Goal: Task Accomplishment & Management: Complete application form

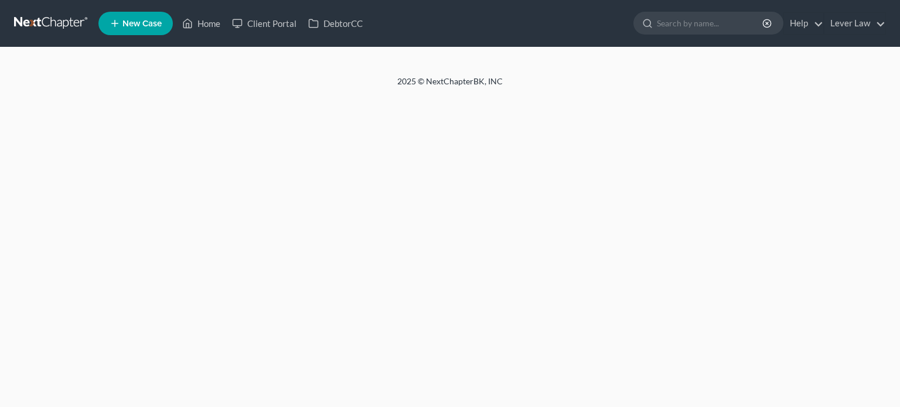
click at [140, 25] on span "New Case" at bounding box center [141, 23] width 39 height 9
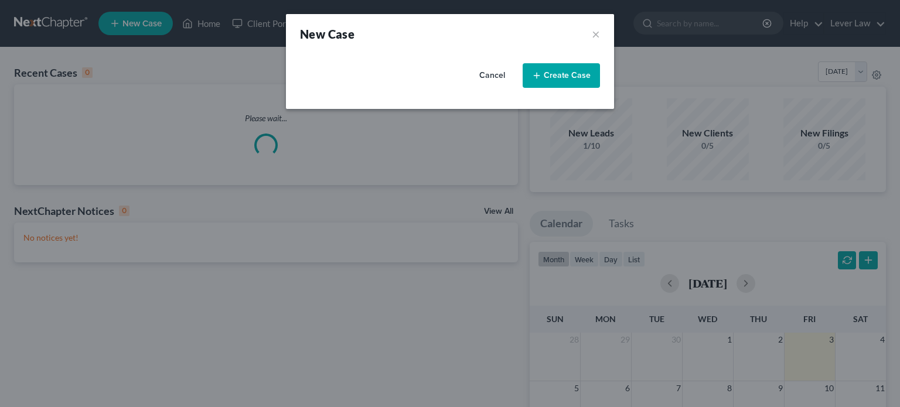
select select "7"
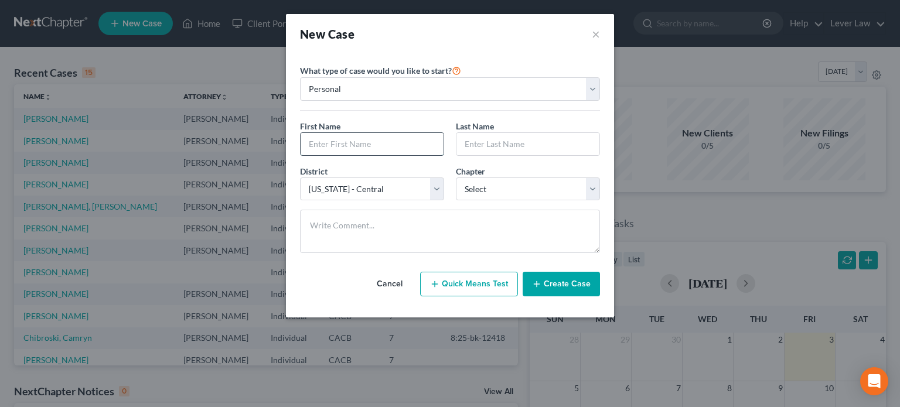
click at [322, 148] on input "text" at bounding box center [372, 144] width 143 height 22
type input "Glenn"
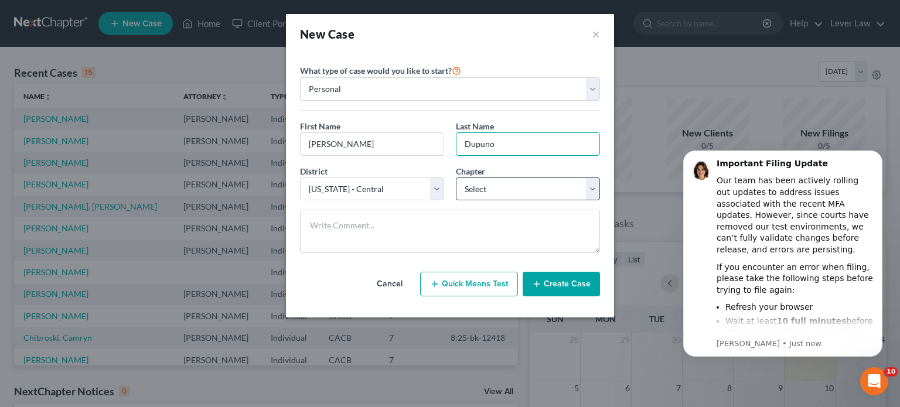
type input "Dupuno"
click at [478, 189] on select "Select 7 11 12 13" at bounding box center [528, 189] width 144 height 23
select select "0"
click at [456, 178] on select "Select 7 11 12 13" at bounding box center [528, 189] width 144 height 23
click at [569, 293] on button "Create Case" at bounding box center [561, 284] width 77 height 25
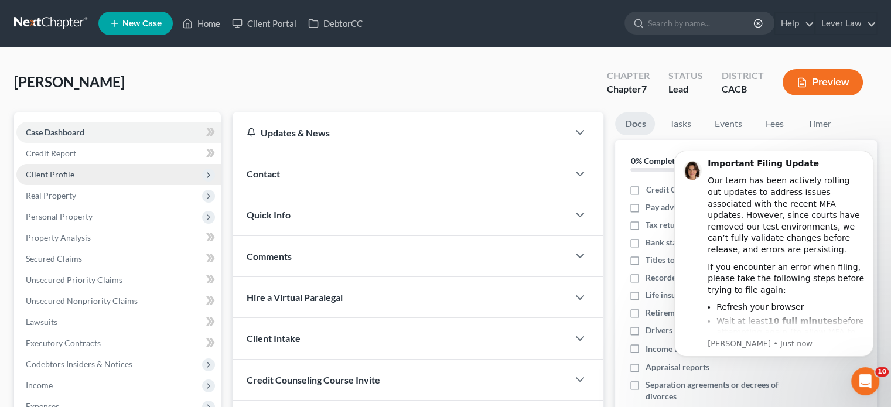
click at [62, 180] on span "Client Profile" at bounding box center [118, 174] width 205 height 21
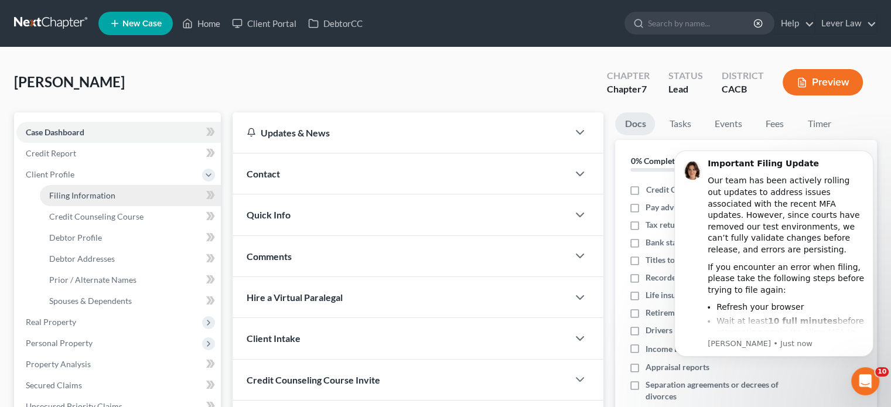
click at [76, 195] on span "Filing Information" at bounding box center [82, 195] width 66 height 10
select select "1"
select select "0"
select select "7"
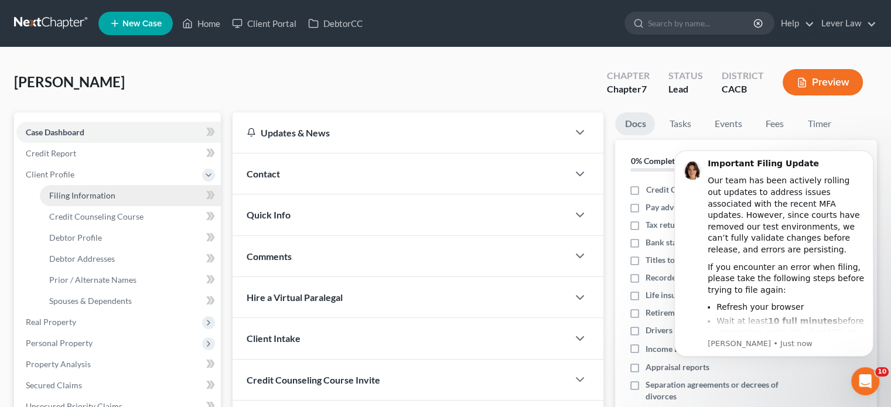
select select "4"
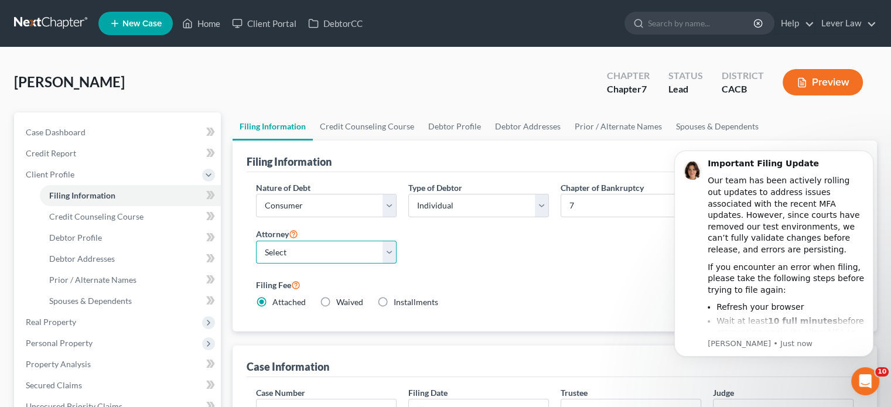
drag, startPoint x: 327, startPoint y: 245, endPoint x: 321, endPoint y: 259, distance: 15.2
click at [327, 245] on select "Select Jill Kim - CACB" at bounding box center [326, 252] width 141 height 23
select select "0"
click at [256, 241] on select "Select Jill Kim - CACB" at bounding box center [326, 252] width 141 height 23
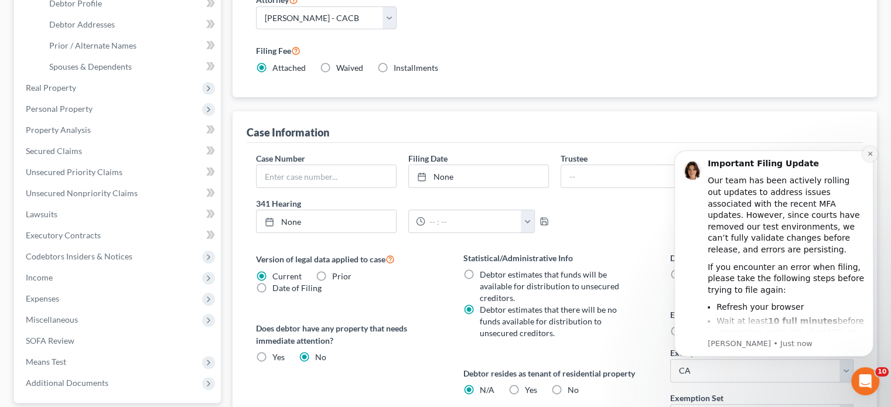
click at [868, 153] on icon "Dismiss notification" at bounding box center [870, 154] width 6 height 6
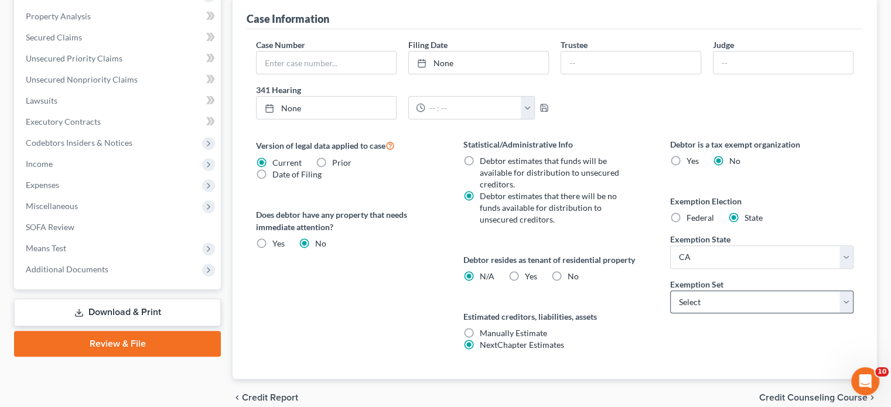
scroll to position [352, 0]
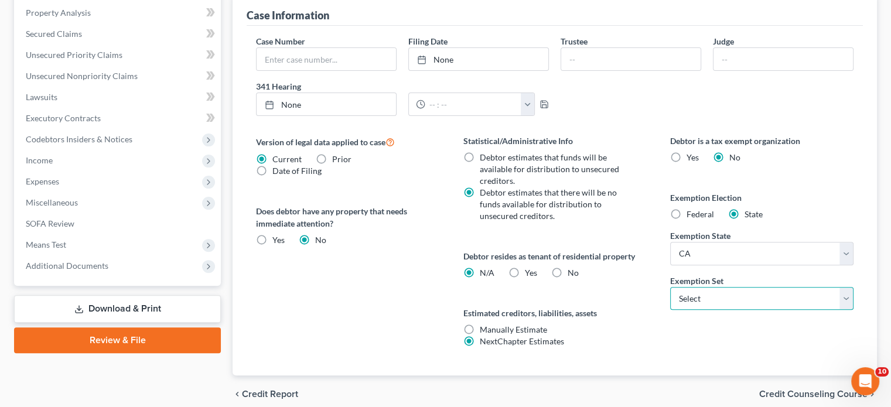
drag, startPoint x: 775, startPoint y: 292, endPoint x: 769, endPoint y: 296, distance: 6.8
click at [775, 292] on select "Select 703 704" at bounding box center [762, 298] width 183 height 23
click at [731, 297] on select "Select 703 704" at bounding box center [762, 298] width 183 height 23
select select "0"
click at [671, 287] on select "Select 703 704" at bounding box center [762, 298] width 183 height 23
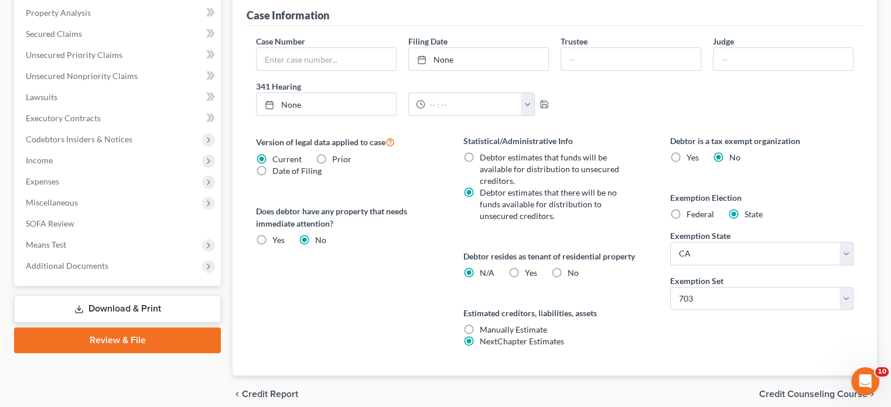
click at [525, 277] on label "Yes Yes" at bounding box center [531, 273] width 12 height 12
click at [530, 275] on input "Yes Yes" at bounding box center [534, 271] width 8 height 8
radio input "true"
radio input "false"
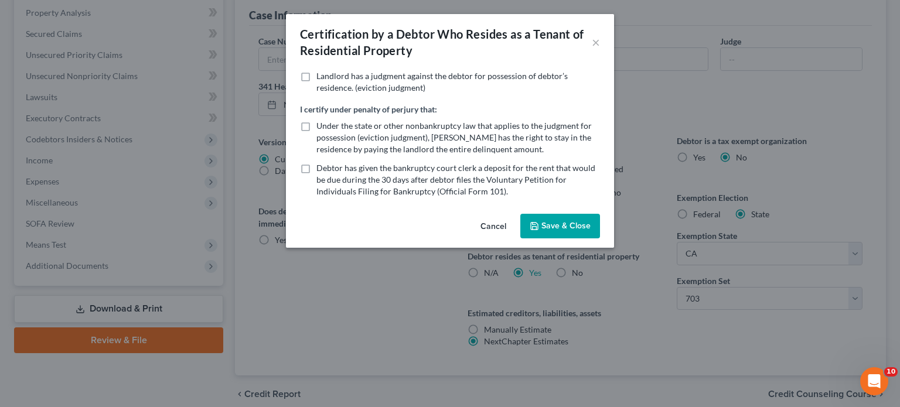
drag, startPoint x: 552, startPoint y: 226, endPoint x: 533, endPoint y: 217, distance: 19.9
click at [552, 224] on button "Save & Close" at bounding box center [560, 226] width 80 height 25
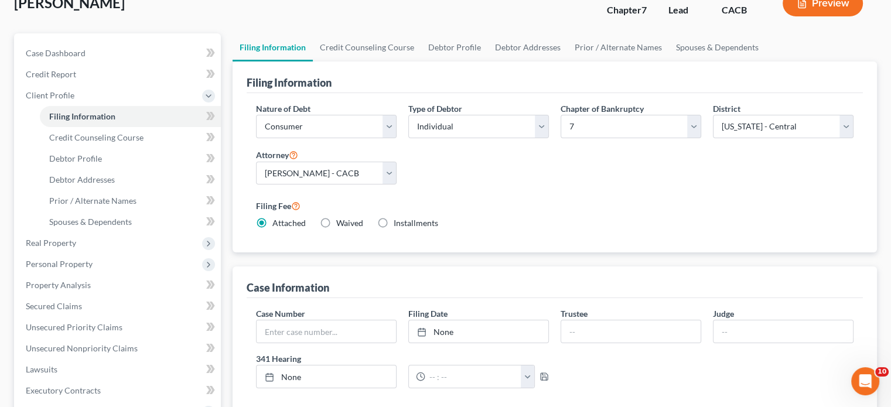
scroll to position [59, 0]
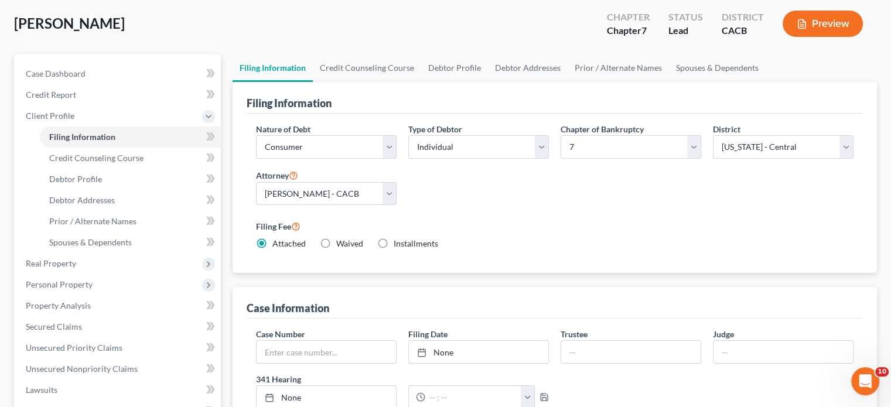
click at [739, 287] on div "Case Information" at bounding box center [555, 303] width 617 height 32
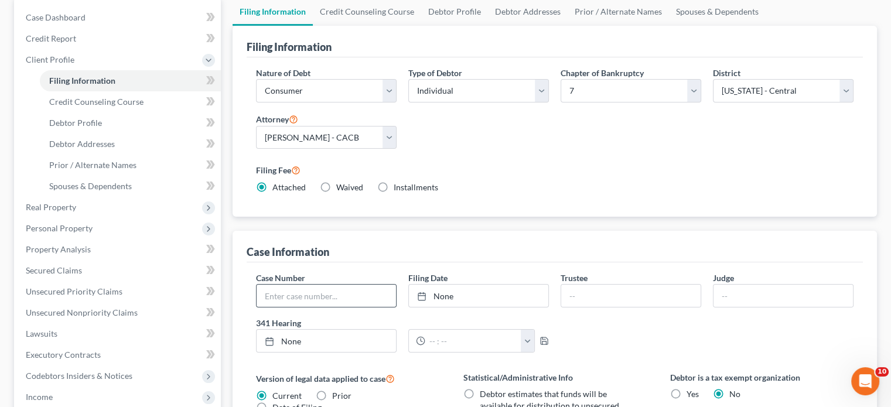
scroll to position [117, 0]
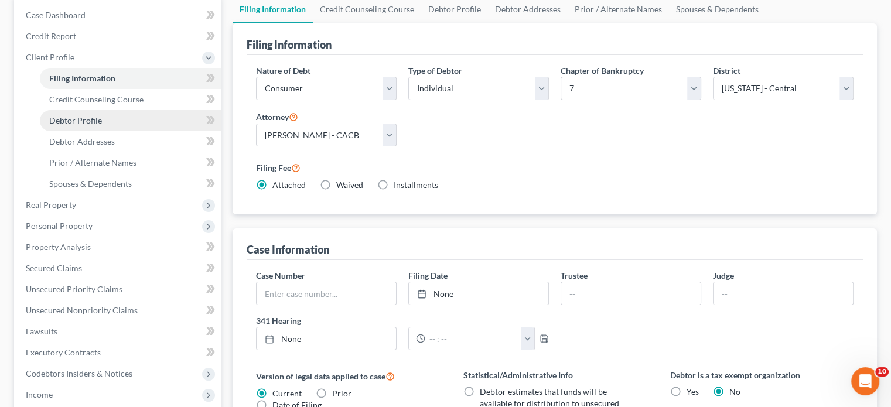
click at [70, 113] on link "Debtor Profile" at bounding box center [130, 120] width 181 height 21
select select "0"
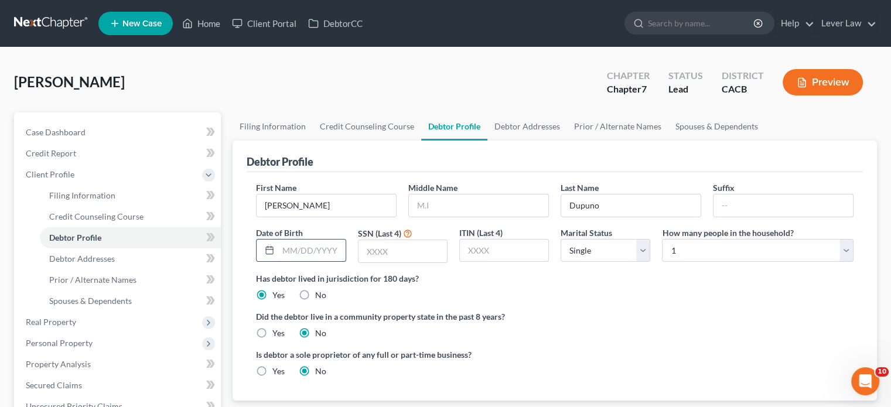
click at [295, 250] on input "text" at bounding box center [311, 251] width 67 height 22
type input "10/22/1977"
click at [376, 251] on input "text" at bounding box center [403, 251] width 89 height 22
type input "8777"
click at [560, 257] on div "Marital Status Select Single Married Separated Divorced Widowed" at bounding box center [605, 245] width 101 height 37
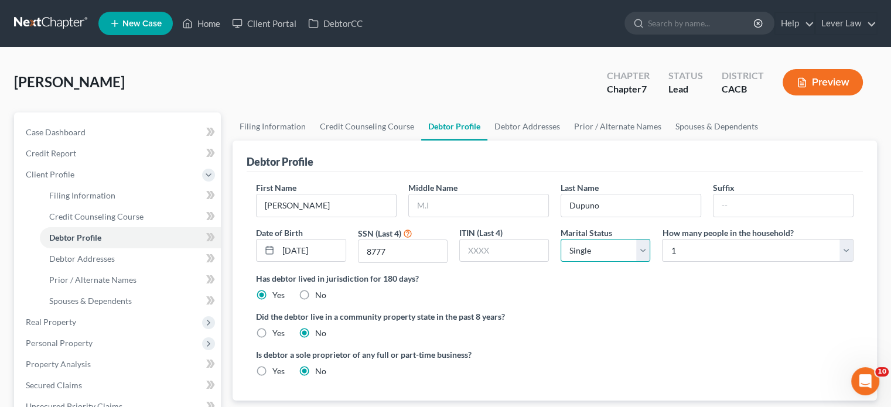
click at [576, 254] on select "Select Single Married Separated Divorced Widowed" at bounding box center [606, 250] width 90 height 23
select select "3"
click at [561, 239] on select "Select Single Married Separated Divorced Widowed" at bounding box center [606, 250] width 90 height 23
click at [748, 253] on select "Select 1 2 3 4 5 6 7 8 9 10 11 12 13 14 15 16 17 18 19 20" at bounding box center [758, 250] width 192 height 23
select select "1"
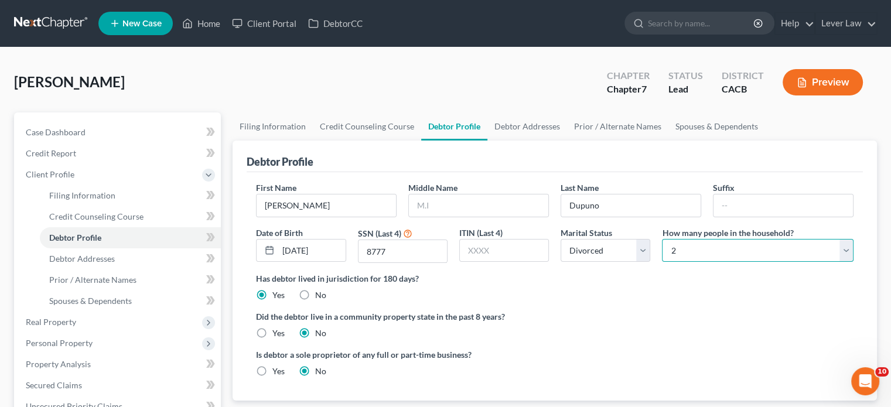
click at [662, 239] on select "Select 1 2 3 4 5 6 7 8 9 10 11 12 13 14 15 16 17 18 19 20" at bounding box center [758, 250] width 192 height 23
click at [94, 254] on span "Debtor Addresses" at bounding box center [82, 259] width 66 height 10
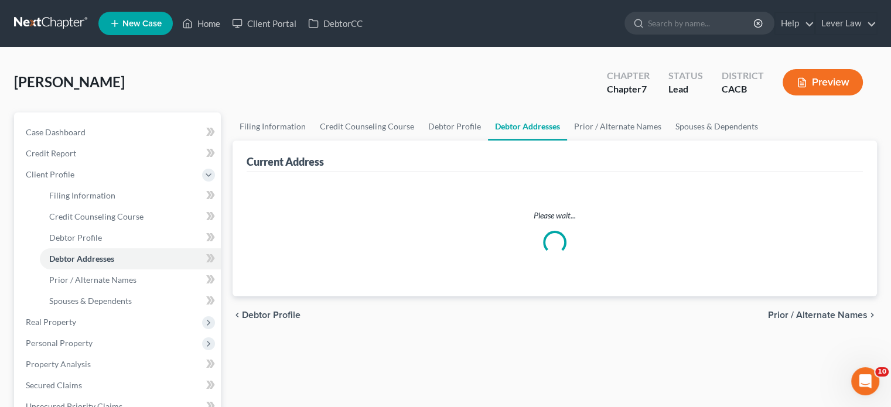
select select "0"
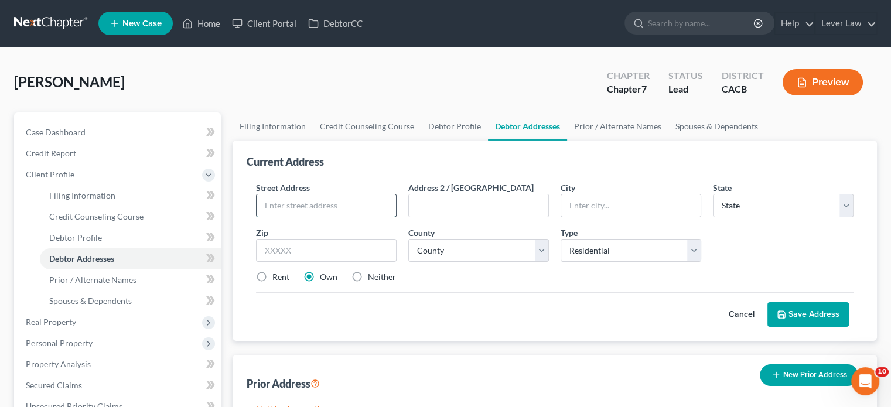
click at [310, 203] on input "text" at bounding box center [326, 206] width 139 height 22
type input "27345 Ellery Place"
click at [301, 261] on div "Street Address * 27345 Ellery Place Address 2 / PO Box City * State * State AL …" at bounding box center [555, 237] width 610 height 111
click at [300, 258] on input "text" at bounding box center [326, 250] width 141 height 23
type input "91351"
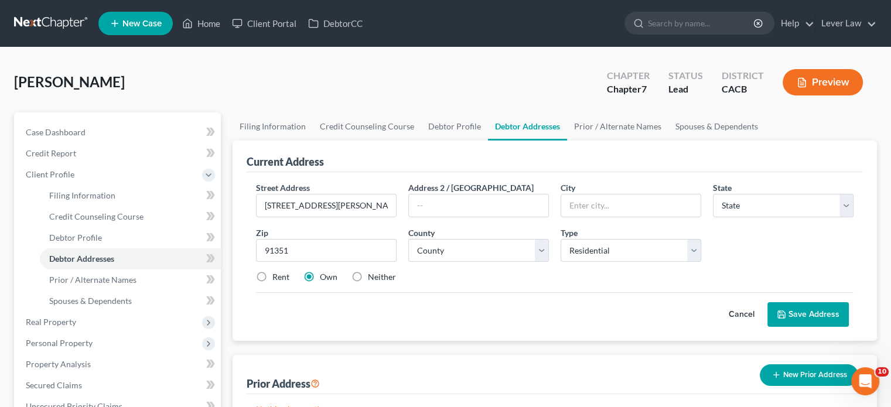
click at [273, 276] on label "Rent" at bounding box center [281, 277] width 17 height 12
click at [277, 276] on input "Rent" at bounding box center [281, 275] width 8 height 8
radio input "true"
type input "Canyon Country"
select select "4"
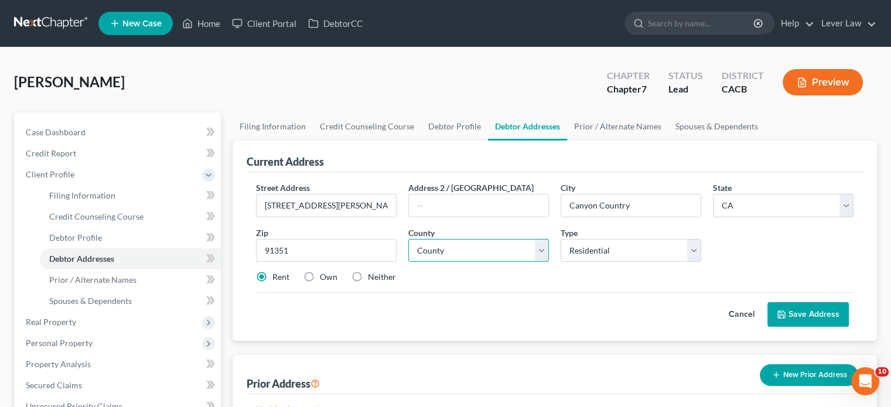
click at [464, 254] on select "County" at bounding box center [479, 250] width 141 height 23
select select "18"
click at [409, 239] on select "County Alameda County Alpine County Amador County Butte County Calaveras County…" at bounding box center [479, 250] width 141 height 23
drag, startPoint x: 806, startPoint y: 314, endPoint x: 788, endPoint y: 307, distance: 19.3
click at [806, 312] on button "Save Address" at bounding box center [808, 314] width 81 height 25
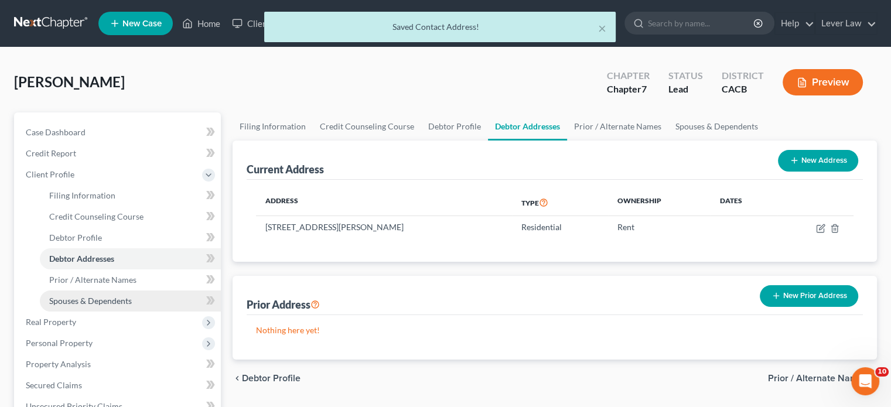
click at [97, 300] on span "Spouses & Dependents" at bounding box center [90, 301] width 83 height 10
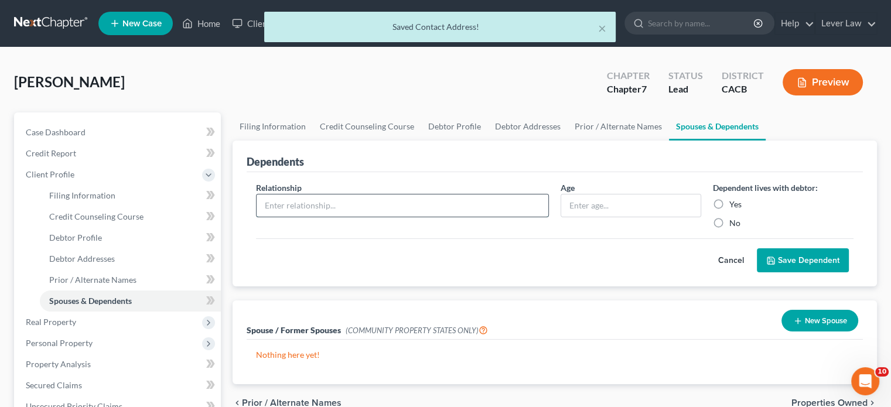
click at [327, 202] on input "text" at bounding box center [403, 206] width 292 height 22
type input "A"
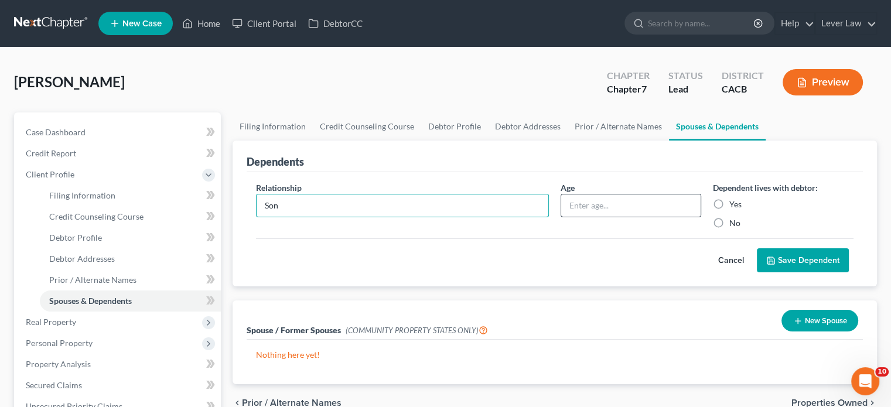
type input "Son"
click at [617, 208] on input "text" at bounding box center [630, 206] width 139 height 22
type input "18"
click at [730, 205] on label "Yes" at bounding box center [736, 205] width 12 height 12
click at [734, 205] on input "Yes" at bounding box center [738, 203] width 8 height 8
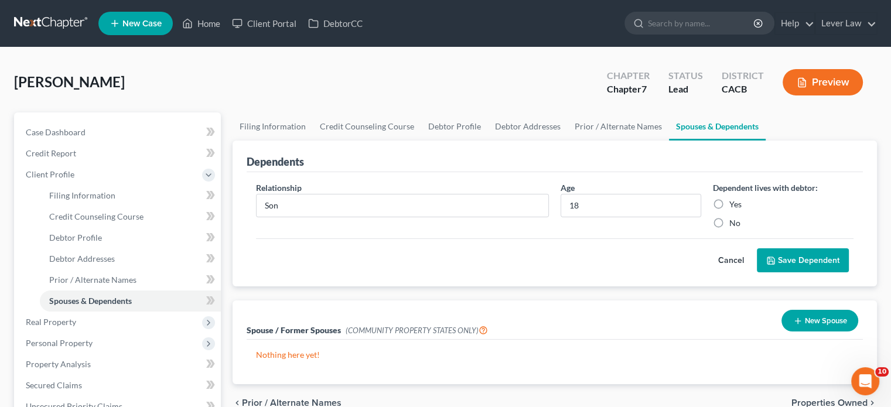
radio input "true"
click at [752, 240] on form "Relationship * Son Age 18 Dependent lives with debtor: Yes No Cancel Save Depen…" at bounding box center [555, 227] width 598 height 91
click at [788, 267] on button "Save Dependent" at bounding box center [803, 261] width 92 height 25
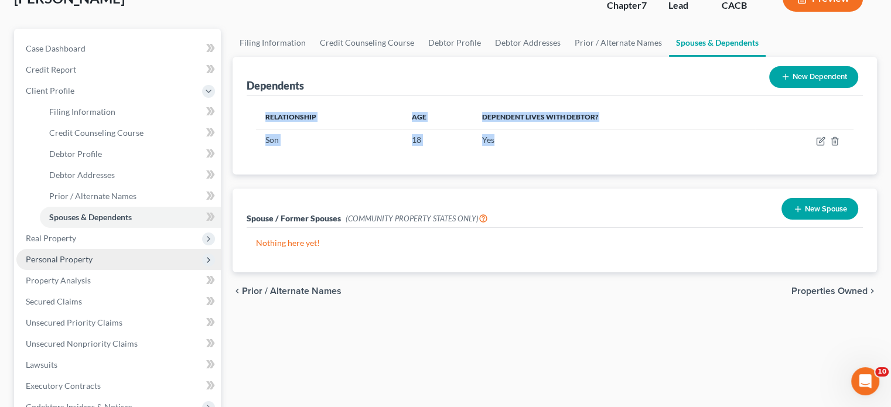
scroll to position [117, 0]
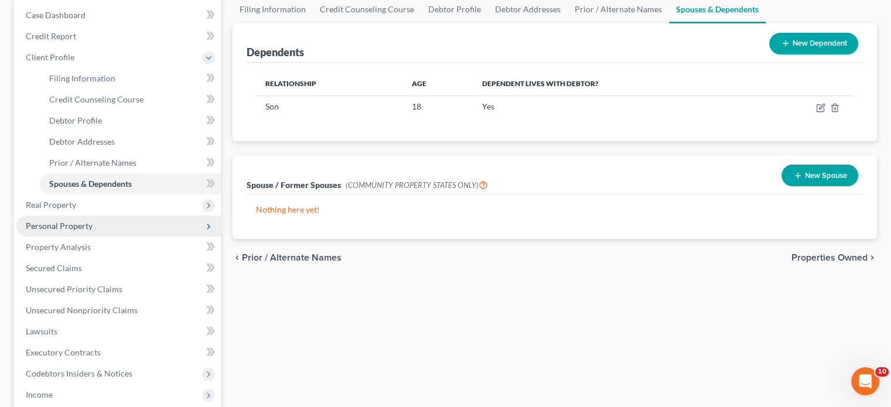
click at [62, 232] on span "Personal Property" at bounding box center [118, 226] width 205 height 21
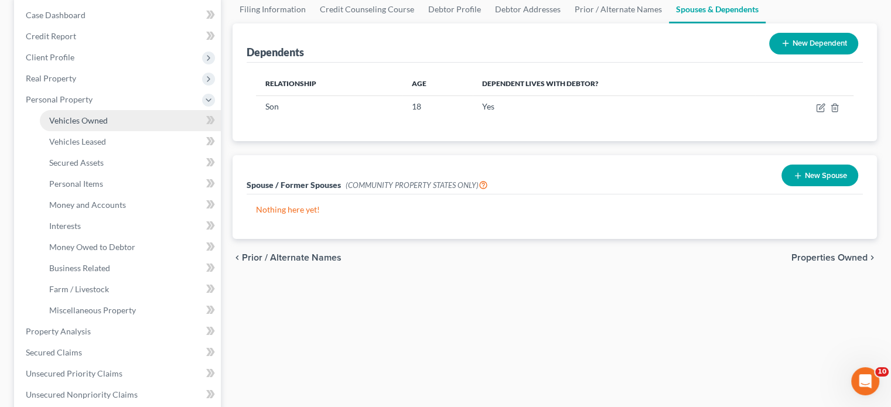
click at [73, 121] on span "Vehicles Owned" at bounding box center [78, 120] width 59 height 10
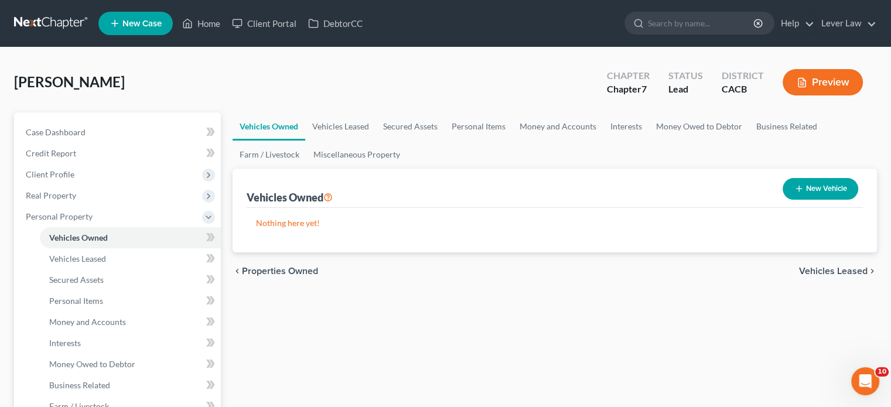
click at [835, 191] on button "New Vehicle" at bounding box center [821, 189] width 76 height 22
select select "0"
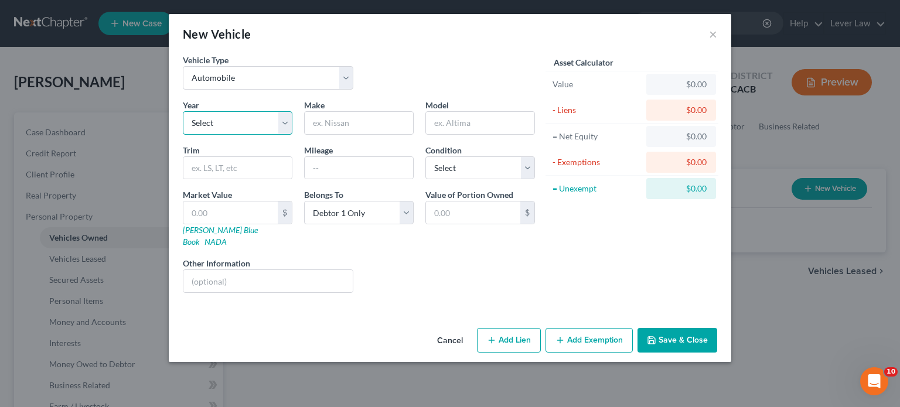
click at [241, 123] on select "Select 2026 2025 2024 2023 2022 2021 2020 2019 2018 2017 2016 2015 2014 2013 20…" at bounding box center [238, 122] width 110 height 23
select select "9"
click at [183, 111] on select "Select 2026 2025 2024 2023 2022 2021 2020 2019 2018 2017 2016 2015 2014 2013 20…" at bounding box center [238, 122] width 110 height 23
click at [363, 115] on input "text" at bounding box center [359, 123] width 108 height 22
type input "Toyota"
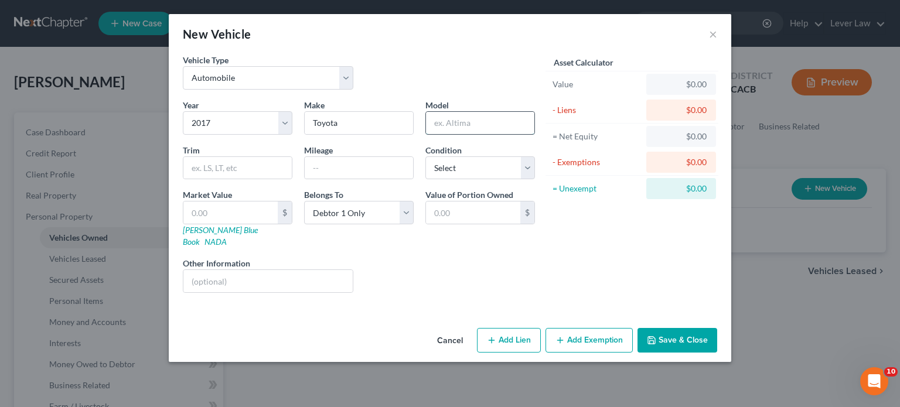
click at [485, 121] on input "text" at bounding box center [480, 123] width 108 height 22
type input "Prius"
click at [387, 171] on input "text" at bounding box center [359, 168] width 108 height 22
type input "130000"
click at [668, 328] on button "Save & Close" at bounding box center [678, 340] width 80 height 25
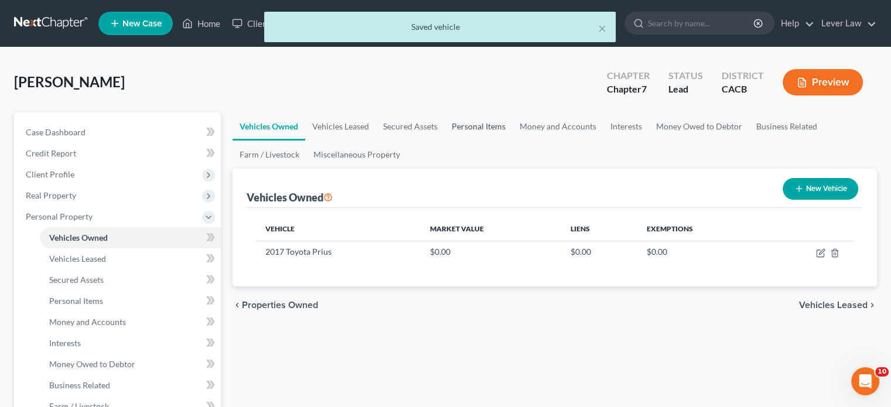
click at [482, 127] on link "Personal Items" at bounding box center [479, 127] width 68 height 28
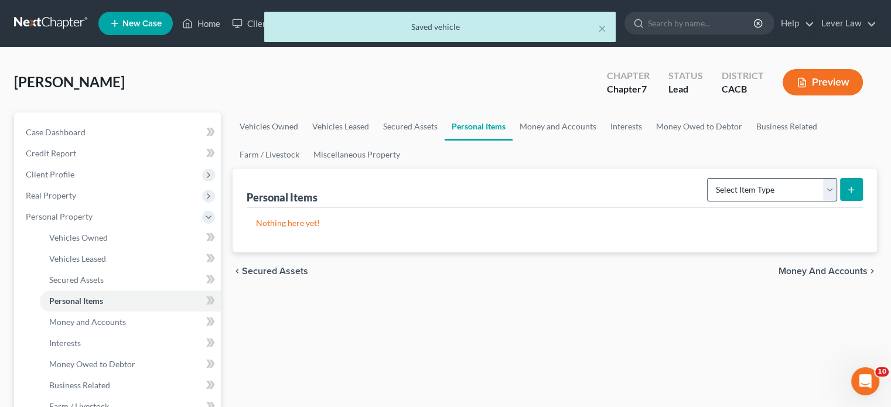
click at [752, 200] on div "Select Item Type Clothing Collectibles Of Value Electronics Firearms Household …" at bounding box center [783, 188] width 161 height 31
click at [752, 198] on select "Select Item Type Clothing Collectibles Of Value Electronics Firearms Household …" at bounding box center [772, 189] width 130 height 23
select select "clothing"
click at [709, 178] on select "Select Item Type Clothing Collectibles Of Value Electronics Firearms Household …" at bounding box center [772, 189] width 130 height 23
click at [857, 192] on button "submit" at bounding box center [851, 189] width 23 height 23
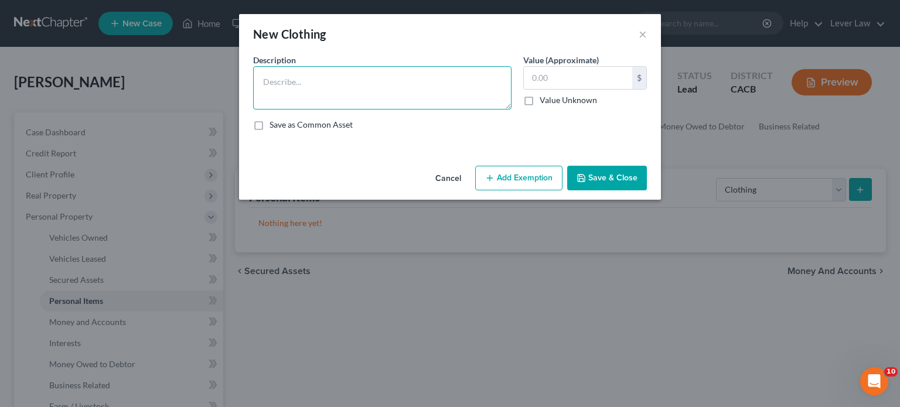
click at [349, 102] on textarea at bounding box center [382, 87] width 258 height 43
type textarea "Clothing"
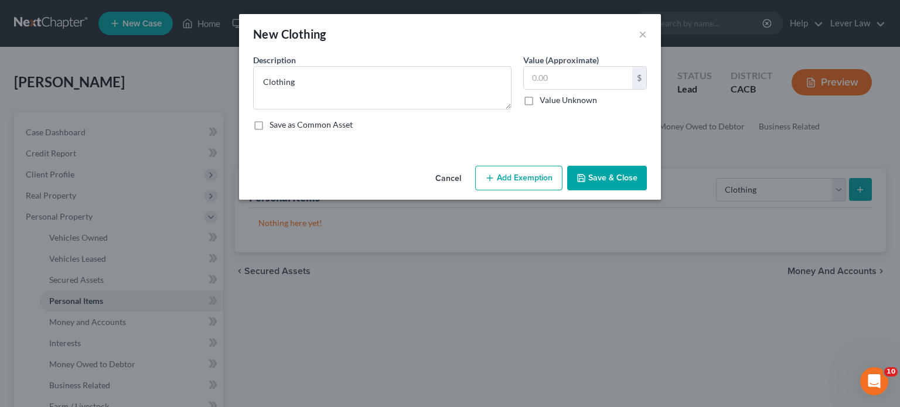
click at [583, 175] on icon "button" at bounding box center [581, 177] width 9 height 9
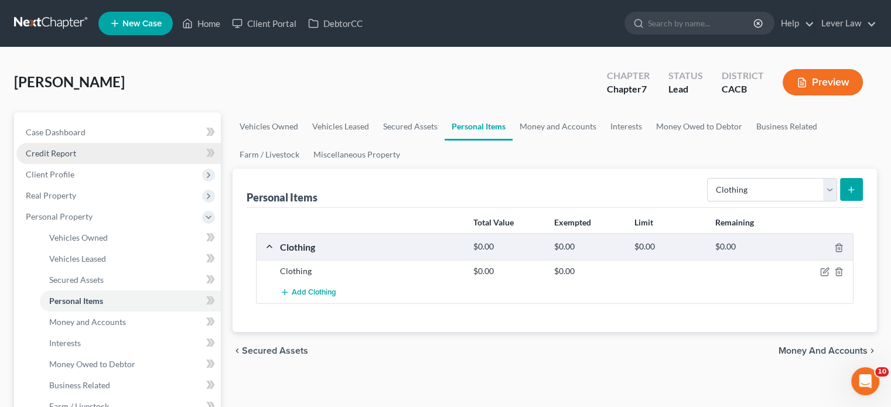
click at [58, 158] on span "Credit Report" at bounding box center [51, 153] width 50 height 10
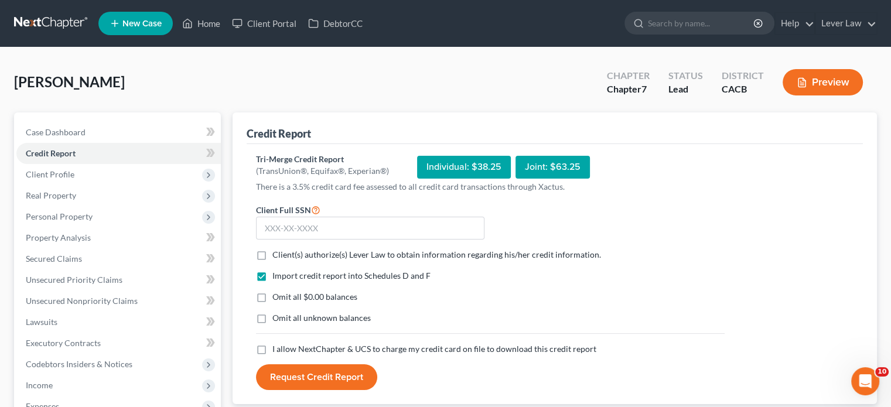
click at [284, 260] on form "Client Full SSN * Client(s) authorize(s) Lever Law to obtain information regard…" at bounding box center [490, 297] width 481 height 188
click at [285, 292] on span "Omit all $0.00 balances" at bounding box center [315, 297] width 85 height 10
click at [285, 292] on input "Omit all $0.00 balances" at bounding box center [281, 295] width 8 height 8
checkbox input "true"
click at [305, 260] on label "Client(s) authorize(s) Lever Law to obtain information regarding his/her credit…" at bounding box center [437, 255] width 329 height 12
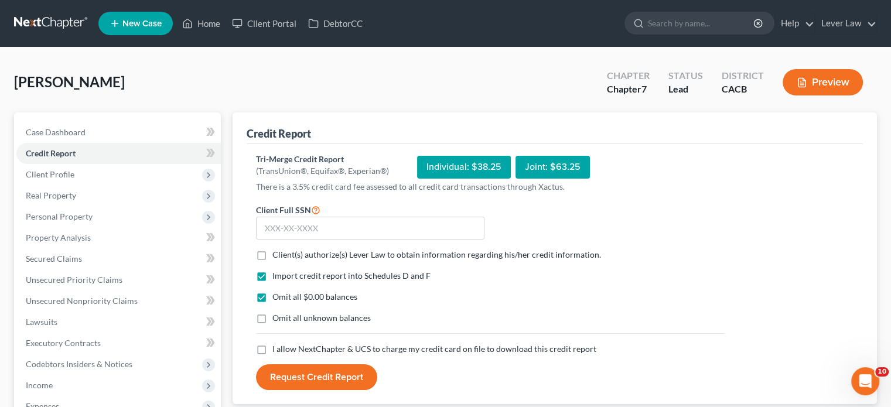
click at [285, 257] on input "Client(s) authorize(s) Lever Law to obtain information regarding his/her credit…" at bounding box center [281, 253] width 8 height 8
checkbox input "true"
click at [300, 322] on span "Omit all unknown balances" at bounding box center [322, 318] width 98 height 10
click at [285, 320] on input "Omit all unknown balances" at bounding box center [281, 316] width 8 height 8
checkbox input "true"
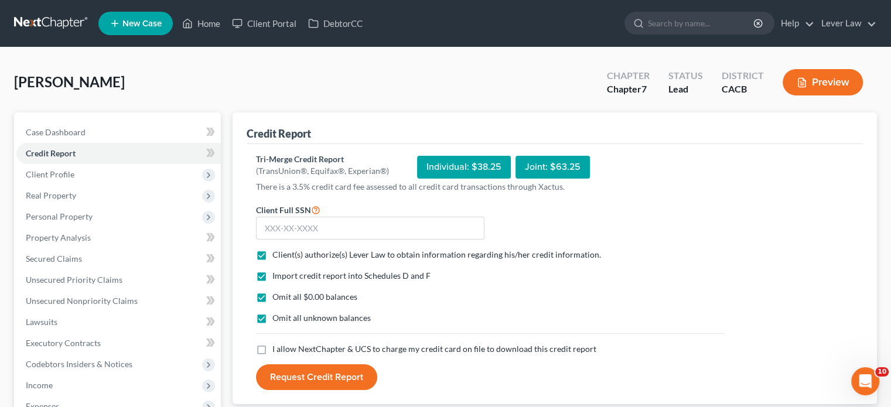
click at [294, 351] on span "I allow NextChapter & UCS to charge my credit card on file to download this cre…" at bounding box center [435, 349] width 324 height 10
click at [285, 351] on input "I allow NextChapter & UCS to charge my credit card on file to download this cre…" at bounding box center [281, 347] width 8 height 8
checkbox input "true"
click at [341, 230] on input "text" at bounding box center [370, 228] width 229 height 23
type input "611-80-8777"
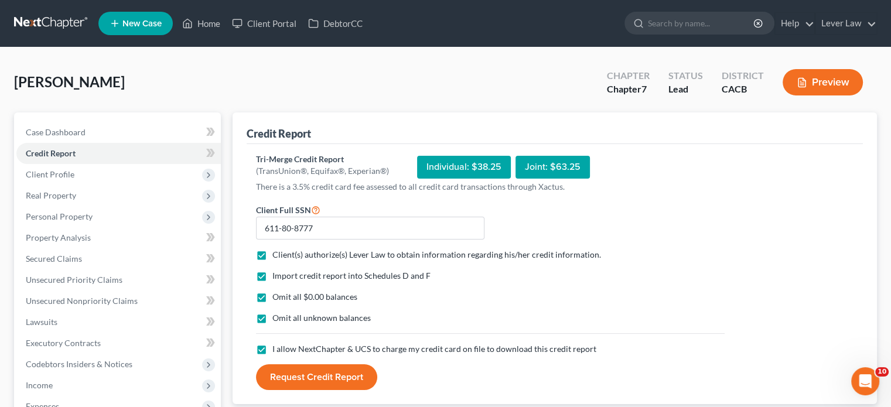
click at [325, 375] on button "Request Credit Report" at bounding box center [316, 378] width 121 height 26
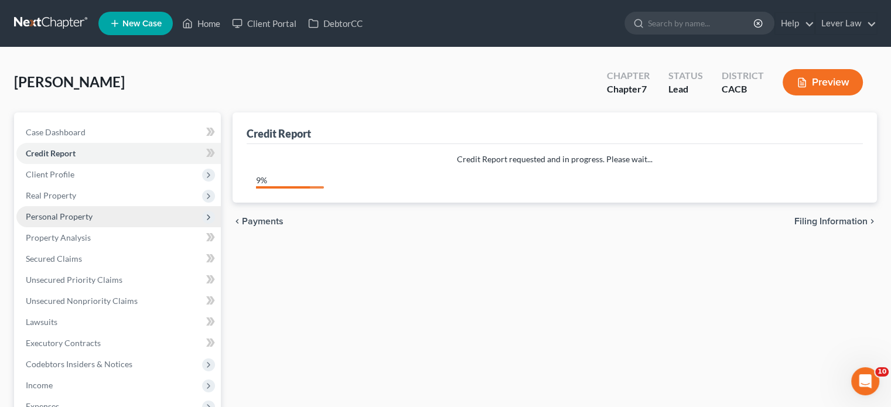
click at [52, 219] on span "Personal Property" at bounding box center [59, 217] width 67 height 10
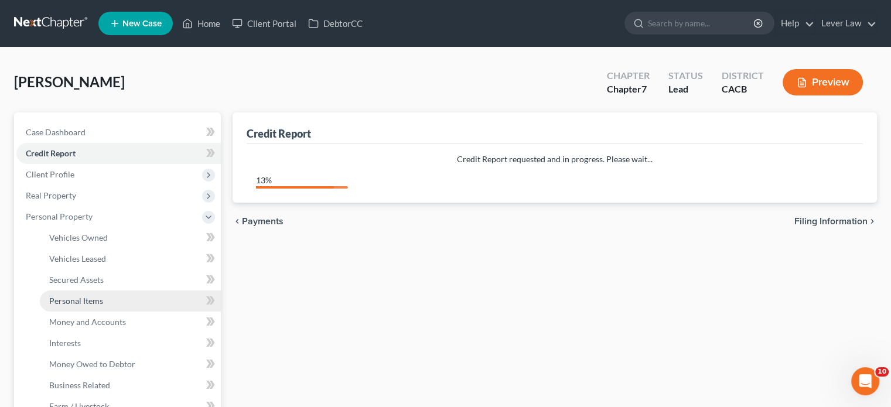
click at [79, 301] on span "Personal Items" at bounding box center [76, 301] width 54 height 10
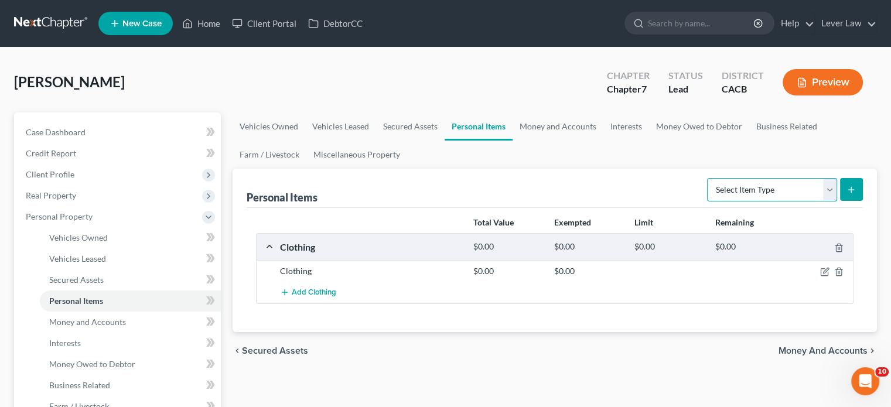
click at [733, 195] on select "Select Item Type Clothing Collectibles Of Value Electronics Firearms Household …" at bounding box center [772, 189] width 130 height 23
select select "household_goods"
click at [709, 178] on select "Select Item Type Clothing Collectibles Of Value Electronics Firearms Household …" at bounding box center [772, 189] width 130 height 23
drag, startPoint x: 839, startPoint y: 191, endPoint x: 860, endPoint y: 192, distance: 21.1
click at [840, 192] on form "Select Item Type Clothing Collectibles Of Value Electronics Firearms Household …" at bounding box center [785, 190] width 156 height 24
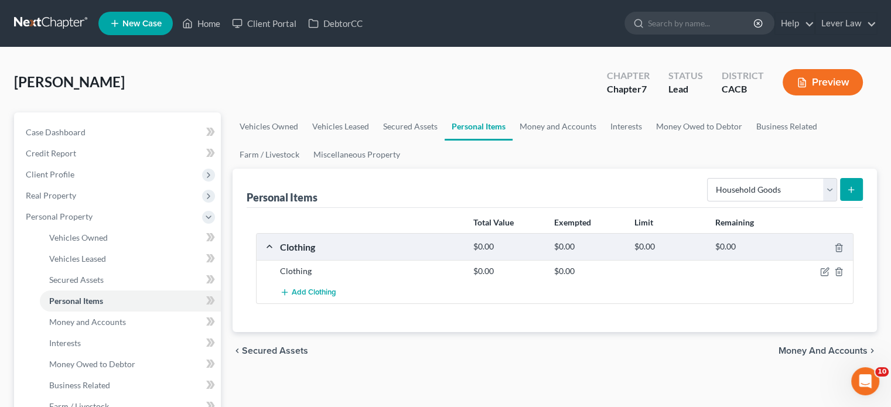
click at [857, 190] on button "submit" at bounding box center [851, 189] width 23 height 23
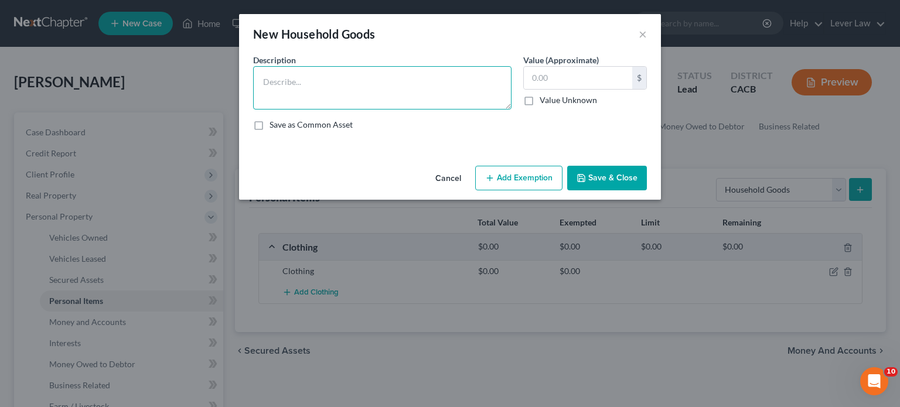
click at [370, 86] on textarea at bounding box center [382, 87] width 258 height 43
type textarea "Customary household goods"
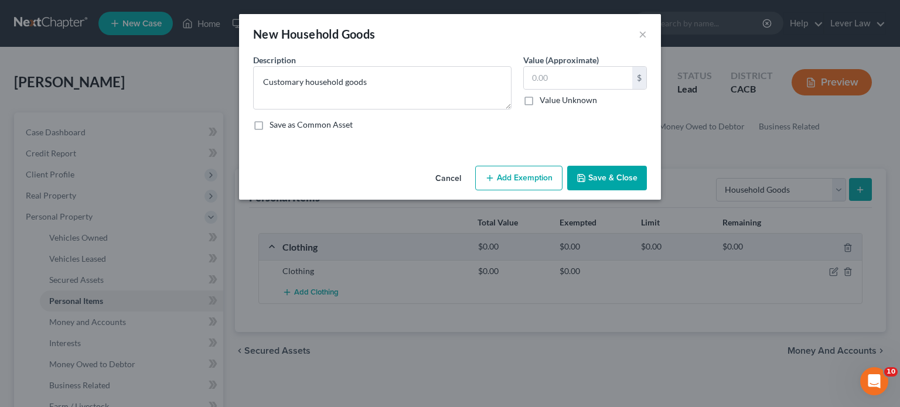
click at [594, 185] on button "Save & Close" at bounding box center [607, 178] width 80 height 25
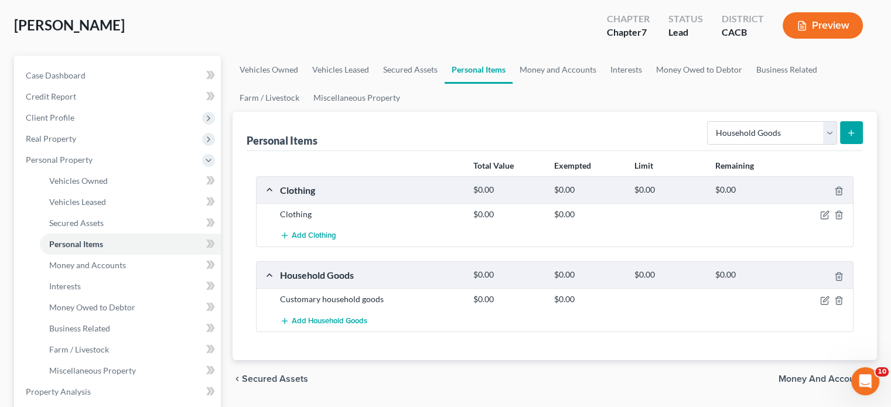
scroll to position [59, 0]
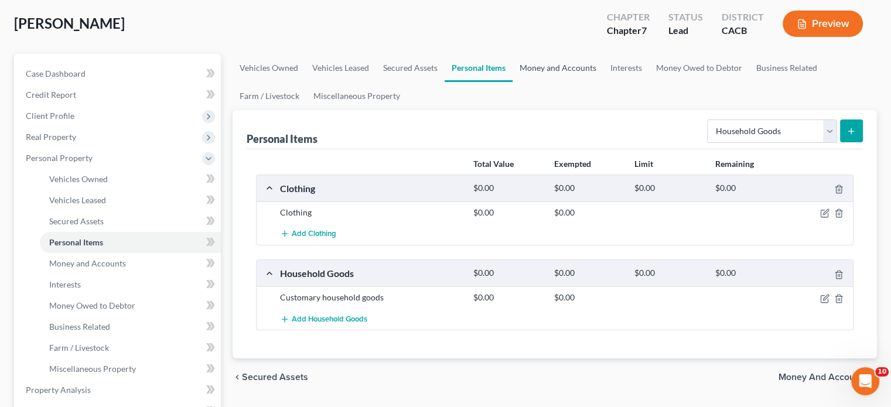
click at [539, 68] on link "Money and Accounts" at bounding box center [558, 68] width 91 height 28
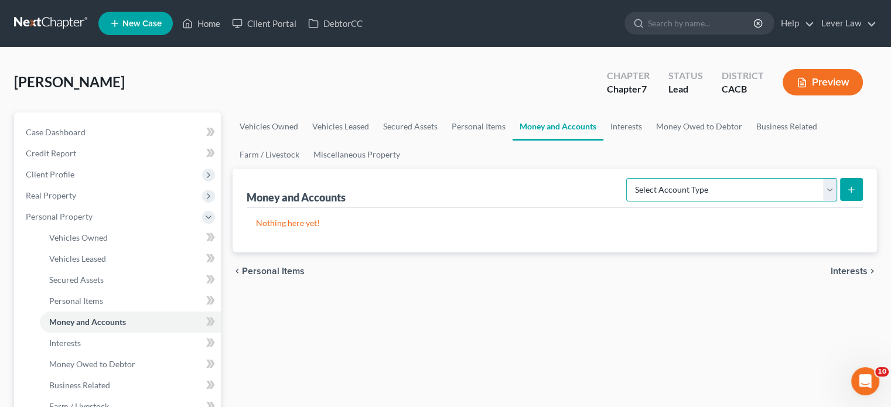
click at [722, 196] on select "Select Account Type Brokerage Cash on Hand Certificates of Deposit Checking Acc…" at bounding box center [732, 189] width 211 height 23
select select "checking"
click at [629, 178] on select "Select Account Type Brokerage Cash on Hand Certificates of Deposit Checking Acc…" at bounding box center [732, 189] width 211 height 23
click at [849, 192] on icon "submit" at bounding box center [851, 189] width 9 height 9
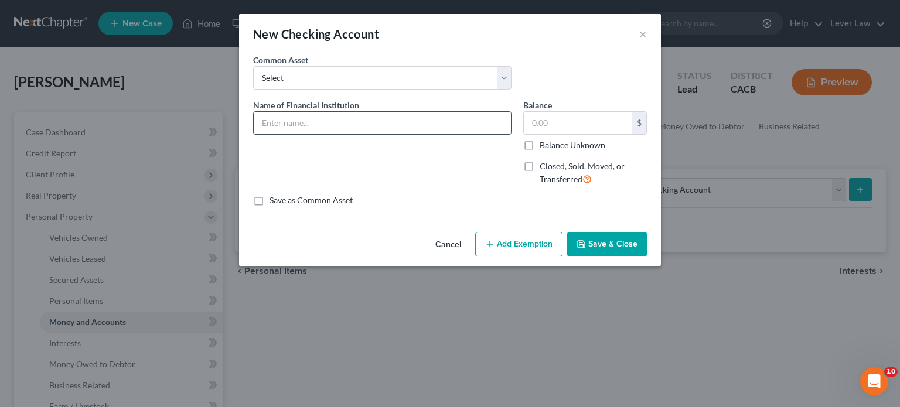
click at [281, 120] on input "text" at bounding box center [382, 123] width 257 height 22
click at [307, 127] on input "text" at bounding box center [382, 123] width 257 height 22
type input "Navy Federal Credit Union"
click at [588, 119] on input "text" at bounding box center [578, 123] width 108 height 22
type input "500"
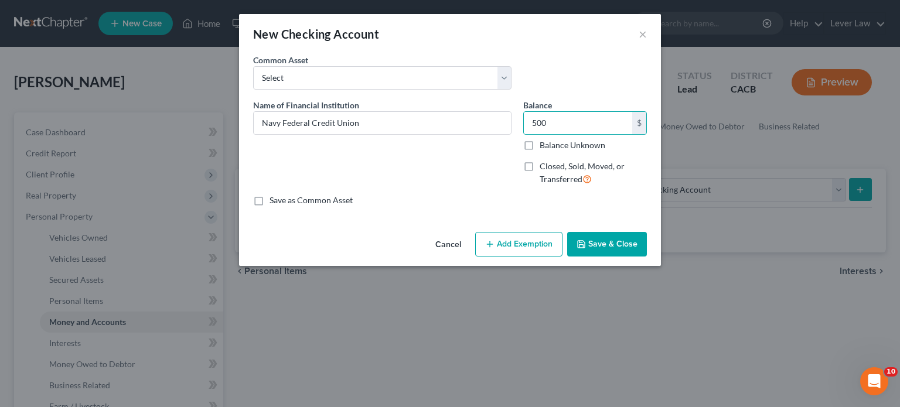
click at [530, 257] on div "Cancel Add Exemption Save & Close" at bounding box center [450, 246] width 422 height 39
click at [530, 250] on button "Add Exemption" at bounding box center [518, 244] width 87 height 25
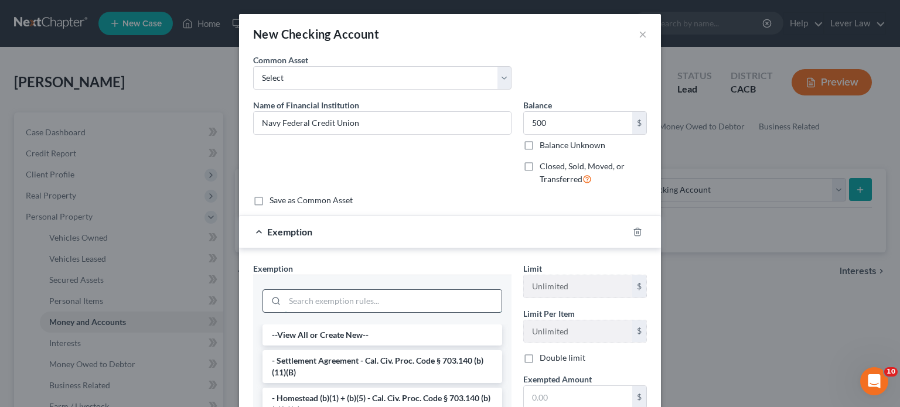
click at [325, 304] on input "search" at bounding box center [393, 301] width 217 height 22
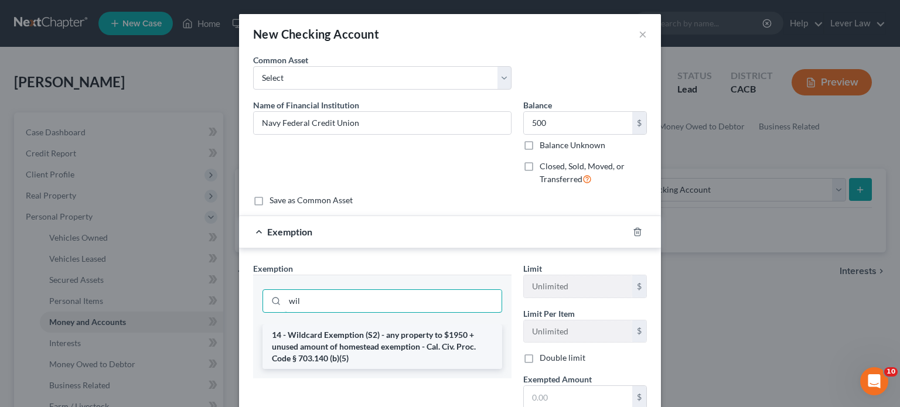
type input "wil"
click at [379, 334] on li "14 - Wildcard Exemption (S2) - any property to $1950 + unused amount of homeste…" at bounding box center [383, 347] width 240 height 45
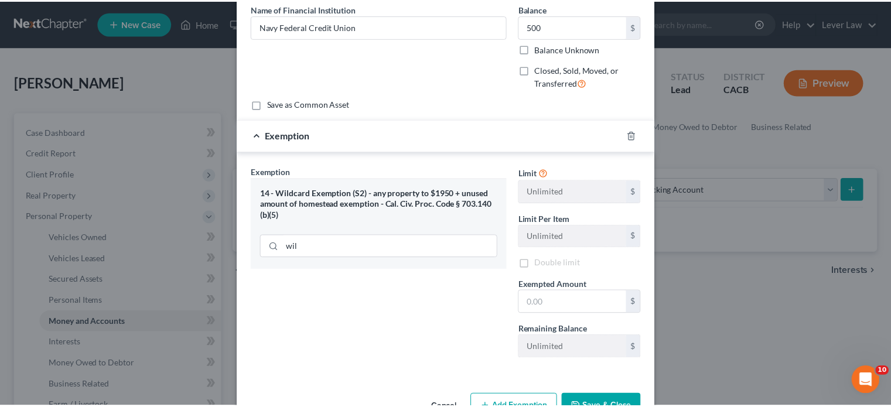
scroll to position [117, 0]
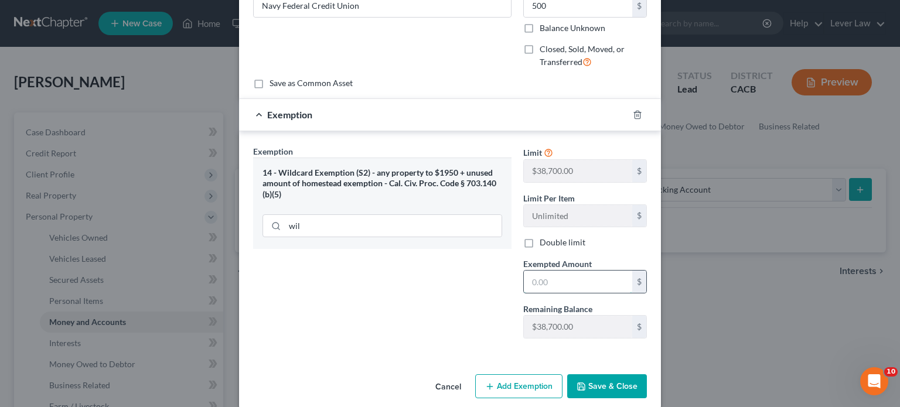
click at [563, 285] on input "text" at bounding box center [578, 282] width 108 height 22
type input "500"
click at [600, 386] on button "Save & Close" at bounding box center [607, 387] width 80 height 25
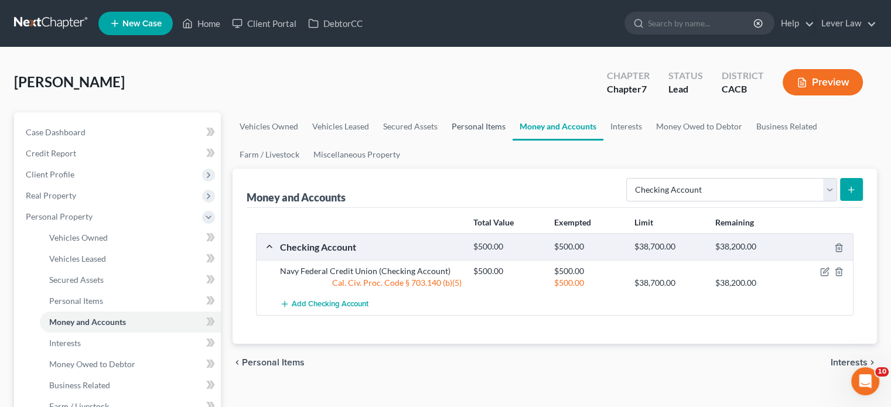
drag, startPoint x: 492, startPoint y: 122, endPoint x: 545, endPoint y: 139, distance: 55.2
click at [492, 122] on link "Personal Items" at bounding box center [479, 127] width 68 height 28
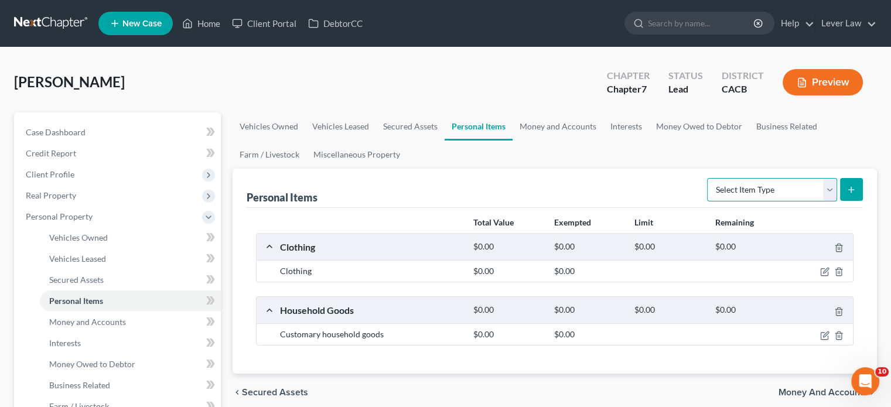
drag, startPoint x: 738, startPoint y: 192, endPoint x: 740, endPoint y: 199, distance: 6.6
click at [738, 192] on select "Select Item Type Clothing Collectibles Of Value Electronics Firearms Household …" at bounding box center [772, 189] width 130 height 23
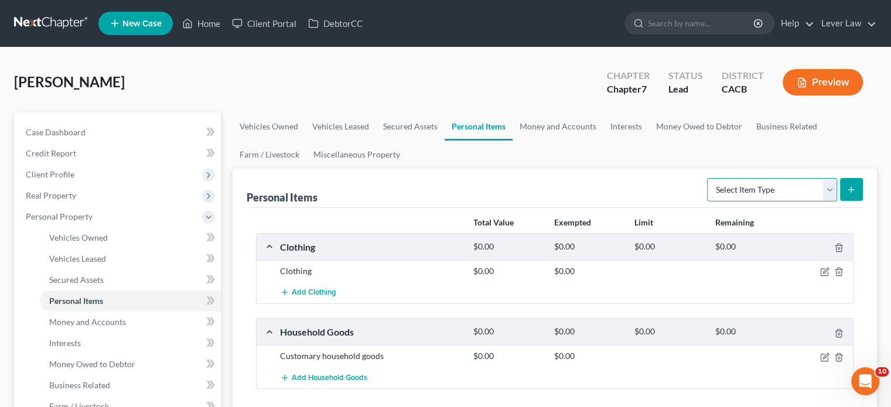
select select "electronics"
click at [709, 178] on select "Select Item Type Clothing Collectibles Of Value Electronics Firearms Household …" at bounding box center [772, 189] width 130 height 23
click at [850, 194] on button "submit" at bounding box center [851, 189] width 23 height 23
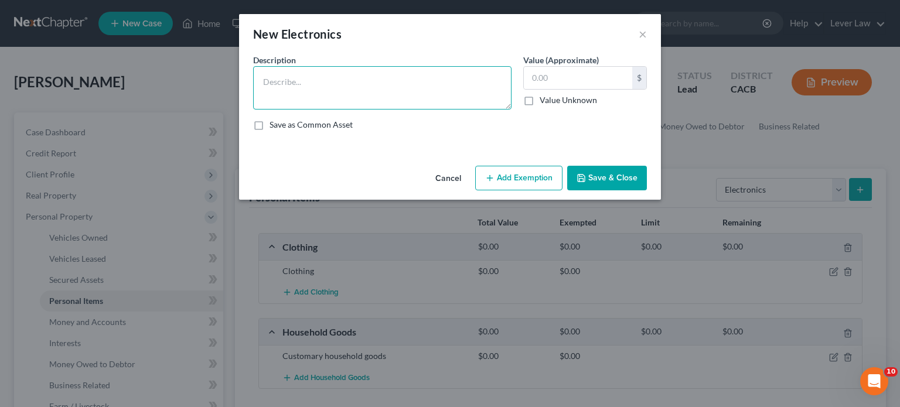
click at [312, 81] on textarea at bounding box center [382, 87] width 258 height 43
type textarea "Laptop"
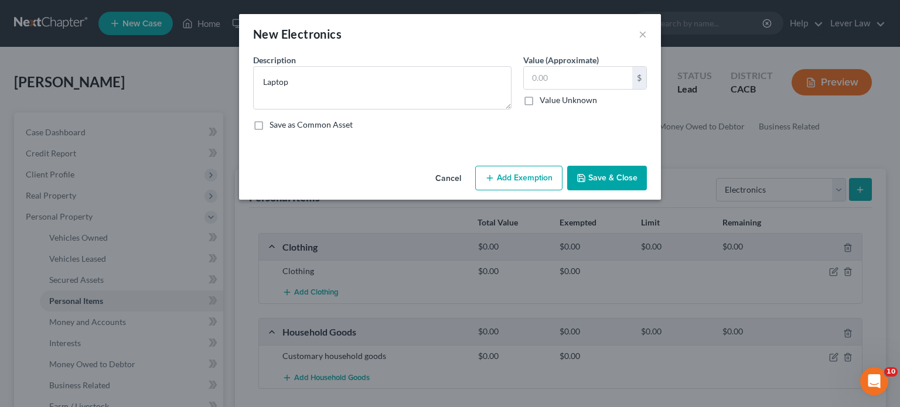
click at [624, 173] on button "Save & Close" at bounding box center [607, 178] width 80 height 25
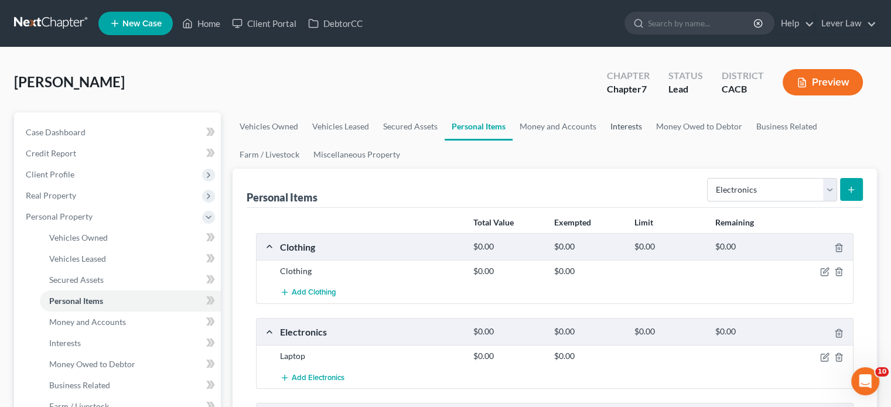
click at [631, 128] on link "Interests" at bounding box center [627, 127] width 46 height 28
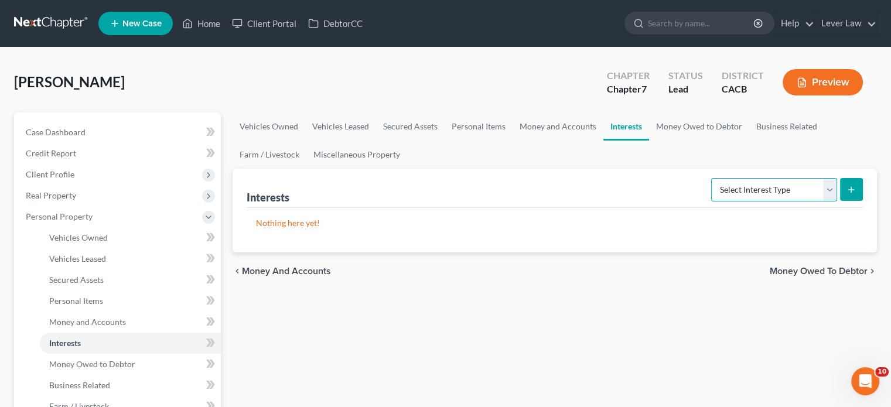
drag, startPoint x: 758, startPoint y: 183, endPoint x: 765, endPoint y: 213, distance: 30.8
click at [758, 183] on select "Select Interest Type 401K Annuity Bond Education IRA Government Bond Government…" at bounding box center [775, 189] width 126 height 23
select select "other_retirement_plan"
click at [713, 178] on select "Select Interest Type 401K Annuity Bond Education IRA Government Bond Government…" at bounding box center [775, 189] width 126 height 23
click at [838, 189] on form "Select Interest Type 401K Annuity Bond Education IRA Government Bond Government…" at bounding box center [788, 190] width 152 height 24
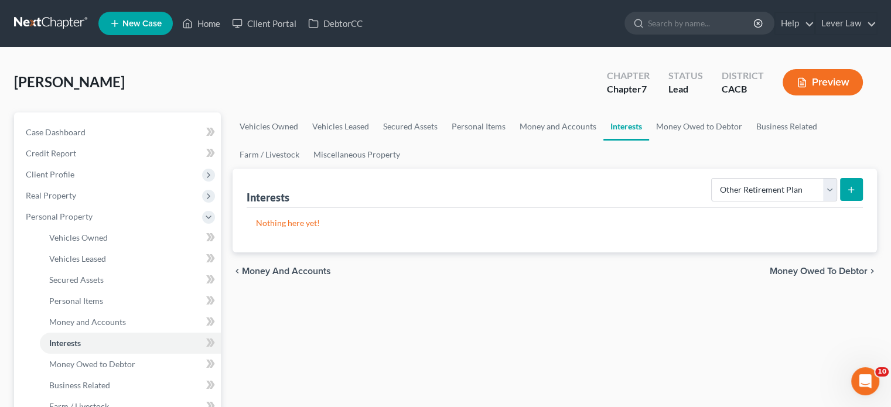
click at [856, 190] on button "submit" at bounding box center [851, 189] width 23 height 23
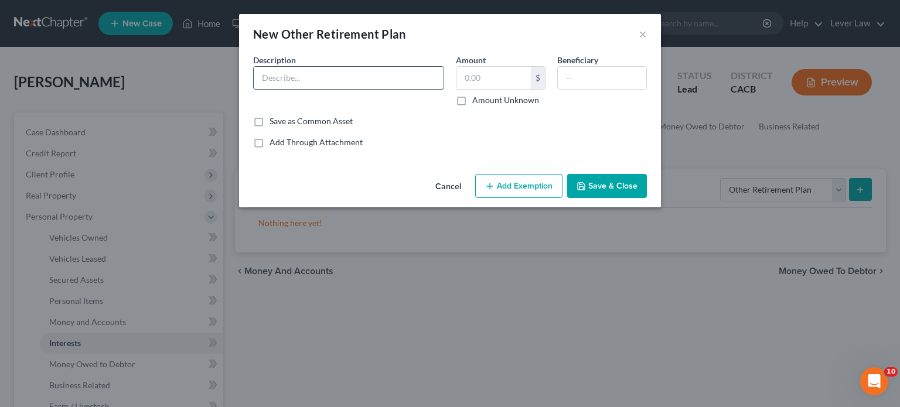
drag, startPoint x: 336, startPoint y: 88, endPoint x: 348, endPoint y: 77, distance: 16.6
click at [337, 86] on input "text" at bounding box center [349, 78] width 190 height 22
type input "Retirement 150,000"
click at [611, 187] on button "Save & Close" at bounding box center [607, 186] width 80 height 25
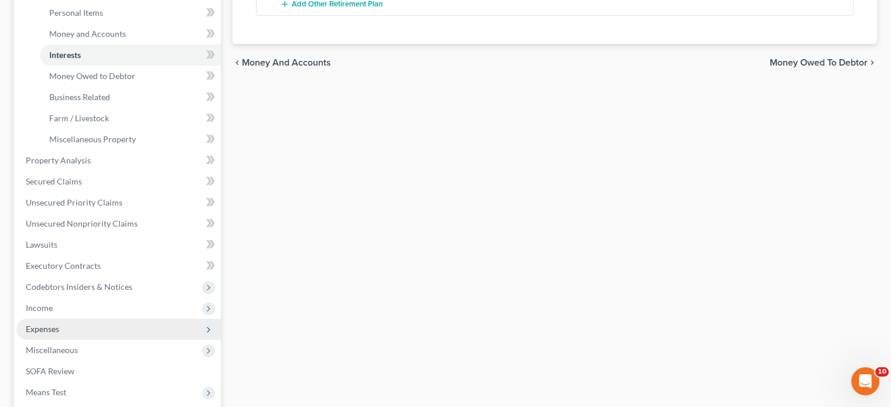
scroll to position [293, 0]
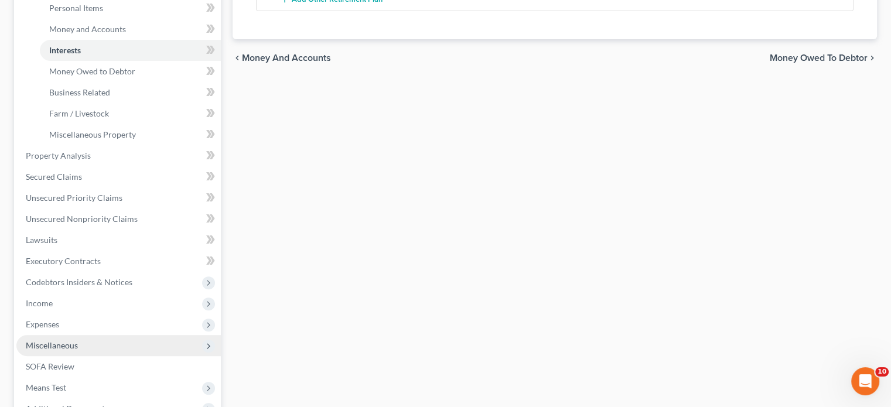
click at [80, 342] on span "Miscellaneous" at bounding box center [118, 345] width 205 height 21
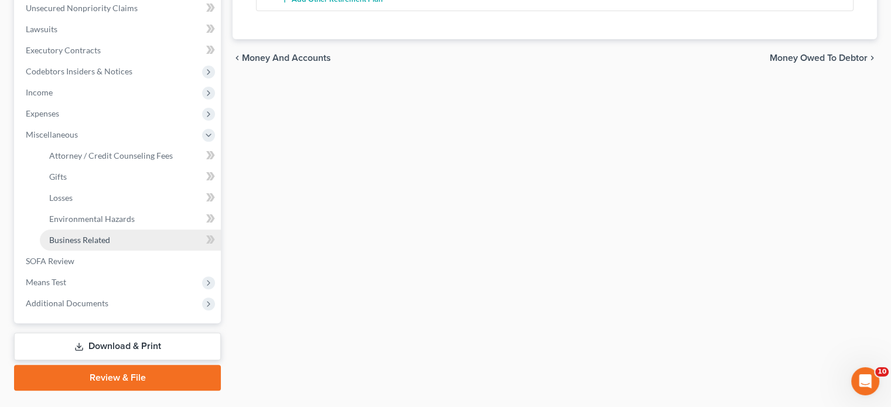
click at [82, 240] on span "Business Related" at bounding box center [79, 240] width 61 height 10
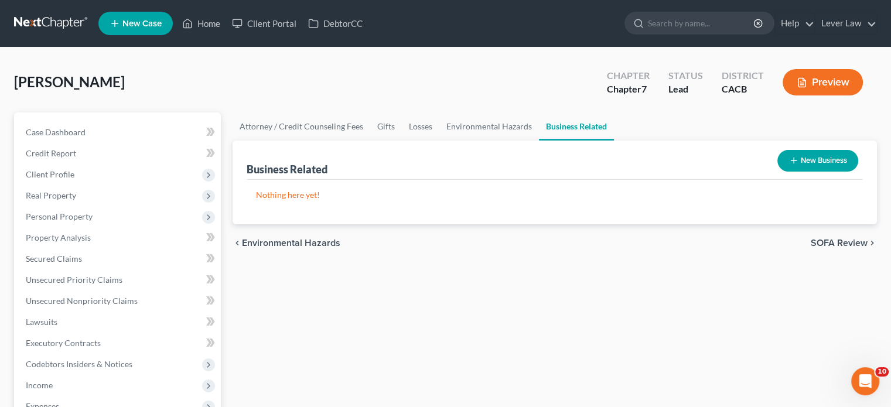
click at [825, 162] on button "New Business" at bounding box center [818, 161] width 81 height 22
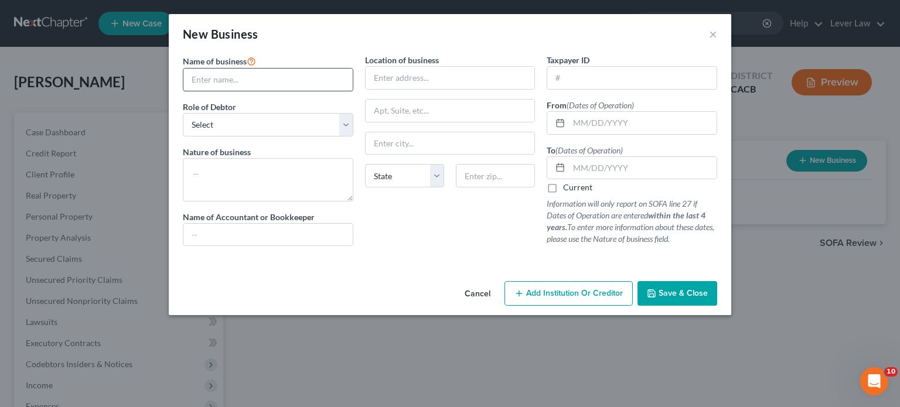
click at [261, 82] on input "text" at bounding box center [267, 80] width 169 height 22
type input "Advent Digital Designs"
click at [270, 124] on select "Select A member of a limited liability company (LLC) or limited liability partn…" at bounding box center [268, 124] width 171 height 23
select select "sole_proprietor"
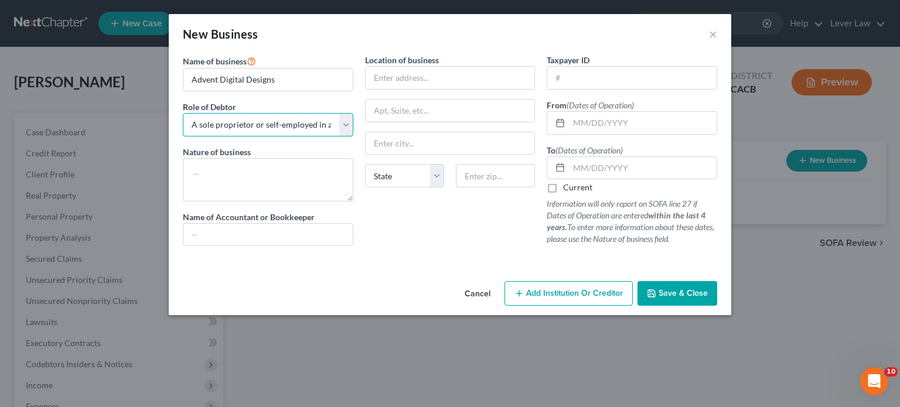
click at [183, 113] on select "Select A member of a limited liability company (LLC) or limited liability partn…" at bounding box center [268, 124] width 171 height 23
drag, startPoint x: 246, startPoint y: 171, endPoint x: 225, endPoint y: 196, distance: 32.9
click at [239, 178] on textarea at bounding box center [268, 179] width 171 height 43
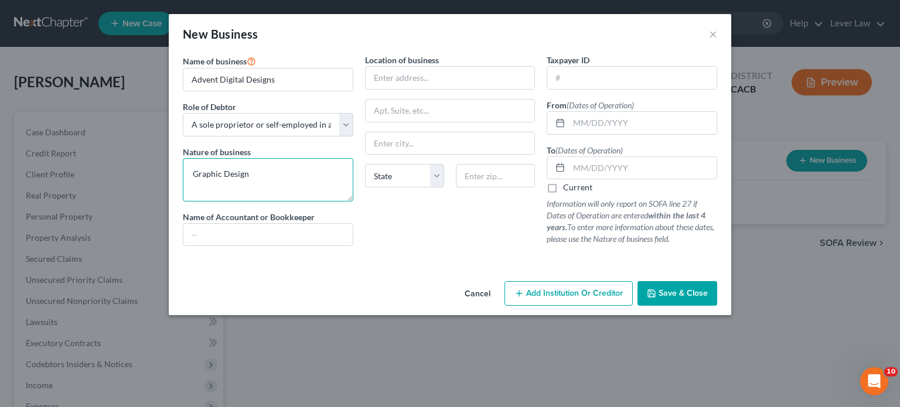
type textarea "Graphic Design"
click at [708, 35] on div "New Business ×" at bounding box center [450, 34] width 563 height 40
click at [673, 300] on button "Save & Close" at bounding box center [678, 293] width 80 height 25
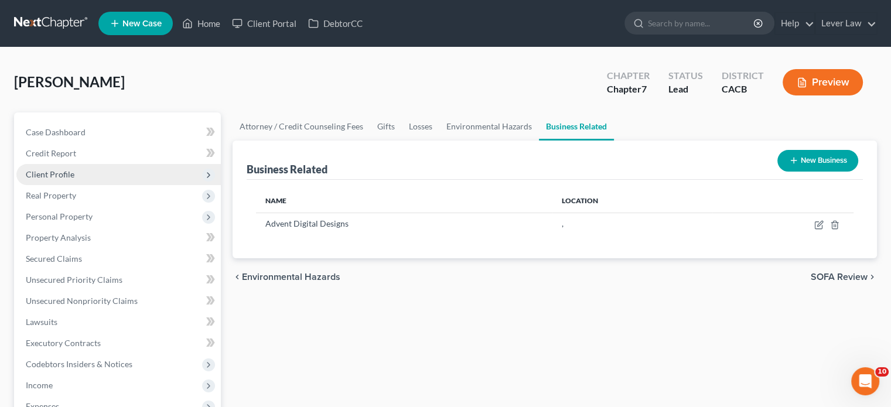
click at [55, 171] on span "Client Profile" at bounding box center [50, 174] width 49 height 10
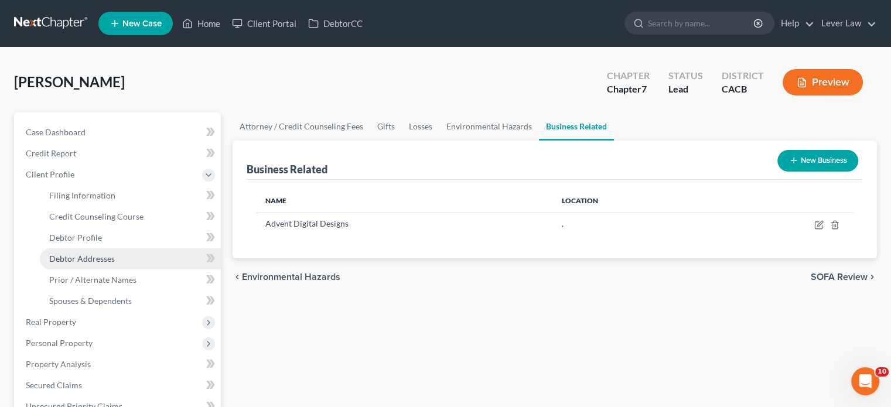
click at [84, 265] on link "Debtor Addresses" at bounding box center [130, 259] width 181 height 21
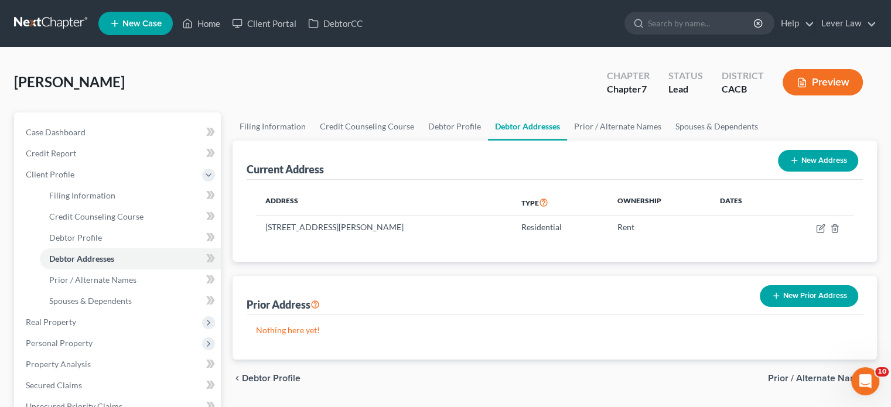
drag, startPoint x: 794, startPoint y: 299, endPoint x: 451, endPoint y: 297, distance: 342.9
click at [795, 298] on button "New Prior Address" at bounding box center [809, 296] width 98 height 22
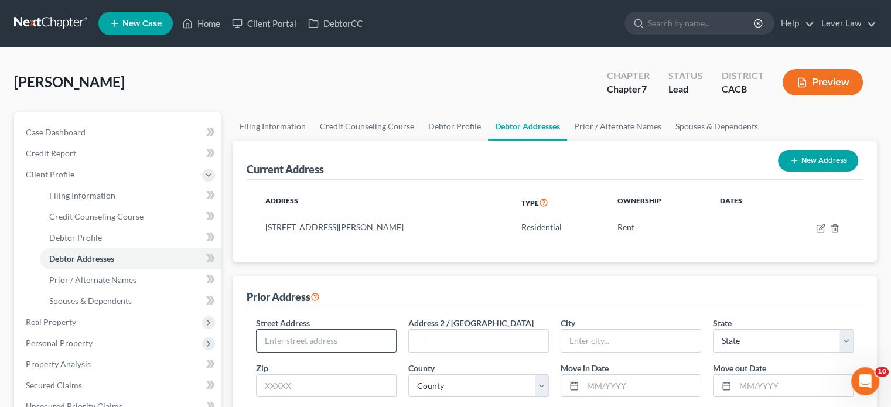
click at [300, 343] on input "text" at bounding box center [326, 341] width 139 height 22
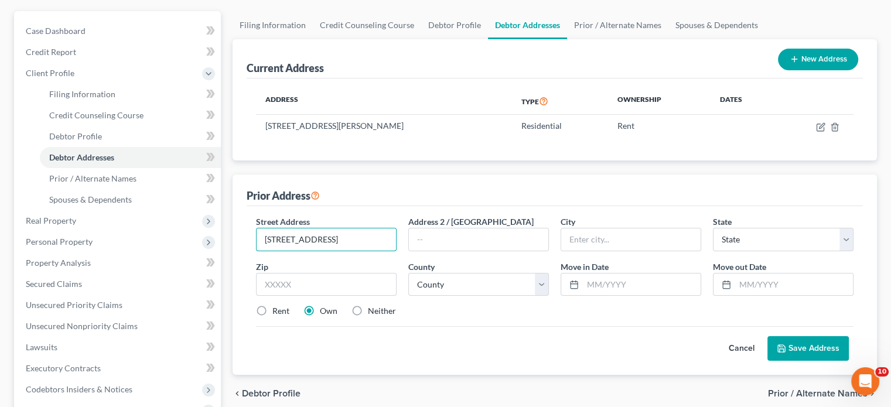
scroll to position [117, 0]
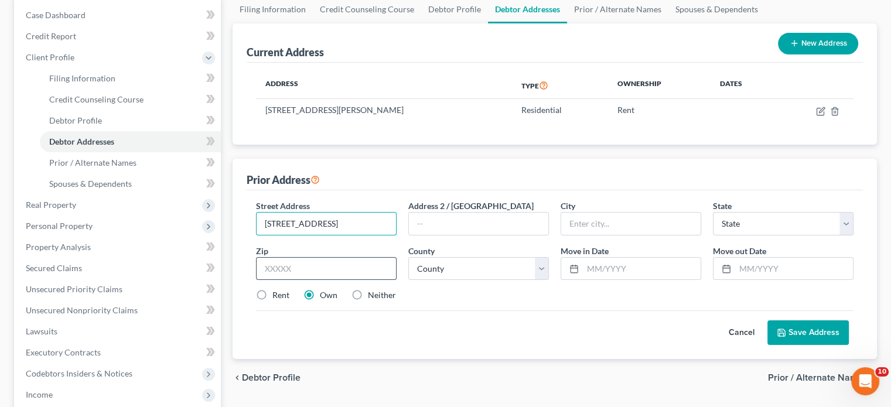
type input "23251 Los Alisos Blvd."
click at [370, 266] on input "text" at bounding box center [326, 268] width 141 height 23
type input "92630"
type input "Lake Forest"
select select "4"
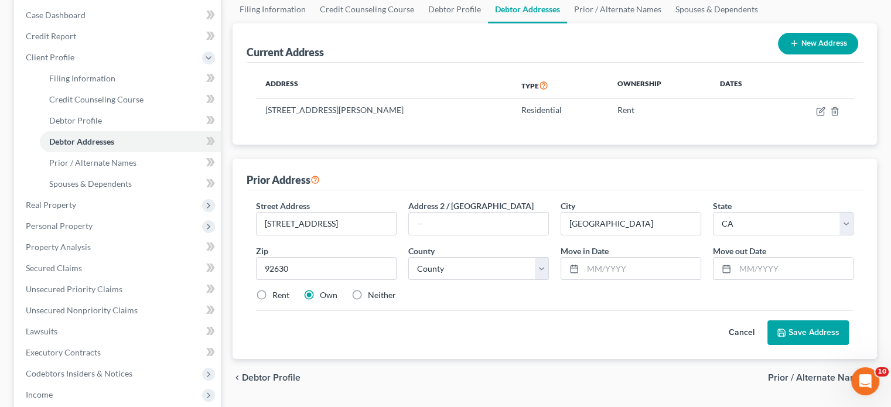
click at [277, 300] on div "Street Address * 23251 Los Alisos Blvd. Address 2 / PO Box City * Lake Forest S…" at bounding box center [555, 255] width 610 height 111
click at [271, 290] on div "Rent" at bounding box center [272, 296] width 33 height 12
click at [273, 295] on label "Rent" at bounding box center [281, 296] width 17 height 12
click at [277, 295] on input "Rent" at bounding box center [281, 294] width 8 height 8
radio input "true"
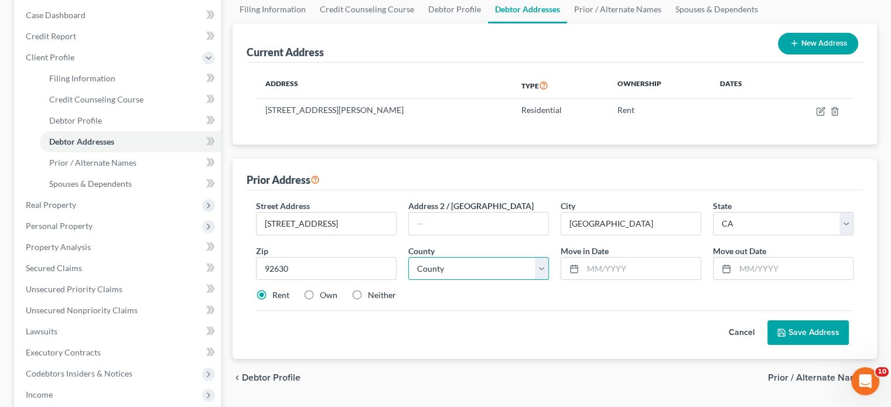
click at [485, 267] on select "County [GEOGRAPHIC_DATA] [GEOGRAPHIC_DATA] [GEOGRAPHIC_DATA] [GEOGRAPHIC_DATA] …" at bounding box center [479, 268] width 141 height 23
select select "29"
click at [409, 257] on select "County [GEOGRAPHIC_DATA] [GEOGRAPHIC_DATA] [GEOGRAPHIC_DATA] [GEOGRAPHIC_DATA] …" at bounding box center [479, 268] width 141 height 23
drag, startPoint x: 598, startPoint y: 270, endPoint x: 595, endPoint y: 290, distance: 20.7
click at [600, 271] on input "text" at bounding box center [642, 269] width 118 height 22
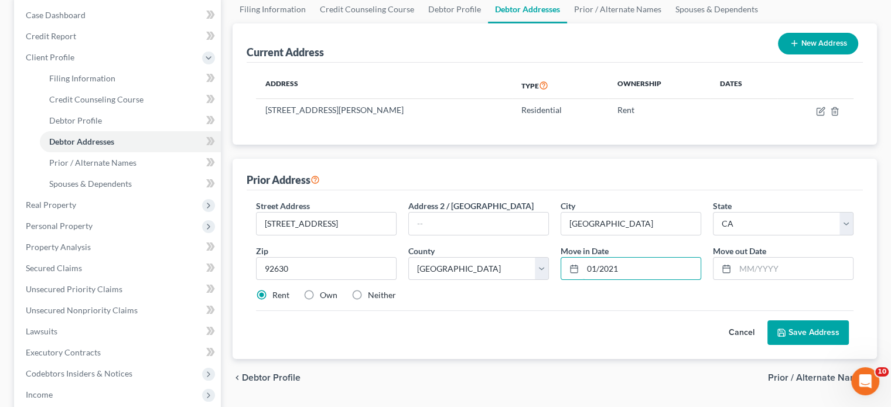
type input "01/2021"
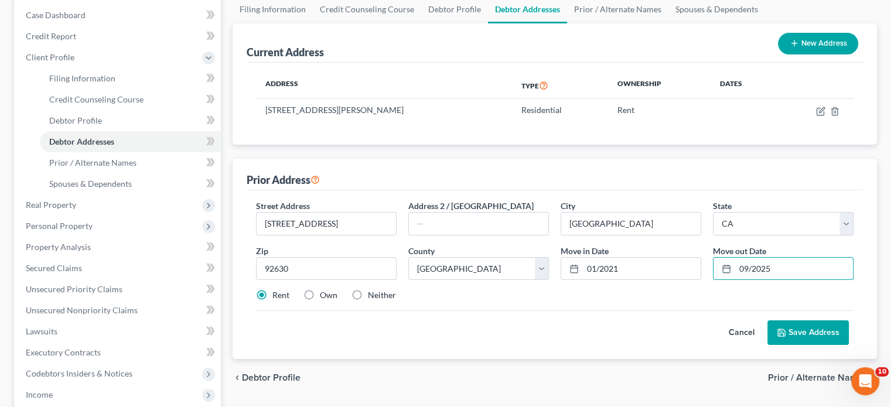
type input "09/2025"
click at [795, 332] on button "Save Address" at bounding box center [808, 333] width 81 height 25
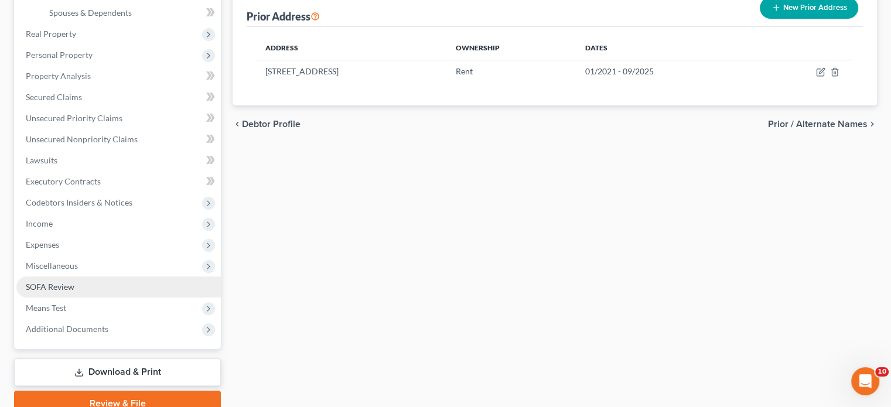
scroll to position [293, 0]
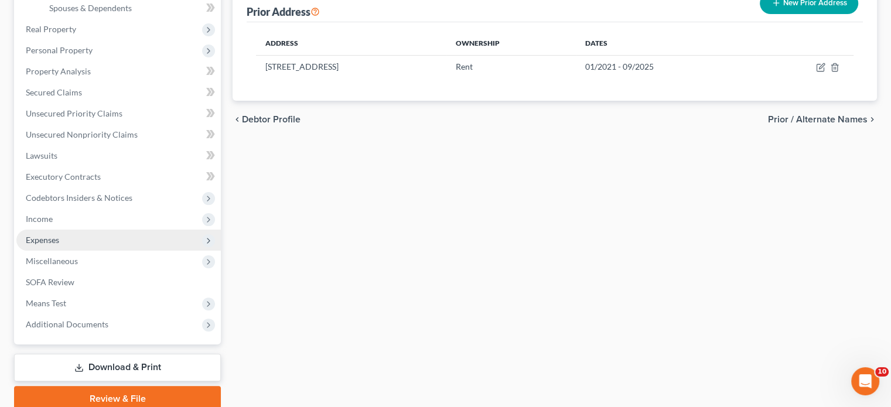
click at [59, 237] on span "Expenses" at bounding box center [118, 240] width 205 height 21
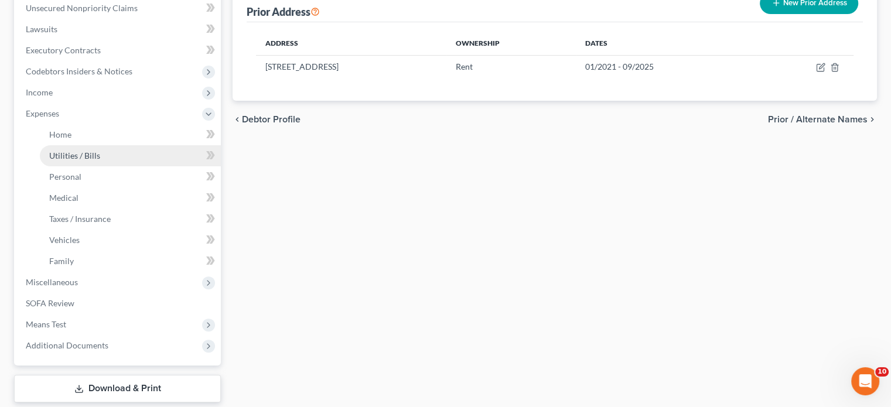
click at [101, 160] on link "Utilities / Bills" at bounding box center [130, 155] width 181 height 21
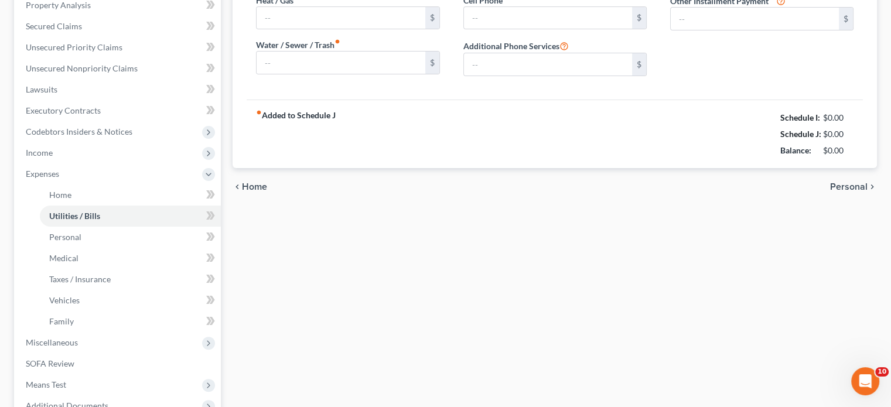
type input "0.00"
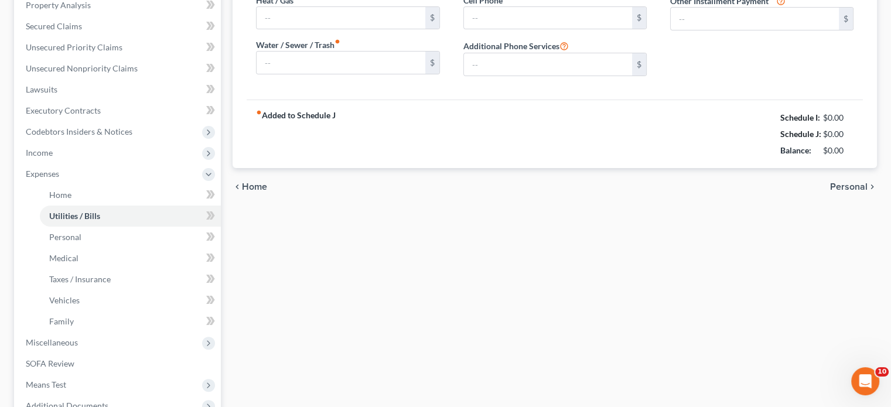
type input "0.00"
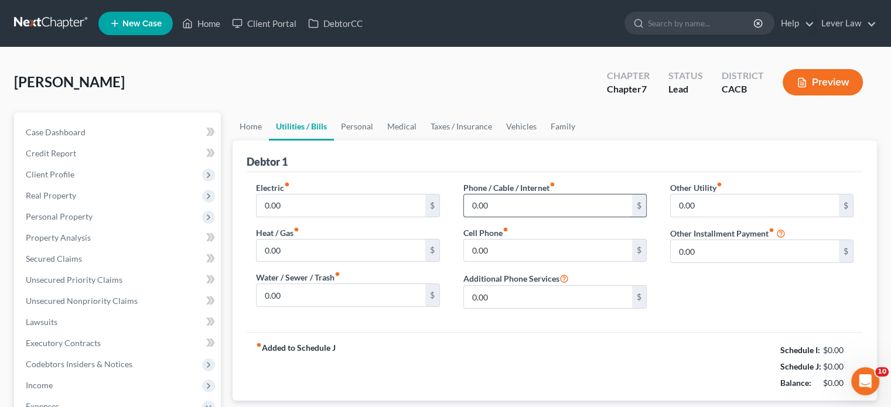
click at [560, 213] on input "0.00" at bounding box center [548, 206] width 168 height 22
type input "150"
click at [543, 251] on input "0.00" at bounding box center [548, 251] width 168 height 22
type input "180"
click at [358, 133] on link "Personal" at bounding box center [357, 127] width 46 height 28
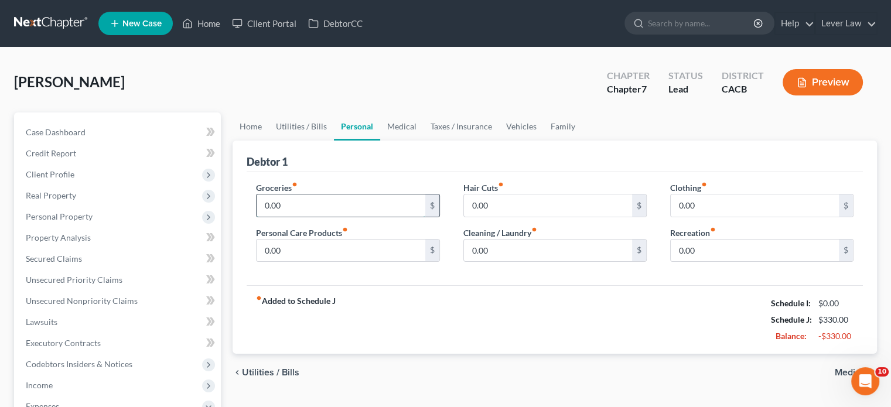
click at [319, 205] on input "0.00" at bounding box center [341, 206] width 168 height 22
type input "100"
click at [524, 124] on link "Vehicles" at bounding box center [521, 127] width 45 height 28
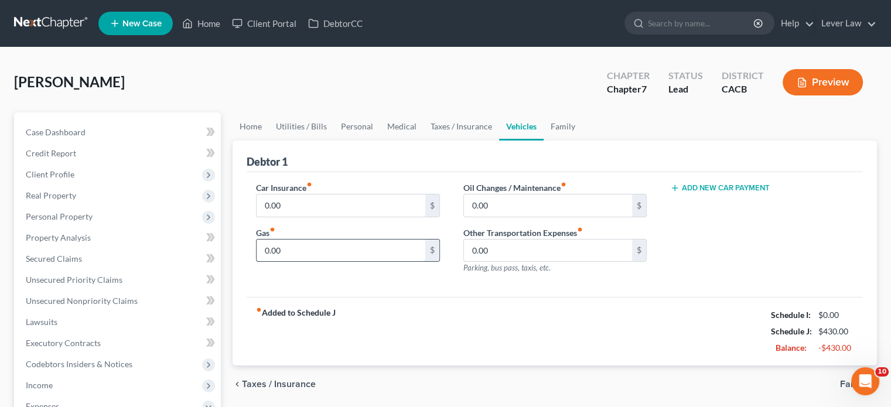
click at [304, 242] on input "0.00" at bounding box center [341, 251] width 168 height 22
type input "150"
click at [390, 207] on input "0.00" at bounding box center [341, 206] width 168 height 22
type input "70"
click at [544, 124] on link "Family" at bounding box center [563, 127] width 39 height 28
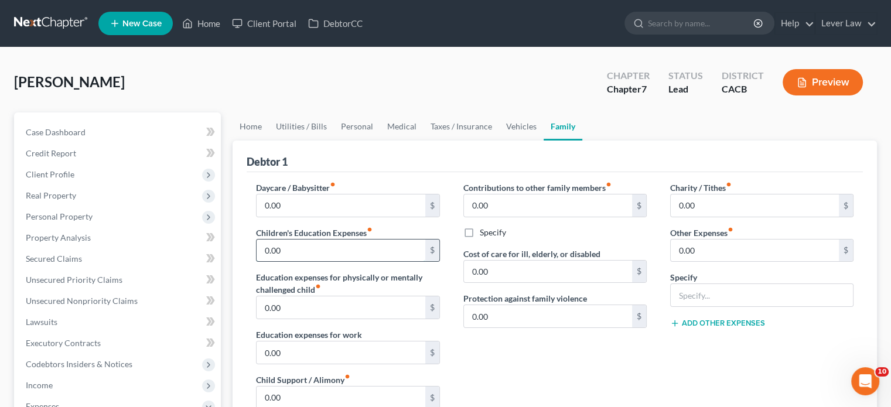
click at [277, 246] on input "0.00" at bounding box center [341, 251] width 168 height 22
type input "150"
click at [819, 339] on div "Charity / Tithes fiber_manual_record 0.00 $ Other Expenses fiber_manual_record …" at bounding box center [762, 306] width 207 height 249
click at [750, 244] on input "0.00" at bounding box center [755, 251] width 168 height 22
type input "900"
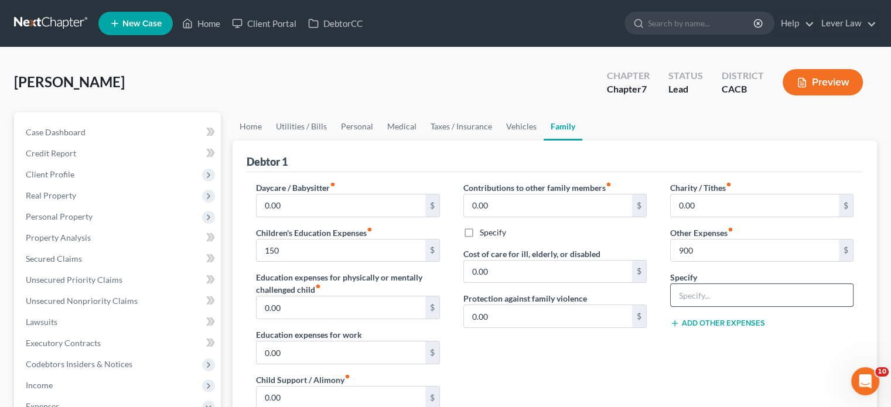
drag, startPoint x: 741, startPoint y: 300, endPoint x: 747, endPoint y: 301, distance: 6.6
click at [741, 300] on input "text" at bounding box center [762, 295] width 182 height 22
type input "subscriptions and cc"
drag, startPoint x: 757, startPoint y: 331, endPoint x: 755, endPoint y: 348, distance: 17.2
click at [755, 348] on div "Charity / Tithes fiber_manual_record 0.00 $ Other Expenses fiber_manual_record …" at bounding box center [762, 306] width 207 height 249
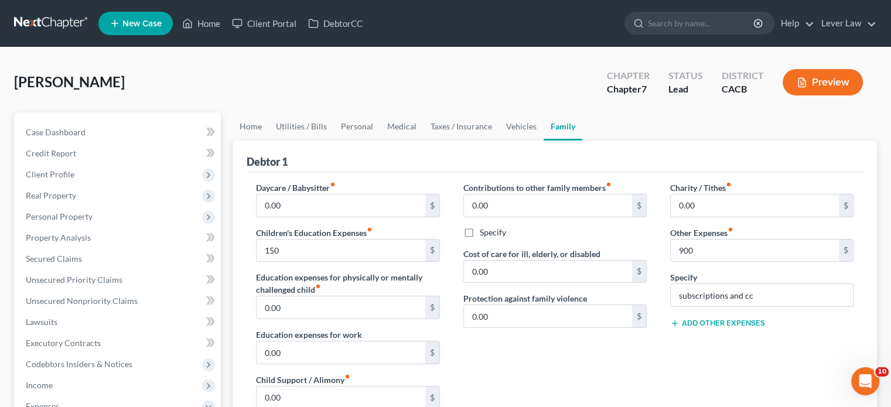
click at [137, 15] on link "New Case" at bounding box center [135, 23] width 74 height 23
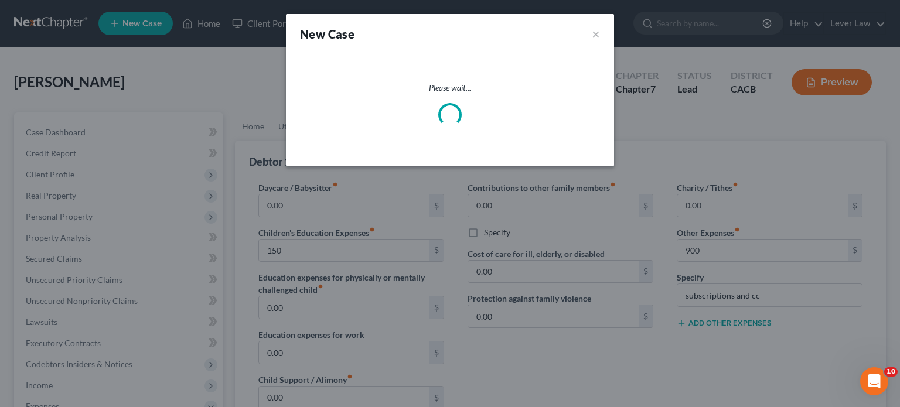
select select "7"
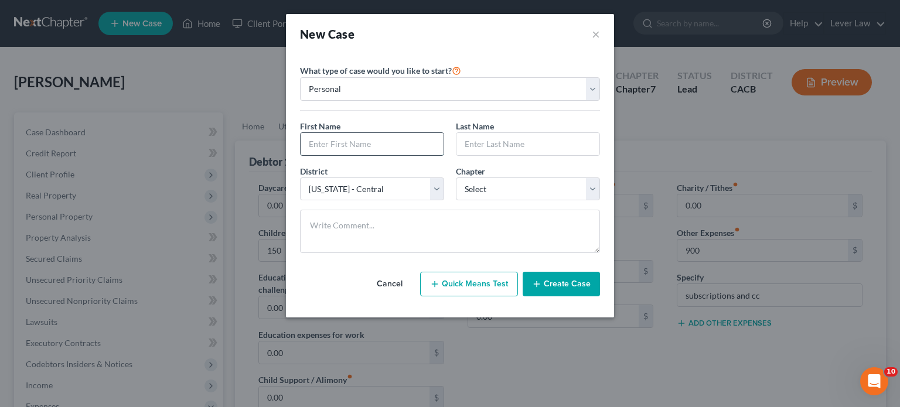
drag, startPoint x: 403, startPoint y: 147, endPoint x: 402, endPoint y: 154, distance: 7.7
click at [403, 151] on input "text" at bounding box center [372, 144] width 143 height 22
type input "Julizza"
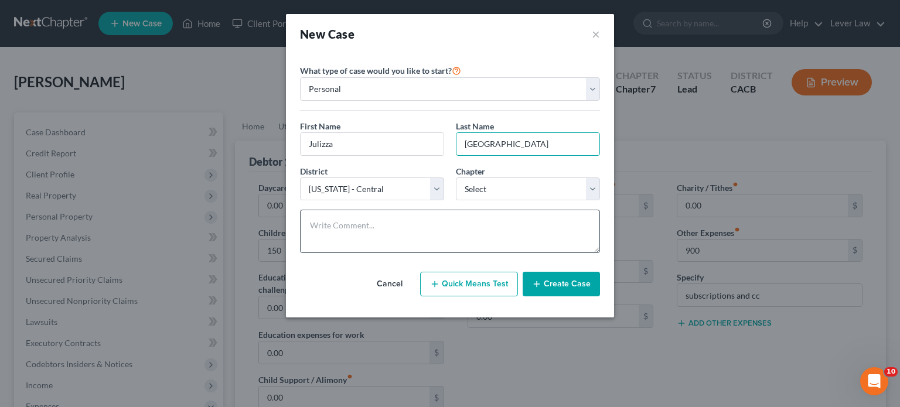
type input "Toledo"
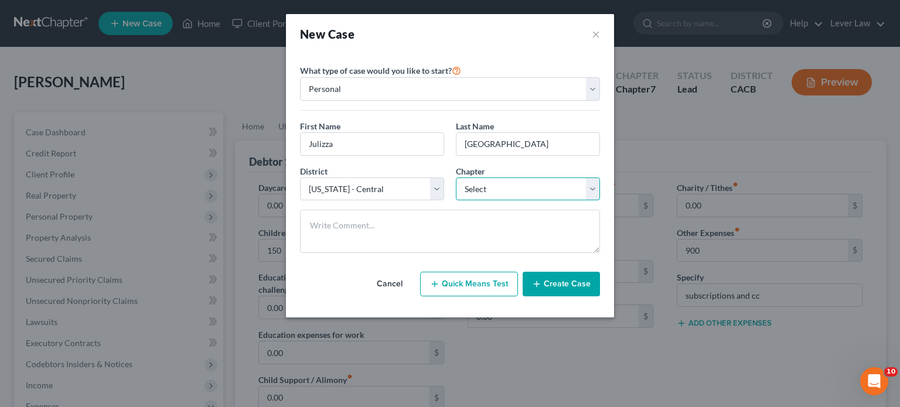
drag, startPoint x: 521, startPoint y: 181, endPoint x: 520, endPoint y: 198, distance: 17.0
click at [521, 181] on select "Select 7 11 12 13" at bounding box center [528, 189] width 144 height 23
select select "0"
click at [456, 178] on select "Select 7 11 12 13" at bounding box center [528, 189] width 144 height 23
click at [539, 284] on icon "button" at bounding box center [536, 284] width 9 height 9
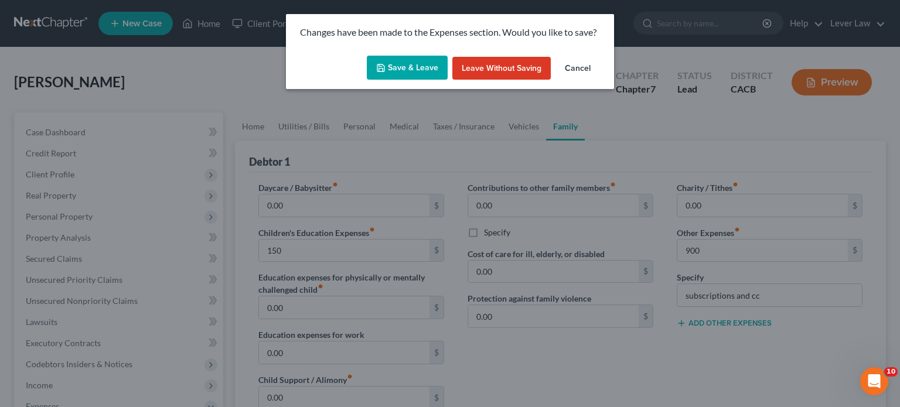
click at [403, 60] on button "Save & Leave" at bounding box center [407, 68] width 81 height 25
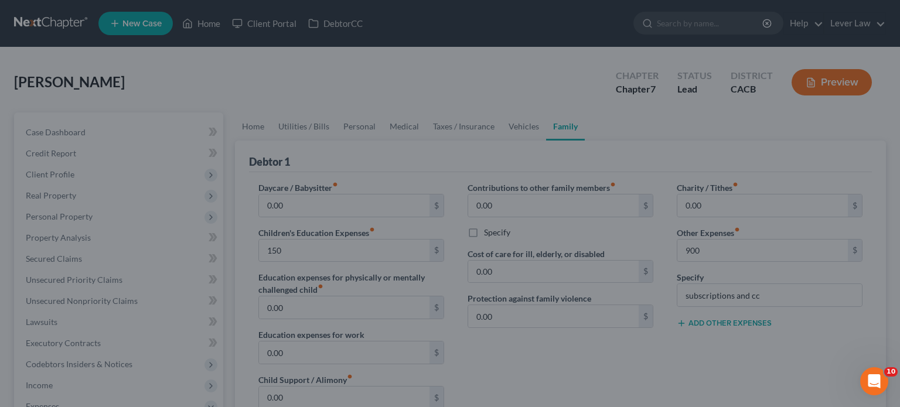
type input "150.00"
type input "900.00"
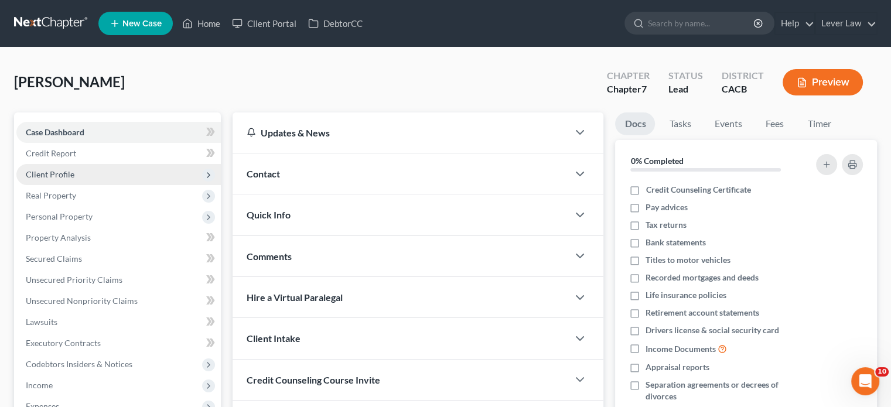
click at [63, 175] on span "Client Profile" at bounding box center [50, 174] width 49 height 10
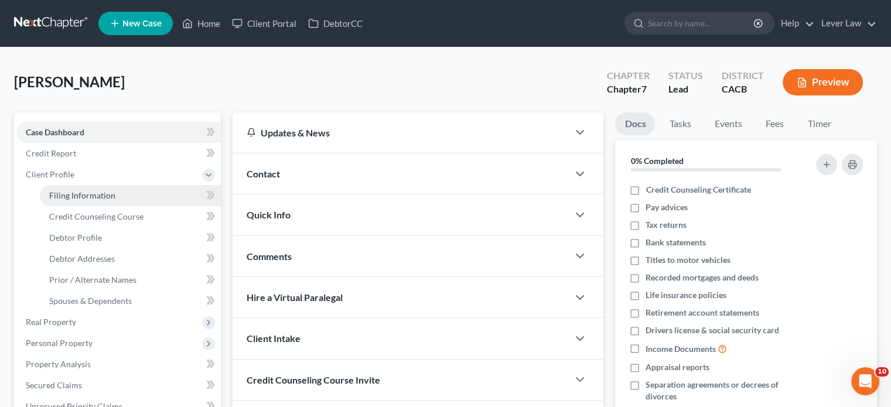
click at [84, 191] on span "Filing Information" at bounding box center [82, 195] width 66 height 10
select select "1"
select select "0"
select select "7"
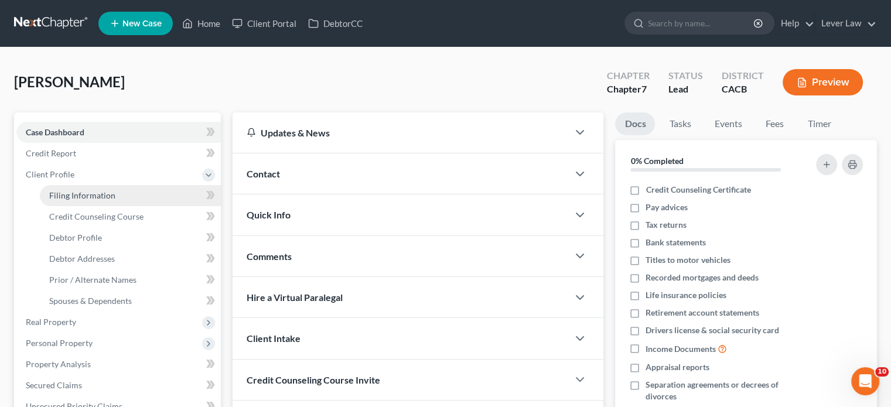
select select "0"
select select "4"
select select "0"
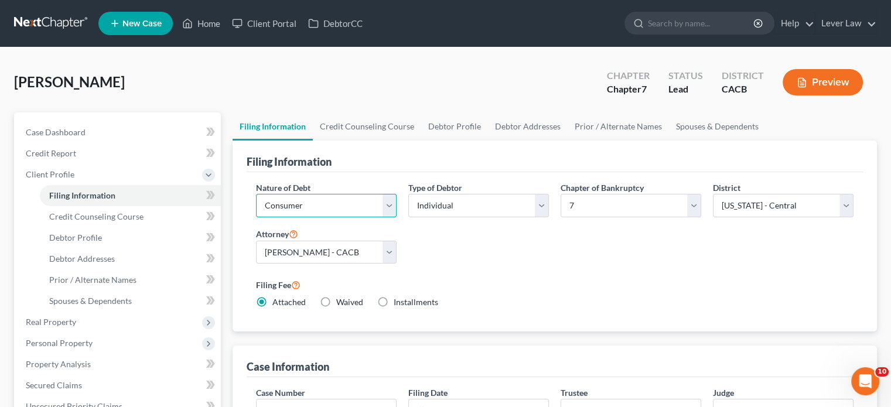
click at [323, 206] on select "Select Business Consumer Other" at bounding box center [326, 205] width 141 height 23
click at [256, 194] on select "Select Business Consumer Other" at bounding box center [326, 205] width 141 height 23
drag, startPoint x: 338, startPoint y: 251, endPoint x: 335, endPoint y: 260, distance: 9.3
click at [338, 251] on select "Select [PERSON_NAME] - CACB" at bounding box center [326, 252] width 141 height 23
click at [256, 241] on select "Select [PERSON_NAME] - CACB" at bounding box center [326, 252] width 141 height 23
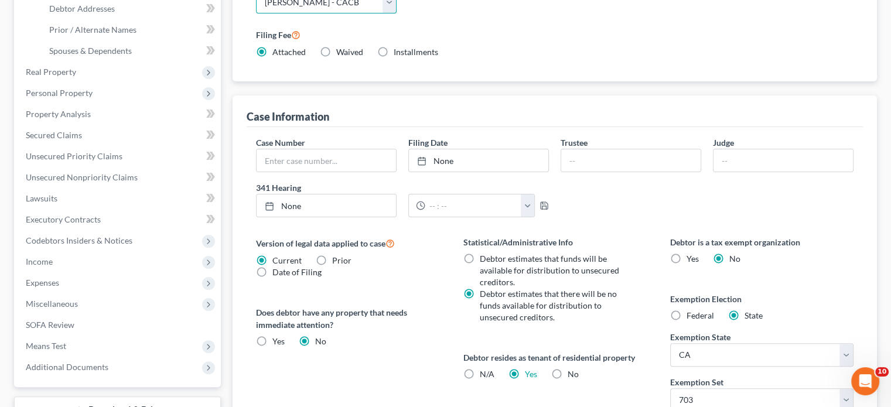
scroll to position [352, 0]
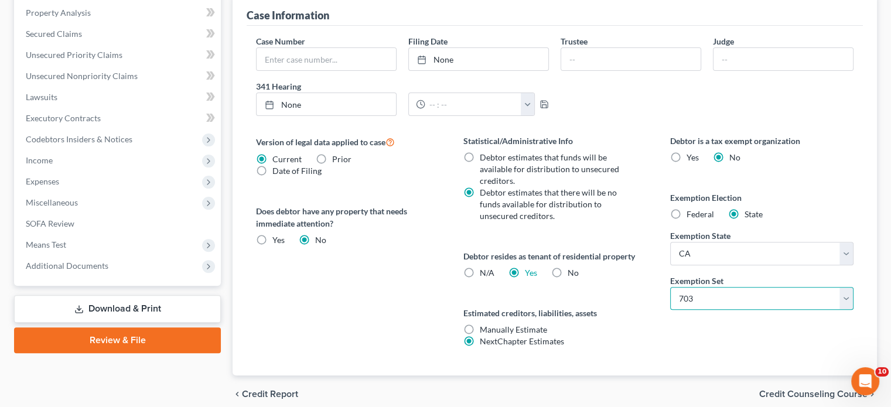
click at [706, 297] on select "Select 703 704" at bounding box center [762, 298] width 183 height 23
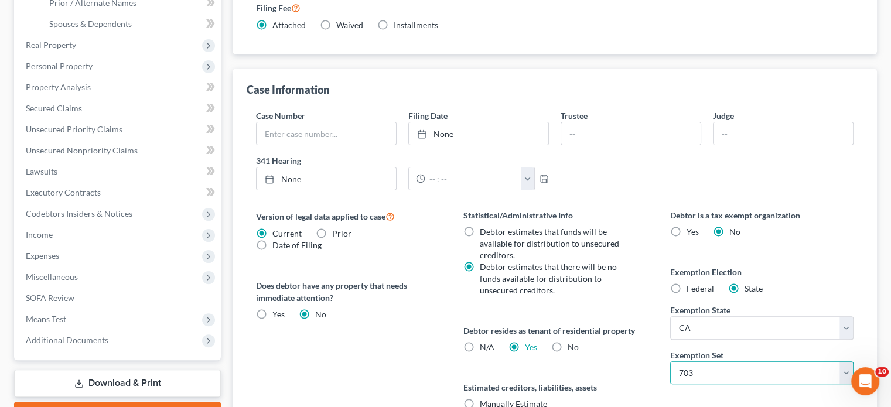
scroll to position [0, 0]
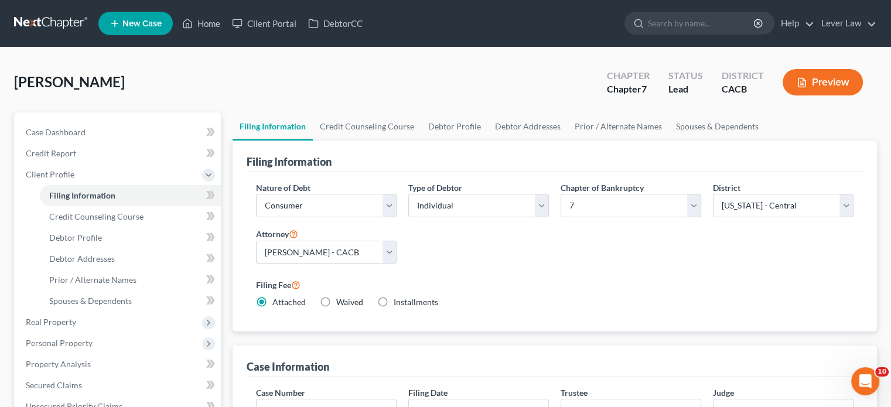
click at [56, 13] on link at bounding box center [51, 23] width 75 height 21
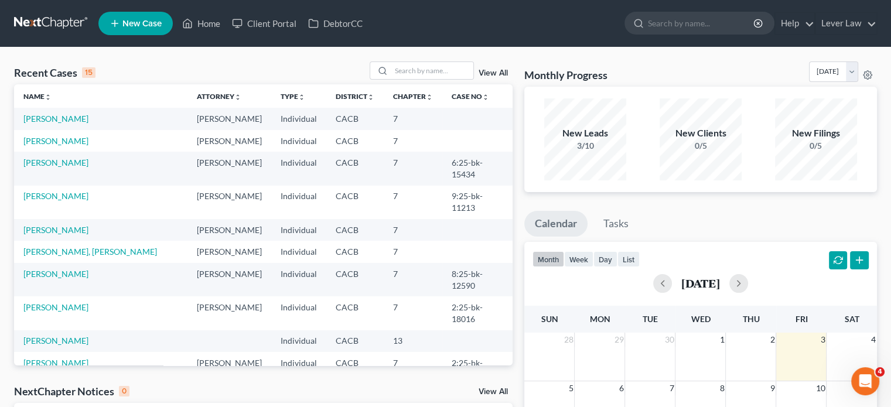
click at [142, 28] on span "New Case" at bounding box center [141, 23] width 39 height 9
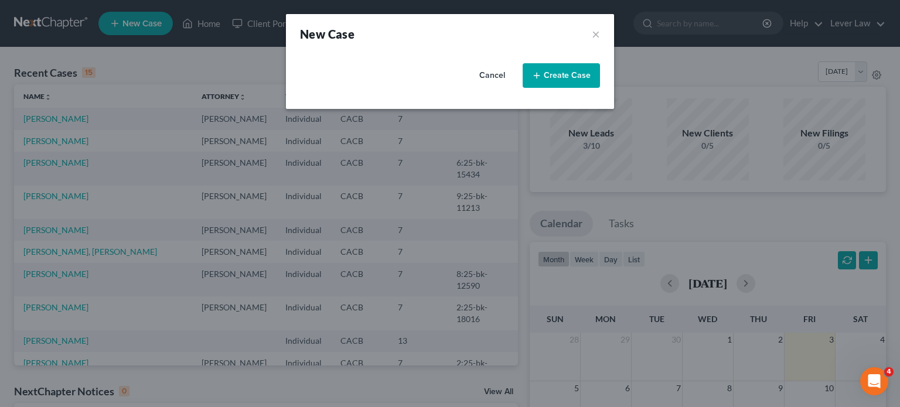
select select "7"
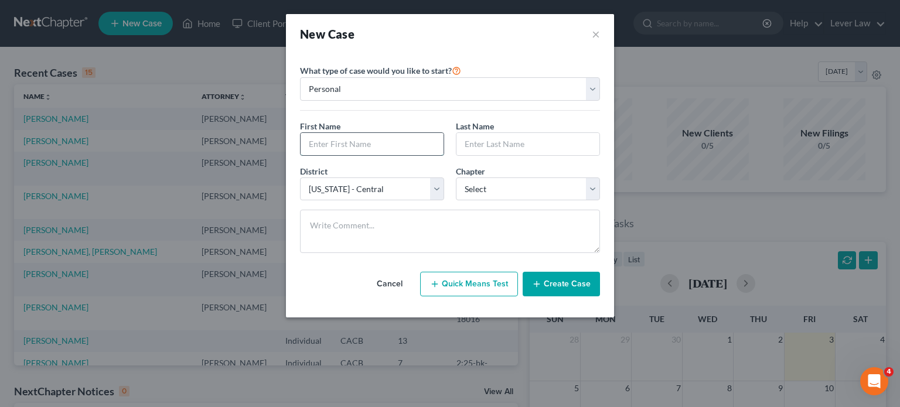
click at [367, 139] on input "text" at bounding box center [372, 144] width 143 height 22
type input "Julizza"
click at [504, 155] on div "First Name * Julizza Last Name *" at bounding box center [450, 142] width 312 height 45
drag, startPoint x: 506, startPoint y: 152, endPoint x: 502, endPoint y: 156, distance: 6.2
click at [505, 153] on input "text" at bounding box center [528, 144] width 143 height 22
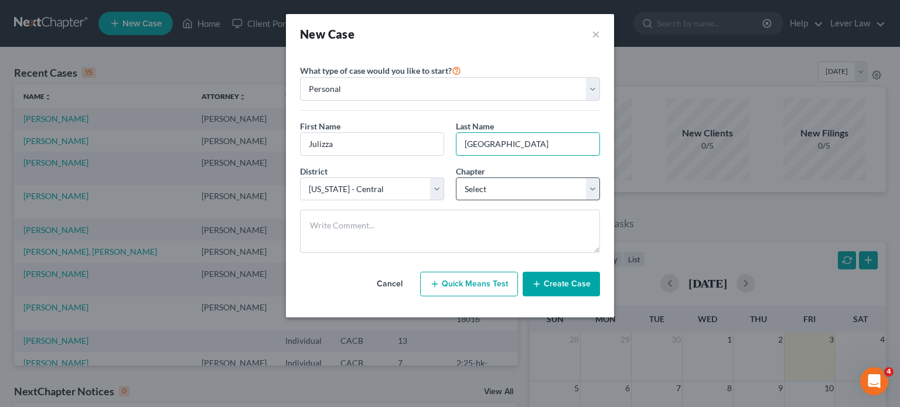
type input "Toledo"
click at [515, 190] on select "Select 7 11 12 13" at bounding box center [528, 189] width 144 height 23
select select "0"
click at [456, 178] on select "Select 7 11 12 13" at bounding box center [528, 189] width 144 height 23
click at [553, 285] on button "Create Case" at bounding box center [561, 284] width 77 height 25
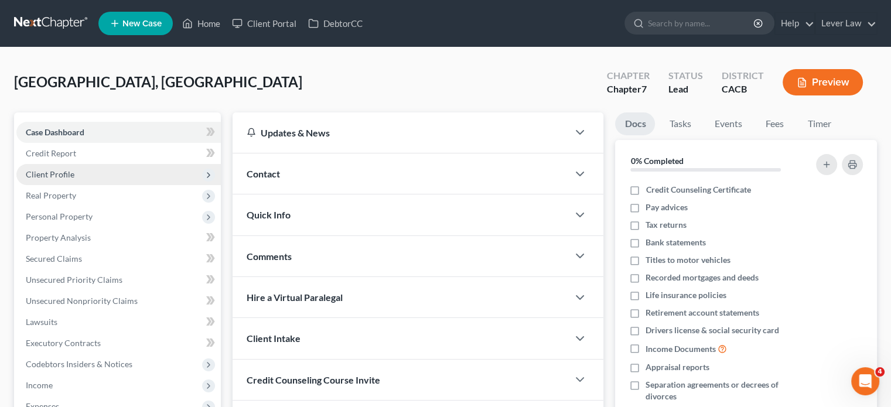
click at [53, 181] on span "Client Profile" at bounding box center [118, 174] width 205 height 21
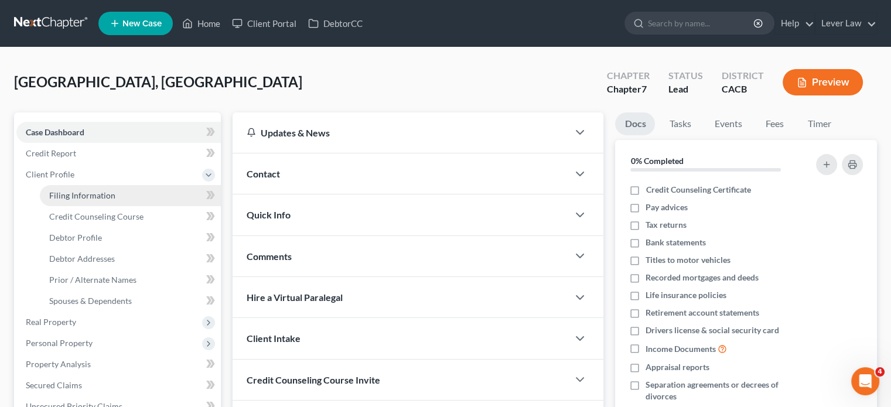
click at [57, 199] on span "Filing Information" at bounding box center [82, 195] width 66 height 10
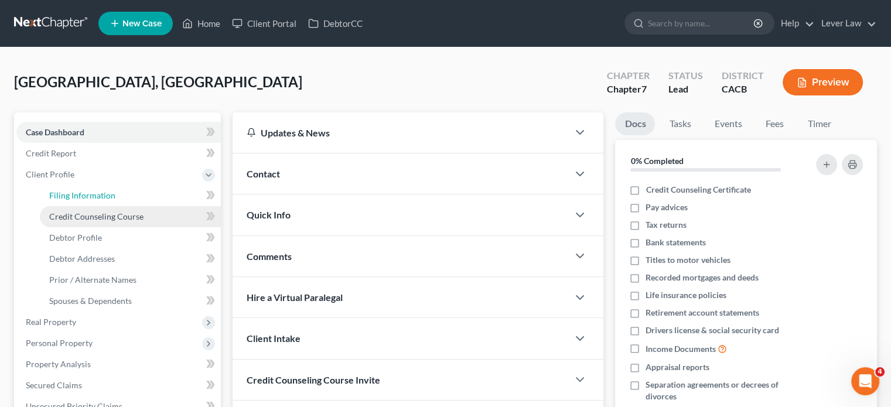
select select "1"
select select "0"
select select "7"
select select "4"
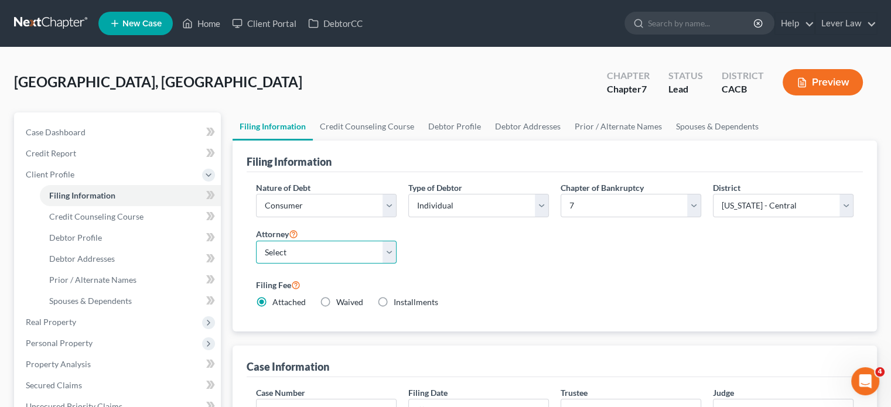
drag, startPoint x: 312, startPoint y: 249, endPoint x: 307, endPoint y: 262, distance: 14.3
click at [312, 249] on select "Select Jill Kim - CACB" at bounding box center [326, 252] width 141 height 23
select select "0"
click at [256, 241] on select "Select Jill Kim - CACB" at bounding box center [326, 252] width 141 height 23
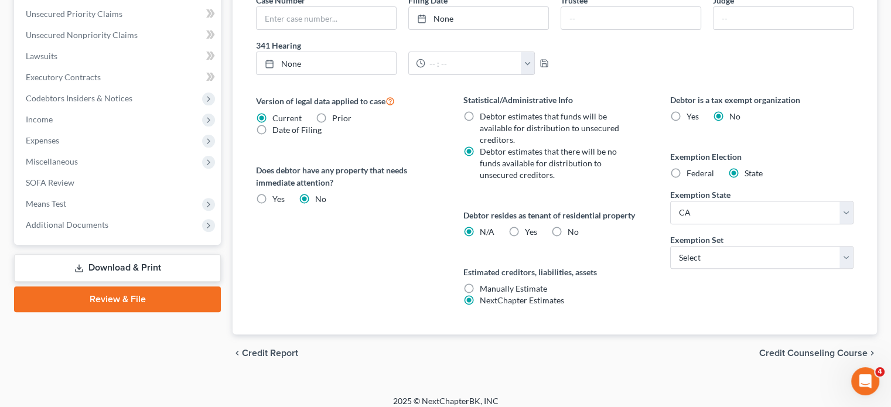
scroll to position [400, 0]
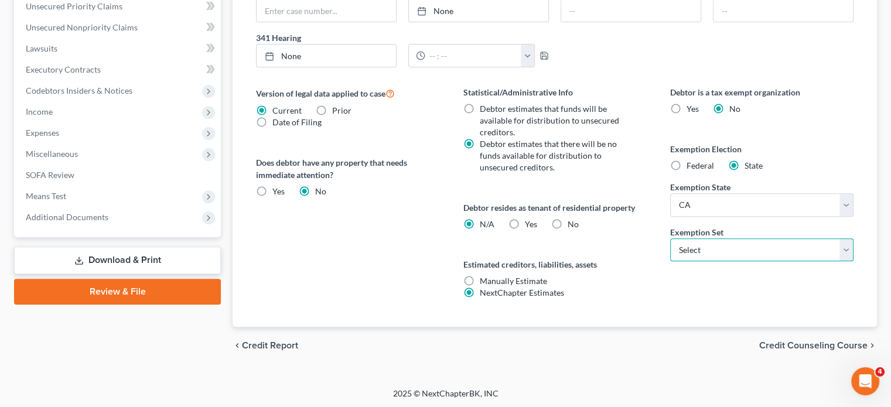
drag, startPoint x: 703, startPoint y: 249, endPoint x: 705, endPoint y: 256, distance: 7.1
click at [703, 249] on select "Select 703 704" at bounding box center [762, 250] width 183 height 23
select select "0"
click at [671, 239] on select "Select 703 704" at bounding box center [762, 250] width 183 height 23
click at [525, 220] on label "Yes Yes" at bounding box center [531, 225] width 12 height 12
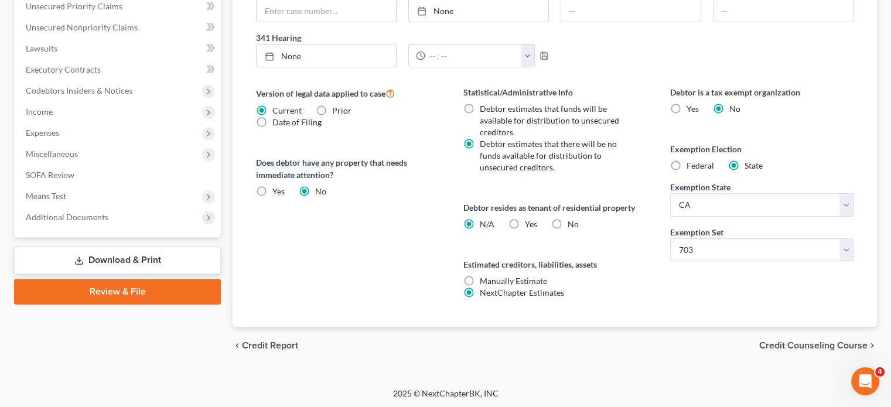
click at [530, 220] on input "Yes Yes" at bounding box center [534, 223] width 8 height 8
radio input "true"
radio input "false"
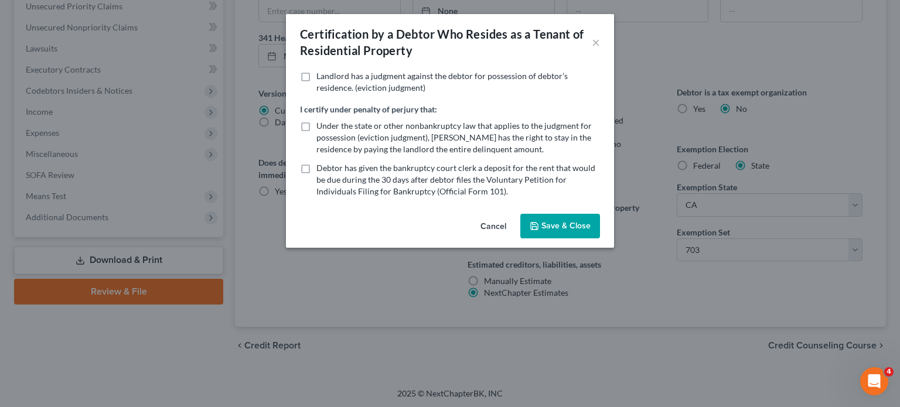
click at [523, 219] on button "Save & Close" at bounding box center [560, 226] width 80 height 25
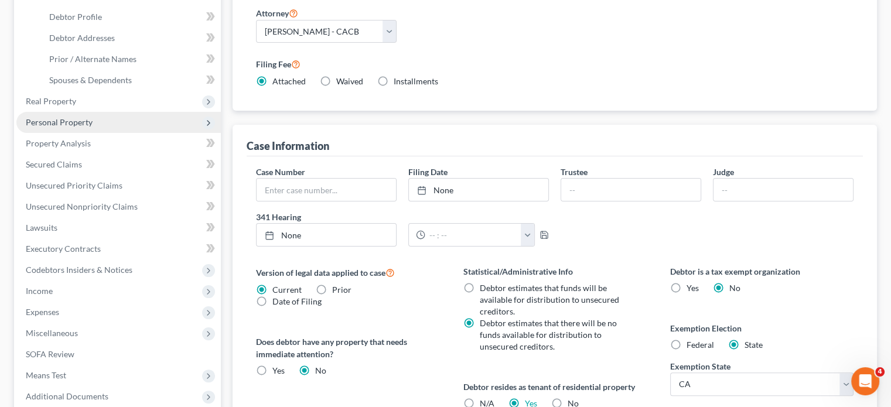
scroll to position [166, 0]
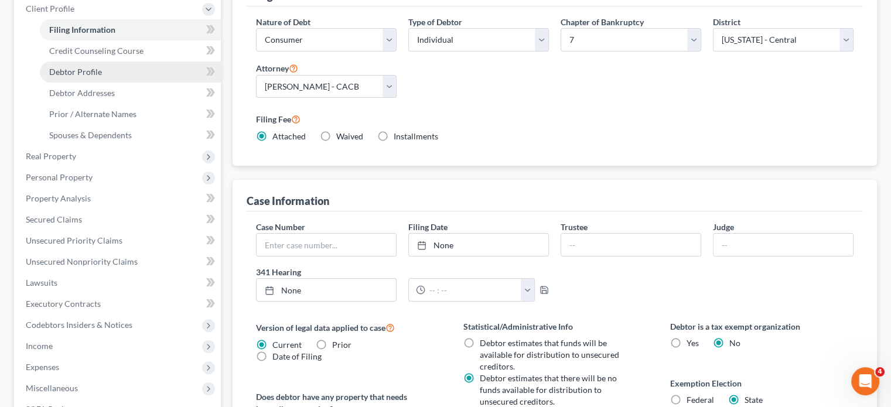
click at [89, 63] on link "Debtor Profile" at bounding box center [130, 72] width 181 height 21
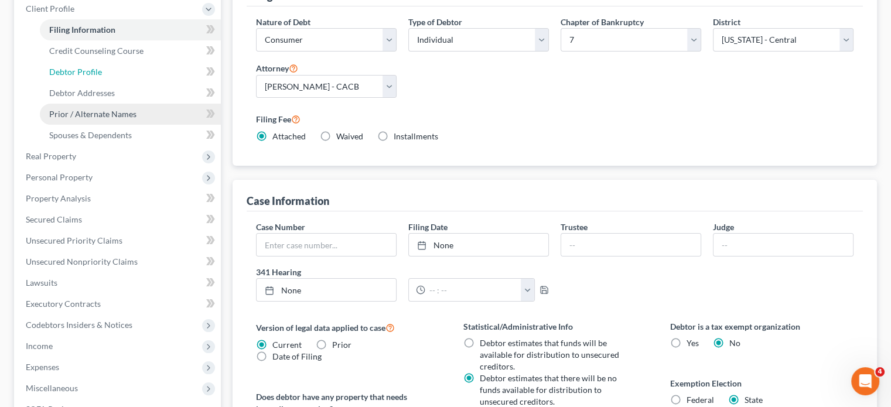
select select "0"
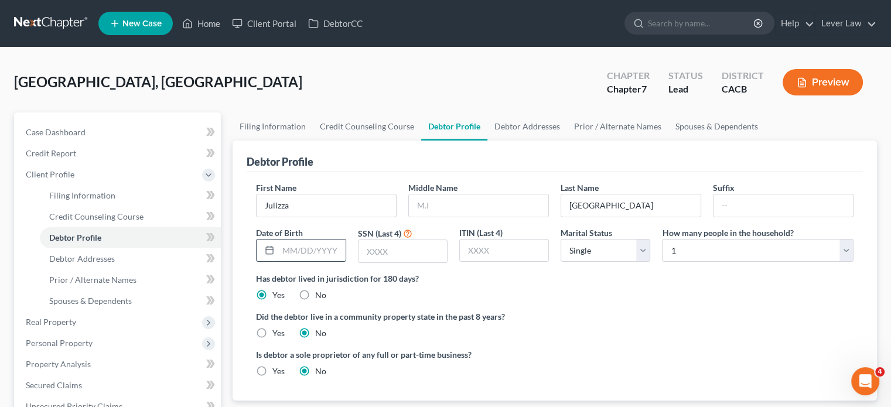
drag, startPoint x: 310, startPoint y: 250, endPoint x: 321, endPoint y: 247, distance: 11.1
click at [313, 247] on input "text" at bounding box center [311, 251] width 67 height 22
type input "08/22/2003"
click at [368, 260] on input "text" at bounding box center [403, 251] width 89 height 22
type input "8823"
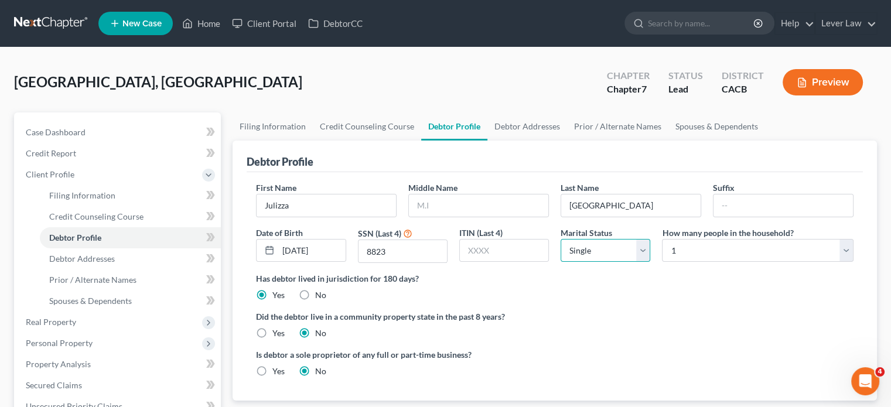
click at [607, 255] on select "Select Single Married Separated Divorced Widowed" at bounding box center [606, 250] width 90 height 23
click at [108, 258] on span "Debtor Addresses" at bounding box center [82, 259] width 66 height 10
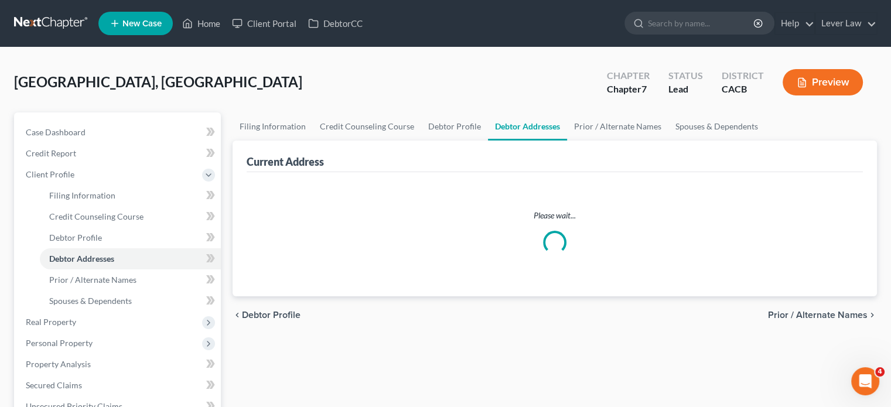
select select "0"
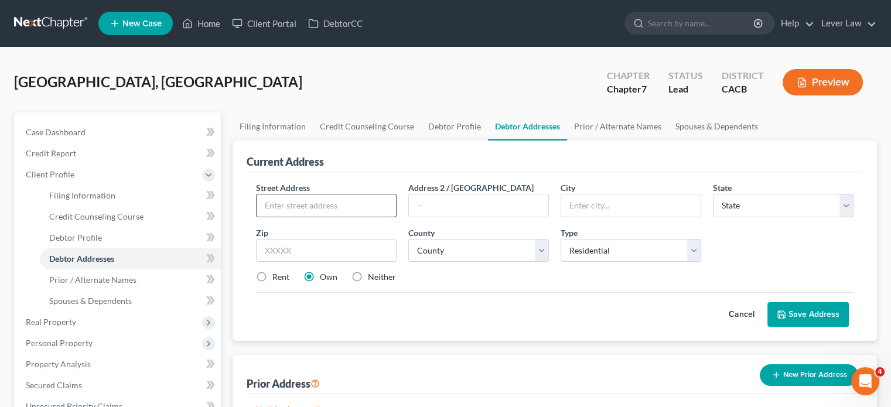
click at [332, 203] on input "text" at bounding box center [326, 206] width 139 height 22
type input "8511 Orange St."
click at [295, 262] on div "Street Address * 8511 Orange St. Address 2 / PO Box City * State * State AL AK …" at bounding box center [555, 237] width 610 height 111
click at [299, 253] on input "text" at bounding box center [326, 250] width 141 height 23
type input "90242"
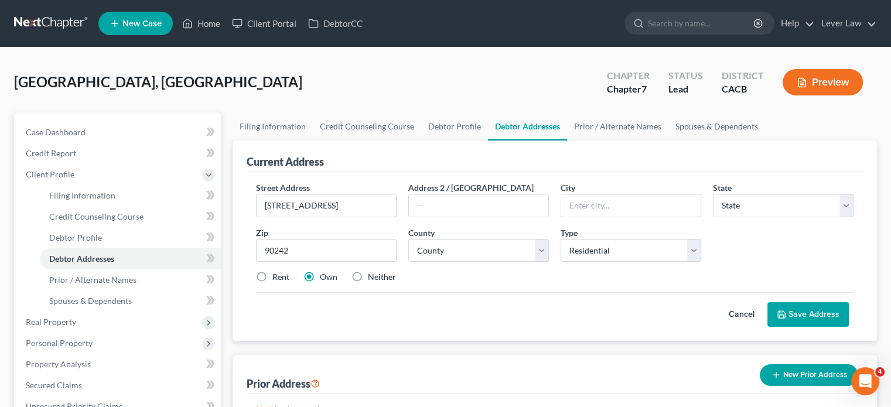
click at [273, 280] on label "Rent" at bounding box center [281, 277] width 17 height 12
click at [277, 279] on input "Rent" at bounding box center [281, 275] width 8 height 8
radio input "true"
type input "Downey"
select select "4"
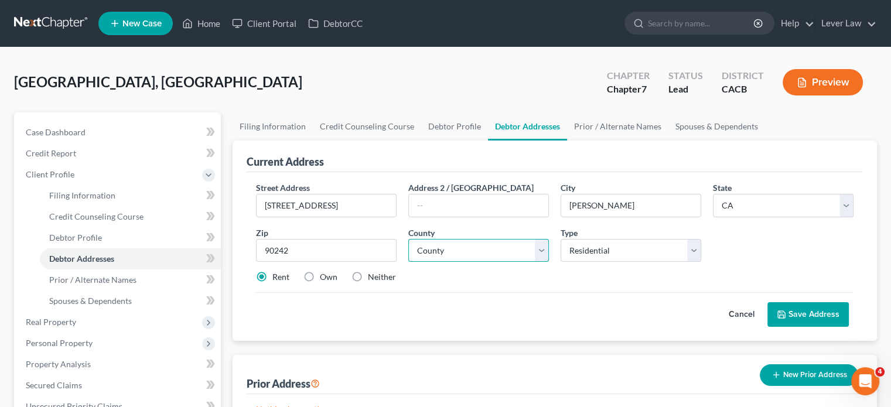
click at [449, 258] on select "County" at bounding box center [479, 250] width 141 height 23
select select "18"
click at [409, 239] on select "County Alameda County Alpine County Amador County Butte County Calaveras County…" at bounding box center [479, 250] width 141 height 23
click at [818, 316] on button "Save Address" at bounding box center [808, 314] width 81 height 25
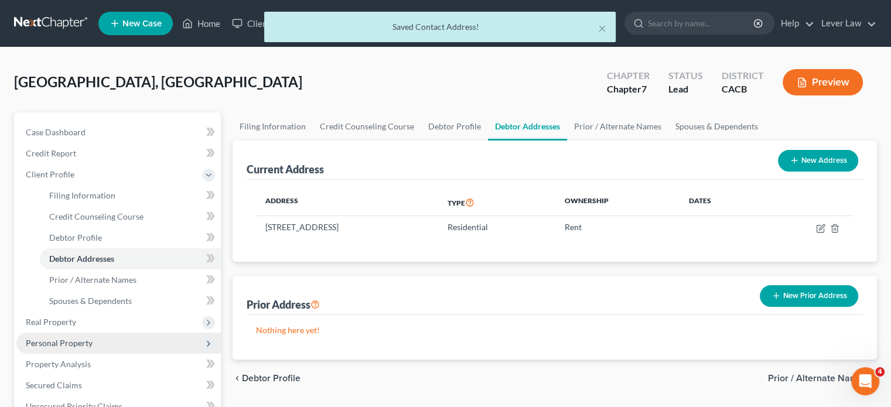
click at [62, 339] on span "Personal Property" at bounding box center [59, 343] width 67 height 10
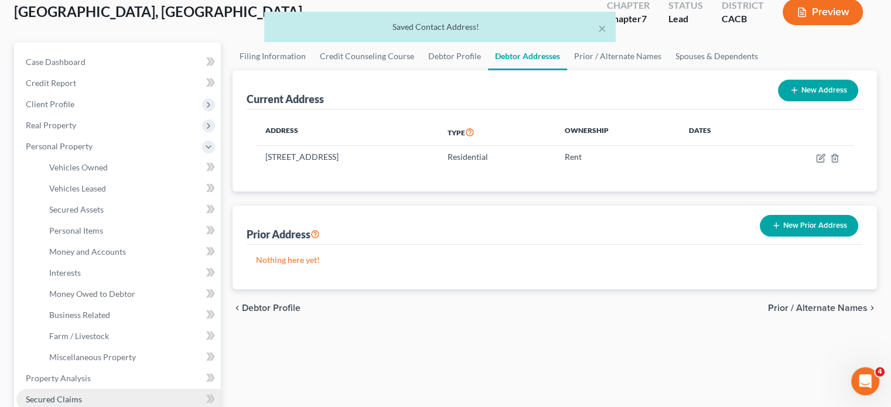
scroll to position [293, 0]
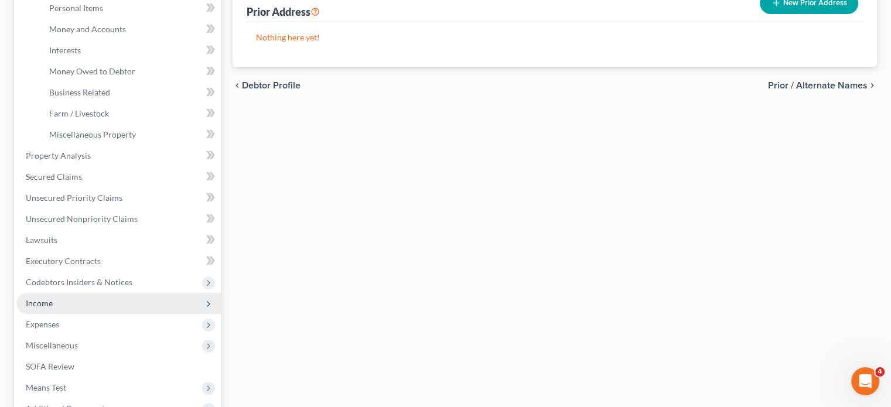
click at [56, 309] on span "Income" at bounding box center [118, 303] width 205 height 21
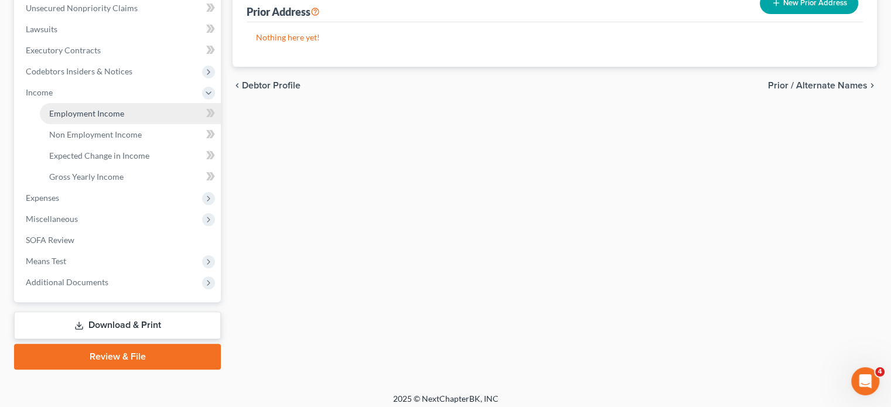
click at [94, 108] on span "Employment Income" at bounding box center [86, 113] width 75 height 10
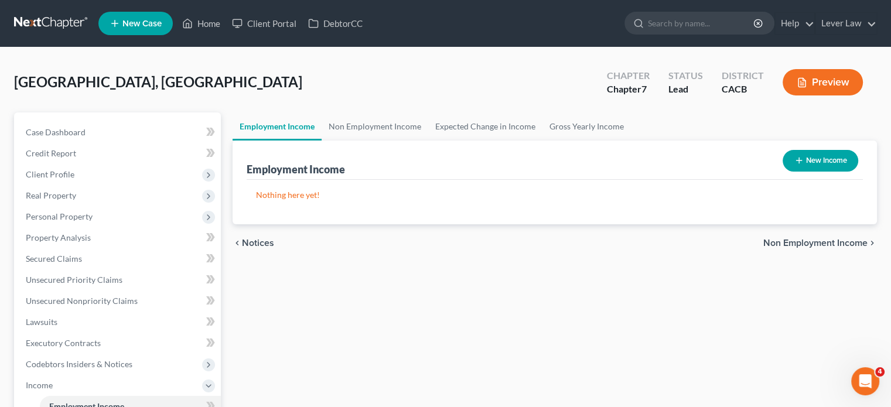
click at [815, 167] on button "New Income" at bounding box center [821, 161] width 76 height 22
select select "0"
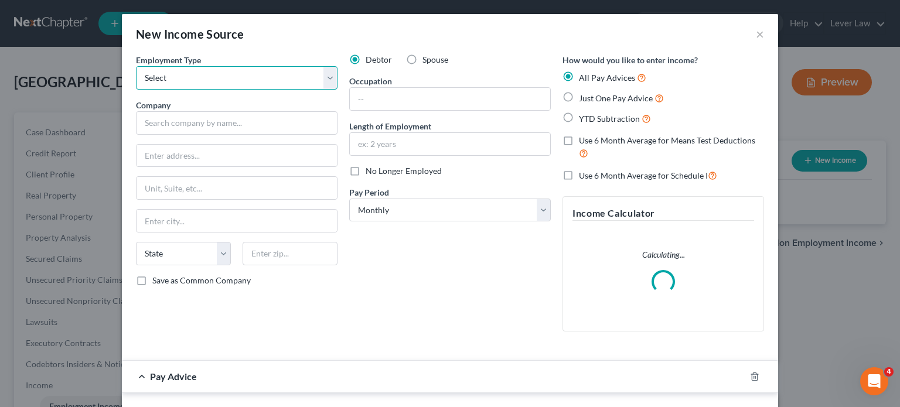
click at [177, 78] on select "Select Full or Part Time Employment Self Employment" at bounding box center [237, 77] width 202 height 23
select select "0"
click at [136, 66] on select "Select Full or [DEMOGRAPHIC_DATA] Employment Self Employment" at bounding box center [237, 77] width 202 height 23
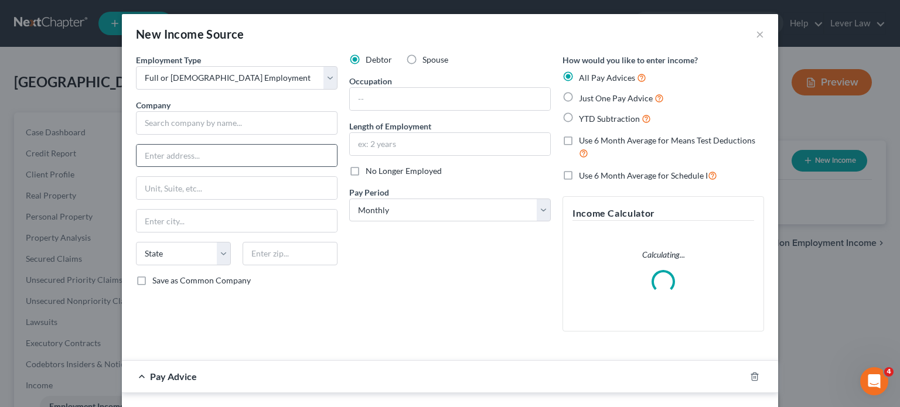
drag, startPoint x: 173, startPoint y: 136, endPoint x: 164, endPoint y: 143, distance: 11.7
click at [171, 135] on div "Employment Type * Select Full or Part Time Employment Self Employment Company *…" at bounding box center [236, 197] width 213 height 287
click at [166, 112] on div "Company *" at bounding box center [237, 117] width 202 height 36
click at [166, 120] on input "text" at bounding box center [237, 122] width 202 height 23
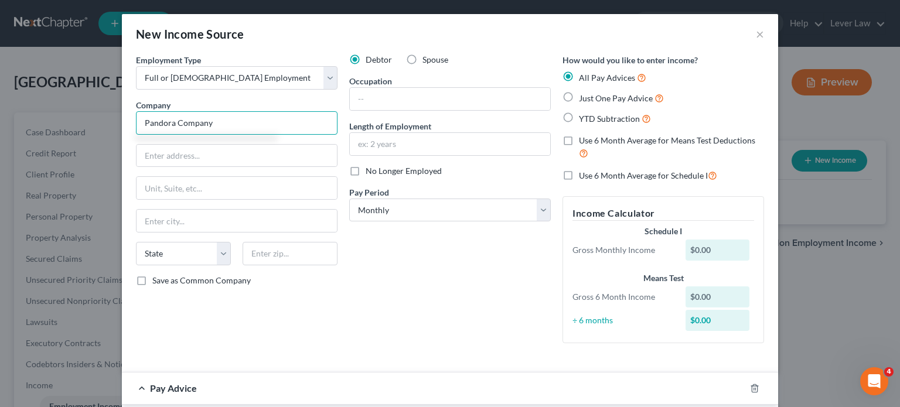
type input "Pandora Company"
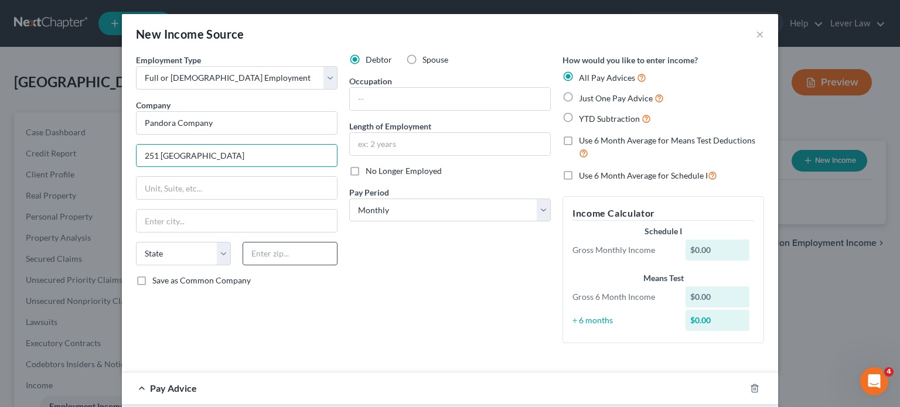
type input "251 Stonewood"
drag, startPoint x: 280, startPoint y: 246, endPoint x: 278, endPoint y: 237, distance: 8.5
click at [279, 243] on input "text" at bounding box center [290, 253] width 95 height 23
type input "90241"
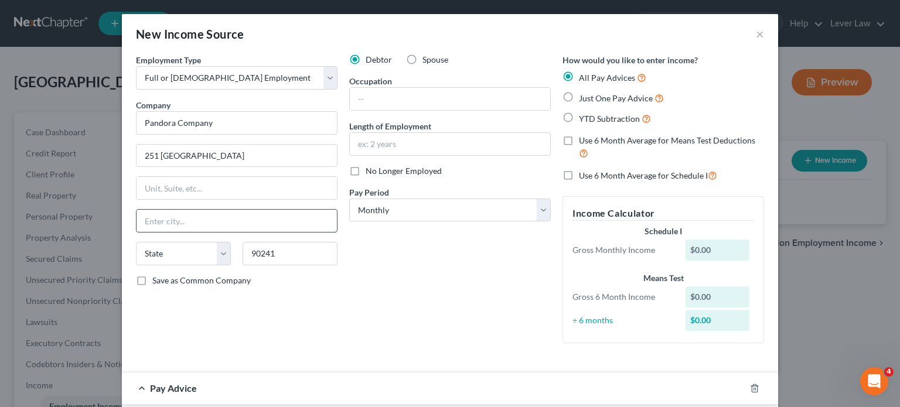
click at [280, 224] on input "text" at bounding box center [237, 221] width 200 height 22
type input "Downey"
select select "4"
click at [281, 222] on input "Downey" at bounding box center [237, 221] width 200 height 22
click at [359, 89] on input "text" at bounding box center [450, 99] width 200 height 22
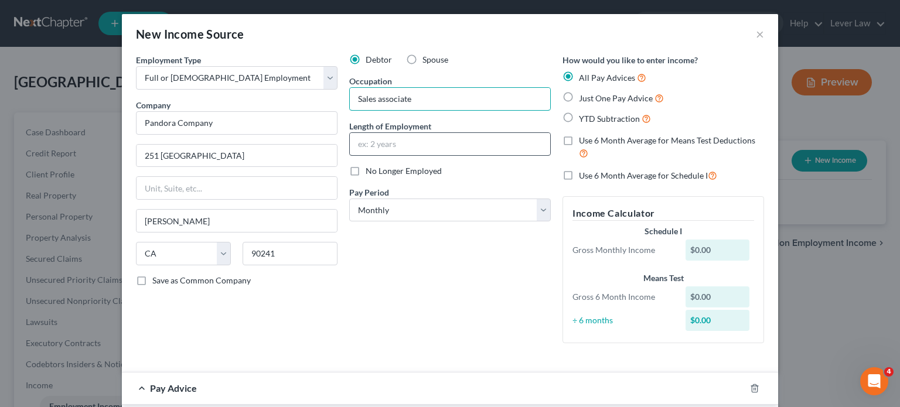
type input "Sales associate"
click at [366, 142] on input "text" at bounding box center [450, 144] width 200 height 22
type input "1 year"
drag, startPoint x: 332, startPoint y: 338, endPoint x: 371, endPoint y: 285, distance: 65.3
click at [335, 331] on div "Employment Type * Select Full or Part Time Employment Self Employment Company *…" at bounding box center [236, 203] width 213 height 299
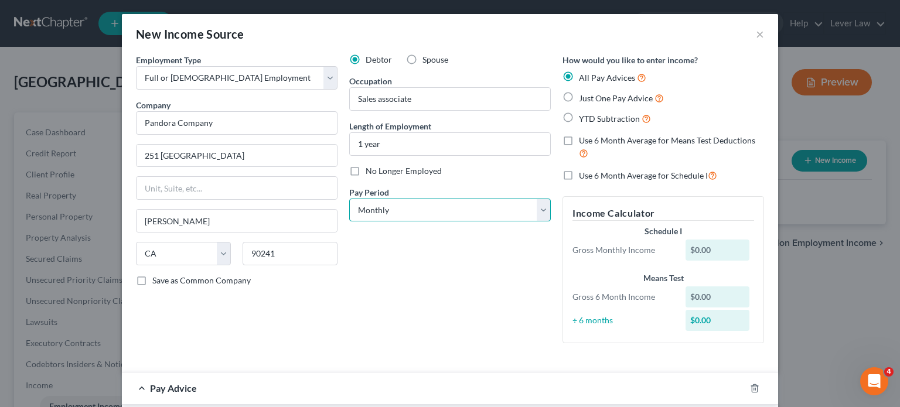
click at [386, 220] on select "Select Monthly Twice Monthly Every Other Week Weekly" at bounding box center [450, 210] width 202 height 23
select select "2"
click at [349, 199] on select "Select Monthly Twice Monthly Every Other Week Weekly" at bounding box center [450, 210] width 202 height 23
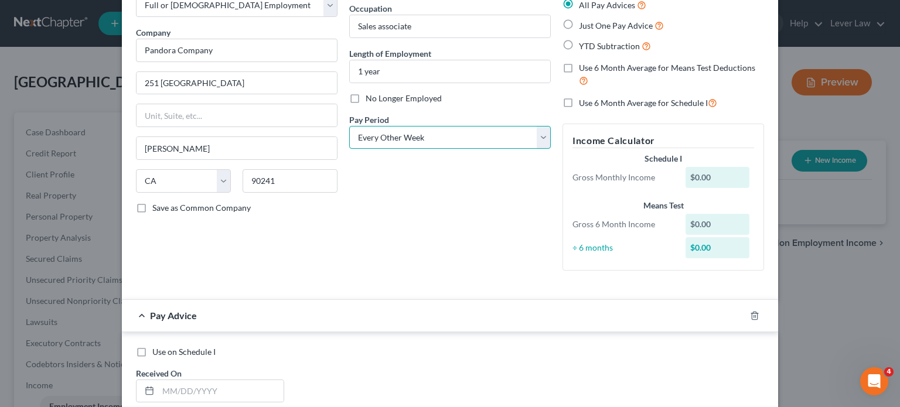
scroll to position [234, 0]
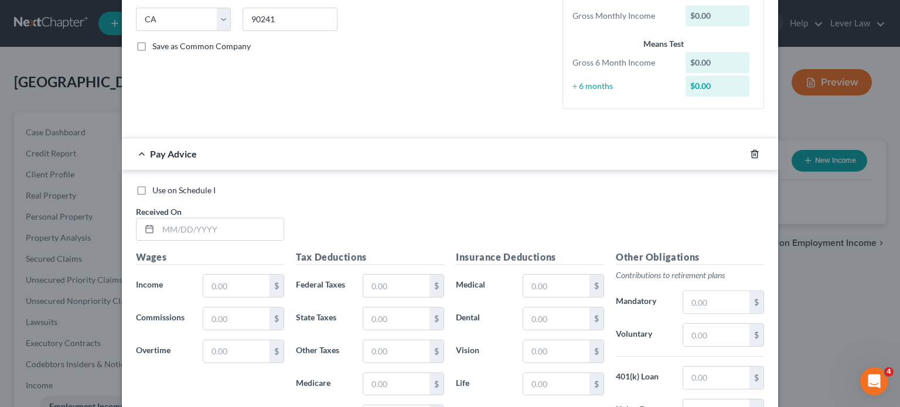
click at [752, 158] on icon "button" at bounding box center [754, 154] width 5 height 8
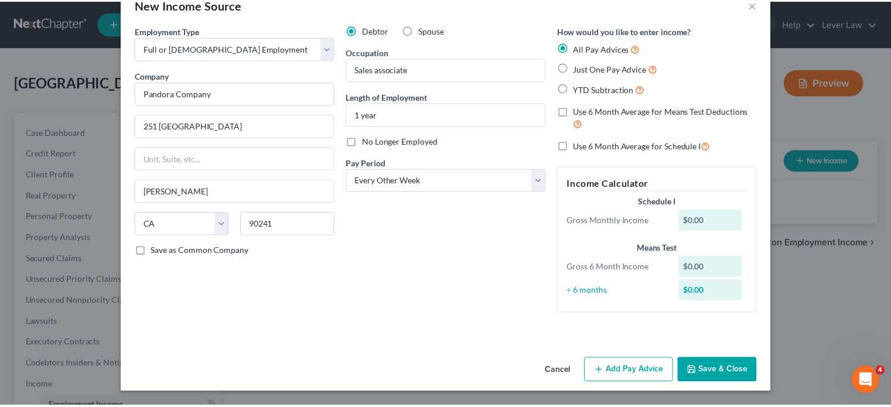
scroll to position [28, 0]
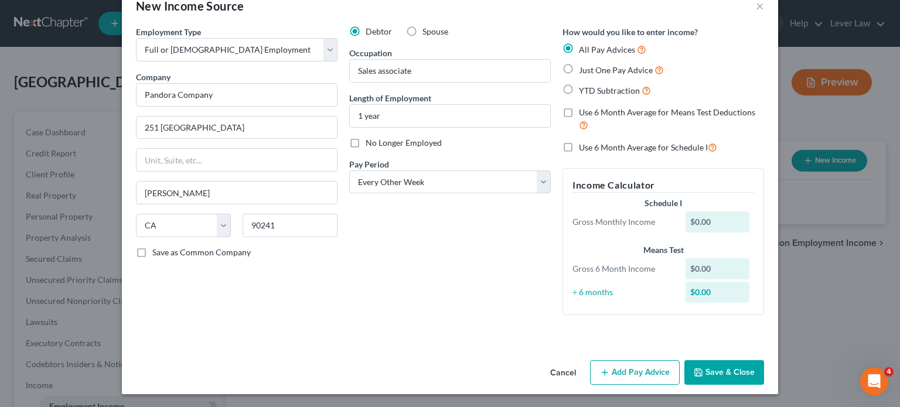
click at [720, 369] on button "Save & Close" at bounding box center [725, 372] width 80 height 25
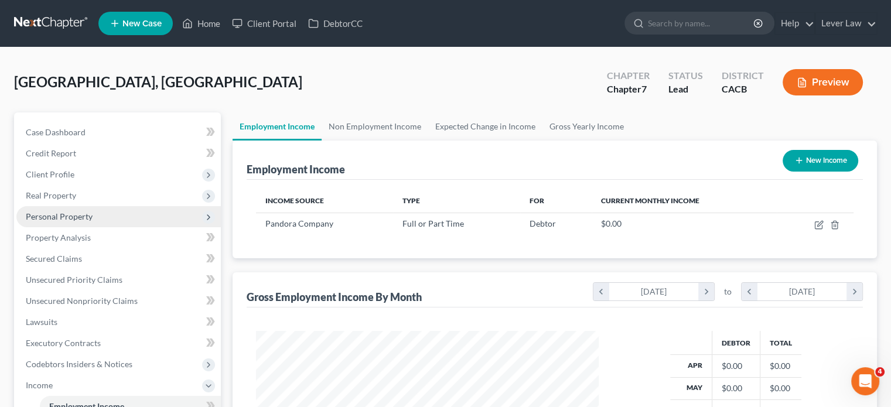
scroll to position [209, 362]
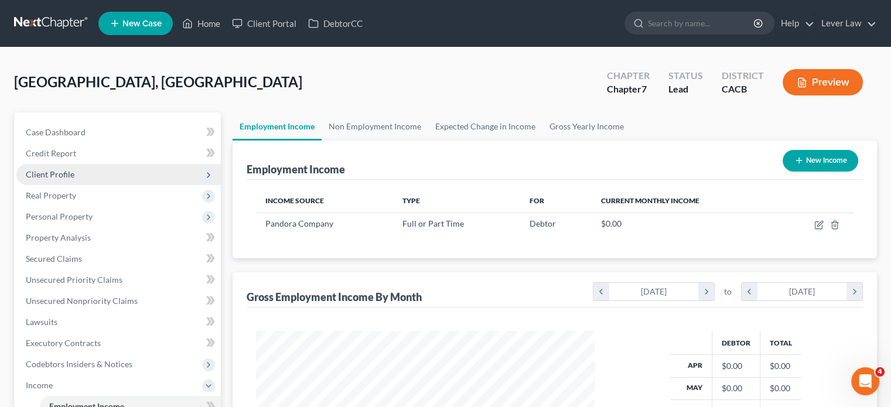
click at [60, 181] on span "Client Profile" at bounding box center [118, 174] width 205 height 21
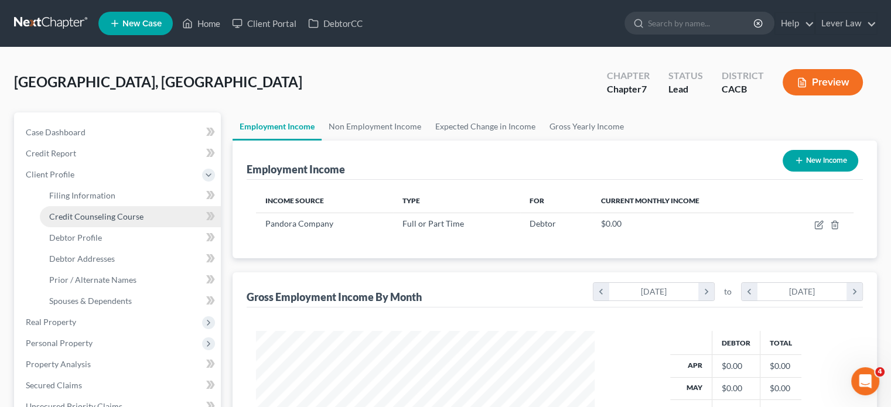
click at [81, 217] on span "Credit Counseling Course" at bounding box center [96, 217] width 94 height 10
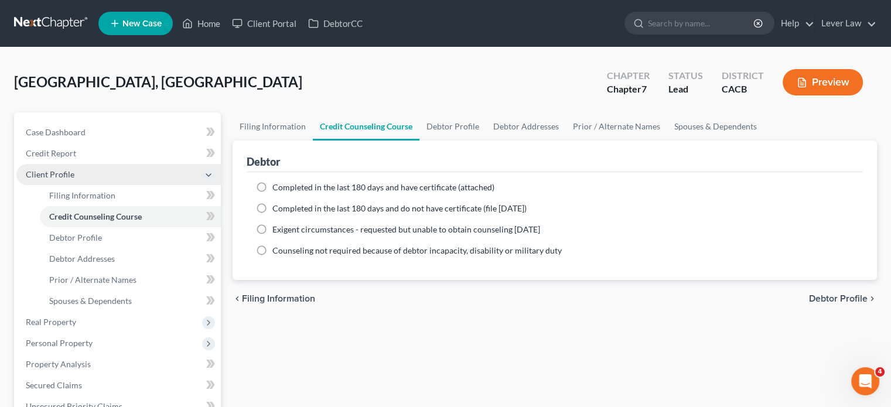
click at [72, 164] on span "Client Profile" at bounding box center [118, 174] width 205 height 21
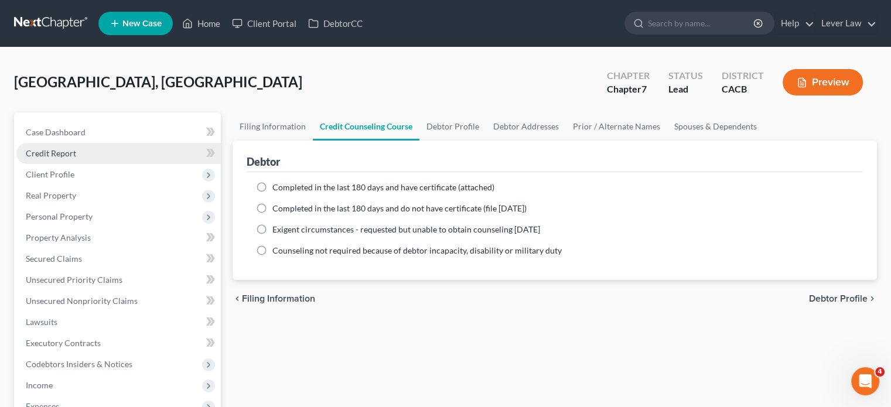
click at [77, 148] on link "Credit Report" at bounding box center [118, 153] width 205 height 21
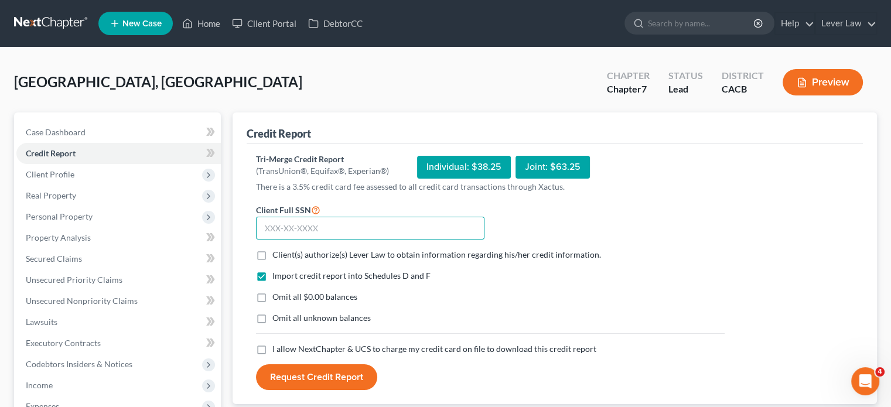
click at [336, 232] on input "text" at bounding box center [370, 228] width 229 height 23
type input "612-41-8823"
click at [387, 255] on span "Client(s) authorize(s) Lever Law to obtain information regarding his/her credit…" at bounding box center [437, 255] width 329 height 10
click at [285, 255] on input "Client(s) authorize(s) Lever Law to obtain information regarding his/her credit…" at bounding box center [281, 253] width 8 height 8
checkbox input "true"
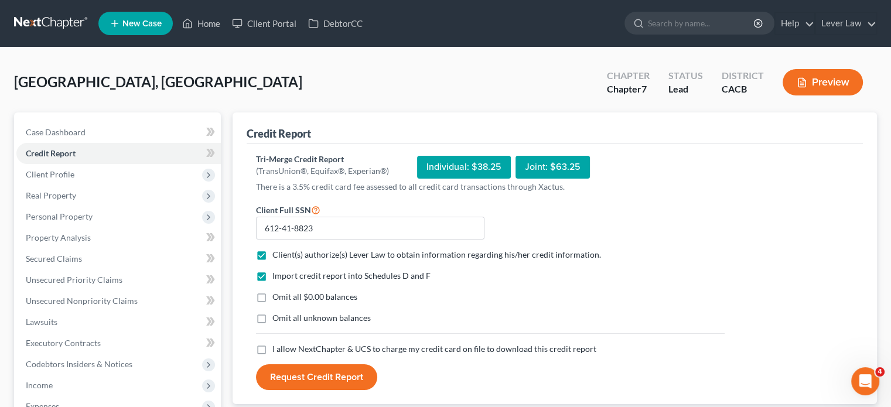
click at [347, 298] on span "Omit all $0.00 balances" at bounding box center [315, 297] width 85 height 10
click at [285, 298] on input "Omit all $0.00 balances" at bounding box center [281, 295] width 8 height 8
checkbox input "true"
drag, startPoint x: 342, startPoint y: 321, endPoint x: 332, endPoint y: 344, distance: 25.3
click at [338, 335] on div "Import credit report into Schedules D and F Omit all $0.00 balances Omit all un…" at bounding box center [490, 306] width 481 height 73
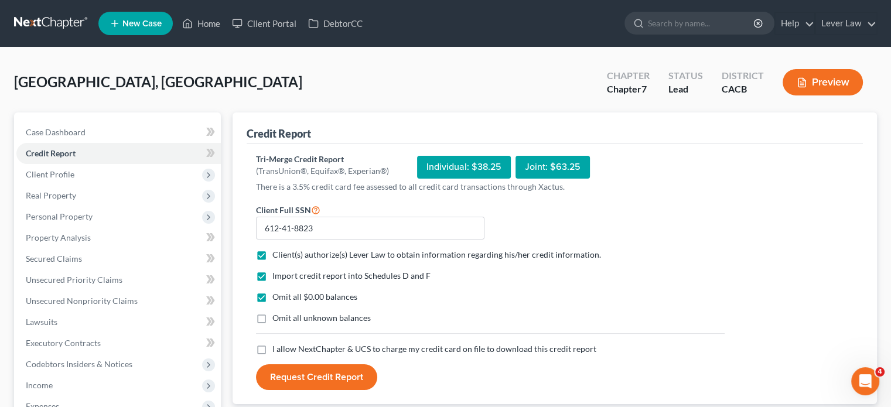
click at [329, 346] on span "I allow NextChapter & UCS to charge my credit card on file to download this cre…" at bounding box center [435, 349] width 324 height 10
click at [285, 346] on input "I allow NextChapter & UCS to charge my credit card on file to download this cre…" at bounding box center [281, 347] width 8 height 8
checkbox input "true"
click at [317, 319] on span "Omit all unknown balances" at bounding box center [322, 318] width 98 height 10
click at [285, 319] on input "Omit all unknown balances" at bounding box center [281, 316] width 8 height 8
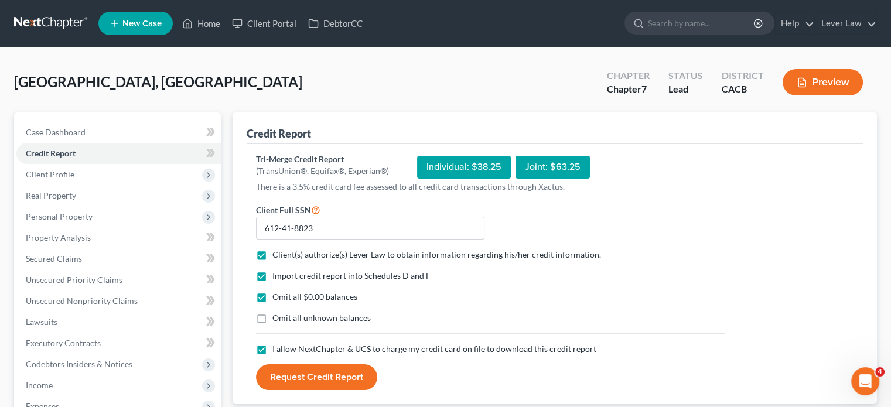
checkbox input "true"
click at [298, 377] on button "Request Credit Report" at bounding box center [316, 378] width 121 height 26
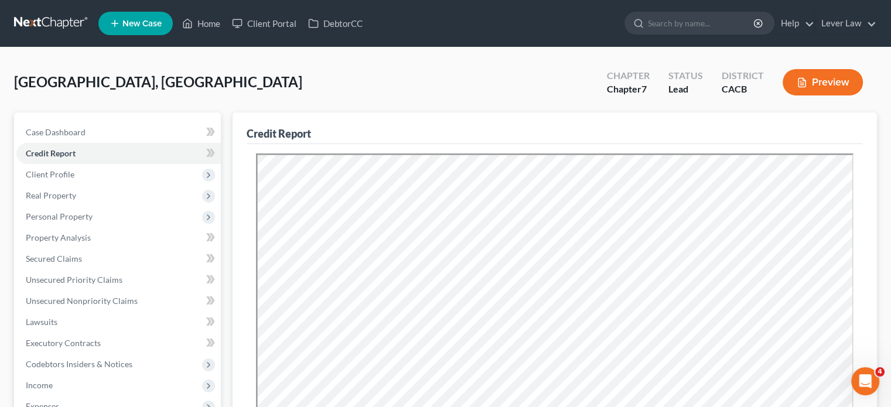
click at [23, 28] on link at bounding box center [51, 23] width 75 height 21
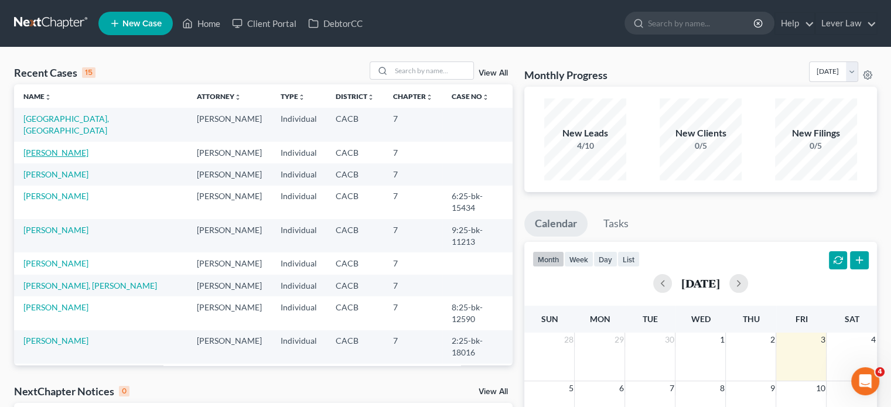
click at [69, 148] on link "[PERSON_NAME]" at bounding box center [55, 153] width 65 height 10
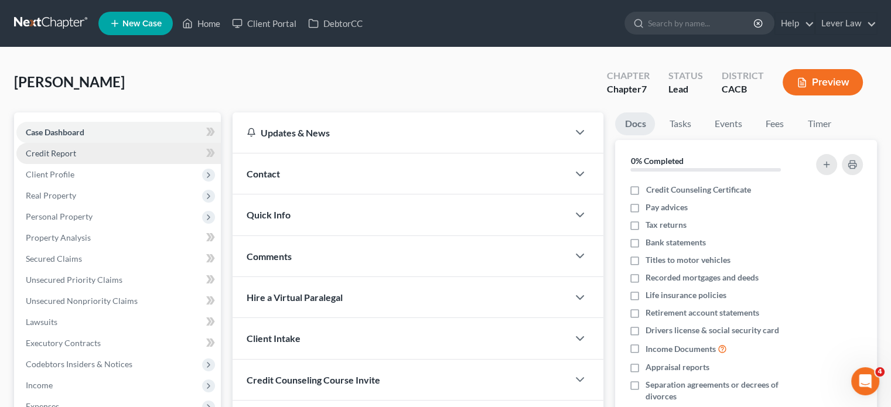
click at [79, 163] on link "Credit Report" at bounding box center [118, 153] width 205 height 21
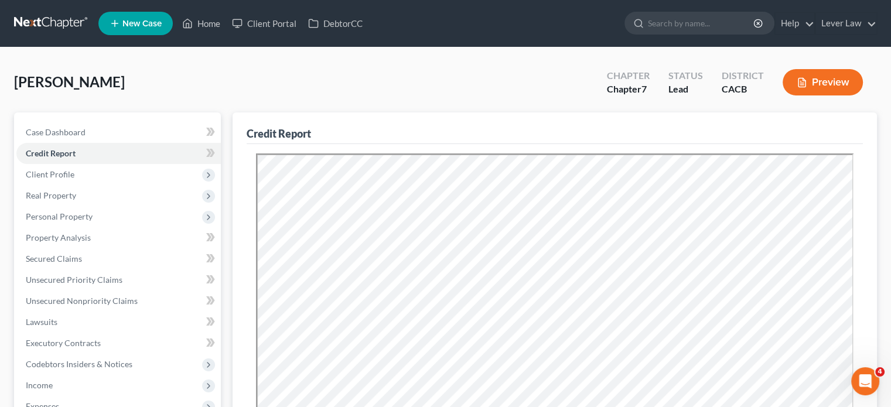
click at [35, 17] on link at bounding box center [51, 23] width 75 height 21
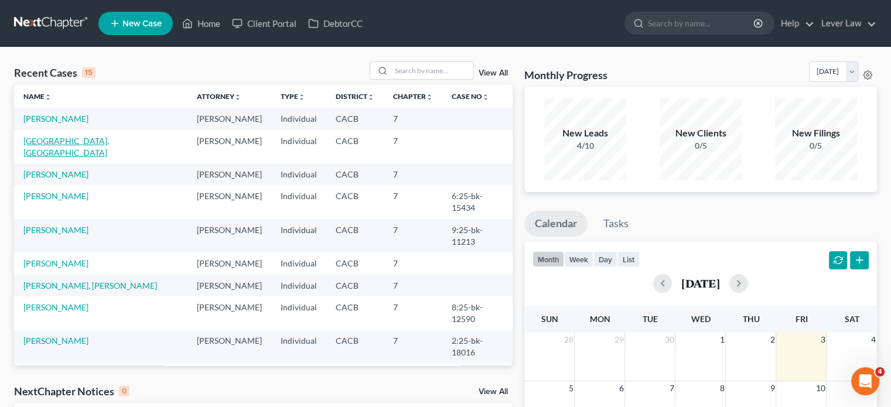
click at [60, 139] on link "[GEOGRAPHIC_DATA], [GEOGRAPHIC_DATA]" at bounding box center [66, 147] width 86 height 22
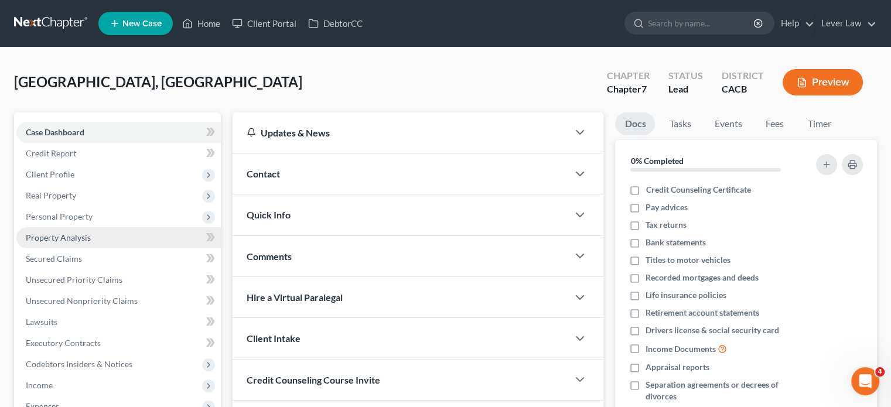
click at [63, 237] on span "Property Analysis" at bounding box center [58, 238] width 65 height 10
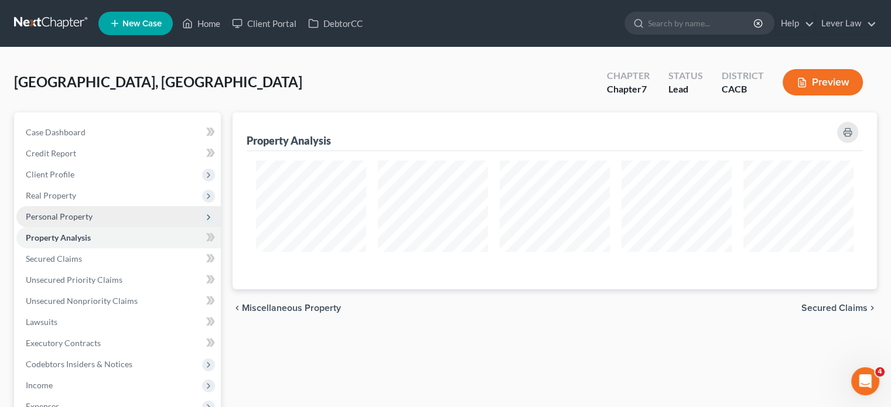
click at [68, 215] on span "Personal Property" at bounding box center [59, 217] width 67 height 10
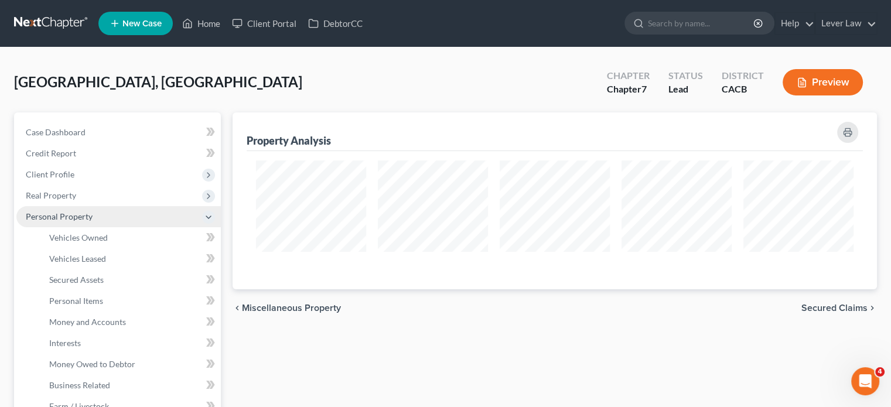
scroll to position [177, 644]
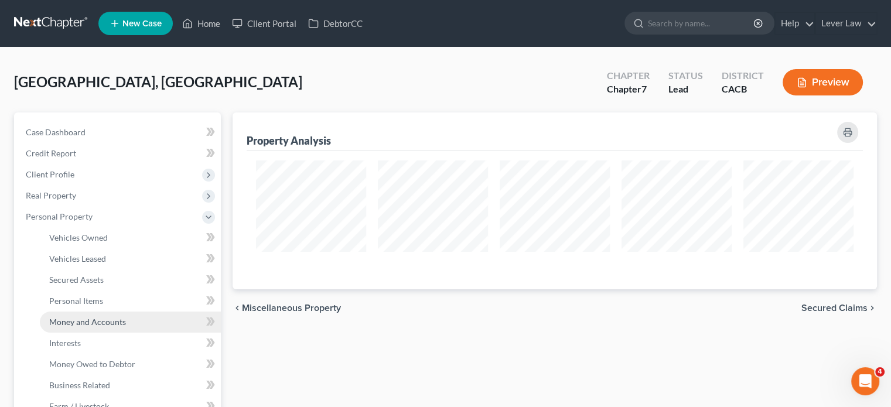
click at [87, 318] on span "Money and Accounts" at bounding box center [87, 322] width 77 height 10
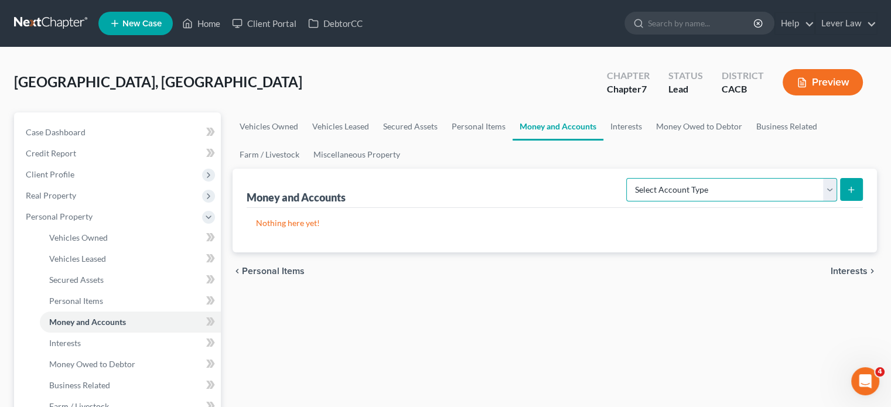
click at [657, 186] on select "Select Account Type Brokerage Cash on Hand Certificates of Deposit Checking Acc…" at bounding box center [732, 189] width 211 height 23
select select "checking"
click at [629, 178] on select "Select Account Type Brokerage Cash on Hand Certificates of Deposit Checking Acc…" at bounding box center [732, 189] width 211 height 23
click at [857, 187] on button "submit" at bounding box center [851, 189] width 23 height 23
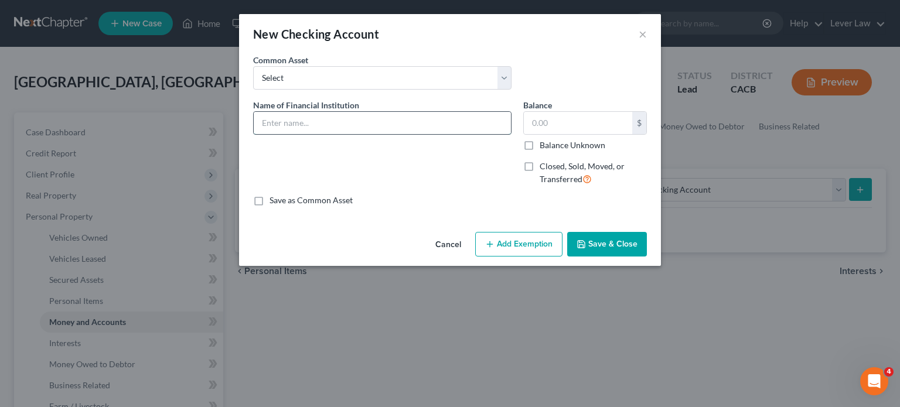
drag, startPoint x: 409, startPoint y: 113, endPoint x: 401, endPoint y: 119, distance: 10.1
click at [401, 119] on input "text" at bounding box center [382, 123] width 257 height 22
type input "Chase Bank"
drag, startPoint x: 599, startPoint y: 246, endPoint x: 599, endPoint y: 239, distance: 7.0
click at [599, 239] on button "Save & Close" at bounding box center [607, 244] width 80 height 25
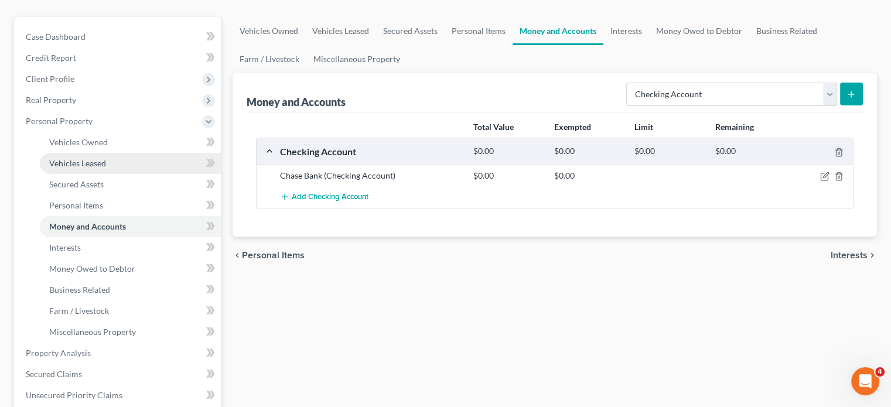
scroll to position [234, 0]
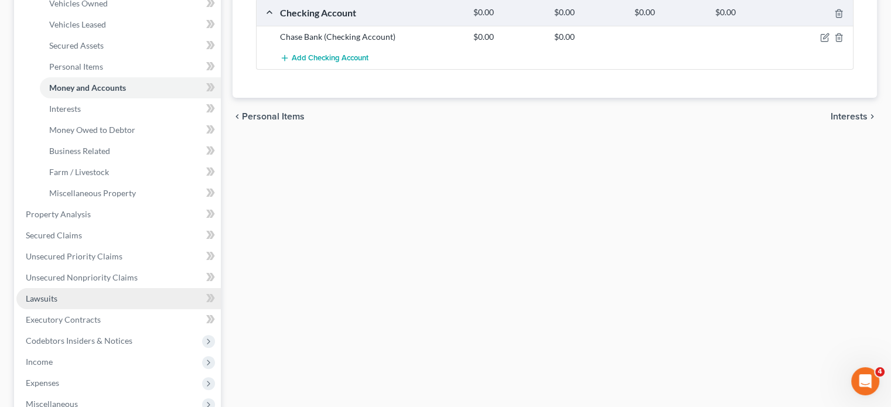
click at [59, 304] on link "Lawsuits" at bounding box center [118, 298] width 205 height 21
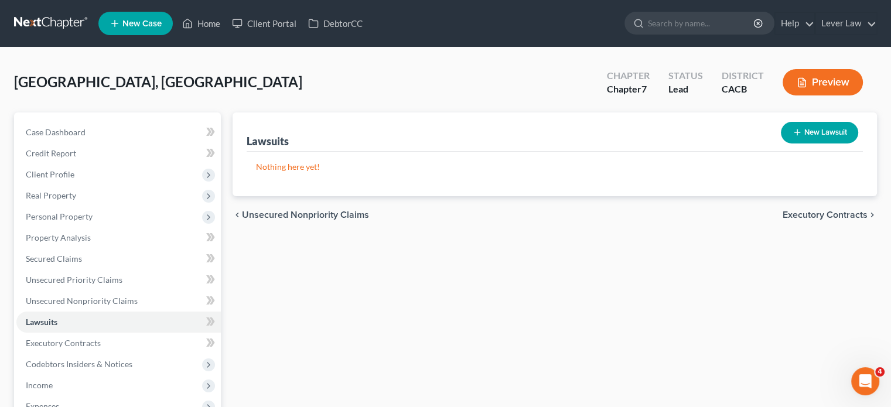
click at [810, 139] on button "New Lawsuit" at bounding box center [819, 133] width 77 height 22
select select "0"
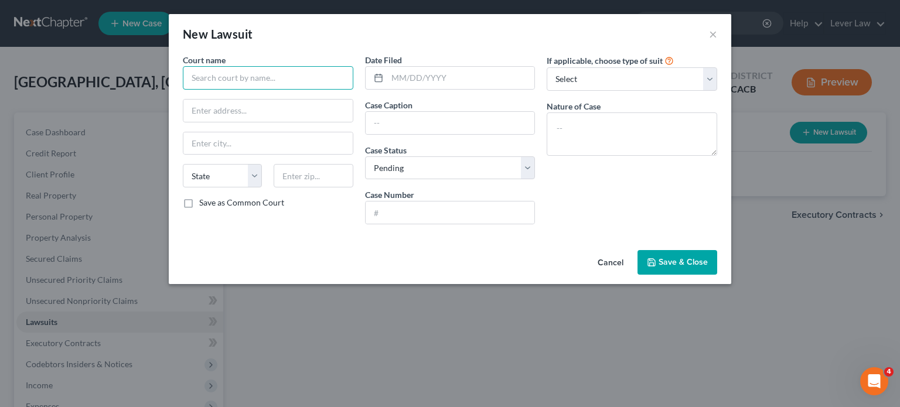
drag, startPoint x: 303, startPoint y: 67, endPoint x: 295, endPoint y: 72, distance: 8.9
click at [302, 67] on input "text" at bounding box center [268, 77] width 171 height 23
type input "Los Angeles Superior Court"
click at [665, 261] on span "Save & Close" at bounding box center [683, 262] width 49 height 10
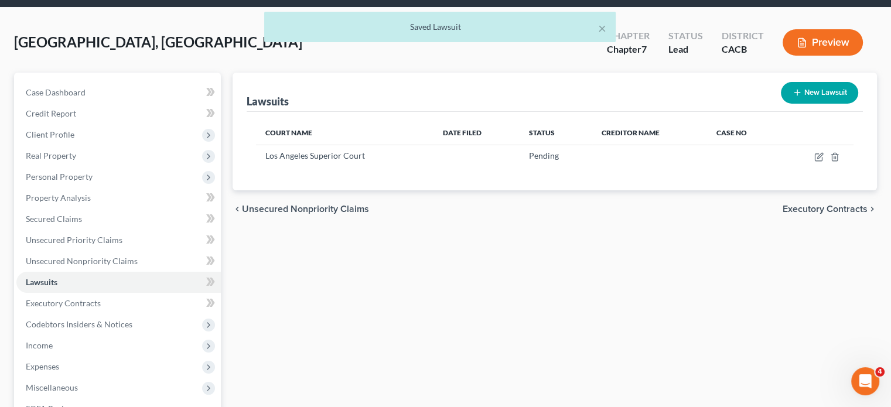
scroll to position [117, 0]
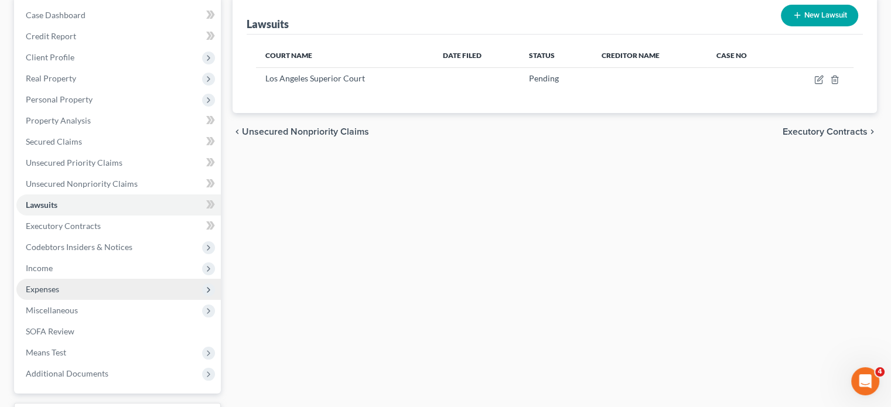
click at [50, 290] on span "Expenses" at bounding box center [42, 289] width 33 height 10
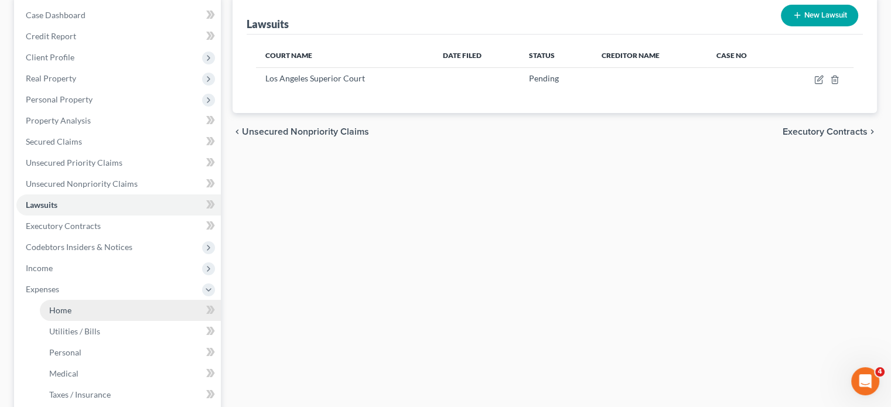
click at [59, 312] on span "Home" at bounding box center [60, 310] width 22 height 10
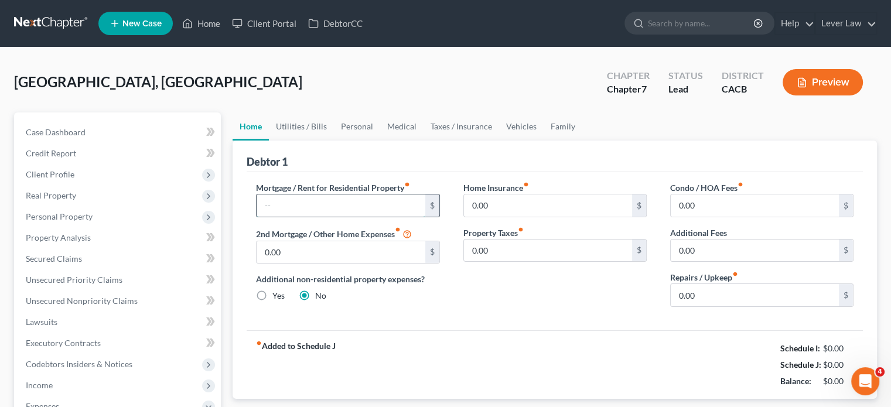
click at [331, 201] on input "text" at bounding box center [341, 206] width 168 height 22
type input "300"
click at [308, 127] on link "Utilities / Bills" at bounding box center [301, 127] width 65 height 28
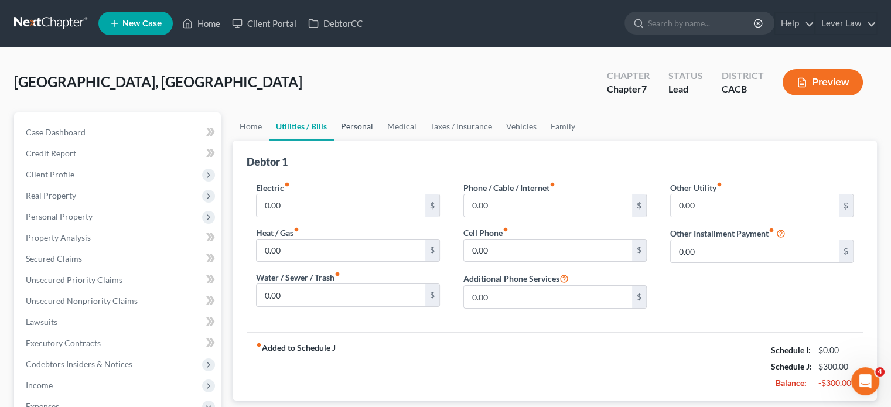
click at [371, 124] on link "Personal" at bounding box center [357, 127] width 46 height 28
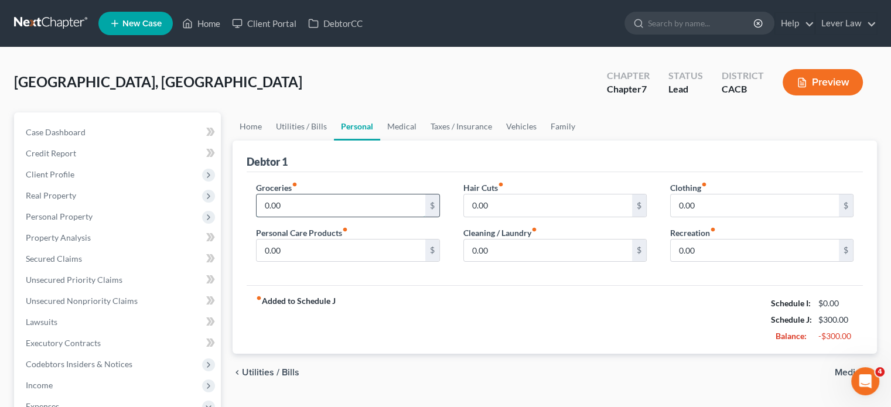
click at [298, 198] on input "0.00" at bounding box center [341, 206] width 168 height 22
type input "6"
type input "50"
click at [548, 124] on link "Family" at bounding box center [563, 127] width 39 height 28
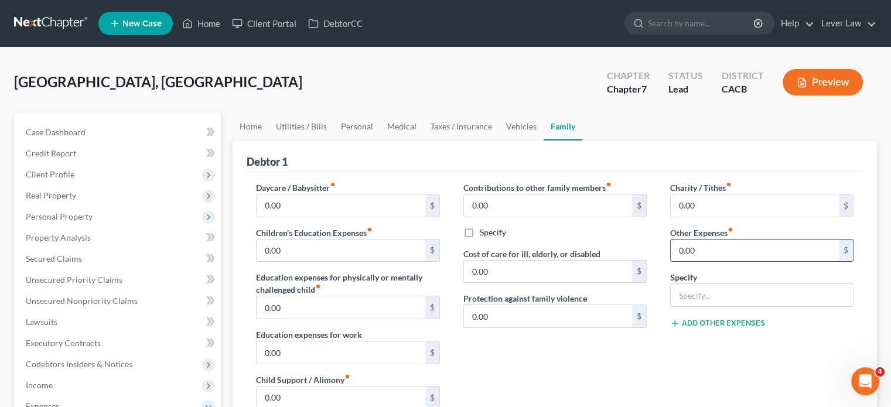
click at [748, 252] on input "0.00" at bounding box center [755, 251] width 168 height 22
type input "50"
click at [709, 288] on input "text" at bounding box center [762, 295] width 182 height 22
type input "Pet expenses"
click at [17, 19] on link at bounding box center [51, 23] width 75 height 21
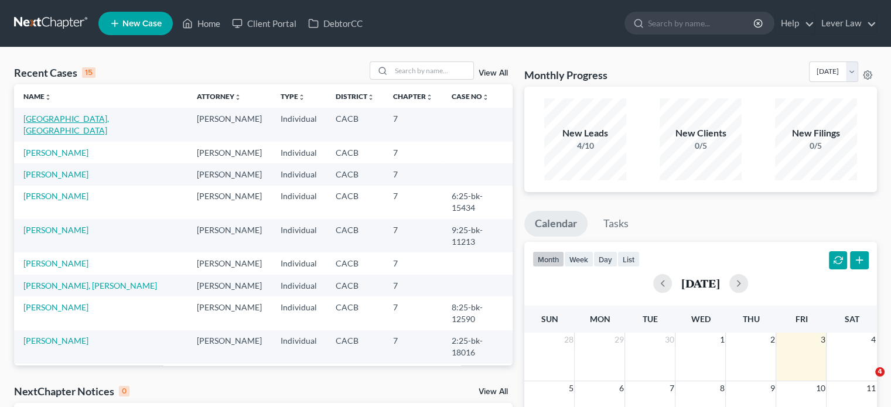
click at [55, 120] on link "[GEOGRAPHIC_DATA], [GEOGRAPHIC_DATA]" at bounding box center [66, 125] width 86 height 22
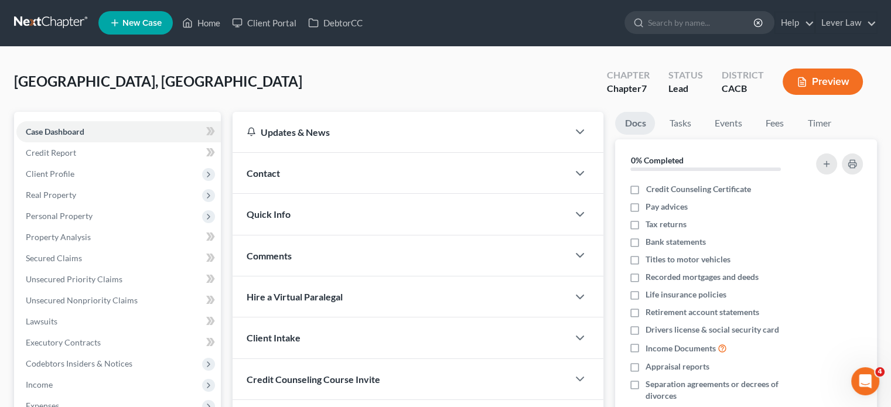
scroll to position [176, 0]
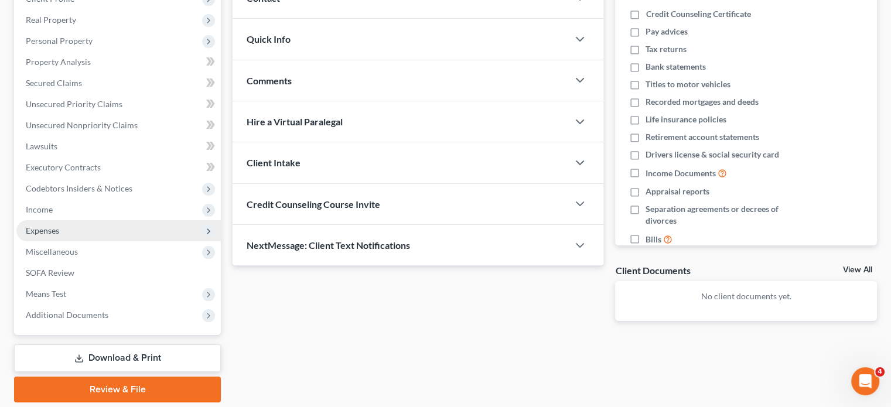
click at [52, 232] on span "Expenses" at bounding box center [42, 231] width 33 height 10
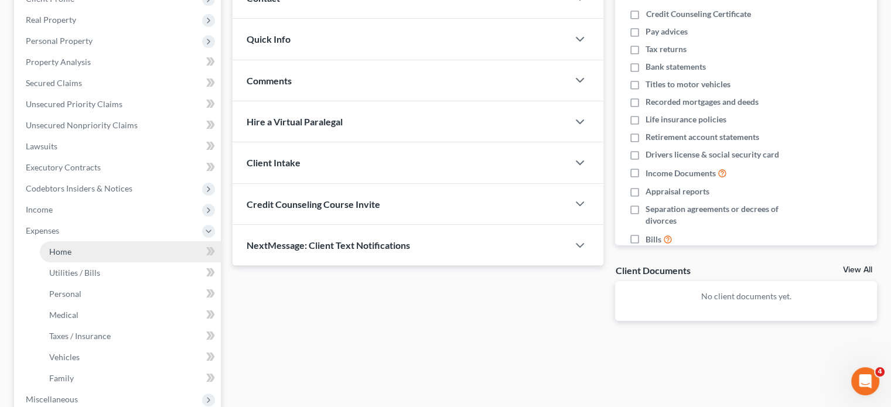
click at [108, 249] on link "Home" at bounding box center [130, 251] width 181 height 21
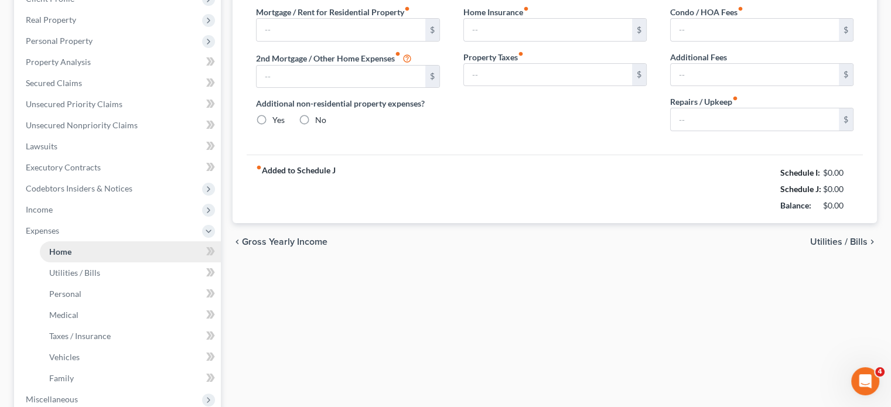
scroll to position [70, 0]
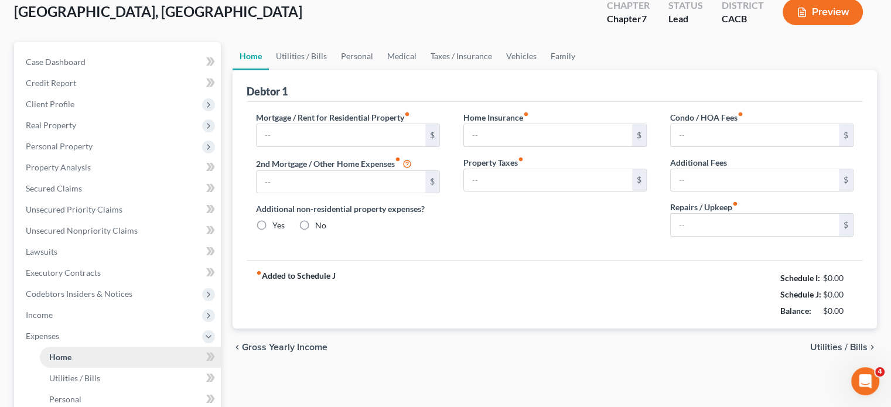
type input "0.00"
radio input "true"
type input "0.00"
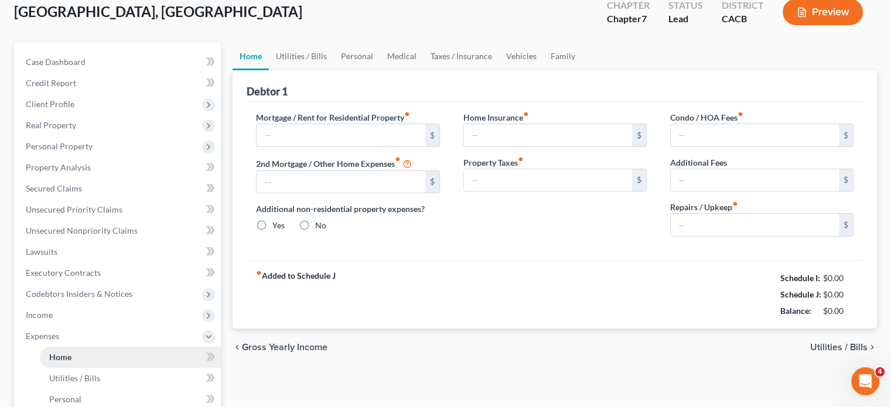
type input "0.00"
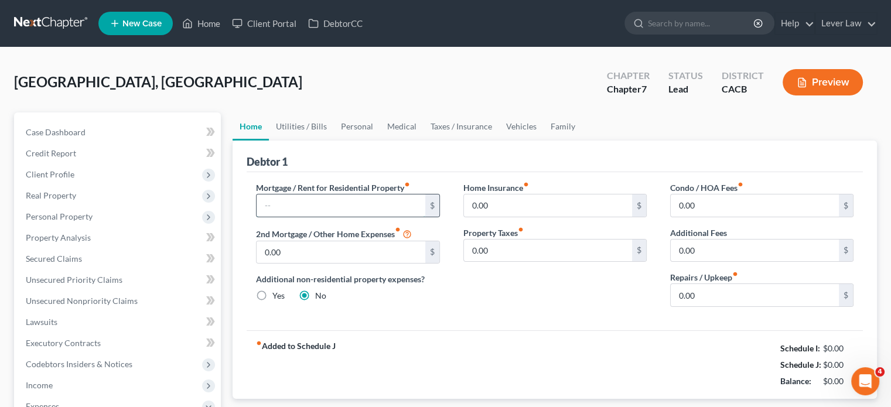
click at [311, 208] on input "text" at bounding box center [341, 206] width 168 height 22
type input "300"
click at [358, 125] on link "Personal" at bounding box center [357, 127] width 46 height 28
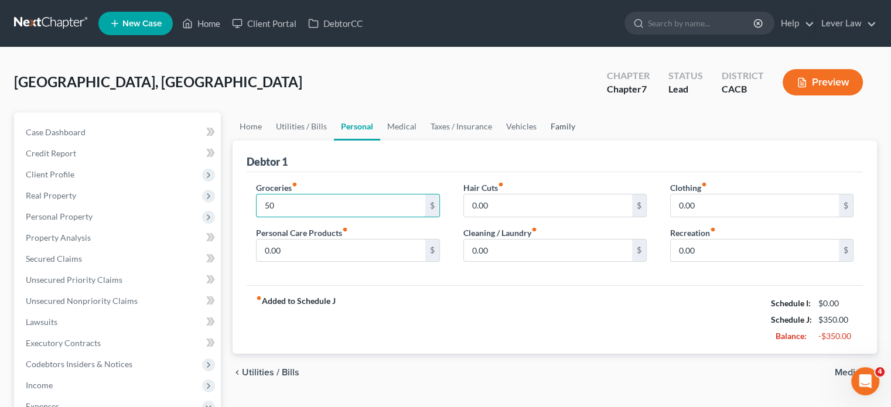
type input "50"
click at [559, 121] on link "Family" at bounding box center [563, 127] width 39 height 28
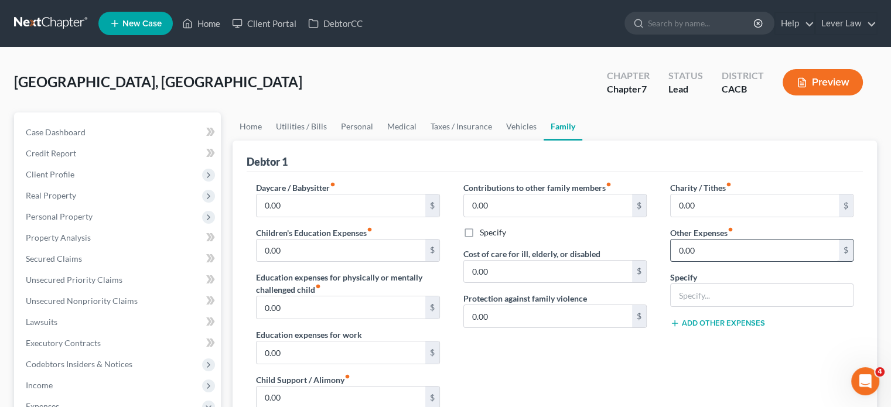
drag, startPoint x: 743, startPoint y: 274, endPoint x: 745, endPoint y: 258, distance: 15.3
click at [744, 271] on div "Specify" at bounding box center [762, 289] width 183 height 36
click at [746, 250] on input "0.00" at bounding box center [755, 251] width 168 height 22
type input "50"
click at [707, 295] on input "text" at bounding box center [762, 295] width 182 height 22
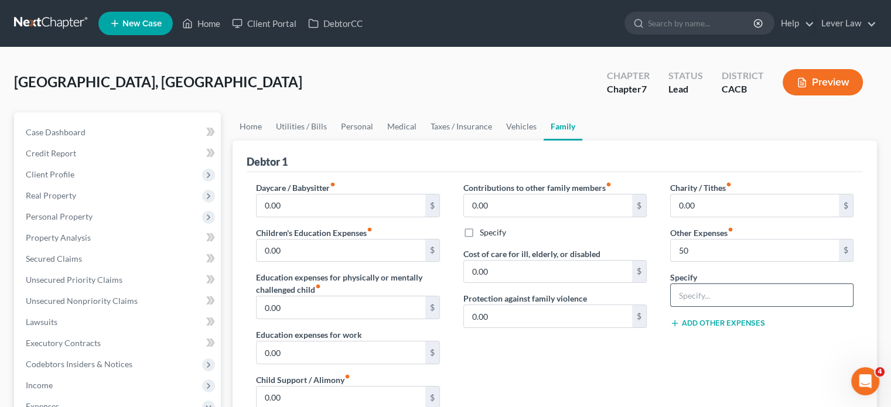
type input "Pet Expenses"
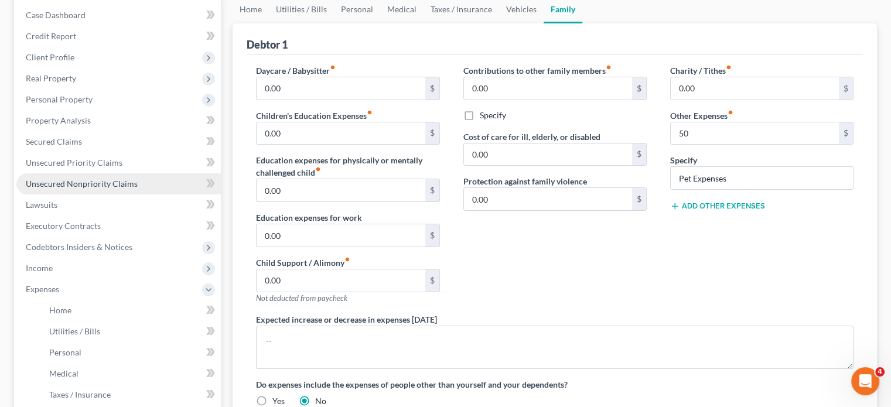
click at [94, 182] on span "Unsecured Nonpriority Claims" at bounding box center [82, 184] width 112 height 10
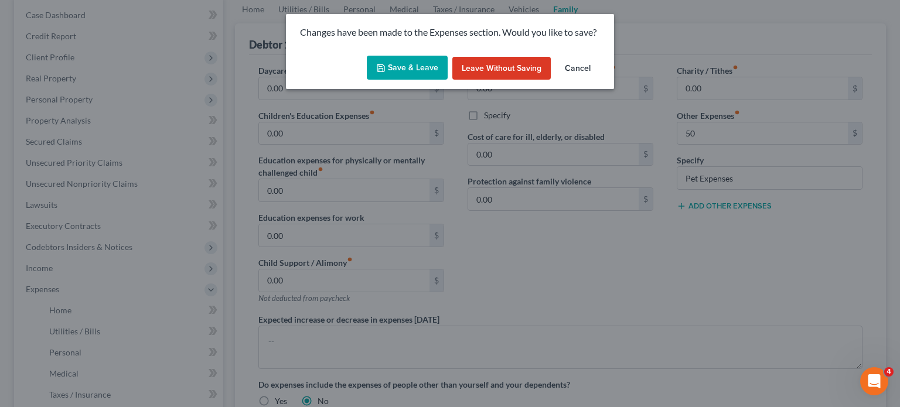
click at [422, 74] on button "Save & Leave" at bounding box center [407, 68] width 81 height 25
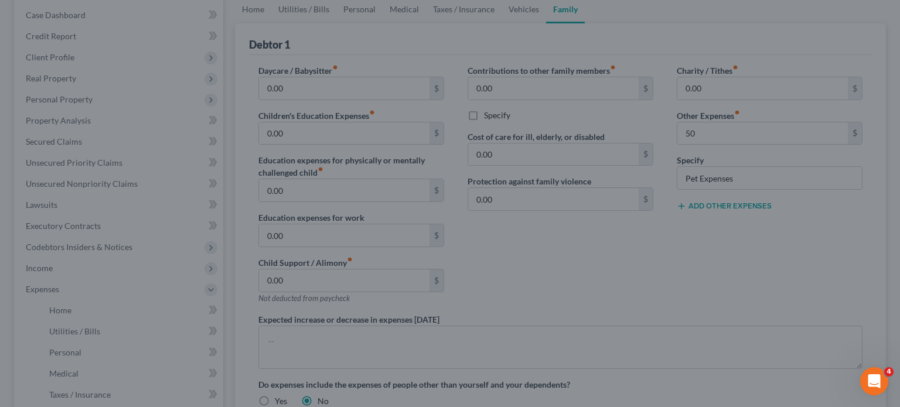
type input "50.00"
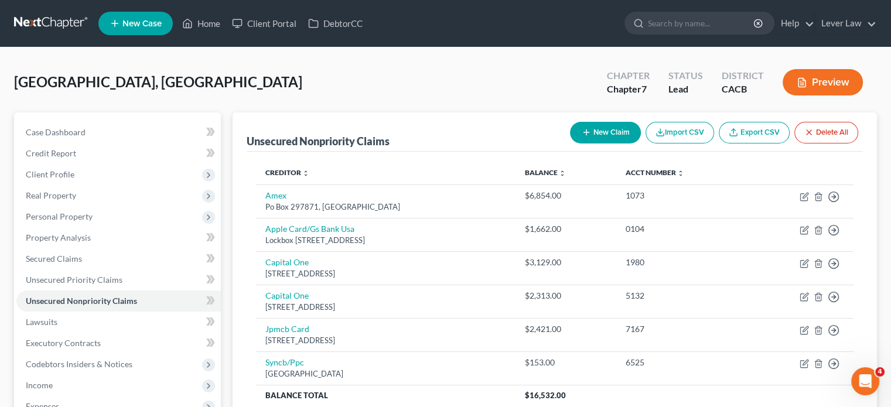
click at [52, 28] on link at bounding box center [51, 23] width 75 height 21
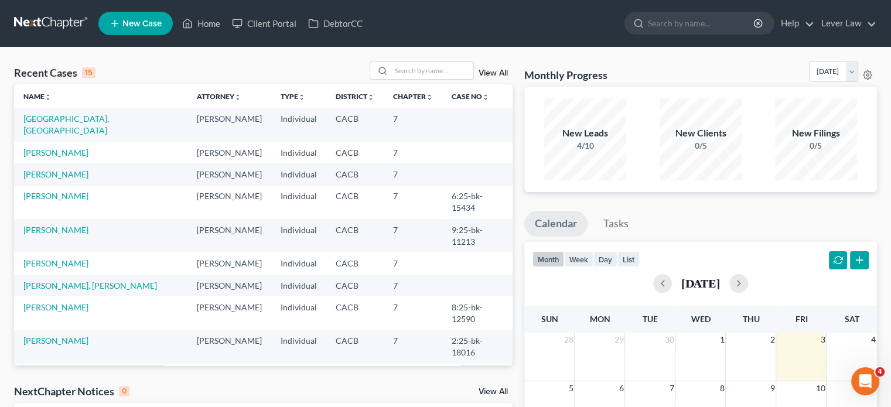
click at [142, 28] on link "New Case" at bounding box center [135, 23] width 74 height 23
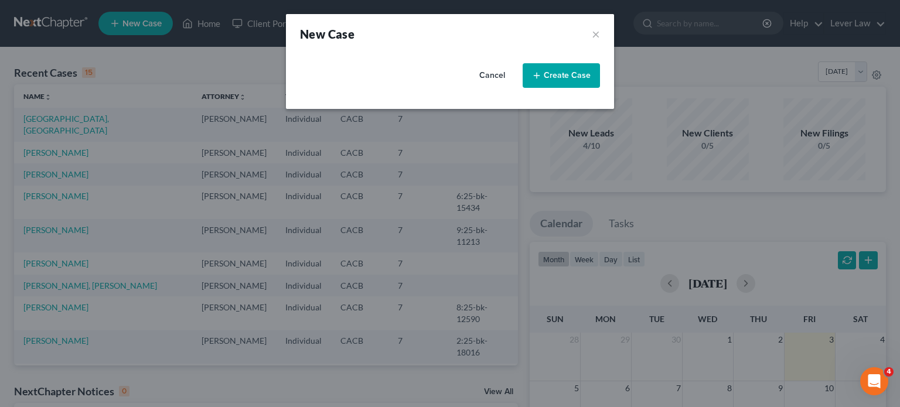
select select "7"
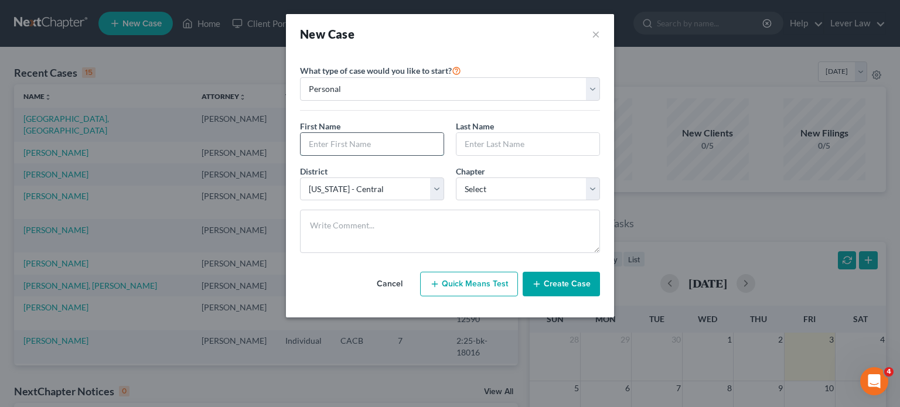
click at [349, 133] on input "text" at bounding box center [372, 144] width 143 height 22
type input "Sang"
click at [428, 129] on div "First Name * Sang" at bounding box center [372, 138] width 156 height 36
click at [603, 135] on div "Last Name *" at bounding box center [528, 138] width 156 height 36
click at [583, 143] on input "text" at bounding box center [528, 144] width 143 height 22
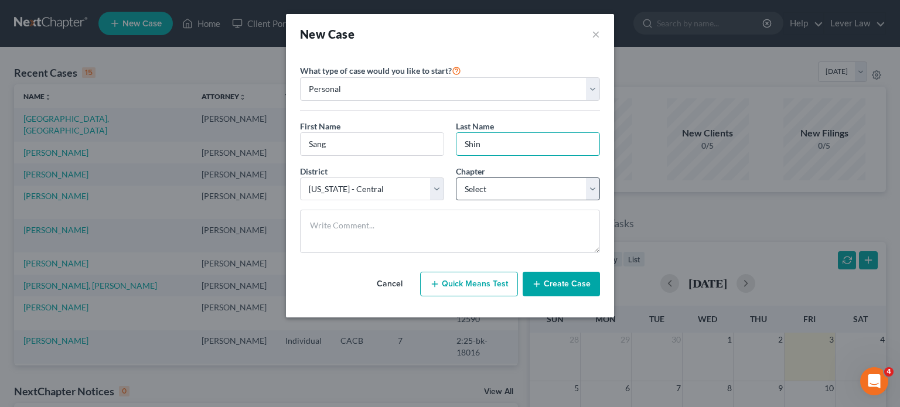
type input "Shin"
drag, startPoint x: 549, startPoint y: 187, endPoint x: 537, endPoint y: 197, distance: 15.4
click at [549, 187] on select "Select 7 11 12 13" at bounding box center [528, 189] width 144 height 23
select select "0"
click at [456, 178] on select "Select 7 11 12 13" at bounding box center [528, 189] width 144 height 23
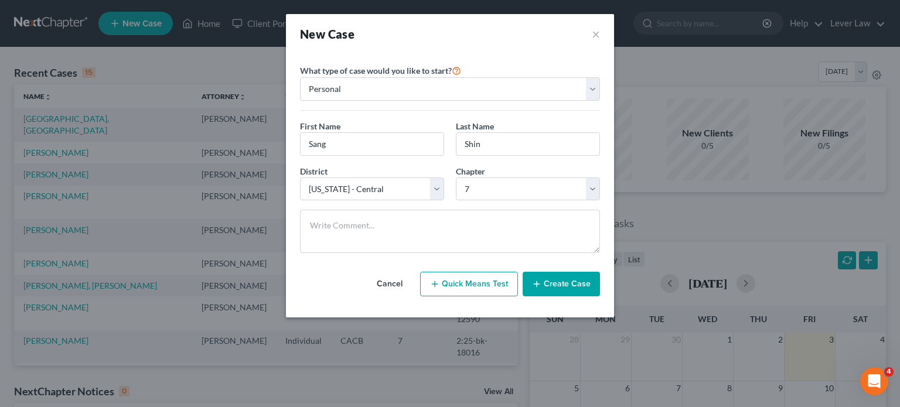
click at [556, 282] on button "Create Case" at bounding box center [561, 284] width 77 height 25
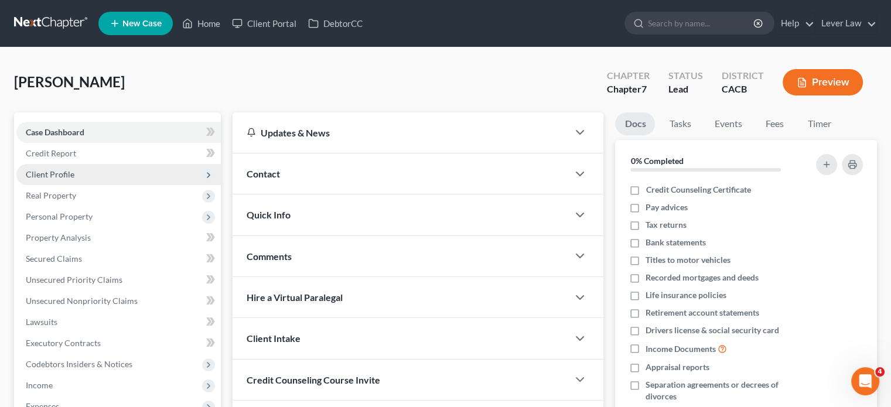
click at [59, 175] on span "Client Profile" at bounding box center [50, 174] width 49 height 10
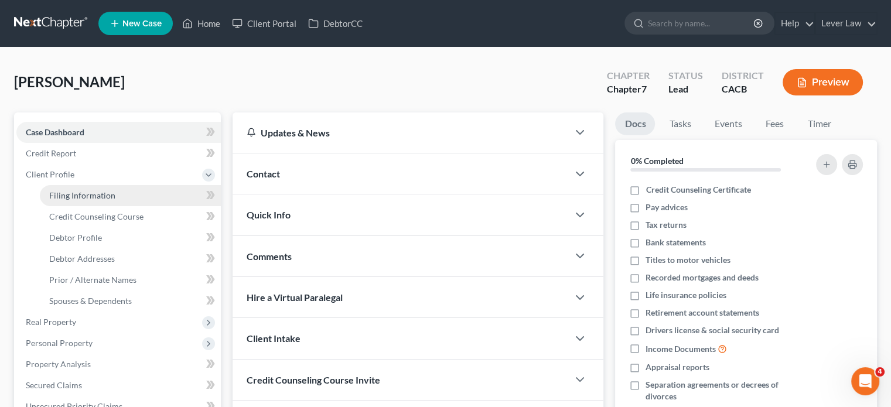
click at [155, 194] on link "Filing Information" at bounding box center [130, 195] width 181 height 21
select select "1"
select select "0"
select select "7"
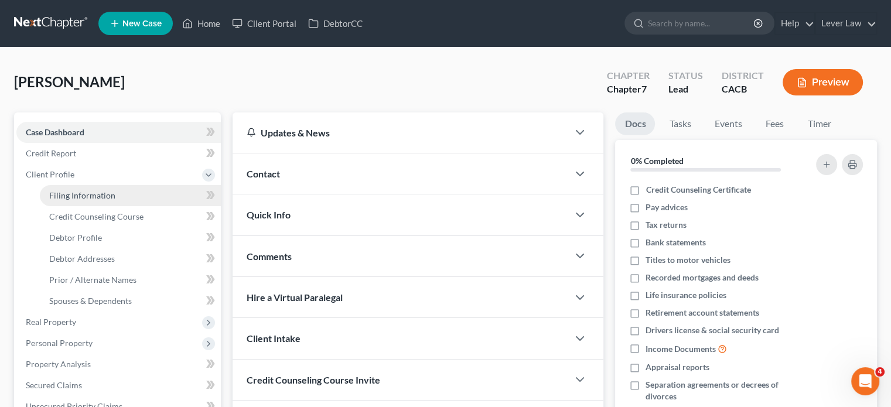
select select "4"
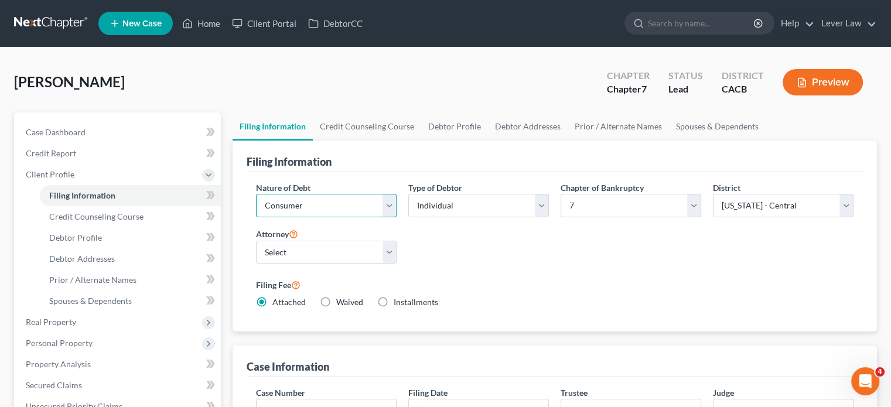
click at [326, 204] on select "Select Business Consumer Other" at bounding box center [326, 205] width 141 height 23
click at [322, 212] on select "Select Business Consumer Other" at bounding box center [326, 205] width 141 height 23
drag, startPoint x: 297, startPoint y: 261, endPoint x: 295, endPoint y: 269, distance: 8.4
click at [297, 260] on select "Select [PERSON_NAME] - CACB" at bounding box center [326, 252] width 141 height 23
click at [305, 244] on select "Select [PERSON_NAME] - CACB" at bounding box center [326, 252] width 141 height 23
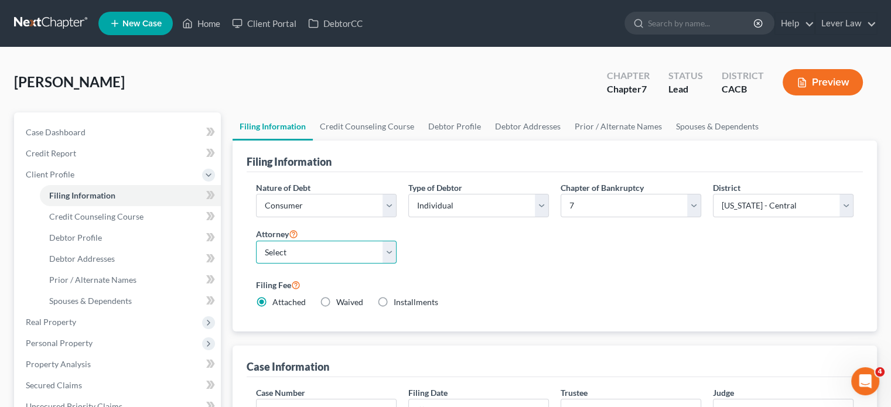
click at [307, 253] on select "Select [PERSON_NAME] - CACB" at bounding box center [326, 252] width 141 height 23
select select "0"
click at [256, 241] on select "Select [PERSON_NAME] - CACB" at bounding box center [326, 252] width 141 height 23
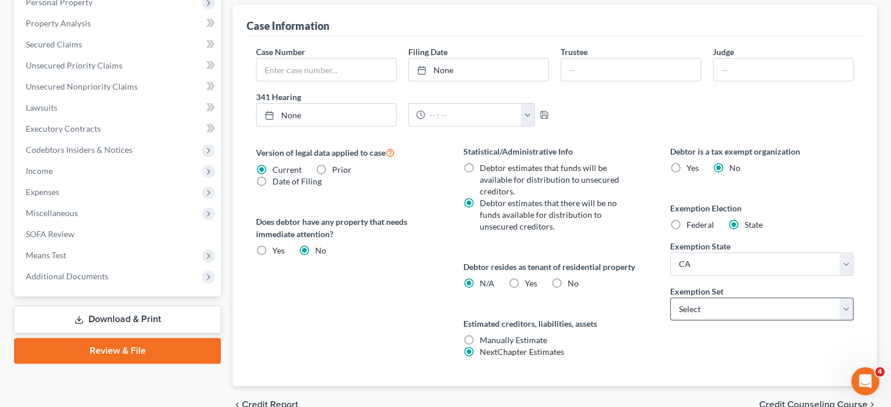
scroll to position [400, 0]
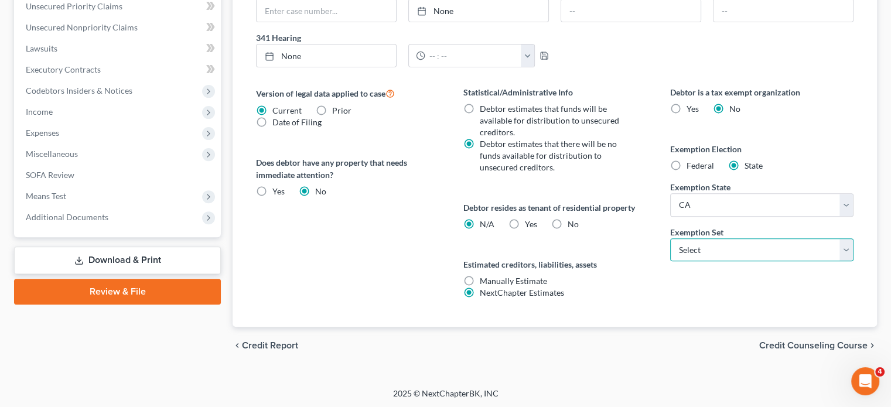
drag, startPoint x: 744, startPoint y: 245, endPoint x: 738, endPoint y: 253, distance: 9.3
click at [743, 245] on select "Select 703 704" at bounding box center [762, 250] width 183 height 23
select select "1"
click at [671, 239] on select "Select 703 704" at bounding box center [762, 250] width 183 height 23
click at [525, 226] on label "Yes Yes" at bounding box center [531, 225] width 12 height 12
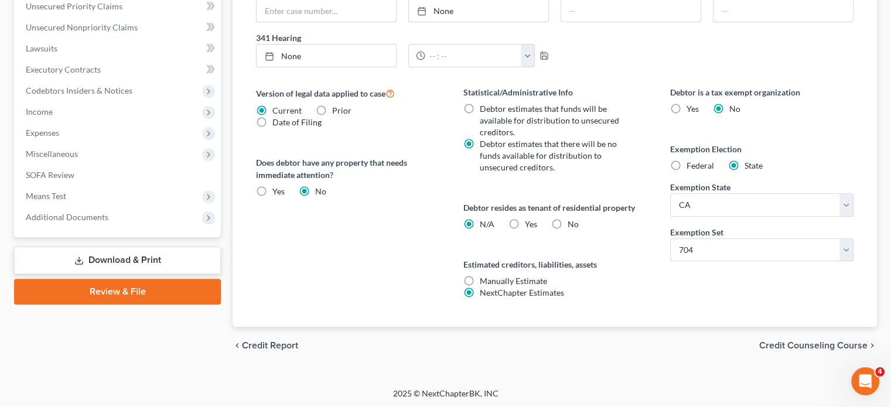
click at [530, 226] on input "Yes Yes" at bounding box center [534, 223] width 8 height 8
radio input "true"
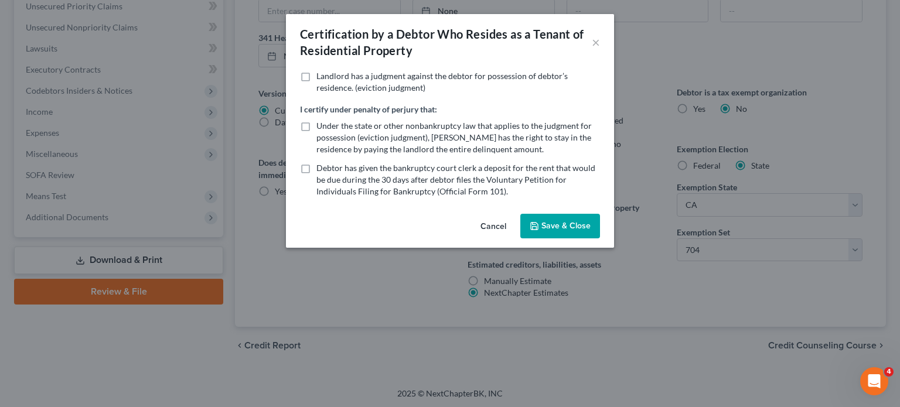
click at [486, 222] on button "Cancel" at bounding box center [493, 226] width 45 height 23
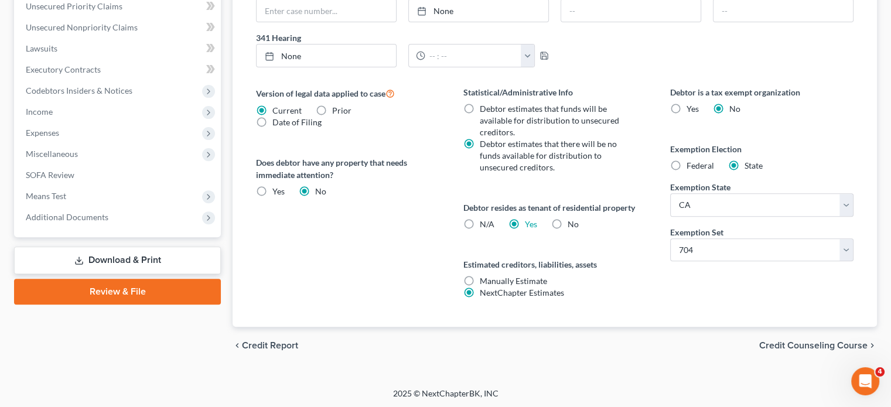
click at [480, 223] on label "N/A" at bounding box center [487, 225] width 15 height 12
click at [485, 223] on input "N/A" at bounding box center [489, 223] width 8 height 8
radio input "true"
radio input "false"
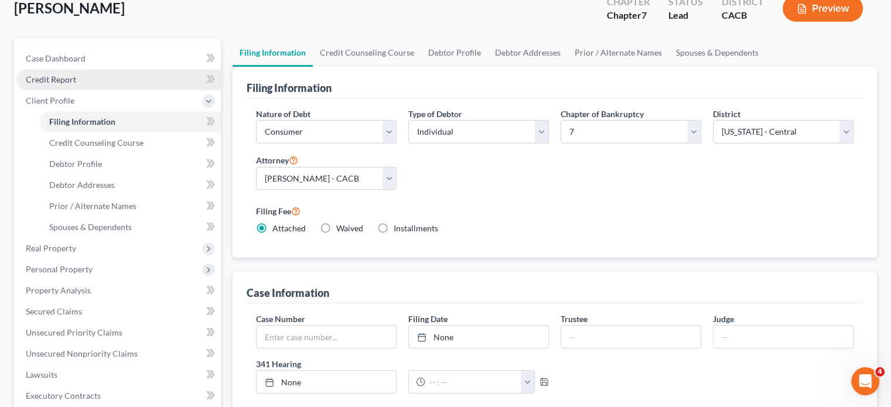
scroll to position [0, 0]
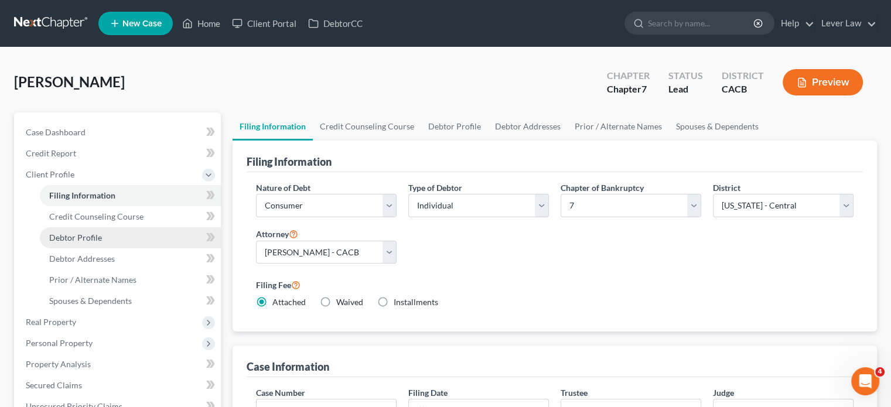
click at [55, 240] on span "Debtor Profile" at bounding box center [75, 238] width 53 height 10
select select "0"
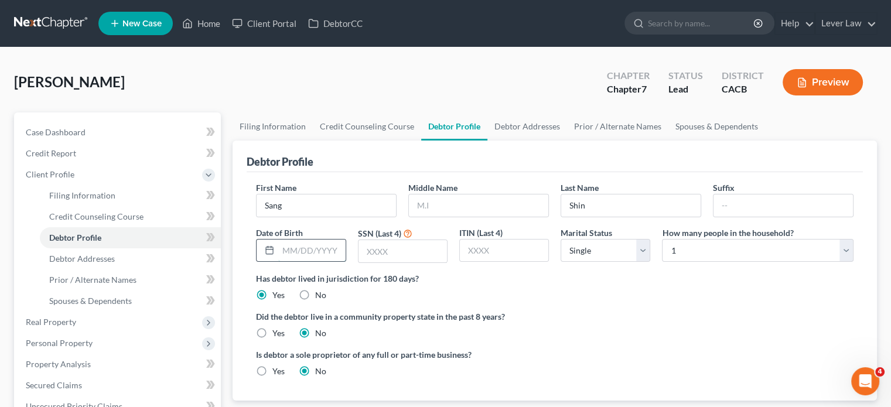
click at [305, 240] on input "text" at bounding box center [311, 251] width 67 height 22
type input "[DATE]"
click at [431, 248] on input "text" at bounding box center [403, 251] width 89 height 22
type input "3346"
click at [628, 250] on select "Select Single Married Separated Divorced Widowed" at bounding box center [606, 250] width 90 height 23
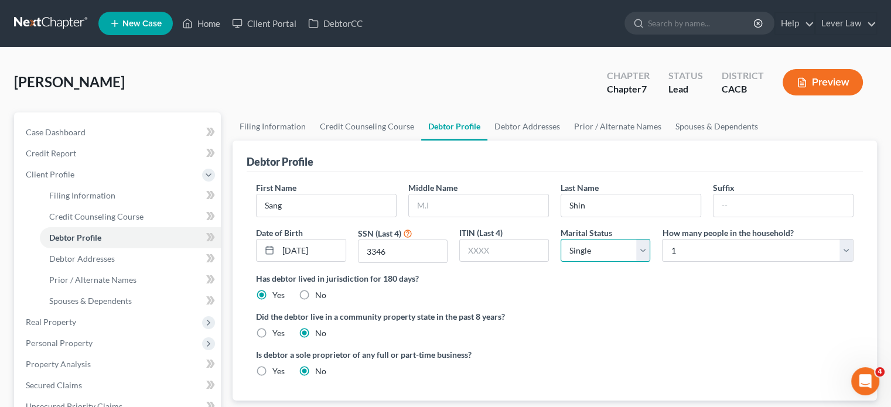
select select "1"
click at [561, 239] on select "Select Single Married Separated Divorced Widowed" at bounding box center [606, 250] width 90 height 23
click at [729, 248] on select "Select 1 2 3 4 5 6 7 8 9 10 11 12 13 14 15 16 17 18 19 20" at bounding box center [758, 250] width 192 height 23
select select "1"
click at [662, 239] on select "Select 1 2 3 4 5 6 7 8 9 10 11 12 13 14 15 16 17 18 19 20" at bounding box center [758, 250] width 192 height 23
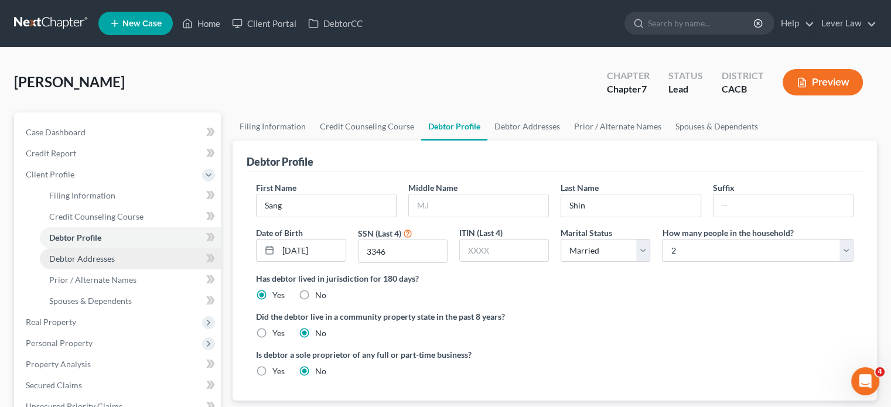
click at [113, 260] on span "Debtor Addresses" at bounding box center [82, 259] width 66 height 10
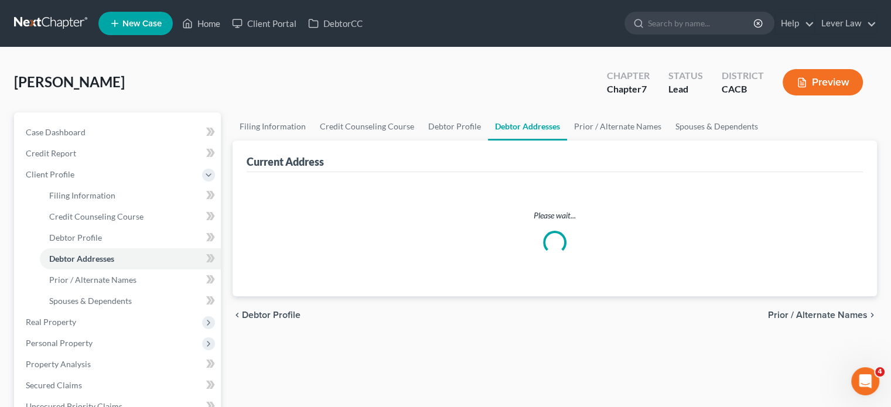
select select "0"
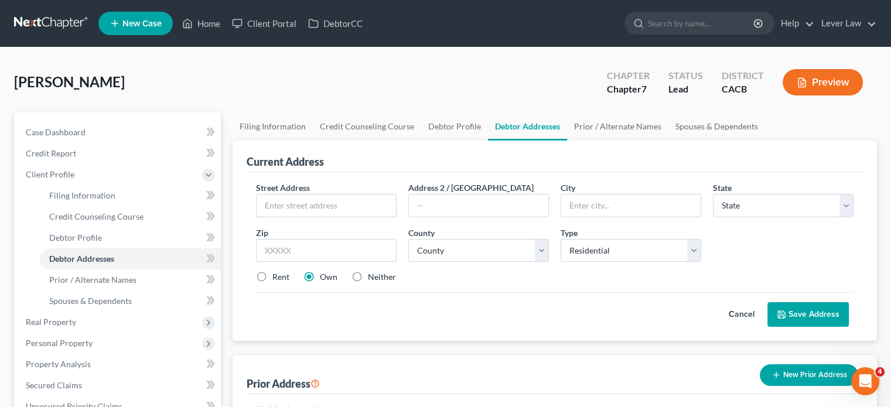
drag, startPoint x: 315, startPoint y: 206, endPoint x: 307, endPoint y: 183, distance: 24.3
click at [319, 203] on input "text" at bounding box center [326, 206] width 139 height 22
type input "5560 Via Cantada"
click at [325, 255] on input "text" at bounding box center [326, 250] width 141 height 23
type input "92887"
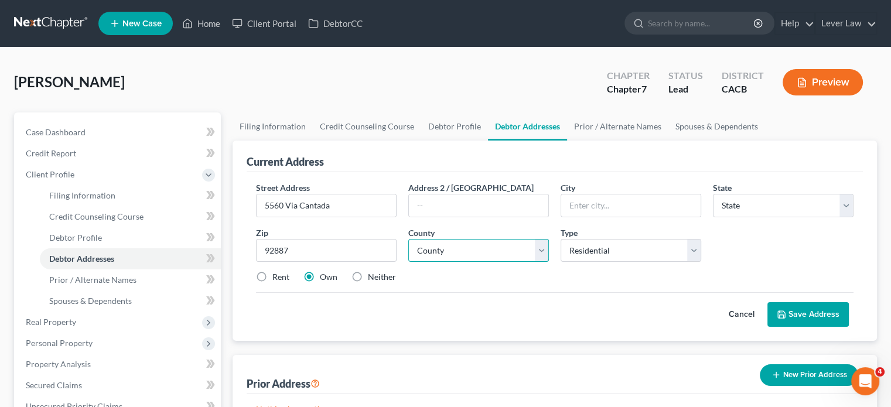
click at [489, 247] on select "County" at bounding box center [479, 250] width 141 height 23
type input "[PERSON_NAME]"
select select "4"
click at [504, 243] on select "County" at bounding box center [479, 250] width 141 height 23
click at [504, 246] on select "County" at bounding box center [479, 250] width 141 height 23
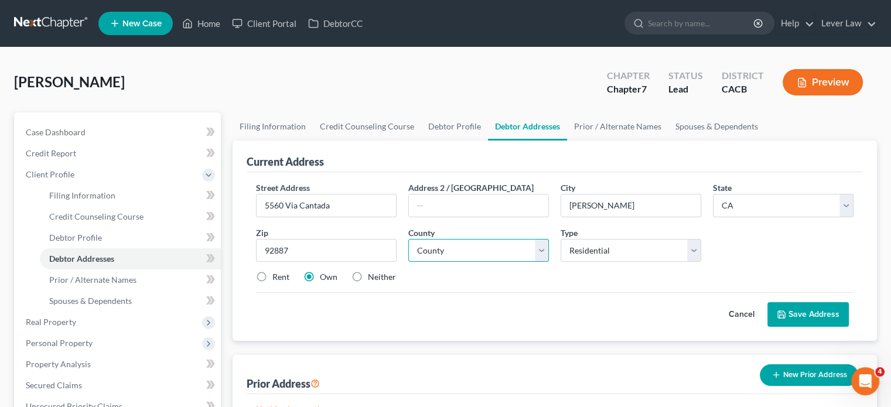
select select "29"
click at [409, 239] on select "County [GEOGRAPHIC_DATA] [GEOGRAPHIC_DATA] [GEOGRAPHIC_DATA] [GEOGRAPHIC_DATA] …" at bounding box center [479, 250] width 141 height 23
click at [802, 306] on button "Save Address" at bounding box center [808, 314] width 81 height 25
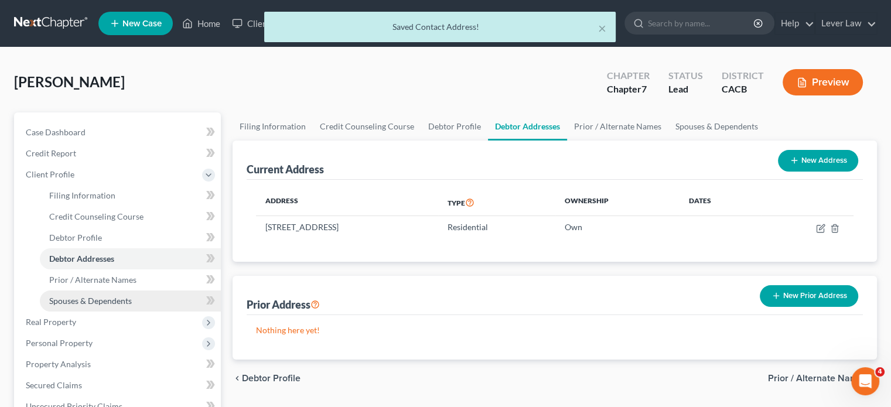
click at [99, 306] on link "Spouses & Dependents" at bounding box center [130, 301] width 181 height 21
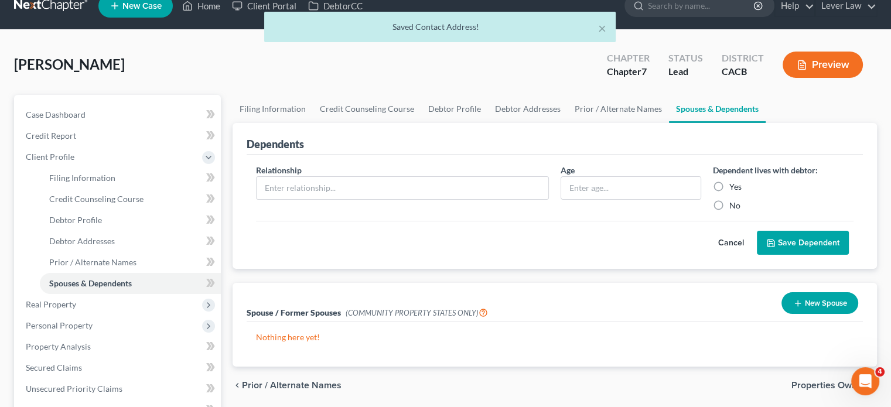
scroll to position [59, 0]
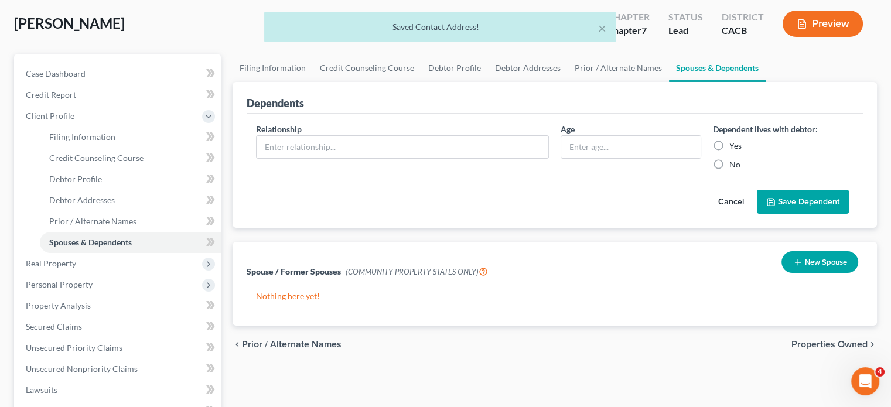
click at [822, 268] on button "New Spouse" at bounding box center [820, 262] width 77 height 22
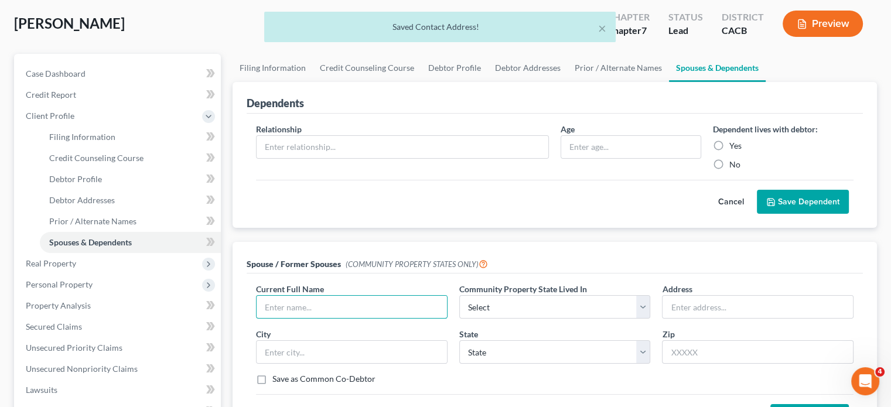
drag, startPoint x: 277, startPoint y: 307, endPoint x: 277, endPoint y: 322, distance: 15.8
click at [277, 314] on input "text" at bounding box center [352, 307] width 190 height 22
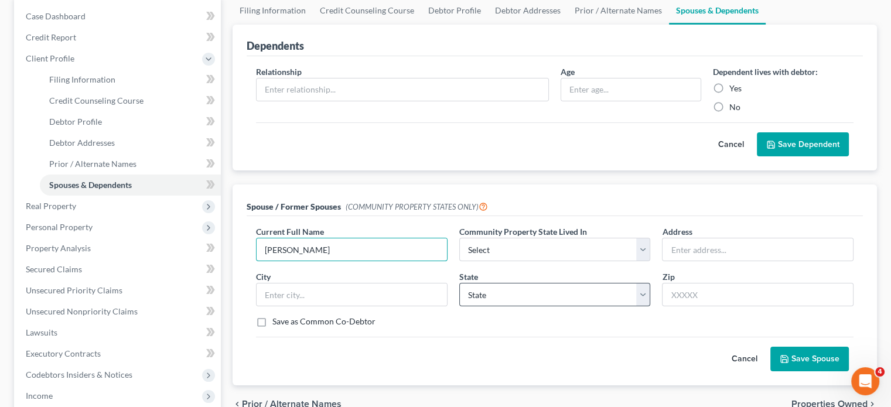
scroll to position [117, 0]
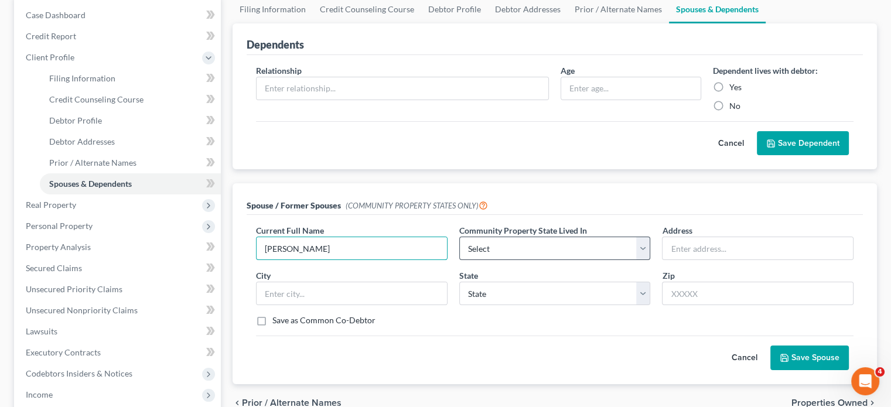
type input "[PERSON_NAME]"
click at [547, 253] on select "Select AZ CA GU ID LA NV NM PR [GEOGRAPHIC_DATA] [GEOGRAPHIC_DATA] [GEOGRAPHIC_…" at bounding box center [556, 248] width 192 height 23
select select "1"
click at [460, 237] on select "Select AZ CA GU ID LA NV NM PR [GEOGRAPHIC_DATA] [GEOGRAPHIC_DATA] [GEOGRAPHIC_…" at bounding box center [556, 248] width 192 height 23
click at [788, 354] on icon "submit" at bounding box center [784, 357] width 9 height 9
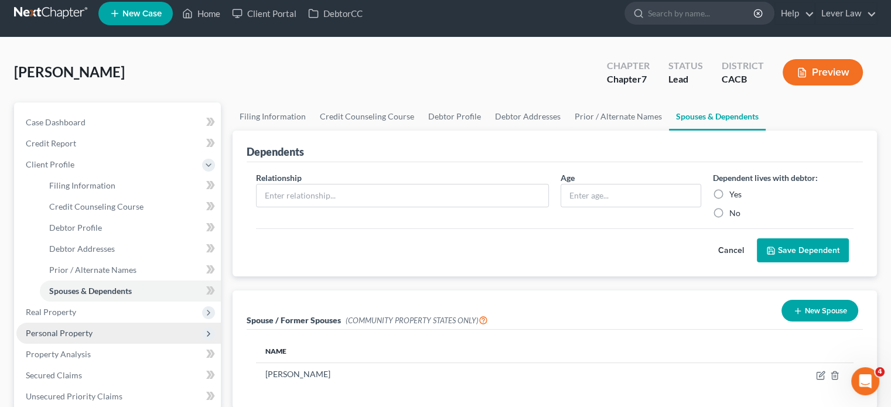
scroll to position [0, 0]
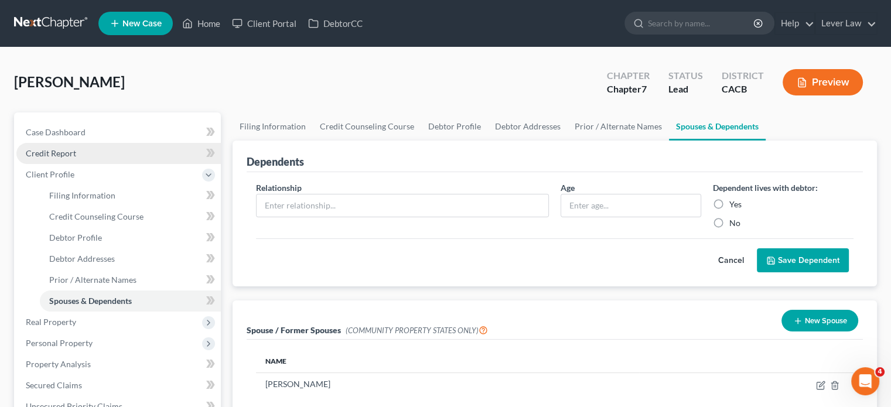
click at [80, 156] on link "Credit Report" at bounding box center [118, 153] width 205 height 21
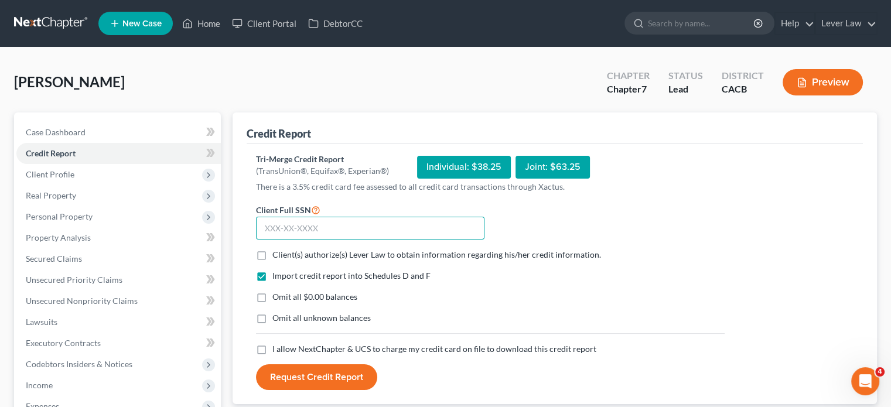
click at [406, 231] on input "text" at bounding box center [370, 228] width 229 height 23
type input "467-79-3346"
click at [351, 259] on span "Client(s) authorize(s) Lever Law to obtain information regarding his/her credit…" at bounding box center [437, 255] width 329 height 10
click at [285, 257] on input "Client(s) authorize(s) Lever Law to obtain information regarding his/her credit…" at bounding box center [281, 253] width 8 height 8
checkbox input "true"
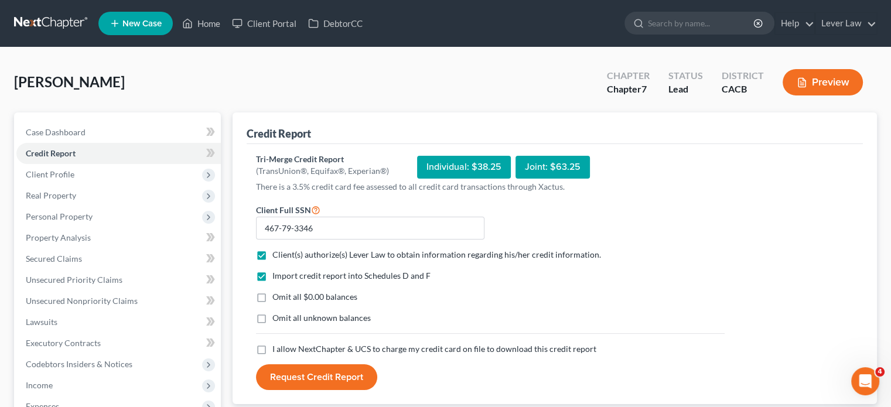
click at [325, 300] on span "Omit all $0.00 balances" at bounding box center [315, 297] width 85 height 10
click at [285, 299] on input "Omit all $0.00 balances" at bounding box center [281, 295] width 8 height 8
checkbox input "true"
drag, startPoint x: 321, startPoint y: 311, endPoint x: 321, endPoint y: 318, distance: 7.0
click at [321, 312] on label "Omit all unknown balances" at bounding box center [322, 318] width 98 height 12
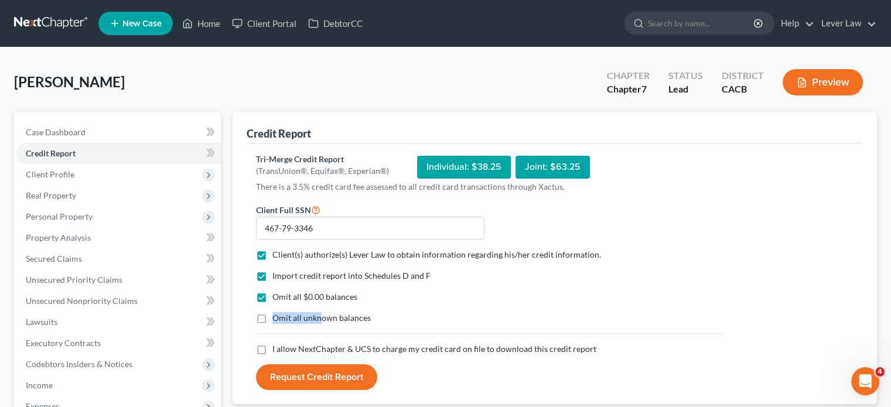
click at [320, 323] on label "Omit all unknown balances" at bounding box center [322, 318] width 98 height 12
click at [285, 320] on input "Omit all unknown balances" at bounding box center [281, 316] width 8 height 8
checkbox input "true"
click at [296, 355] on form "Client Full SSN * 467-79-3346 Client(s) authorize(s) Lever Law to obtain inform…" at bounding box center [490, 297] width 481 height 188
click at [300, 348] on span "I allow NextChapter & UCS to charge my credit card on file to download this cre…" at bounding box center [435, 349] width 324 height 10
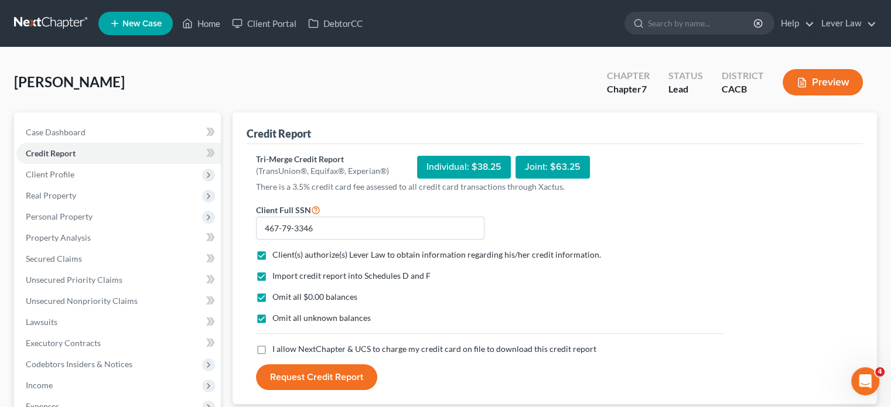
click at [285, 348] on input "I allow NextChapter & UCS to charge my credit card on file to download this cre…" at bounding box center [281, 347] width 8 height 8
checkbox input "true"
click at [300, 384] on button "Request Credit Report" at bounding box center [316, 378] width 121 height 26
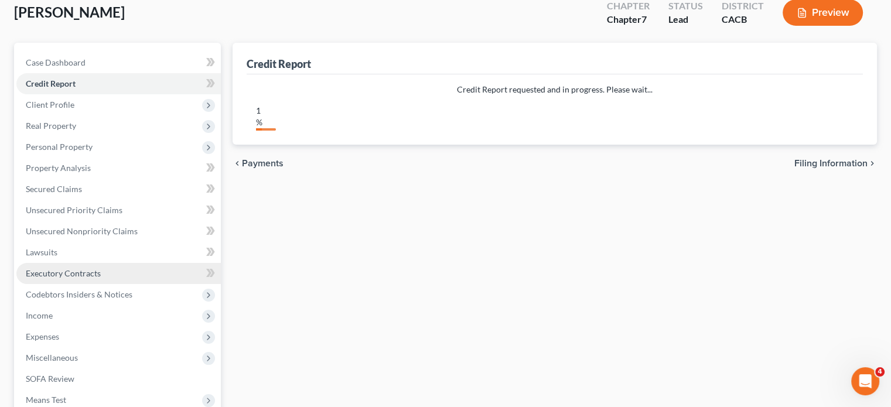
scroll to position [176, 0]
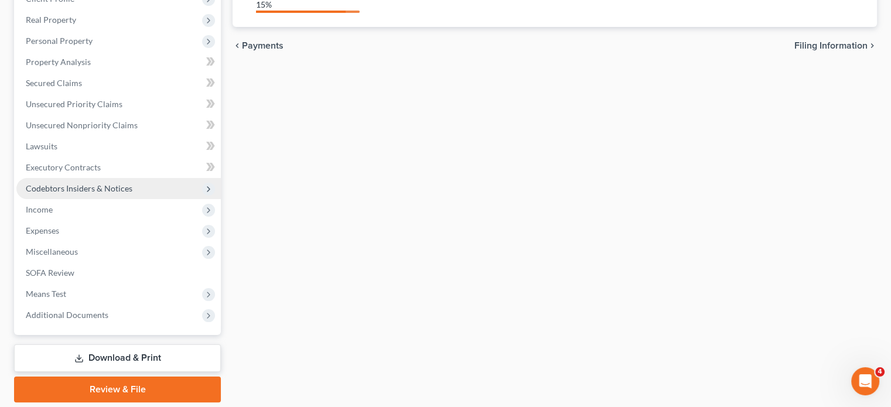
click at [66, 198] on span "Codebtors Insiders & Notices" at bounding box center [118, 188] width 205 height 21
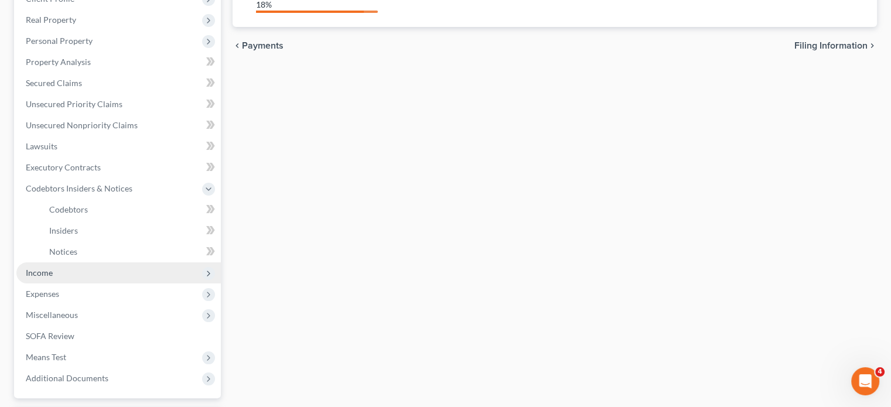
click at [34, 265] on span "Income" at bounding box center [118, 273] width 205 height 21
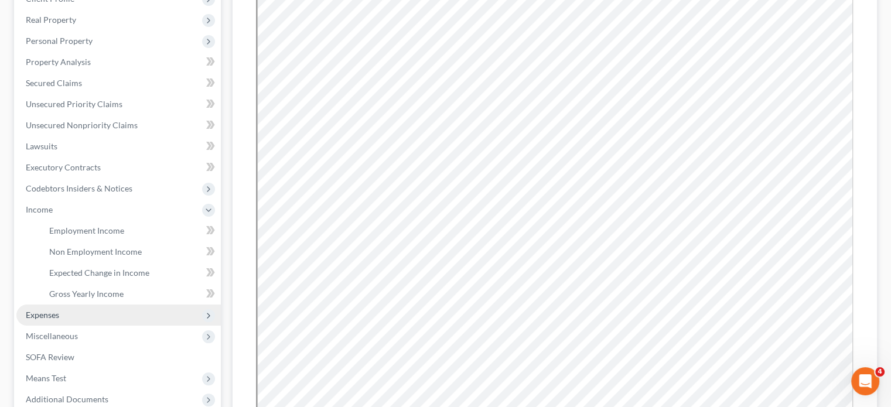
click at [45, 318] on span "Expenses" at bounding box center [42, 315] width 33 height 10
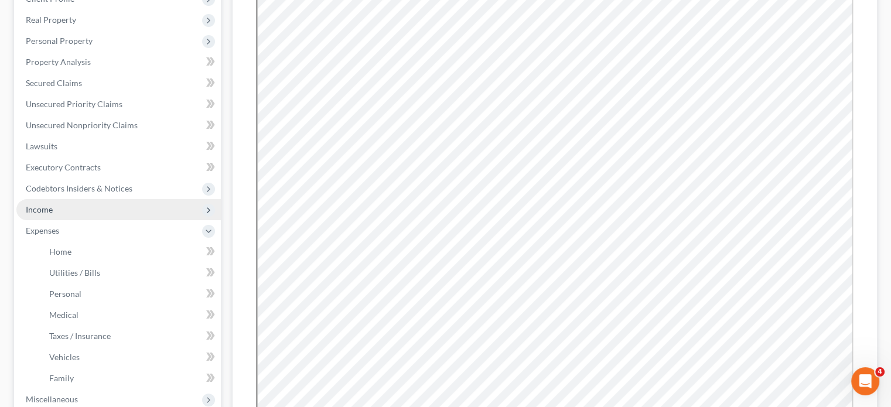
click at [52, 209] on span "Income" at bounding box center [39, 210] width 27 height 10
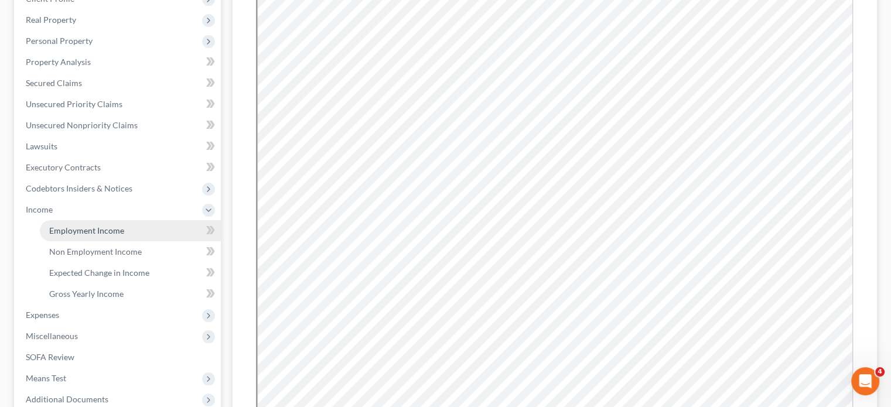
click at [65, 221] on link "Employment Income" at bounding box center [130, 230] width 181 height 21
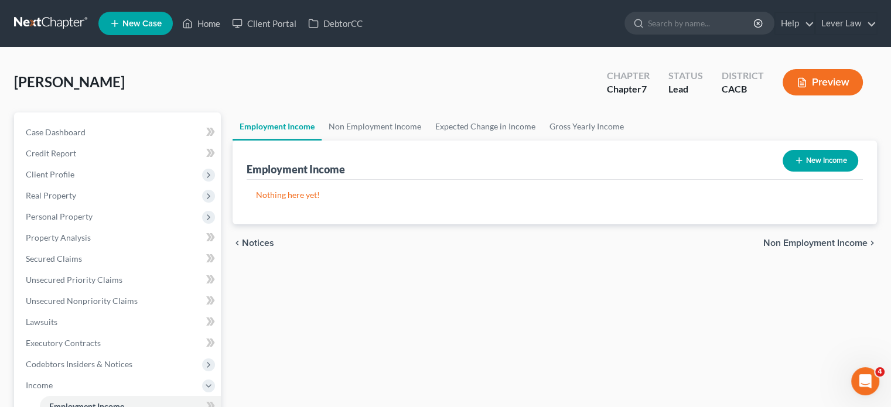
click at [805, 169] on button "New Income" at bounding box center [821, 161] width 76 height 22
select select "0"
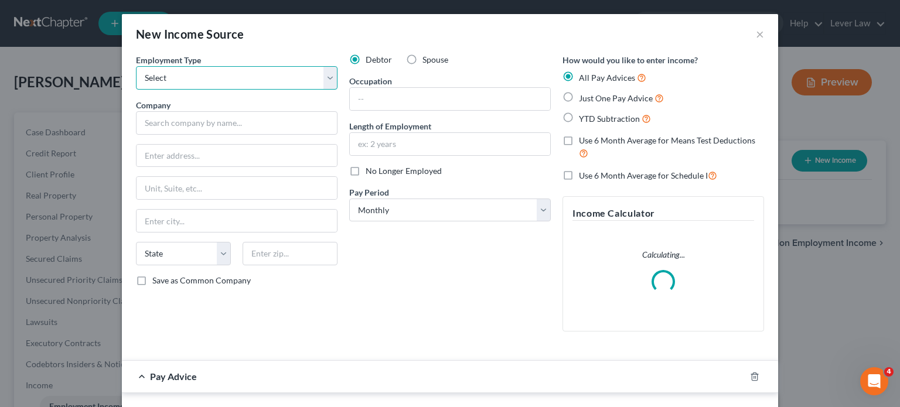
click at [197, 84] on select "Select Full or [DEMOGRAPHIC_DATA] Employment Self Employment" at bounding box center [237, 77] width 202 height 23
select select "1"
click at [136, 66] on select "Select Full or [DEMOGRAPHIC_DATA] Employment Self Employment" at bounding box center [237, 77] width 202 height 23
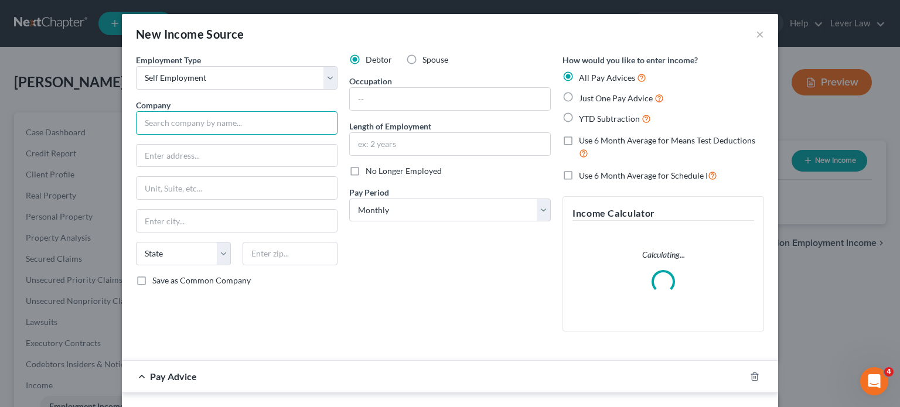
click at [184, 122] on input "text" at bounding box center [237, 122] width 202 height 23
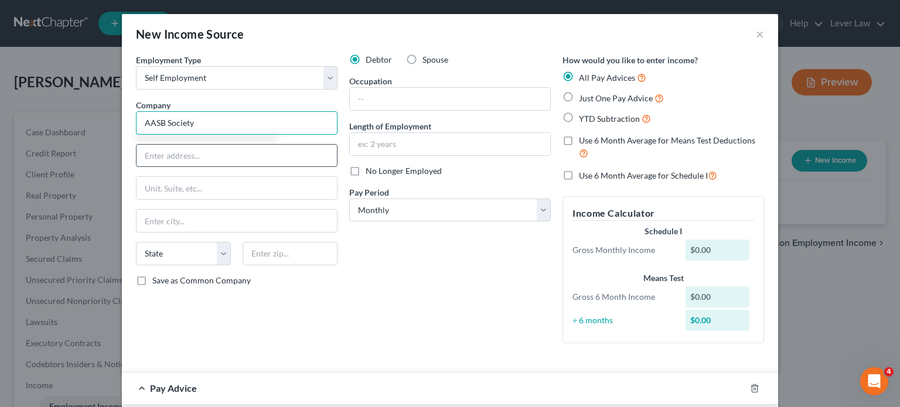
type input "AASB Society"
drag, startPoint x: 219, startPoint y: 154, endPoint x: 212, endPoint y: 165, distance: 13.0
click at [219, 154] on input "text" at bounding box center [237, 156] width 200 height 22
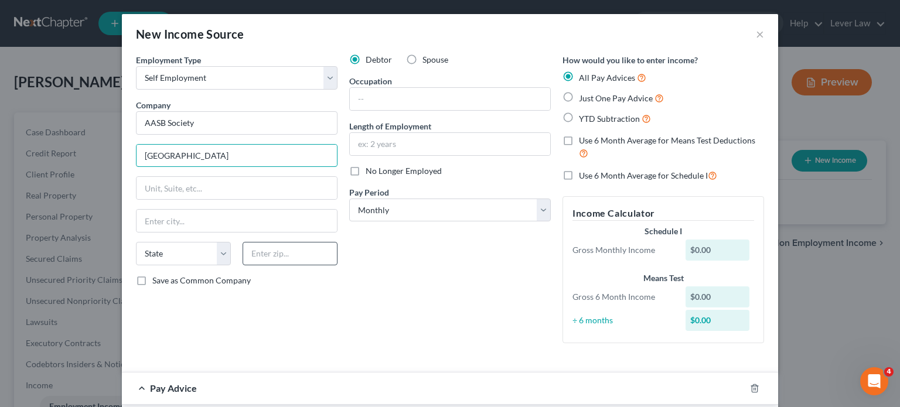
type input "[GEOGRAPHIC_DATA]"
click at [276, 257] on input "text" at bounding box center [290, 253] width 95 height 23
type input "90623"
click at [435, 148] on input "text" at bounding box center [450, 144] width 200 height 22
type input "La Palma"
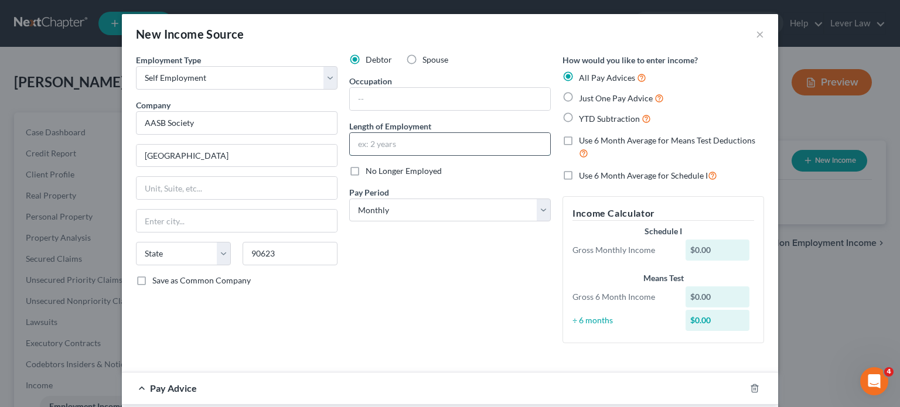
select select "4"
type input "7 years"
click at [448, 105] on input "text" at bounding box center [450, 99] width 200 height 22
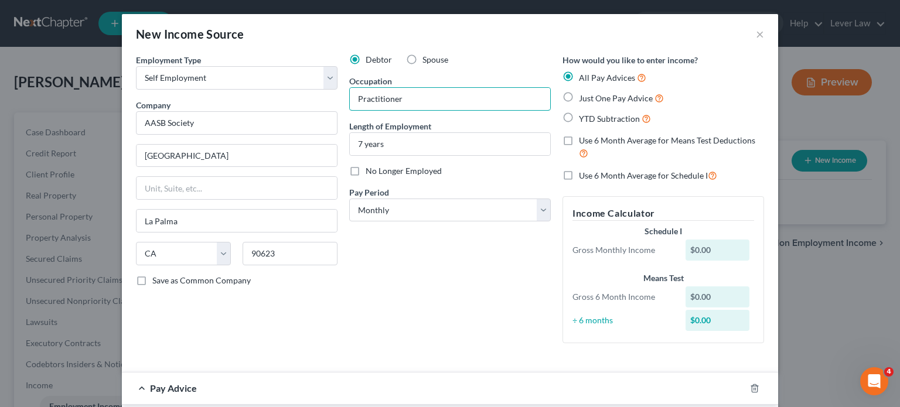
type input "Practitioner"
drag, startPoint x: 442, startPoint y: 293, endPoint x: 445, endPoint y: 277, distance: 16.2
click at [443, 285] on div "Debtor Spouse Occupation Practitioner Length of Employment 7 years No Longer Em…" at bounding box center [449, 203] width 213 height 299
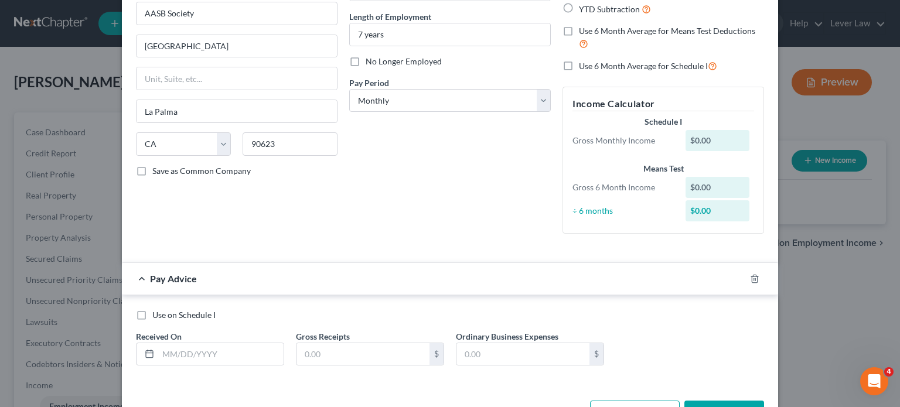
scroll to position [117, 0]
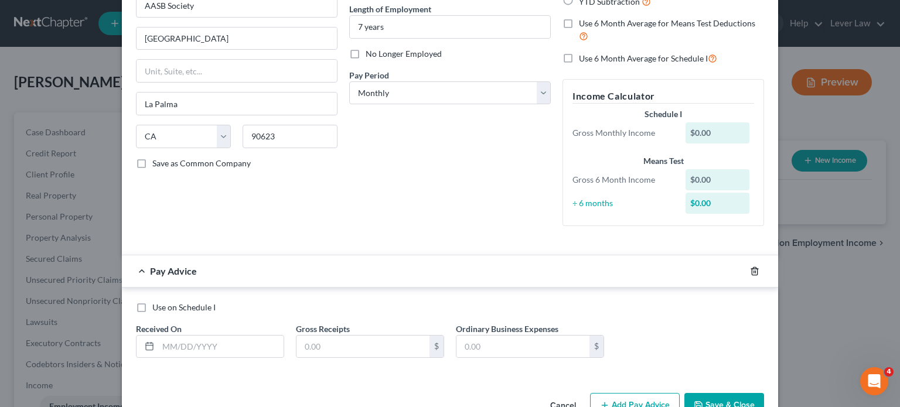
click at [753, 268] on icon "button" at bounding box center [754, 271] width 5 height 8
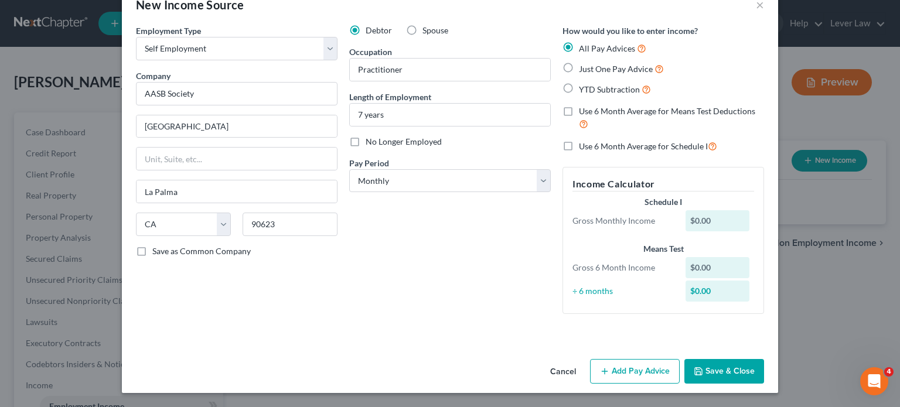
scroll to position [28, 0]
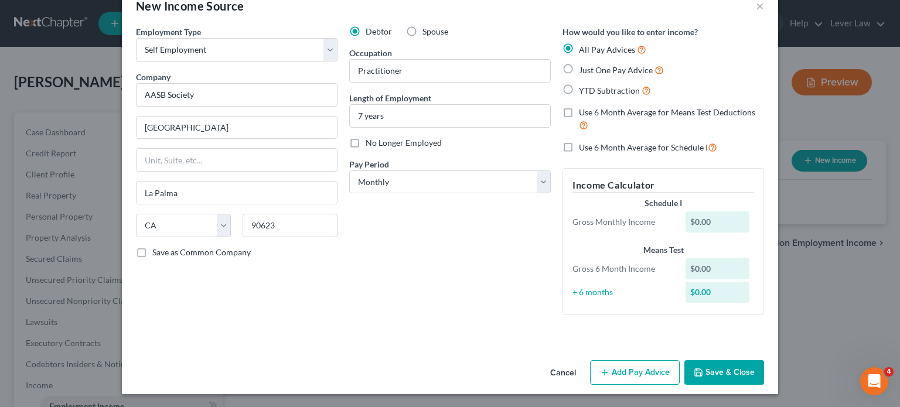
drag, startPoint x: 705, startPoint y: 379, endPoint x: 706, endPoint y: 373, distance: 6.0
click at [705, 377] on button "Save & Close" at bounding box center [725, 372] width 80 height 25
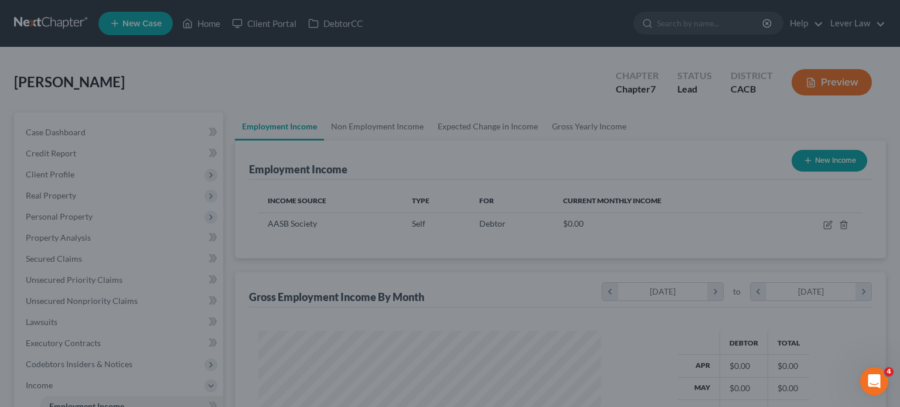
scroll to position [209, 362]
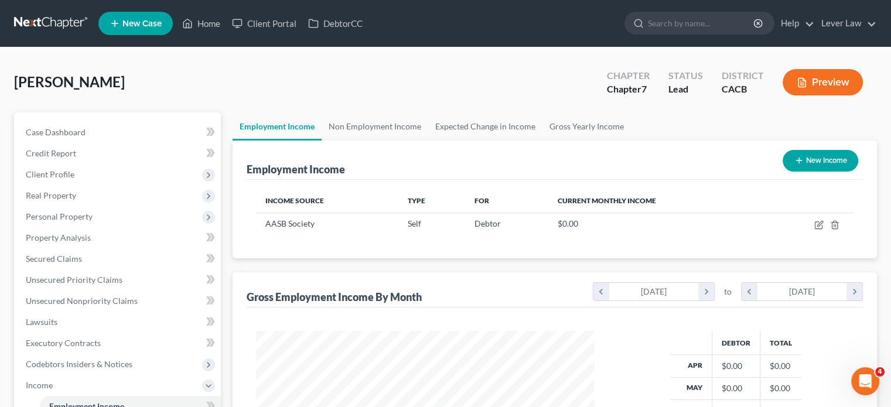
click at [818, 155] on button "New Income" at bounding box center [821, 161] width 76 height 22
select select "0"
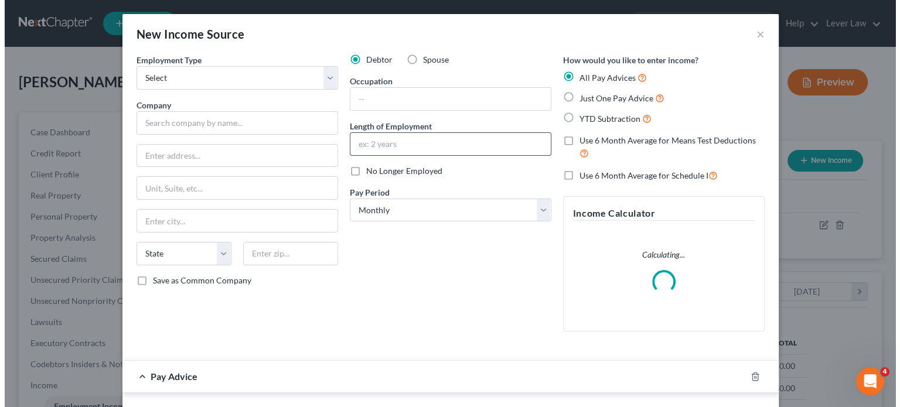
scroll to position [209, 366]
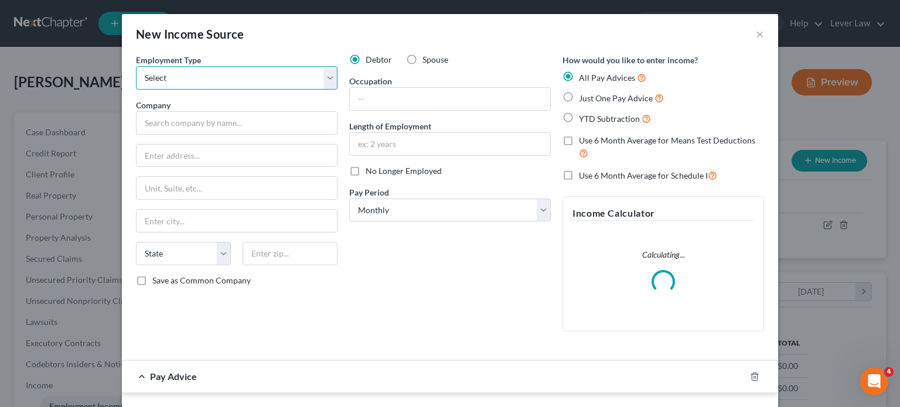
click at [218, 83] on select "Select Full or [DEMOGRAPHIC_DATA] Employment Self Employment" at bounding box center [237, 77] width 202 height 23
select select "0"
click at [136, 66] on select "Select Full or [DEMOGRAPHIC_DATA] Employment Self Employment" at bounding box center [237, 77] width 202 height 23
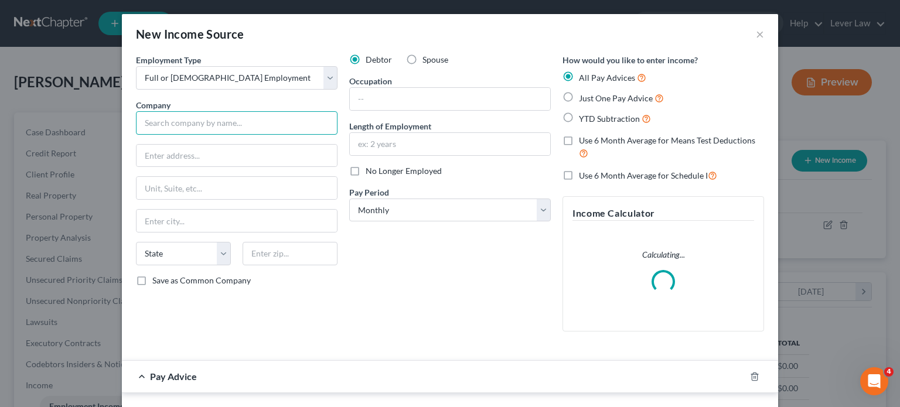
click at [201, 126] on input "text" at bounding box center [237, 122] width 202 height 23
type input "Trixxi Company"
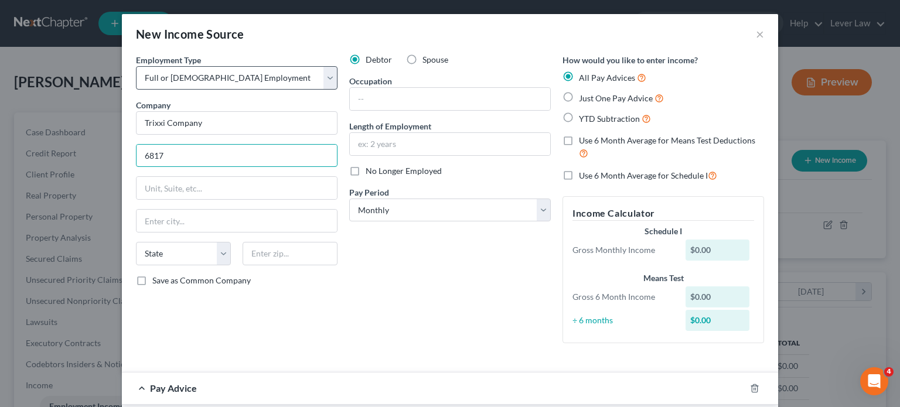
scroll to position [5, 0]
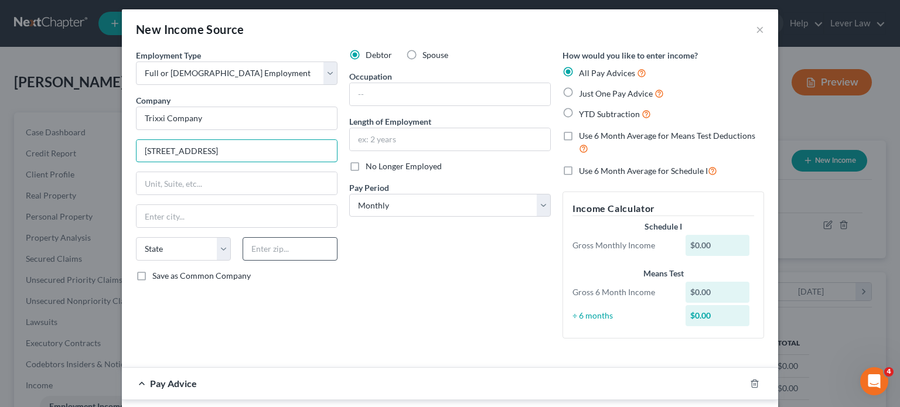
type input "[STREET_ADDRESS]"
click at [260, 250] on input "text" at bounding box center [290, 248] width 95 height 23
type input "90004"
click at [392, 148] on input "text" at bounding box center [450, 139] width 200 height 22
type input "[GEOGRAPHIC_DATA]"
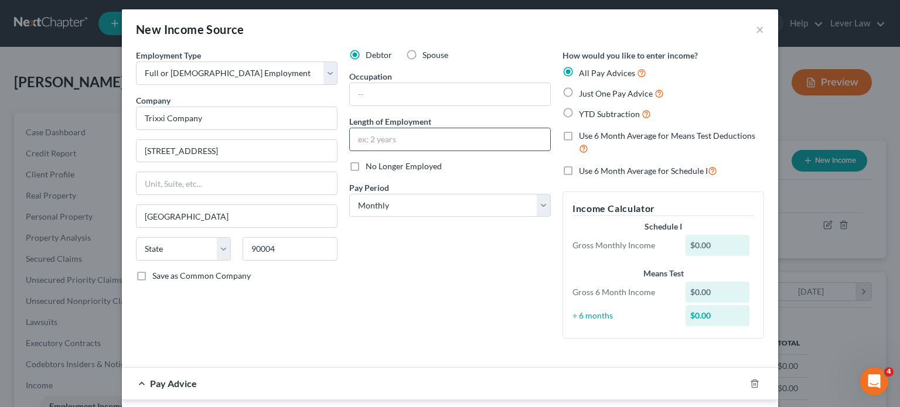
select select "4"
type input "15 years"
click at [405, 91] on input "text" at bounding box center [450, 94] width 200 height 22
type input "Pattern maker"
click at [431, 55] on span "Spouse" at bounding box center [436, 55] width 26 height 10
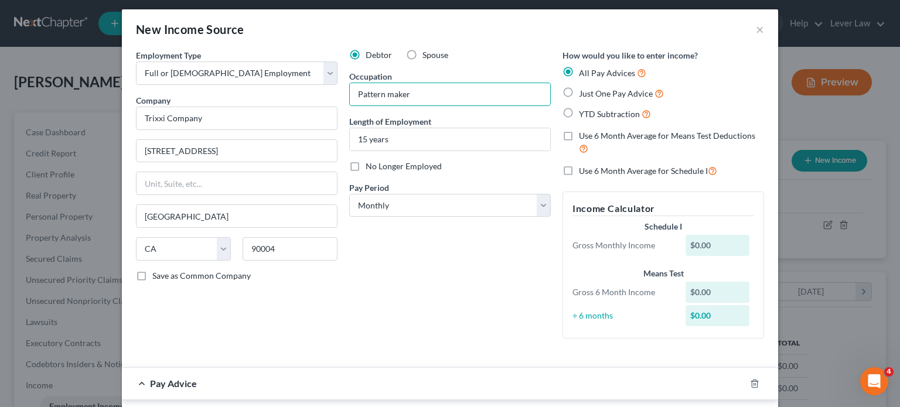
click at [431, 55] on input "Spouse" at bounding box center [431, 53] width 8 height 8
radio input "true"
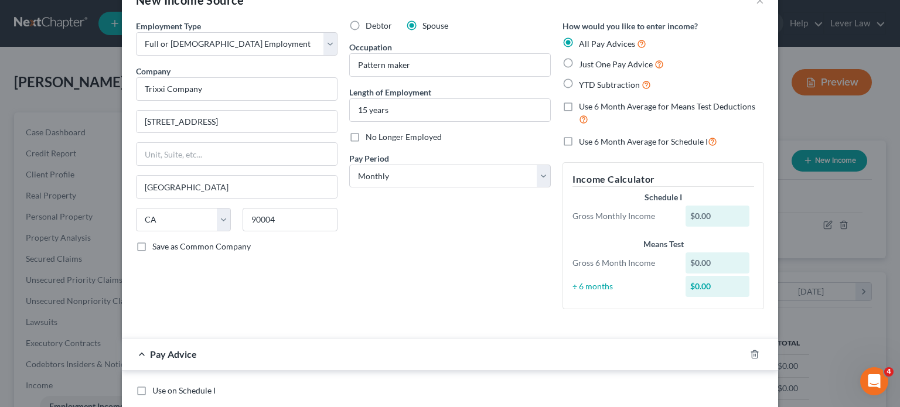
scroll to position [122, 0]
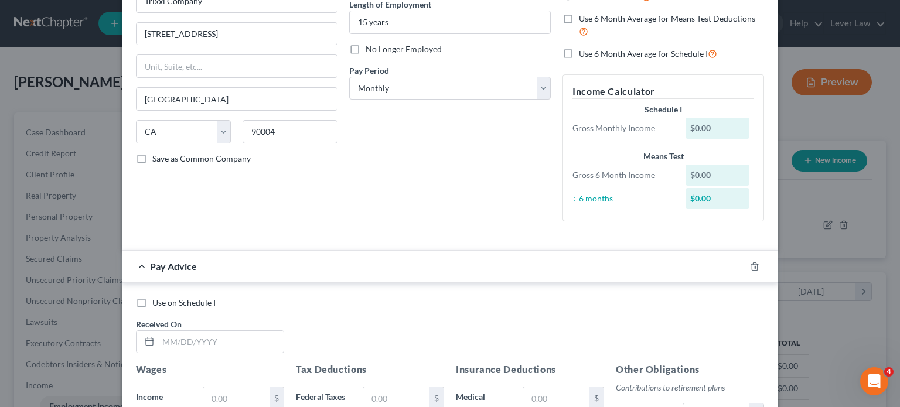
click at [750, 259] on div at bounding box center [762, 266] width 33 height 19
click at [755, 268] on line "button" at bounding box center [755, 267] width 0 height 2
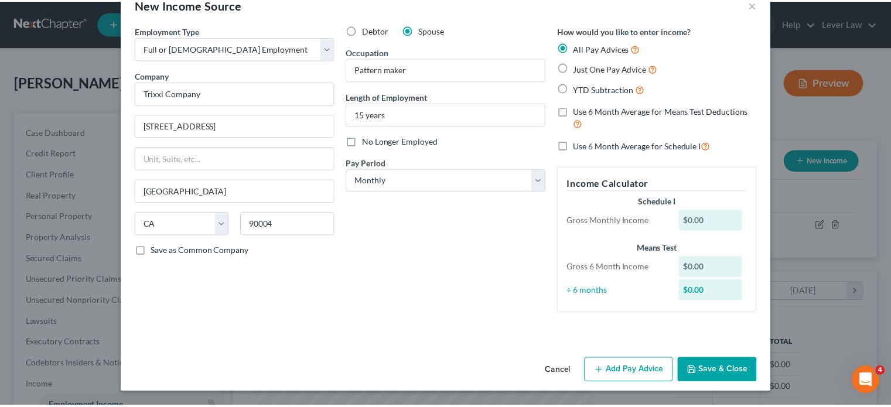
scroll to position [28, 0]
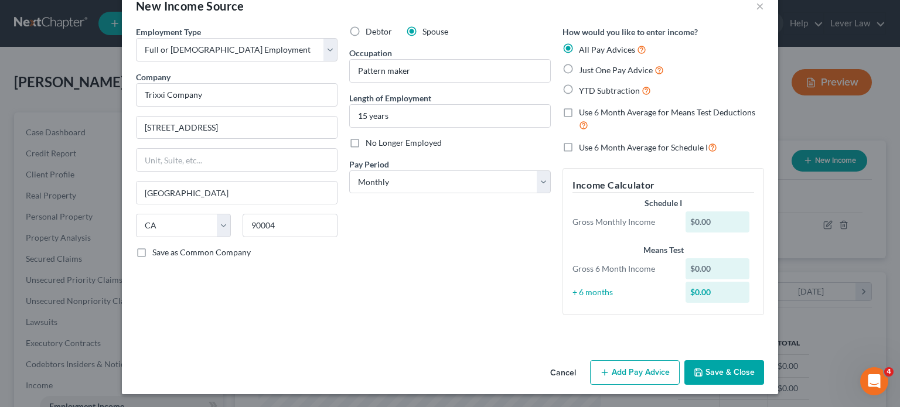
click at [709, 373] on button "Save & Close" at bounding box center [725, 372] width 80 height 25
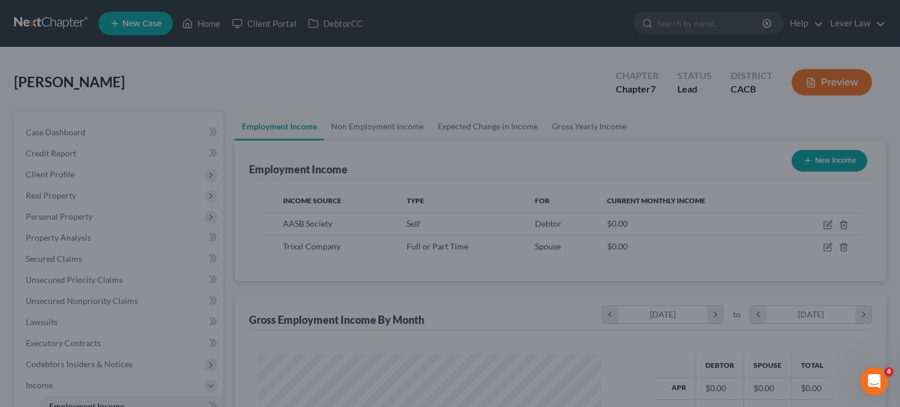
scroll to position [585897, 585744]
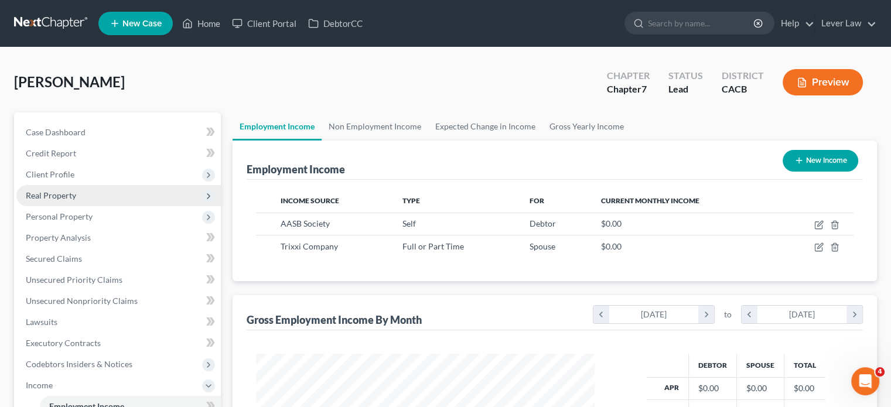
click at [73, 200] on span "Real Property" at bounding box center [118, 195] width 205 height 21
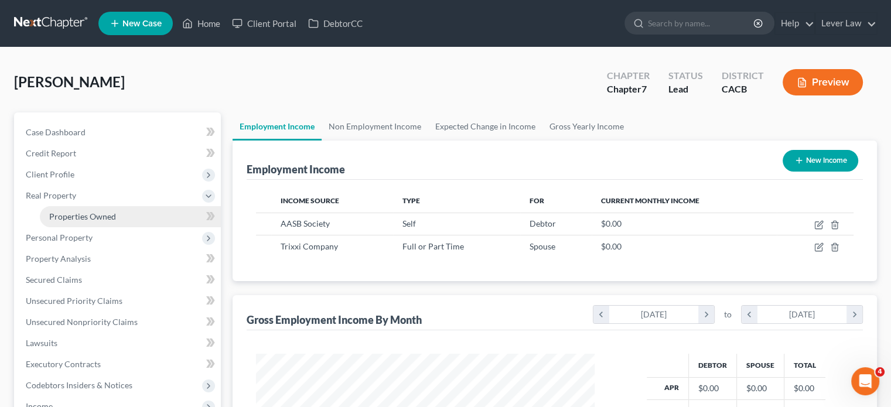
click at [106, 217] on span "Properties Owned" at bounding box center [82, 217] width 67 height 10
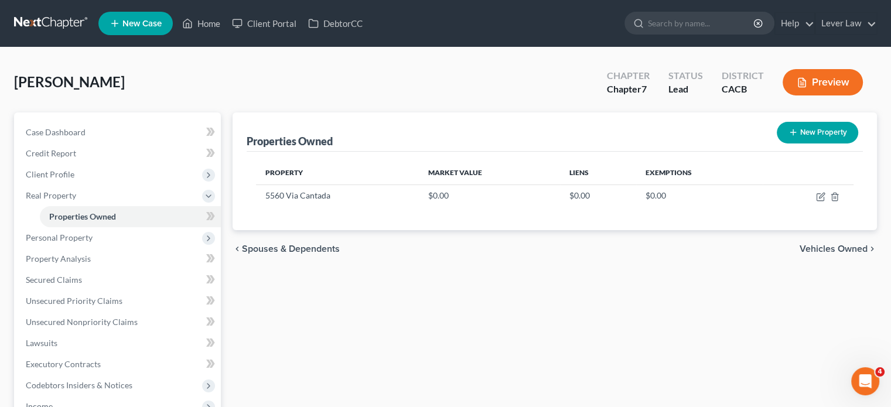
click at [486, 277] on div "Properties Owned New Property Property Market Value Liens Exemptions 5560 Via C…" at bounding box center [555, 356] width 656 height 487
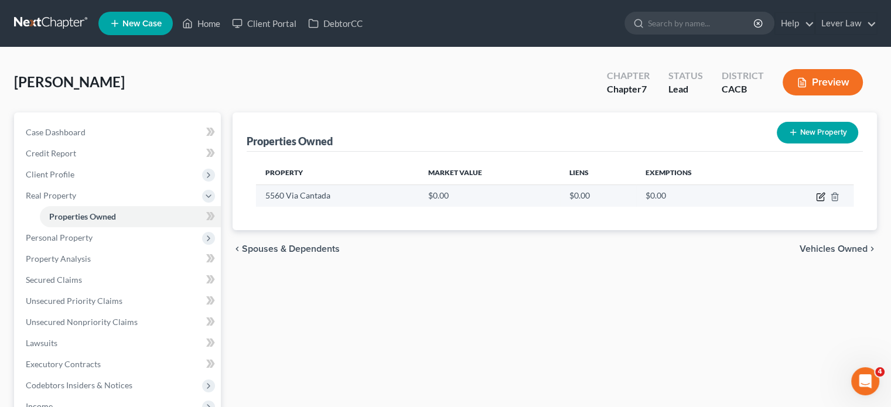
click at [819, 196] on icon "button" at bounding box center [820, 196] width 9 height 9
select select "4"
select select "29"
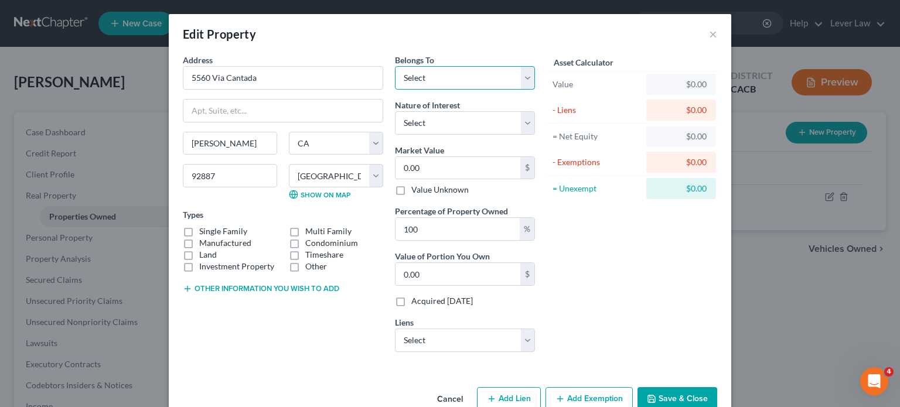
click at [445, 80] on select "Select Debtor 1 Only Debtor 2 Only Debtor 1 And Debtor 2 Only At Least One Of T…" at bounding box center [465, 77] width 140 height 23
select select "4"
click at [395, 66] on select "Select Debtor 1 Only Debtor 2 Only Debtor 1 And Debtor 2 Only At Least One Of T…" at bounding box center [465, 77] width 140 height 23
click at [441, 124] on select "Select Fee Simple Joint Tenant Life Estate Equitable Interest Future Interest T…" at bounding box center [465, 122] width 140 height 23
click at [451, 117] on select "Select Fee Simple Joint Tenant Life Estate Equitable Interest Future Interest T…" at bounding box center [465, 122] width 140 height 23
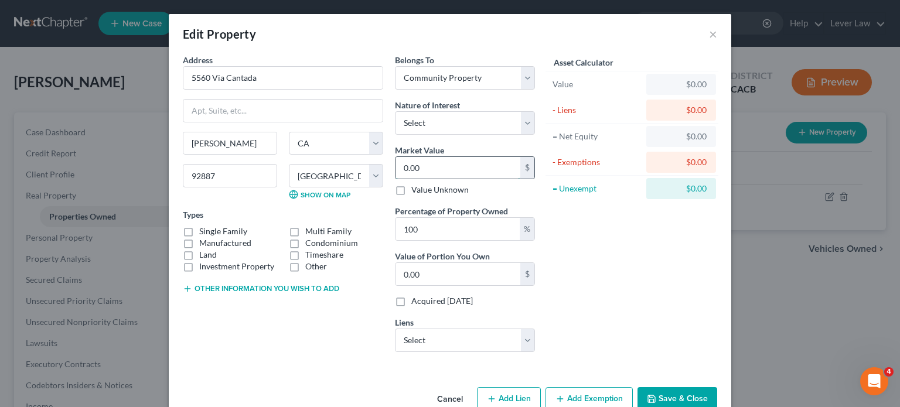
click at [427, 172] on input "0.00" at bounding box center [458, 168] width 125 height 22
type input "1"
type input "1.00"
type input "15"
type input "15.00"
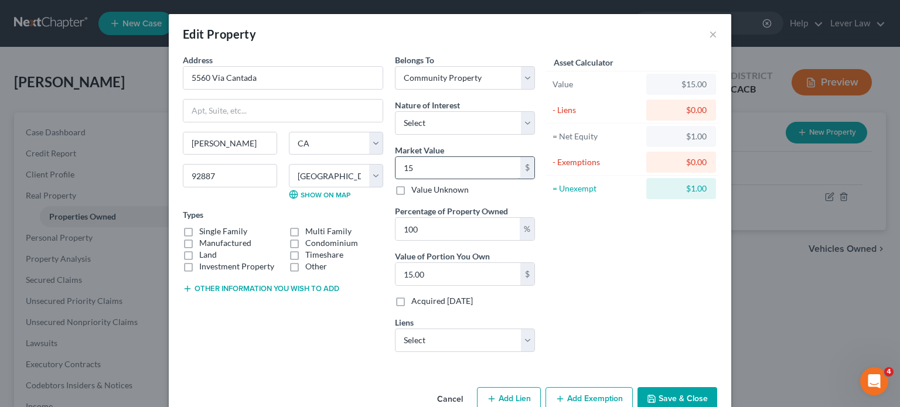
type input "150"
type input "150.00"
type input "1500"
type input "1,500.00"
type input "1,5000"
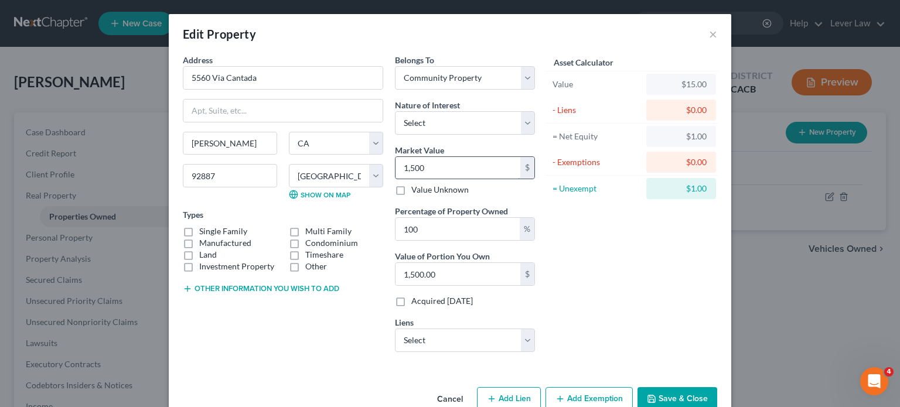
type input "15,000.00"
type input "15,0000"
type input "150,000.00"
type input "150,0000"
type input "1,500,000.00"
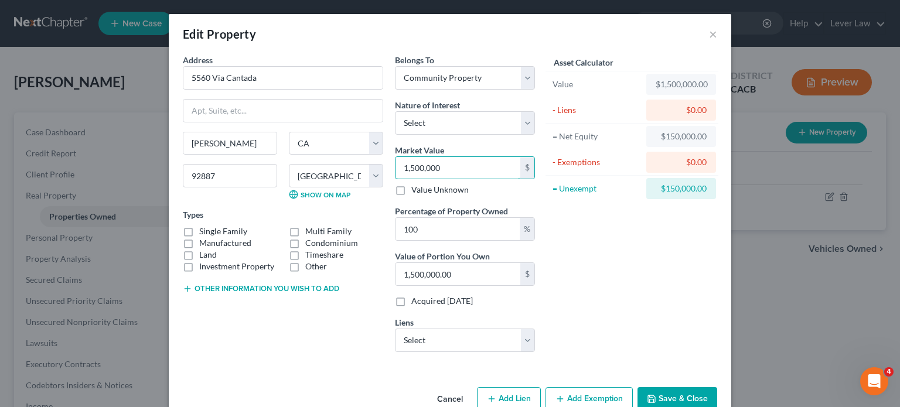
type input "1,500,000"
click at [472, 241] on div "Belongs To * Select Debtor 1 Only Debtor 2 Only Debtor 1 And Debtor 2 Only At L…" at bounding box center [465, 208] width 152 height 308
click at [474, 229] on input "100" at bounding box center [458, 229] width 124 height 22
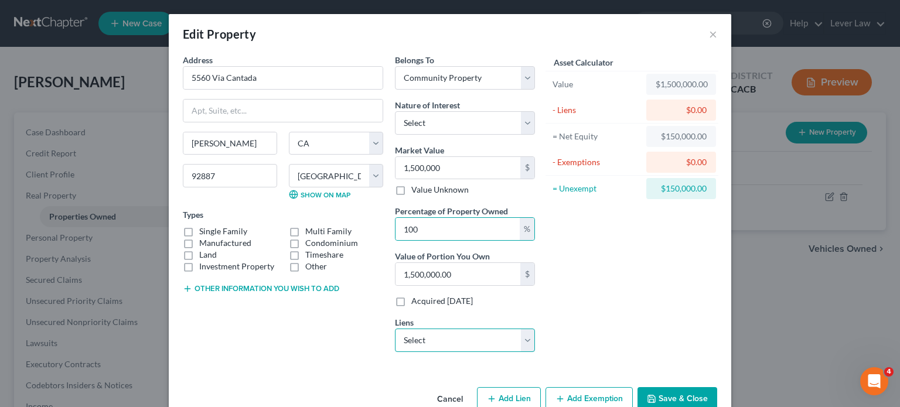
click at [443, 343] on select "Select Amwest Funding Corp - $895,571.00 Carngtn Mtg - $199,330.00 Mercedes Ben…" at bounding box center [465, 340] width 140 height 23
select select "0"
click at [395, 329] on select "Select Amwest Funding Corp - $895,571.00 Carngtn Mtg - $199,330.00 Mercedes Ben…" at bounding box center [465, 340] width 140 height 23
select select
select select "4"
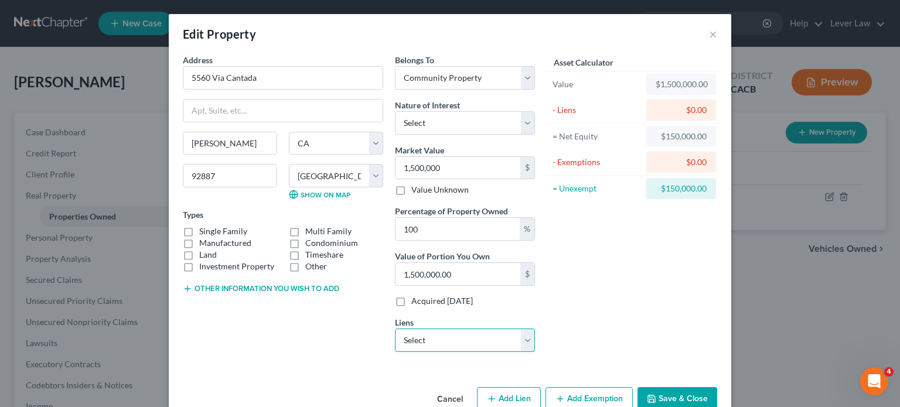
select select "0"
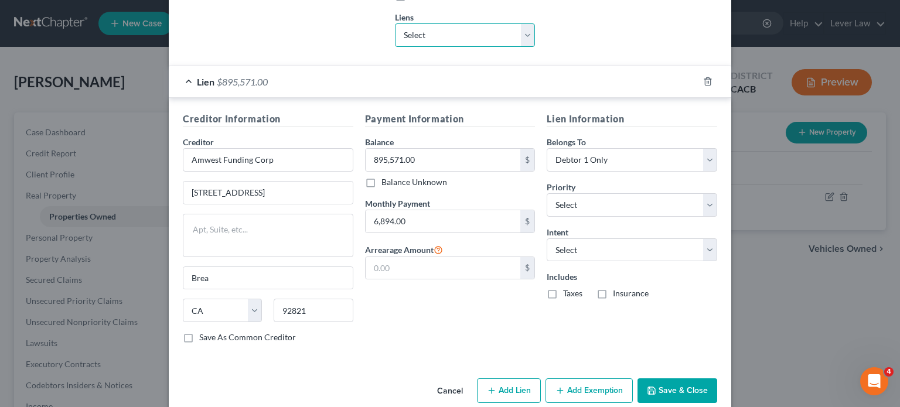
scroll to position [321, 0]
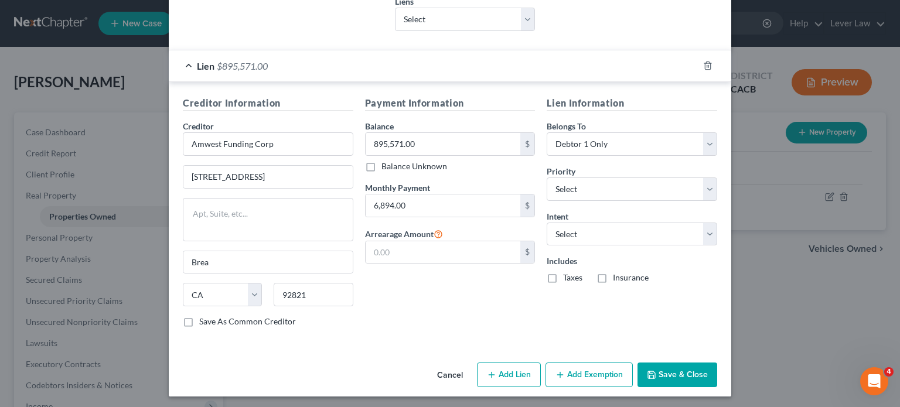
click at [514, 374] on button "Add Lien" at bounding box center [509, 375] width 64 height 25
select select "4"
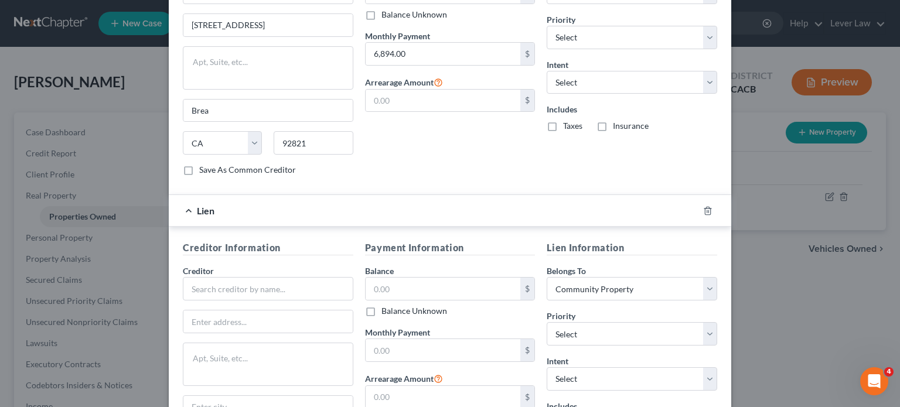
scroll to position [497, 0]
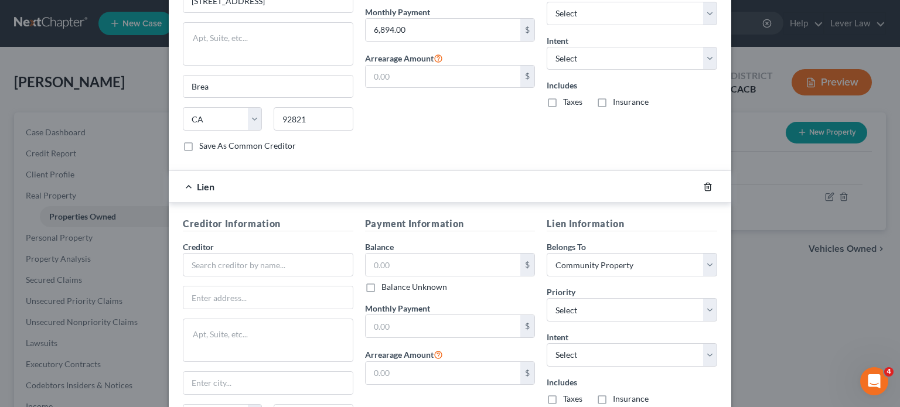
click at [708, 183] on icon "button" at bounding box center [707, 186] width 9 height 9
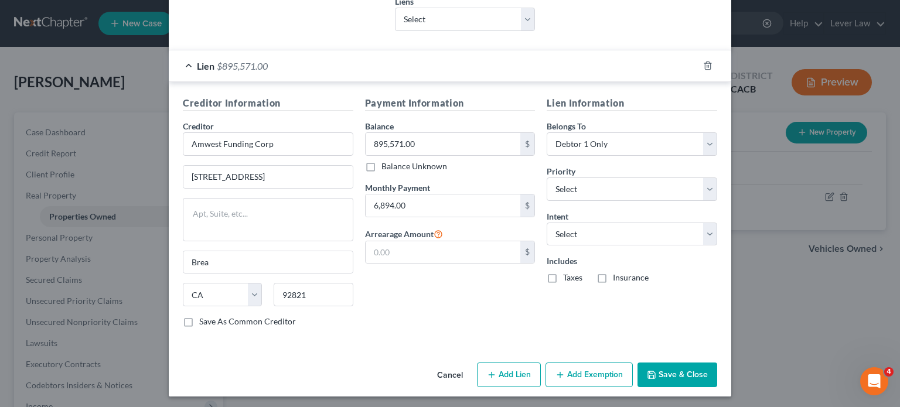
click at [676, 372] on button "Save & Close" at bounding box center [678, 375] width 80 height 25
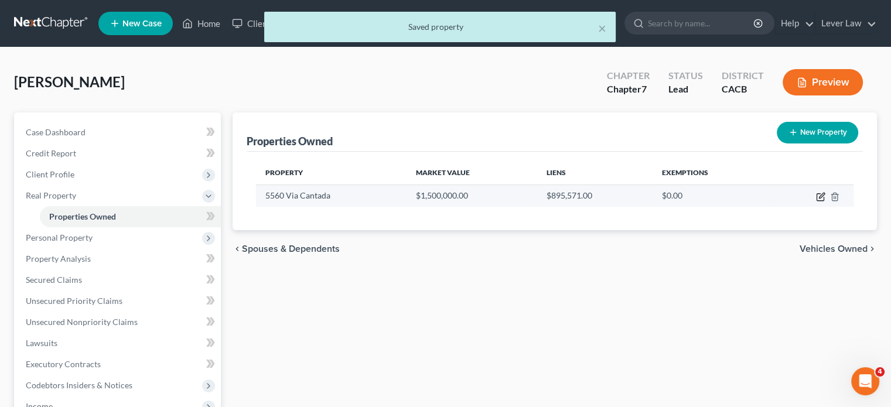
click at [824, 196] on icon "button" at bounding box center [820, 196] width 9 height 9
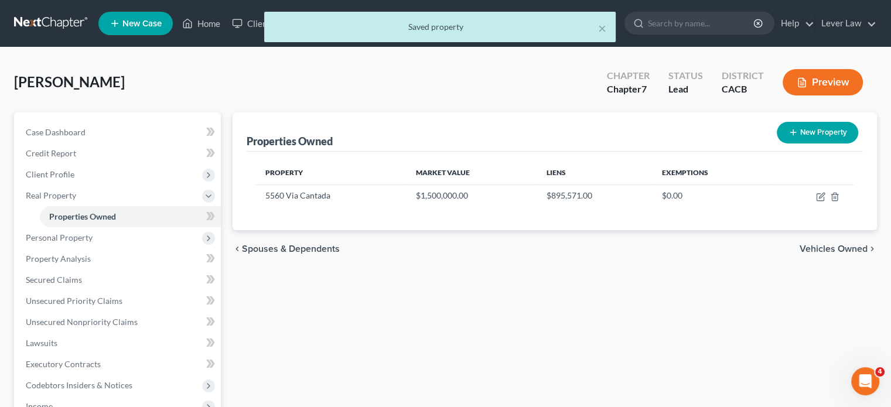
select select "4"
select select "29"
select select "4"
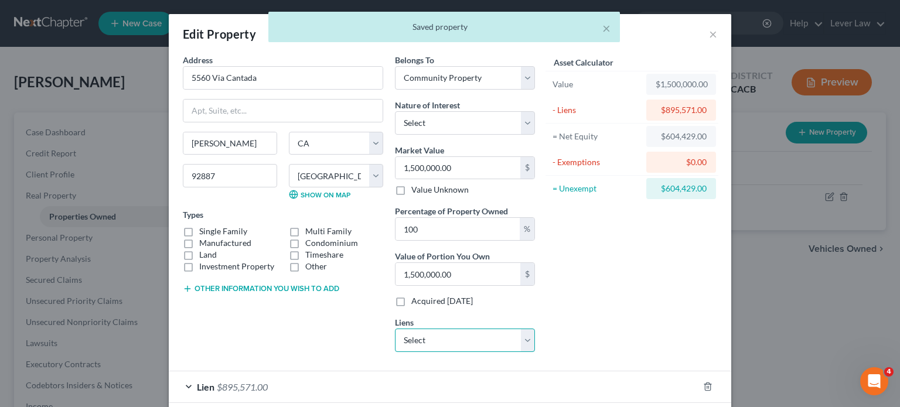
click at [435, 342] on select "Select Carngtn Mtg - $199,330.00 Mercedes Benz Financ - $15,692.00 Mercedes Ben…" at bounding box center [465, 340] width 140 height 23
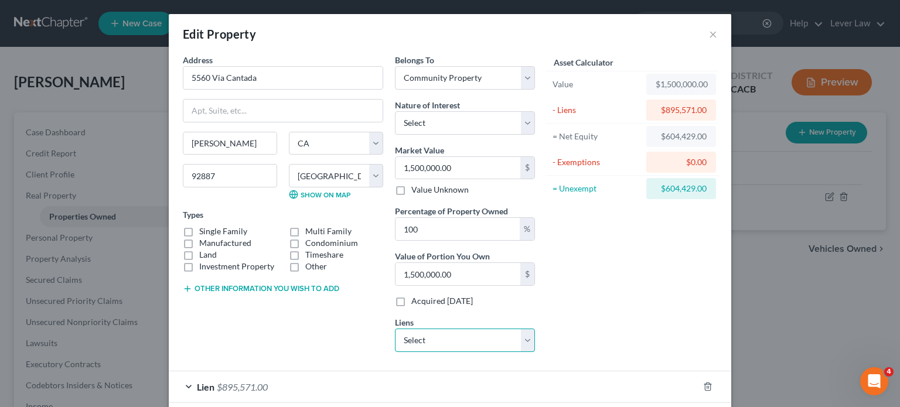
select select "0"
click at [395, 329] on select "Select Carngtn Mtg - $199,330.00 Mercedes Benz Financ - $15,692.00 Mercedes Ben…" at bounding box center [465, 340] width 140 height 23
select select
select select "4"
select select "0"
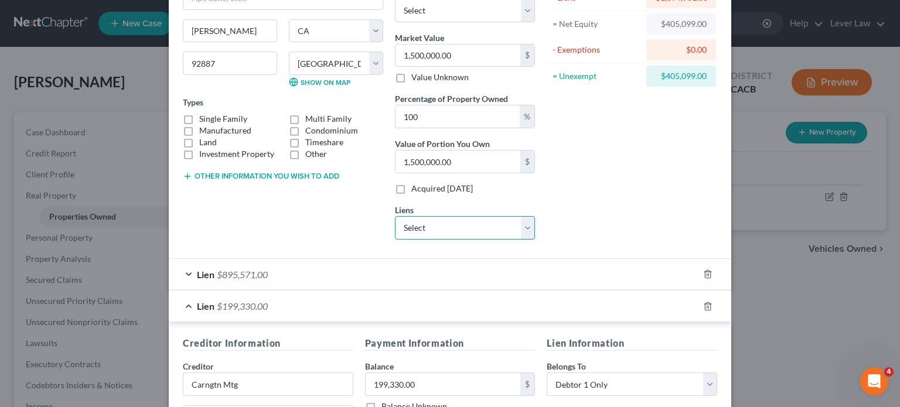
scroll to position [117, 0]
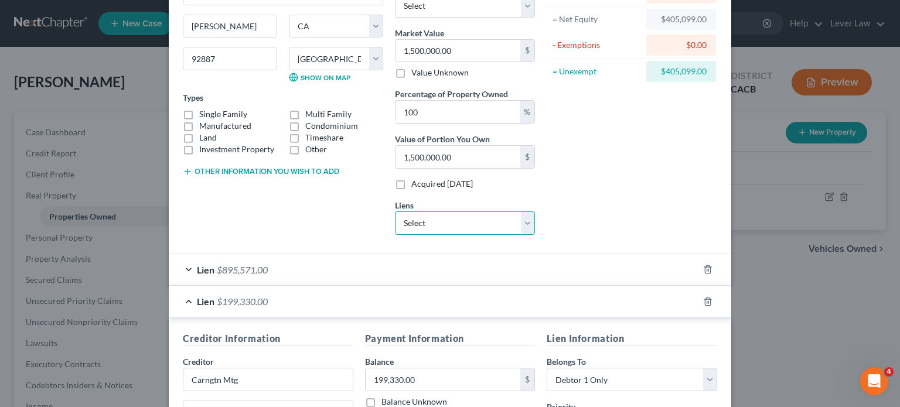
click at [438, 220] on select "Select Mercedes Benz Financ - $15,692.00 Mercedes Benz Financ - $10,307.00" at bounding box center [465, 223] width 140 height 23
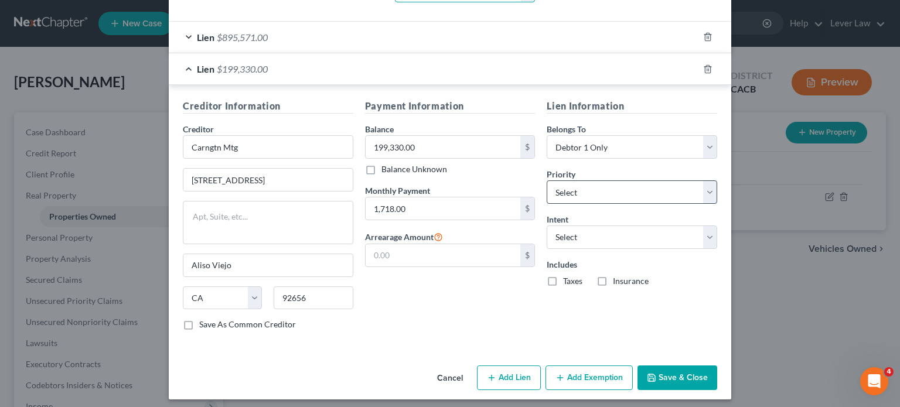
scroll to position [352, 0]
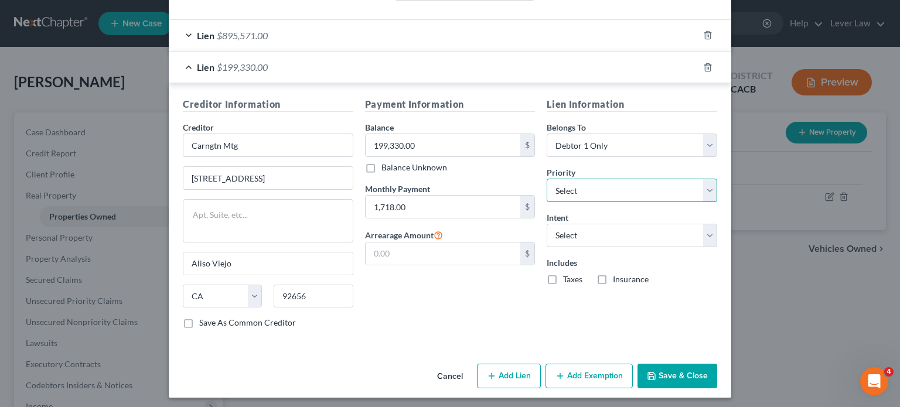
click at [610, 188] on select "Select 1st 2nd 3rd 4th 5th 6th 7th 8th 9th 10th 11th 12th 13th 14th 15th 16th 1…" at bounding box center [632, 190] width 171 height 23
select select "1"
click at [547, 179] on select "Select 1st 2nd 3rd 4th 5th 6th 7th 8th 9th 10th 11th 12th 13th 14th 15th 16th 1…" at bounding box center [632, 190] width 171 height 23
click at [624, 238] on select "Select Surrender Redeem Reaffirm Avoid Other" at bounding box center [632, 235] width 171 height 23
select select "4"
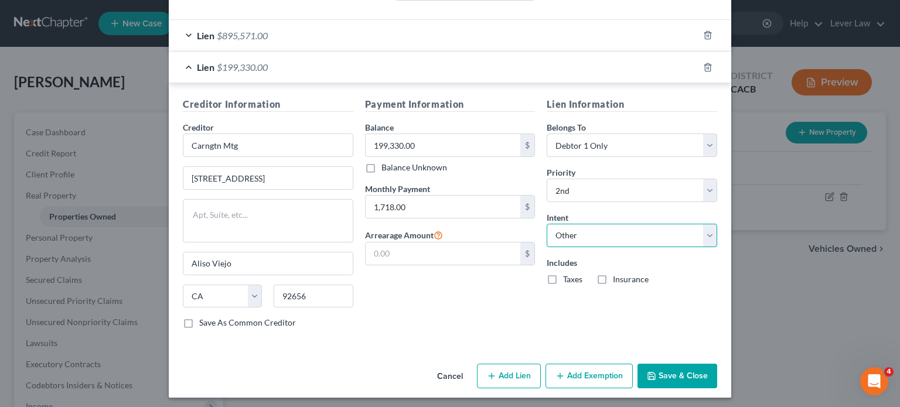
click at [547, 224] on select "Select Surrender Redeem Reaffirm Avoid Other" at bounding box center [632, 235] width 171 height 23
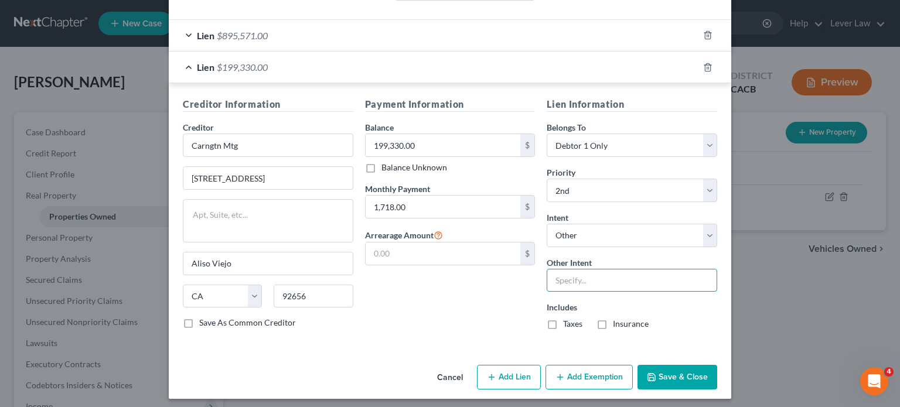
click at [594, 283] on input "text" at bounding box center [632, 280] width 171 height 23
type input "Retain and pay"
click at [665, 377] on button "Save & Close" at bounding box center [678, 377] width 80 height 25
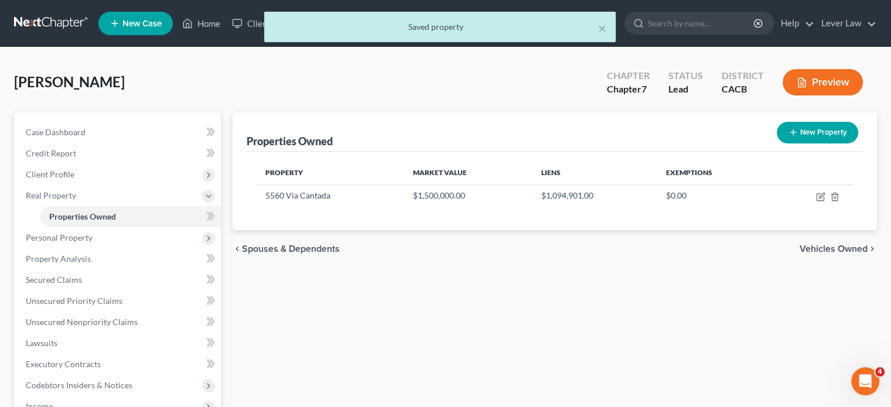
drag, startPoint x: 662, startPoint y: 380, endPoint x: 688, endPoint y: 240, distance: 142.5
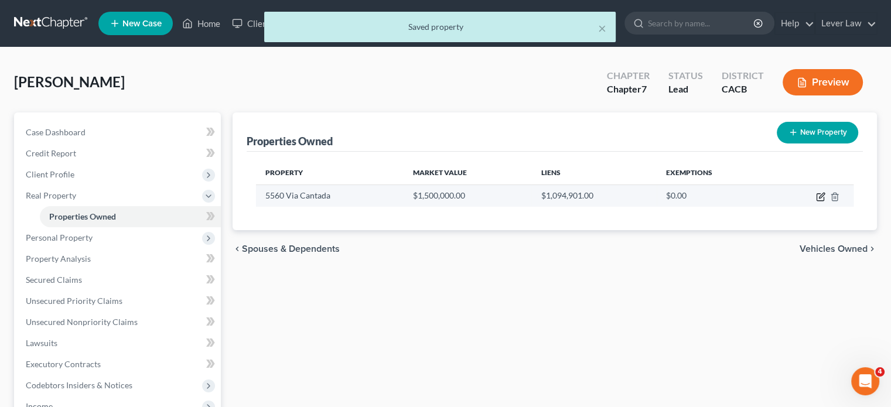
click at [822, 196] on icon "button" at bounding box center [821, 195] width 5 height 5
select select "4"
select select "29"
select select "4"
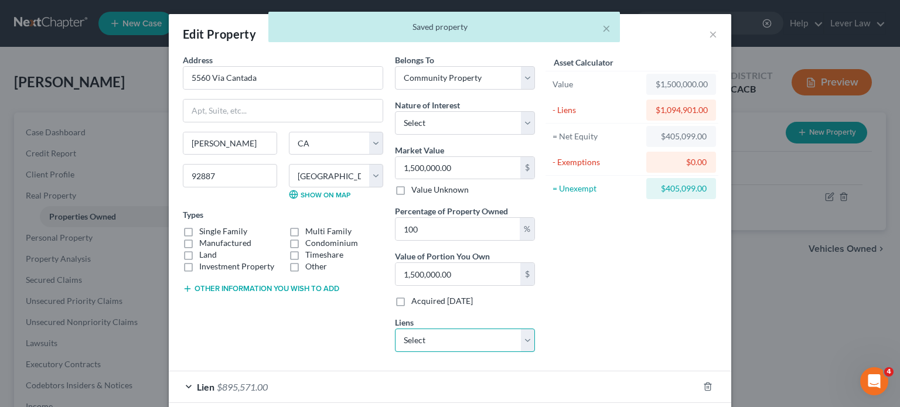
click at [452, 338] on select "Select Mercedes Benz Financ - $15,692.00 Mercedes Benz Financ - $10,307.00" at bounding box center [465, 340] width 140 height 23
click at [615, 312] on div "Asset Calculator Value $1,500,000.00 - Liens $1,094,901.00 = Net Equity $405,09…" at bounding box center [632, 208] width 182 height 308
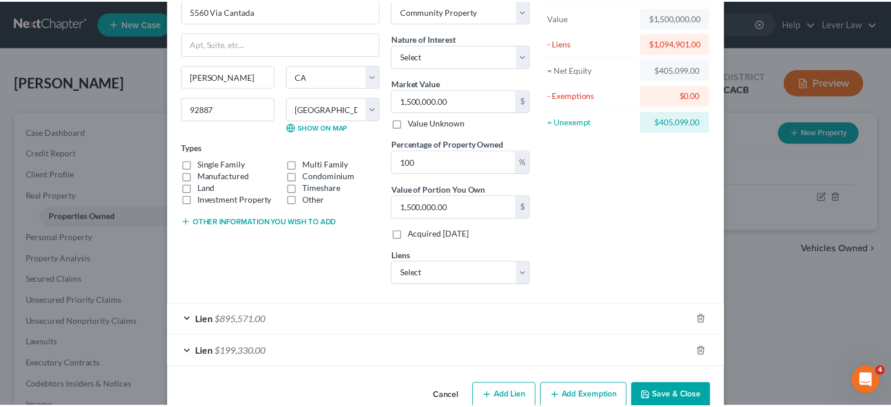
scroll to position [90, 0]
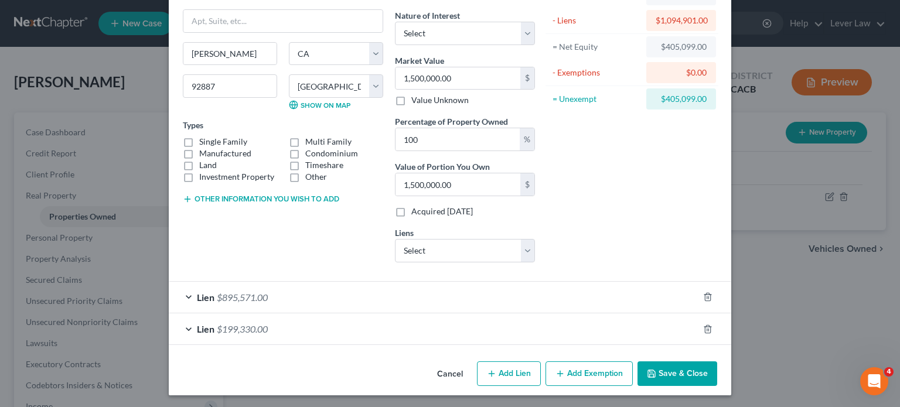
click at [662, 373] on button "Save & Close" at bounding box center [678, 374] width 80 height 25
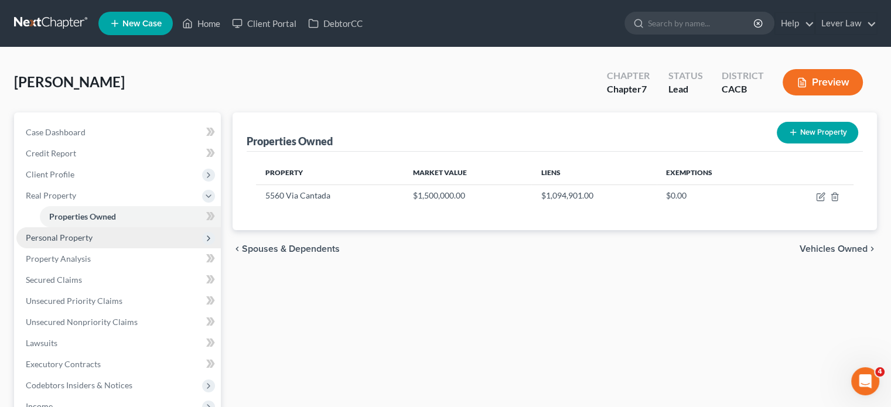
click at [66, 245] on span "Personal Property" at bounding box center [118, 237] width 205 height 21
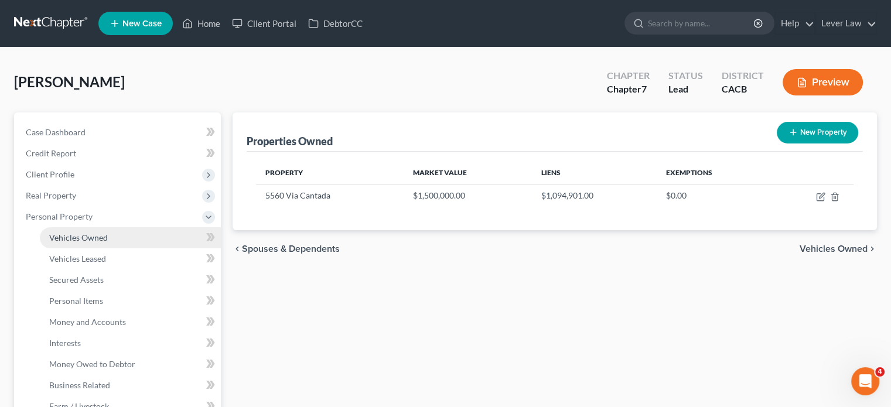
click at [94, 239] on span "Vehicles Owned" at bounding box center [78, 238] width 59 height 10
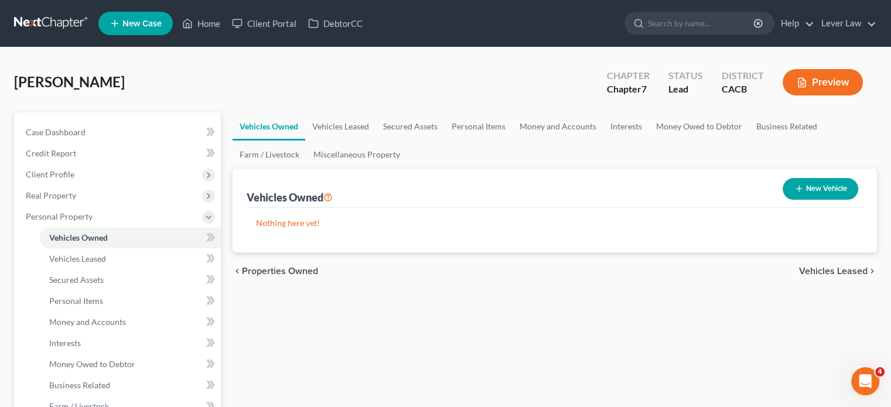
click at [815, 181] on button "New Vehicle" at bounding box center [821, 189] width 76 height 22
select select "0"
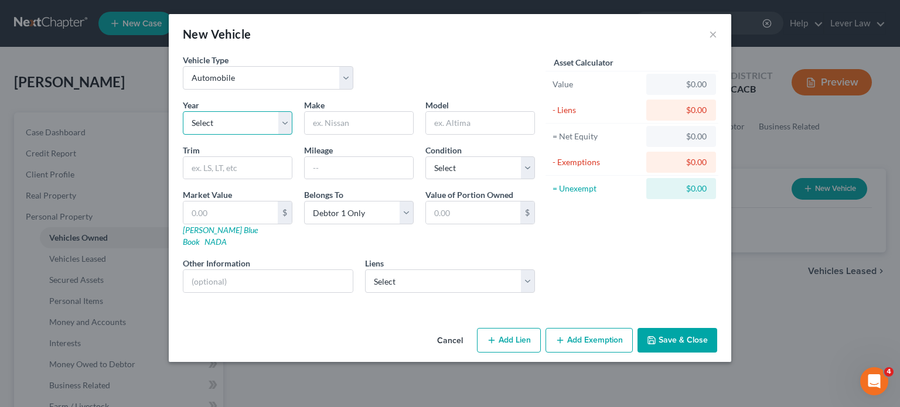
click at [273, 131] on select "Select 2026 2025 2024 2023 2022 2021 2020 2019 2018 2017 2016 2015 2014 2013 20…" at bounding box center [238, 122] width 110 height 23
click at [662, 332] on button "Save & Close" at bounding box center [678, 340] width 80 height 25
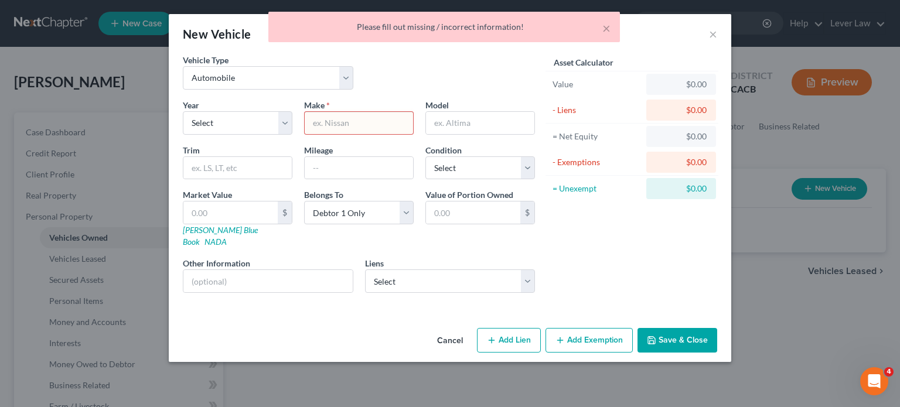
click at [435, 329] on button "Cancel" at bounding box center [450, 340] width 45 height 23
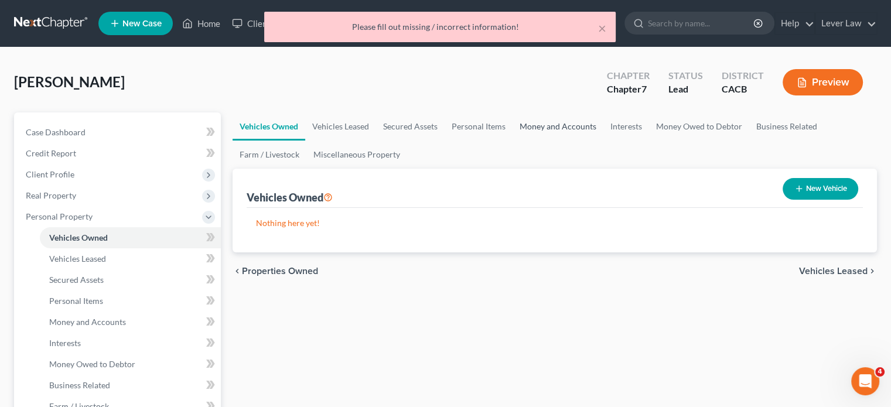
click at [571, 126] on link "Money and Accounts" at bounding box center [558, 127] width 91 height 28
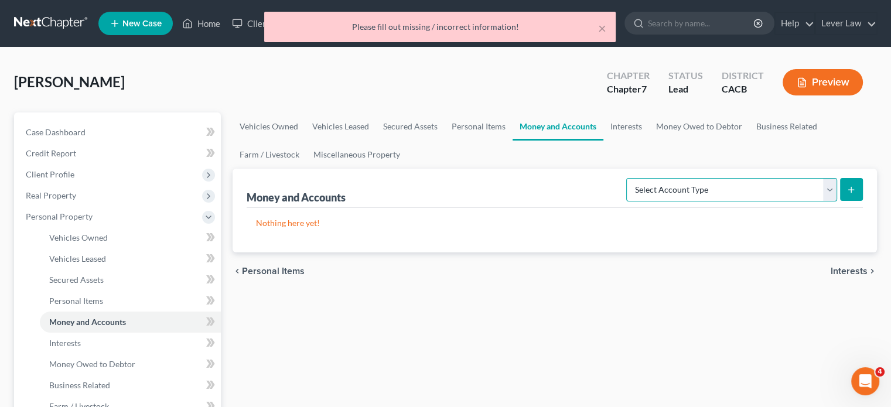
click at [710, 189] on select "Select Account Type Brokerage Cash on Hand Certificates of Deposit Checking Acc…" at bounding box center [732, 189] width 211 height 23
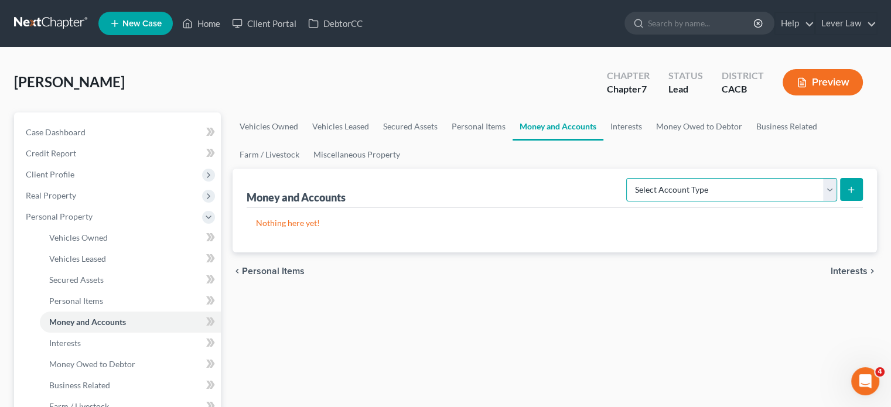
select select "checking"
click at [629, 178] on select "Select Account Type Brokerage Cash on Hand Certificates of Deposit Checking Acc…" at bounding box center [732, 189] width 211 height 23
click at [863, 195] on div "Money and Accounts Select Account Type Brokerage Cash on Hand Certificates of D…" at bounding box center [555, 211] width 645 height 84
click at [852, 195] on button "submit" at bounding box center [851, 189] width 23 height 23
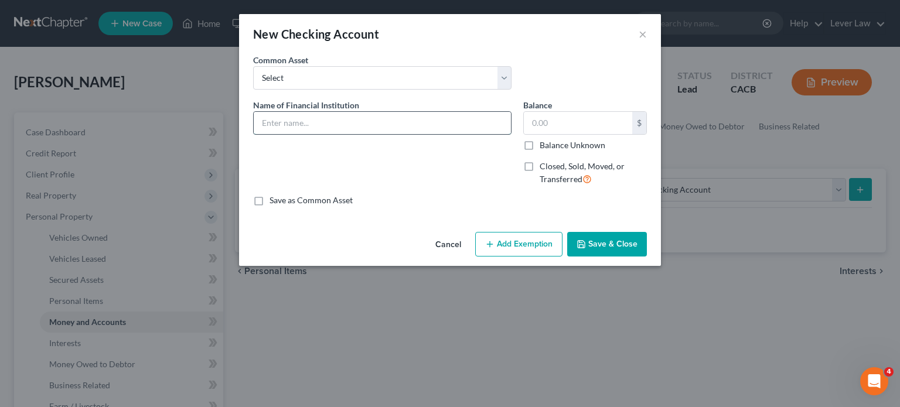
click at [363, 117] on input "text" at bounding box center [382, 123] width 257 height 22
type input "Chase Bank"
drag, startPoint x: 624, startPoint y: 246, endPoint x: 630, endPoint y: 236, distance: 11.4
click at [624, 244] on button "Save & Close" at bounding box center [607, 244] width 80 height 25
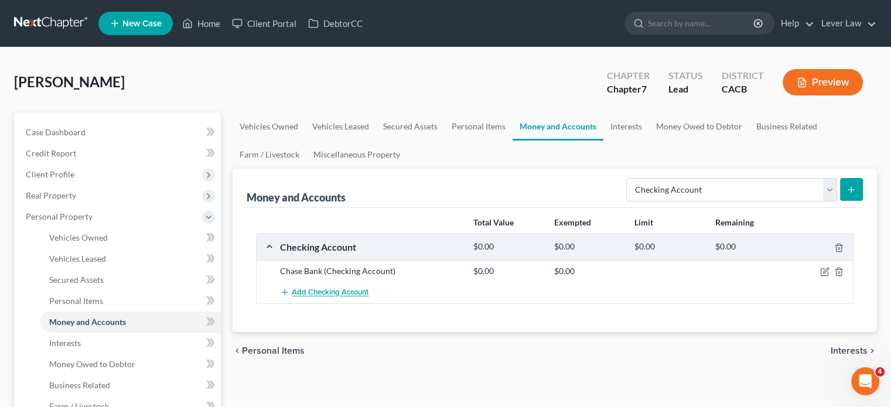
click at [365, 291] on span "Add Checking Account" at bounding box center [330, 292] width 77 height 9
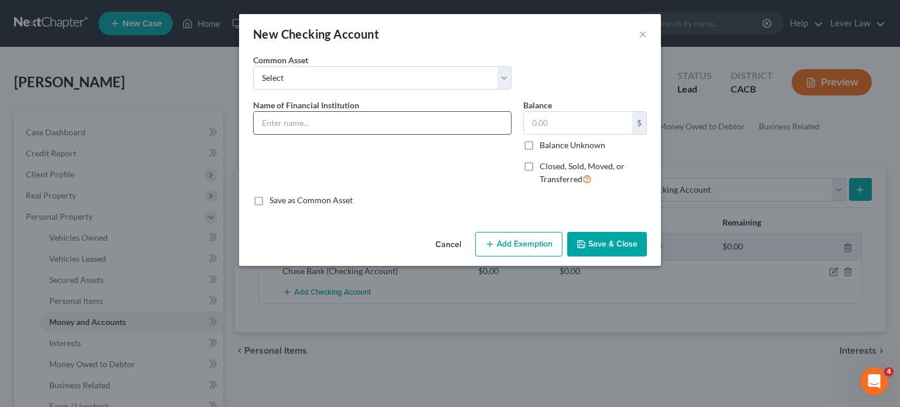
click at [354, 124] on input "text" at bounding box center [382, 123] width 257 height 22
type input "Bank of America"
drag, startPoint x: 624, startPoint y: 247, endPoint x: 597, endPoint y: 256, distance: 28.2
click at [624, 246] on button "Save & Close" at bounding box center [607, 244] width 80 height 25
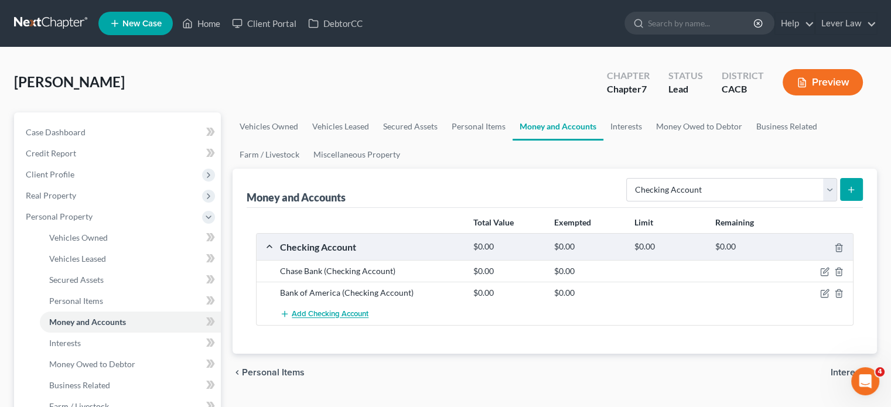
click at [336, 316] on span "Add Checking Account" at bounding box center [330, 314] width 77 height 9
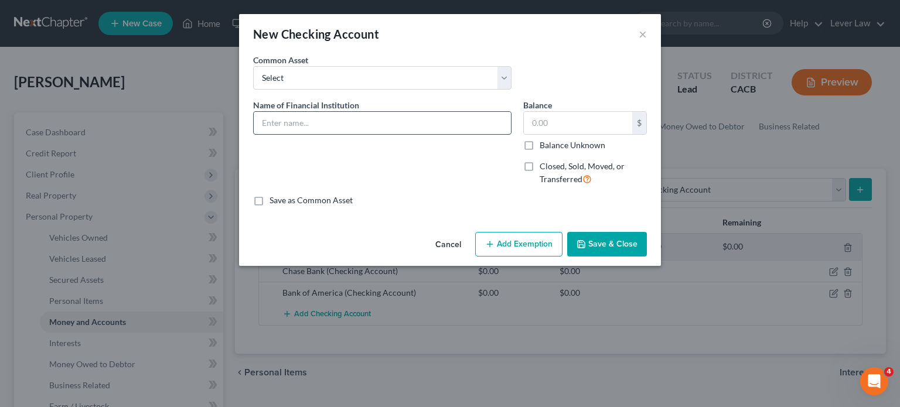
click at [373, 118] on input "text" at bounding box center [382, 123] width 257 height 22
type input "Capital One"
click at [616, 242] on button "Save & Close" at bounding box center [607, 244] width 80 height 25
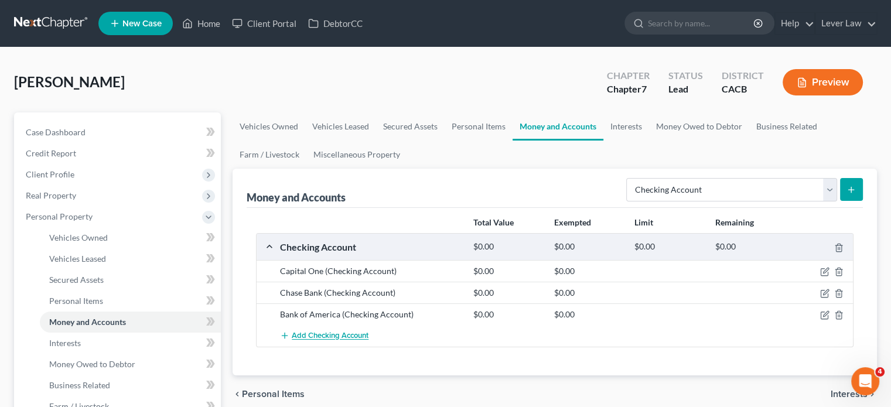
click at [345, 335] on span "Add Checking Account" at bounding box center [330, 336] width 77 height 9
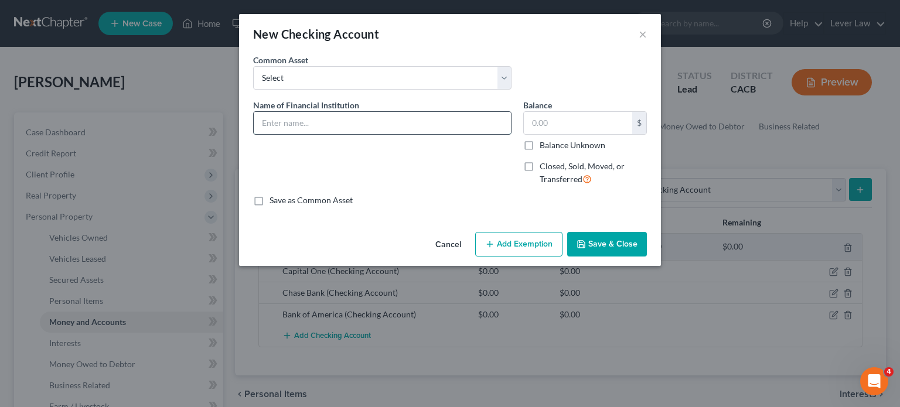
click at [372, 126] on input "text" at bounding box center [382, 123] width 257 height 22
type input "First Bank"
click at [609, 234] on button "Save & Close" at bounding box center [607, 244] width 80 height 25
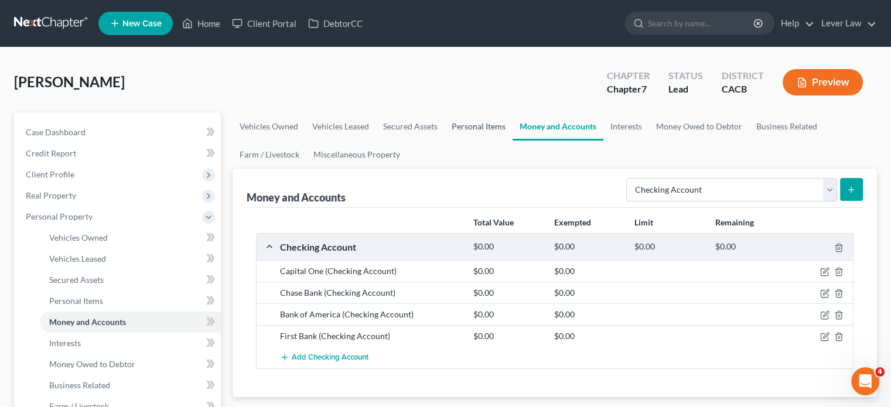
click at [481, 135] on link "Personal Items" at bounding box center [479, 127] width 68 height 28
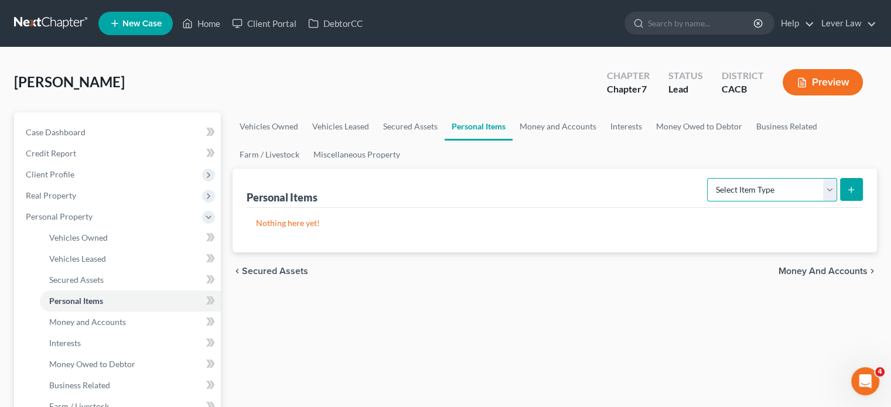
drag, startPoint x: 741, startPoint y: 186, endPoint x: 741, endPoint y: 199, distance: 12.9
click at [741, 186] on select "Select Item Type Clothing Collectibles Of Value Electronics Firearms Household …" at bounding box center [772, 189] width 130 height 23
select select "clothing"
click at [709, 178] on select "Select Item Type Clothing Collectibles Of Value Electronics Firearms Household …" at bounding box center [772, 189] width 130 height 23
click at [845, 199] on button "submit" at bounding box center [851, 189] width 23 height 23
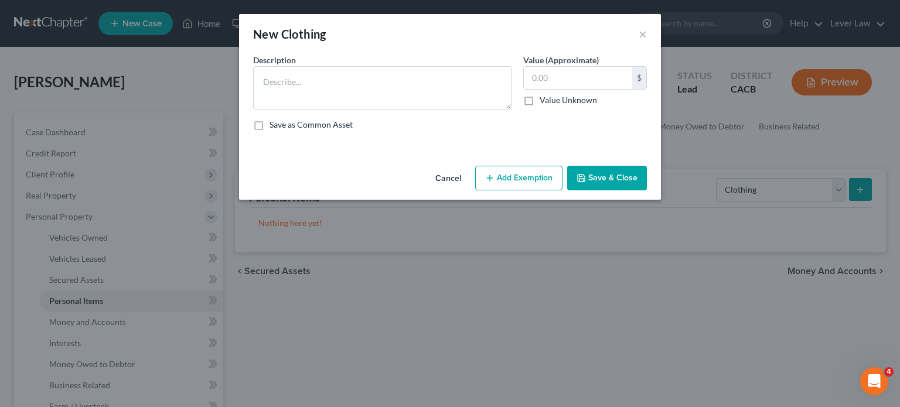
click at [305, 132] on div "Description * Value (Approximate) $ Value Unknown Balance Undetermined $ Value …" at bounding box center [450, 97] width 406 height 86
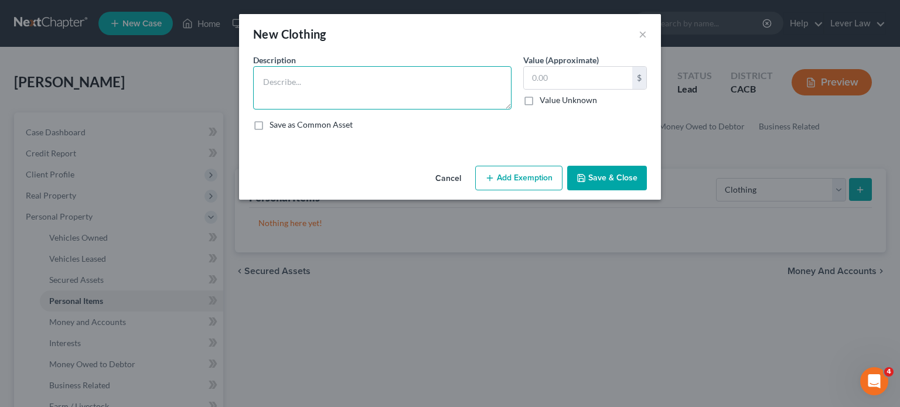
click at [333, 86] on textarea at bounding box center [382, 87] width 258 height 43
type textarea "Clothing"
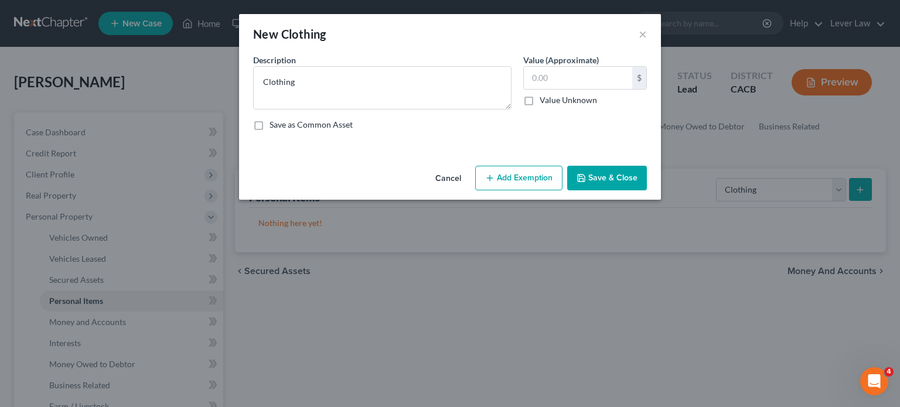
drag, startPoint x: 588, startPoint y: 181, endPoint x: 696, endPoint y: 197, distance: 109.1
click at [588, 180] on button "Save & Close" at bounding box center [607, 178] width 80 height 25
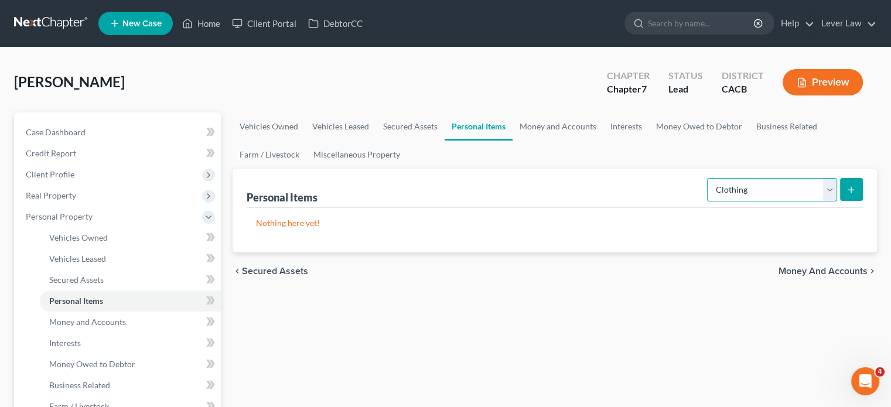
click at [770, 195] on select "Select Item Type Clothing Collectibles Of Value Electronics Firearms Household …" at bounding box center [772, 189] width 130 height 23
select select "household_goods"
click at [709, 178] on select "Select Item Type Clothing Collectibles Of Value Electronics Firearms Household …" at bounding box center [772, 189] width 130 height 23
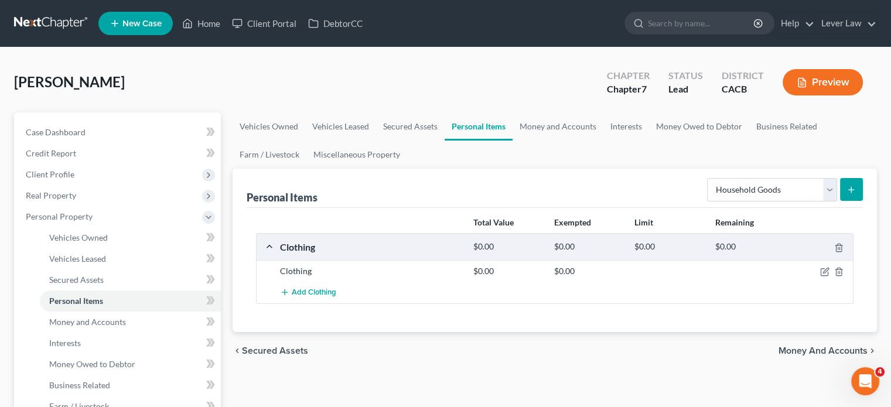
click at [850, 180] on button "submit" at bounding box center [851, 189] width 23 height 23
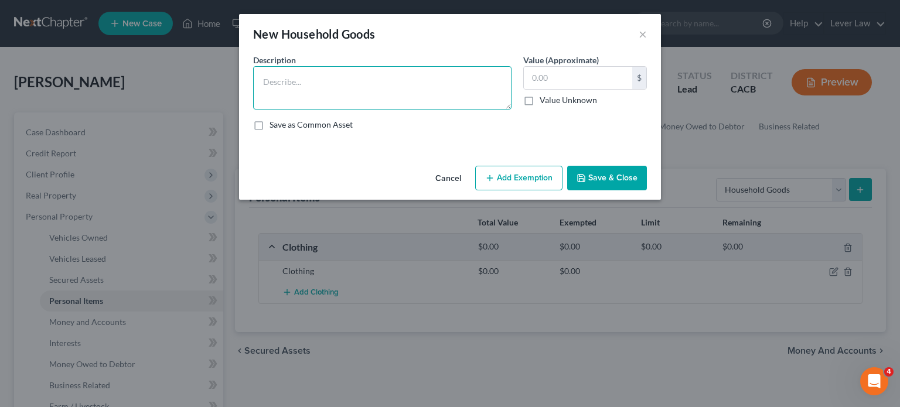
click at [362, 90] on textarea at bounding box center [382, 87] width 258 height 43
type textarea "Customary household goods"
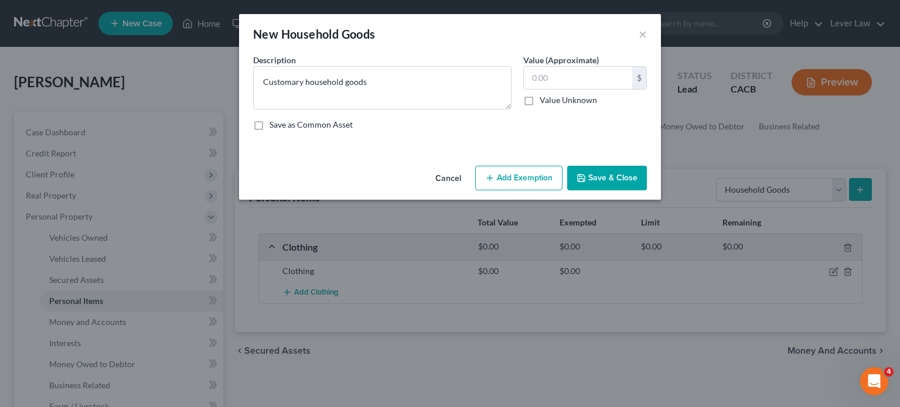
click at [617, 168] on button "Save & Close" at bounding box center [607, 178] width 80 height 25
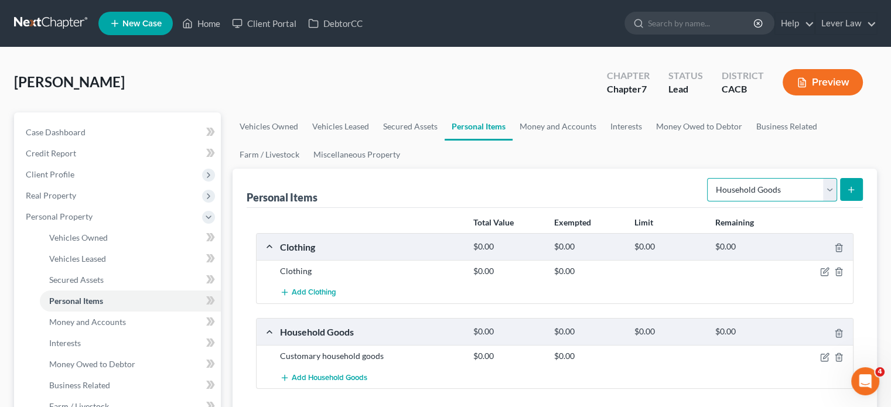
click at [778, 182] on select "Select Item Type Clothing Collectibles Of Value Electronics Firearms Household …" at bounding box center [772, 189] width 130 height 23
select select "jewelry"
click at [709, 178] on select "Select Item Type Clothing Collectibles Of Value Electronics Firearms Household …" at bounding box center [772, 189] width 130 height 23
click at [856, 192] on icon "submit" at bounding box center [851, 189] width 9 height 9
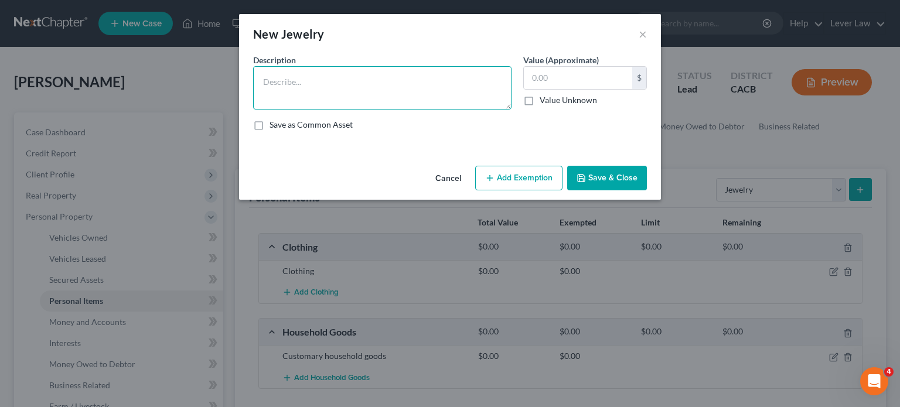
click at [415, 90] on textarea at bounding box center [382, 87] width 258 height 43
type textarea "Jewelry"
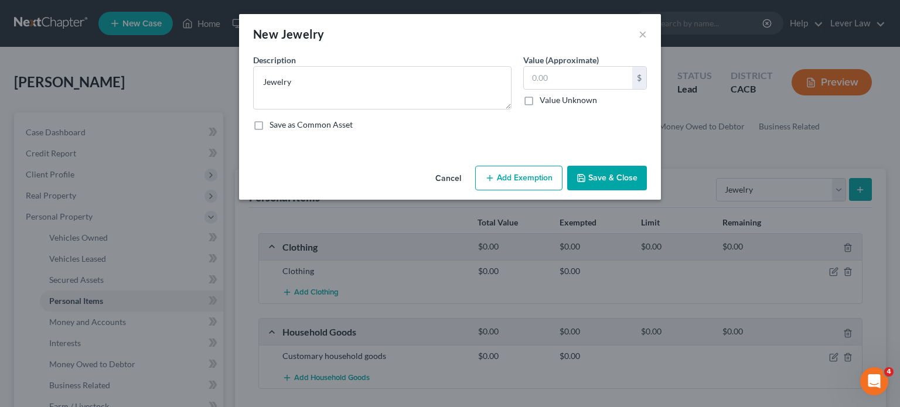
click at [617, 179] on button "Save & Close" at bounding box center [607, 178] width 80 height 25
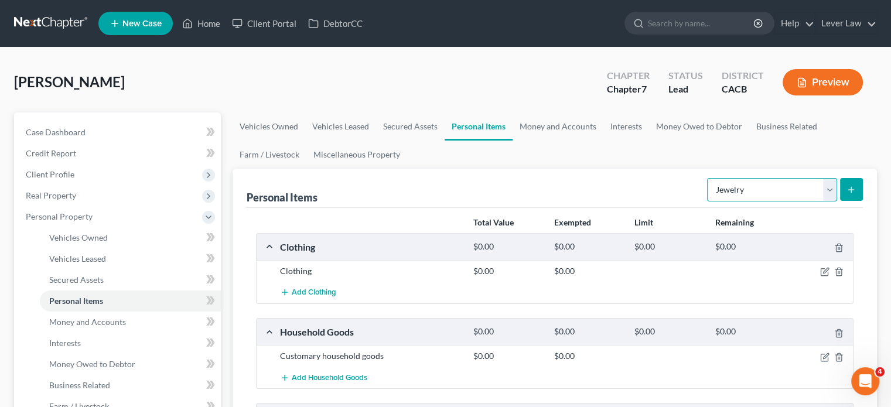
drag, startPoint x: 771, startPoint y: 195, endPoint x: 767, endPoint y: 178, distance: 18.2
click at [771, 195] on select "Select Item Type Clothing Collectibles Of Value Electronics Firearms Household …" at bounding box center [772, 189] width 130 height 23
select select "electronics"
click at [709, 178] on select "Select Item Type Clothing Collectibles Of Value Electronics Firearms Household …" at bounding box center [772, 189] width 130 height 23
click at [857, 192] on button "submit" at bounding box center [851, 189] width 23 height 23
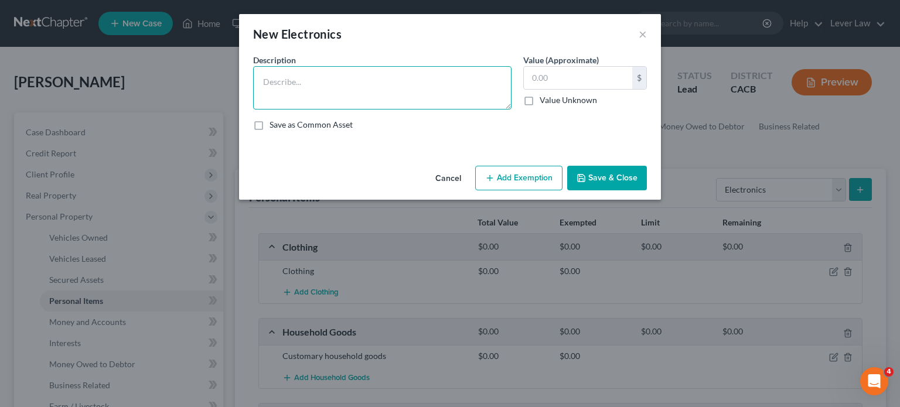
drag, startPoint x: 389, startPoint y: 92, endPoint x: 356, endPoint y: 124, distance: 45.6
click at [383, 100] on textarea at bounding box center [382, 87] width 258 height 43
type textarea "Computer"
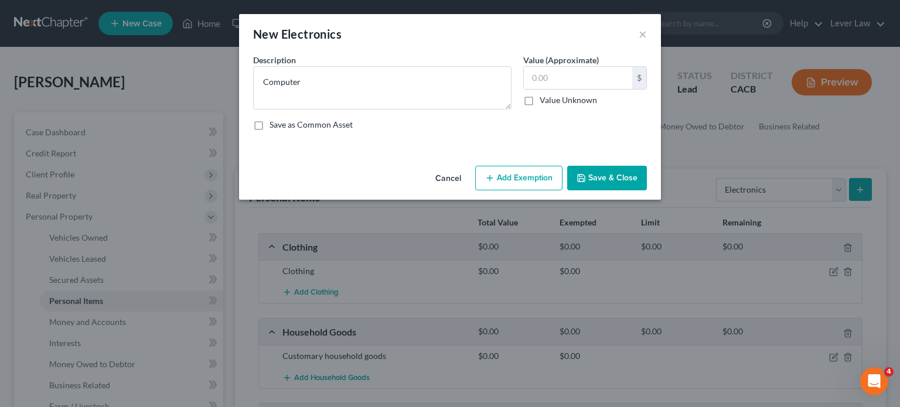
click at [607, 180] on button "Save & Close" at bounding box center [607, 178] width 80 height 25
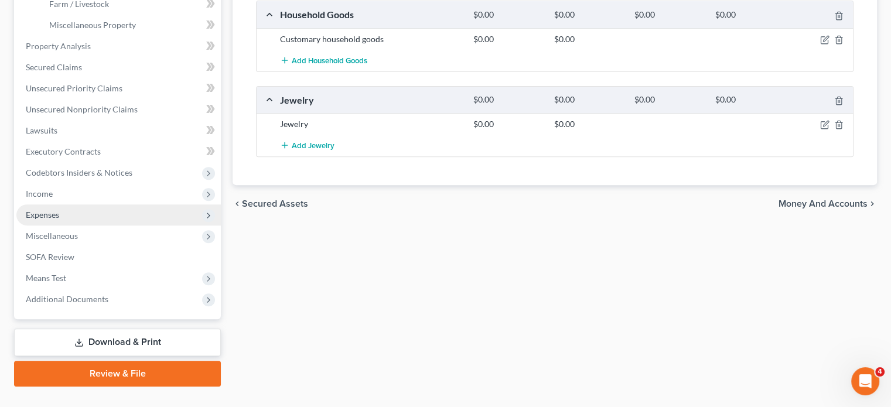
scroll to position [410, 0]
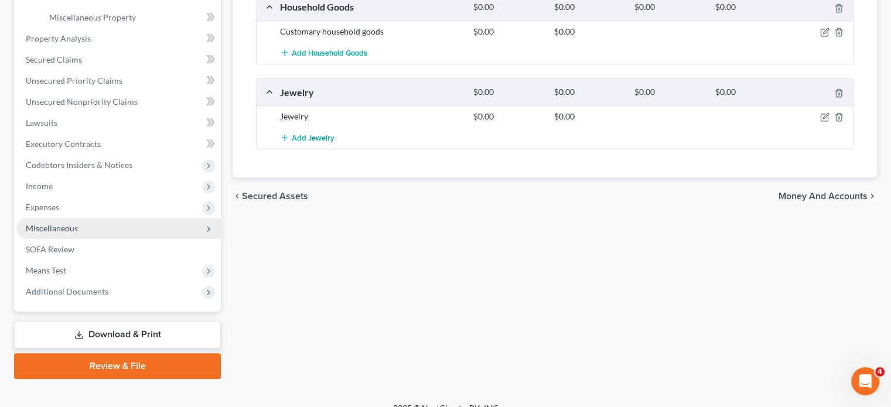
click at [69, 232] on span "Miscellaneous" at bounding box center [52, 228] width 52 height 10
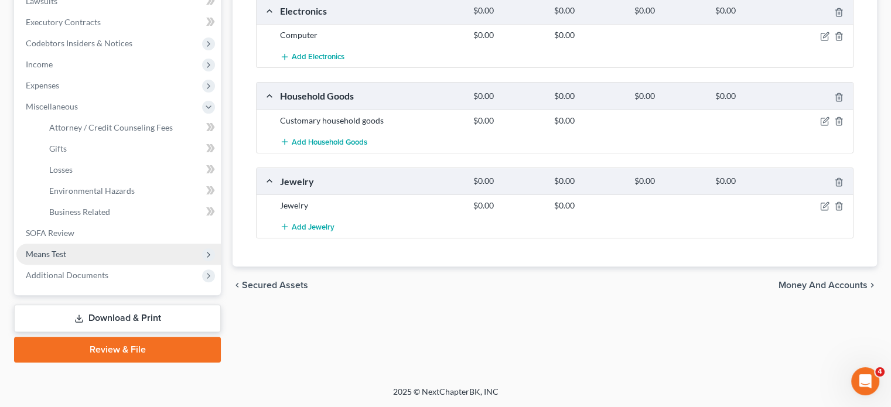
scroll to position [319, 0]
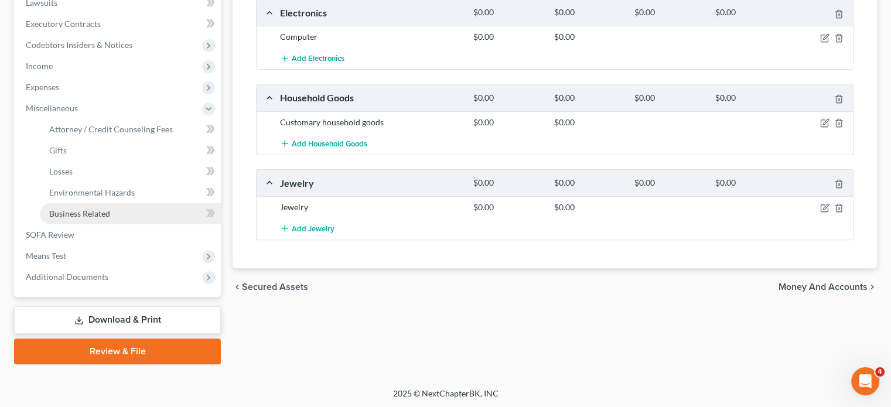
click at [84, 214] on span "Business Related" at bounding box center [79, 214] width 61 height 10
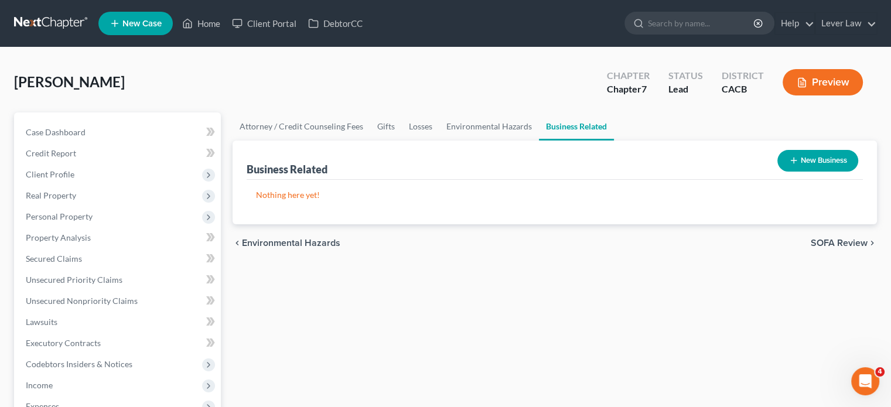
click at [815, 161] on button "New Business" at bounding box center [818, 161] width 81 height 22
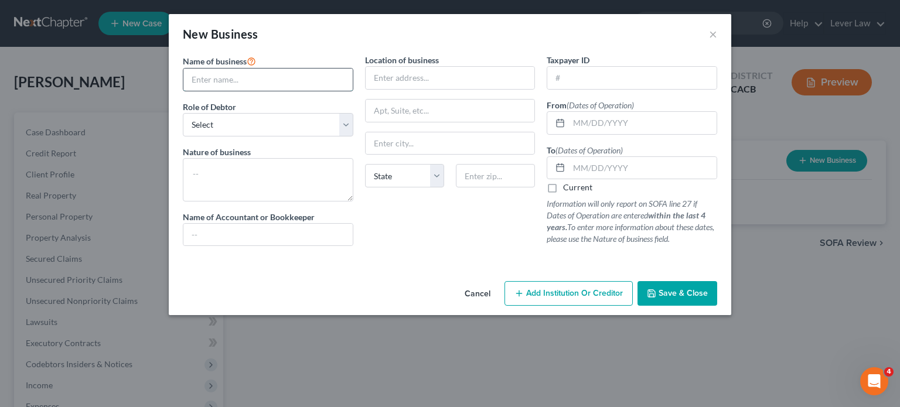
click at [241, 77] on input "text" at bounding box center [267, 80] width 169 height 22
type input "AASB Society"
click at [250, 122] on select "Select A member of a limited liability company (LLC) or limited liability partn…" at bounding box center [268, 124] width 171 height 23
select select "officer"
click at [183, 113] on select "Select A member of a limited liability company (LLC) or limited liability partn…" at bounding box center [268, 124] width 171 height 23
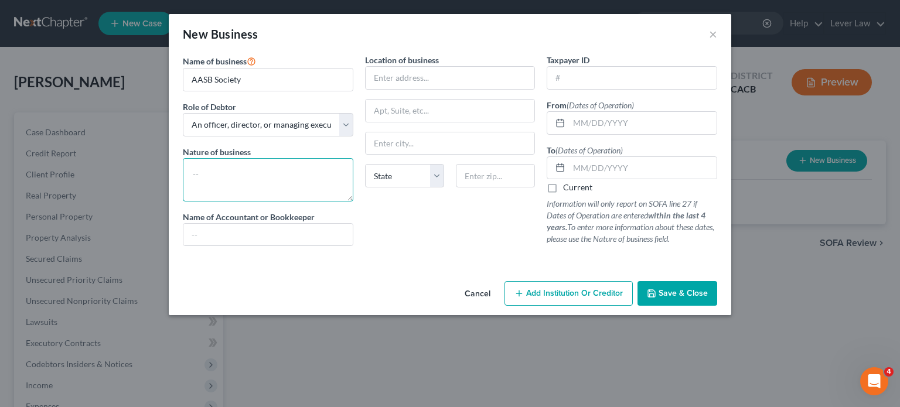
drag, startPoint x: 253, startPoint y: 173, endPoint x: 246, endPoint y: 160, distance: 15.5
click at [251, 173] on textarea at bounding box center [268, 179] width 171 height 43
type textarea "Acupuncture Clinic"
click at [419, 79] on input "text" at bounding box center [450, 78] width 169 height 22
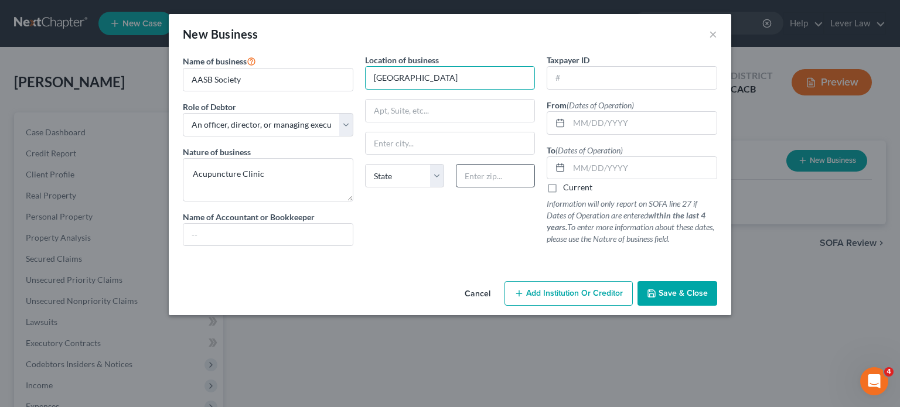
type input "[GEOGRAPHIC_DATA]"
drag, startPoint x: 512, startPoint y: 175, endPoint x: 506, endPoint y: 180, distance: 7.5
click at [511, 178] on input "text" at bounding box center [495, 175] width 79 height 23
type input "90623"
click at [712, 296] on button "Save & Close" at bounding box center [678, 293] width 80 height 25
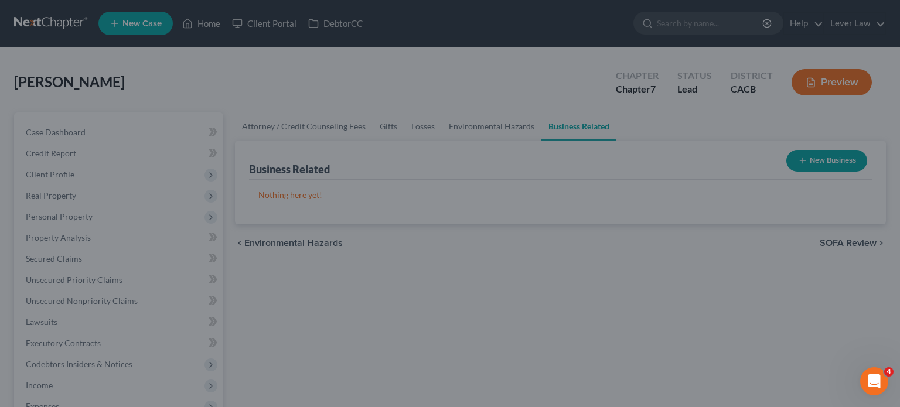
type input "La Palma"
select select "4"
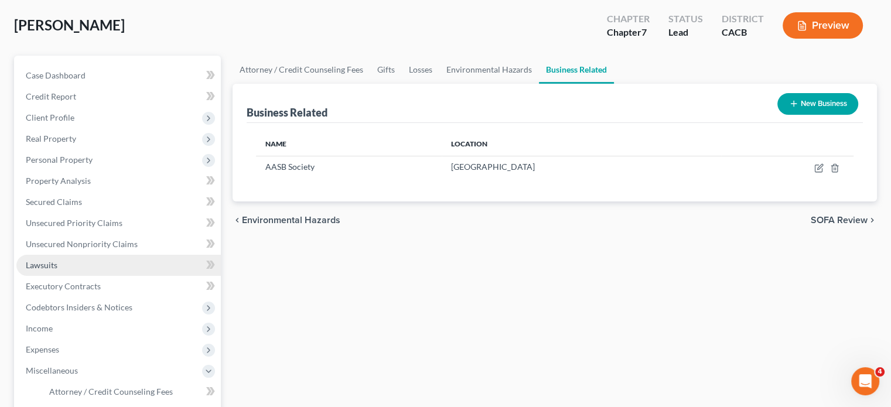
scroll to position [59, 0]
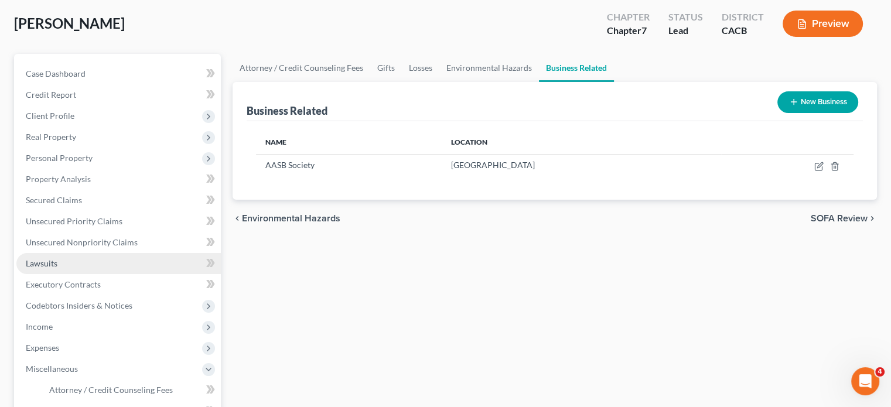
click at [73, 261] on link "Lawsuits" at bounding box center [118, 263] width 205 height 21
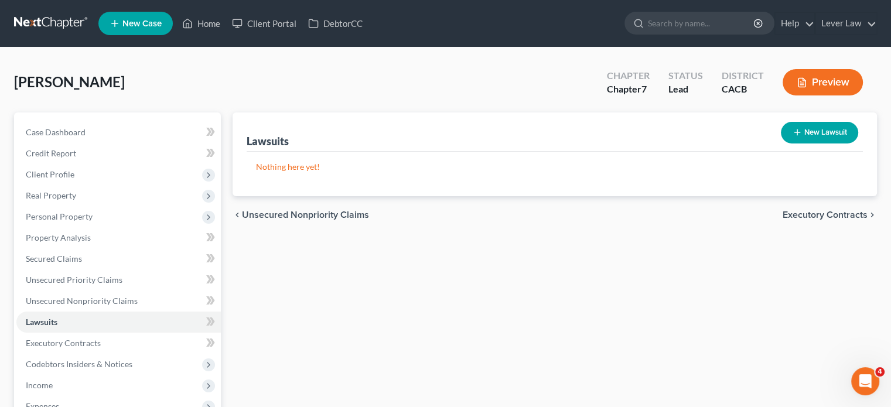
click at [815, 133] on button "New Lawsuit" at bounding box center [819, 133] width 77 height 22
select select "0"
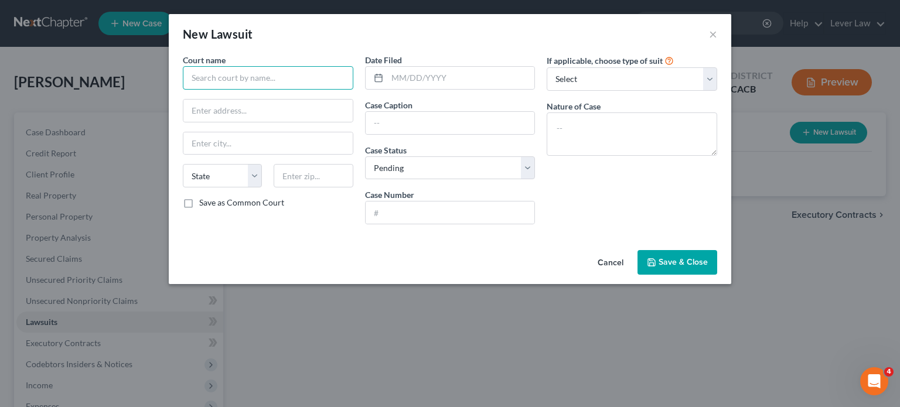
click at [307, 84] on input "text" at bounding box center [268, 77] width 171 height 23
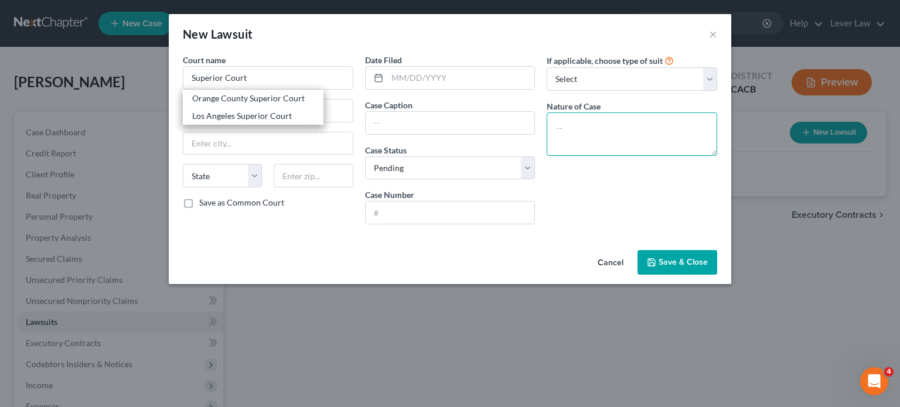
click at [631, 128] on textarea at bounding box center [632, 134] width 171 height 43
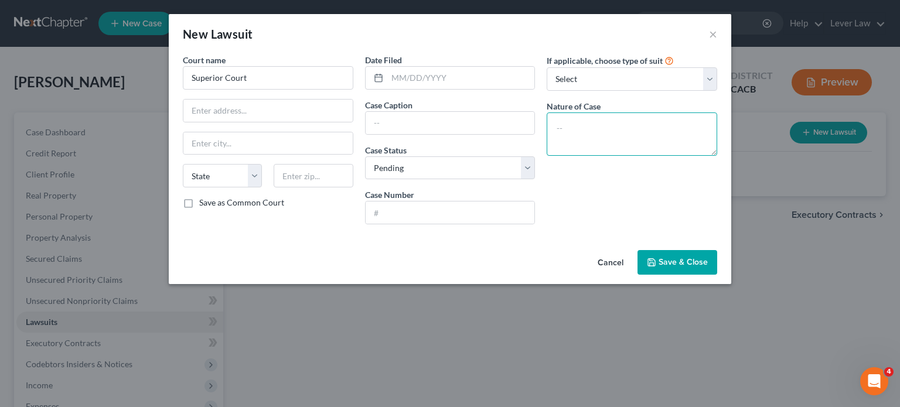
type input "Superior Court"
click at [593, 131] on textarea "Business fraud by broker" at bounding box center [632, 134] width 171 height 43
type textarea "Business loan fraud by broker"
drag, startPoint x: 685, startPoint y: 267, endPoint x: 675, endPoint y: 292, distance: 26.9
click at [685, 268] on button "Save & Close" at bounding box center [678, 262] width 80 height 25
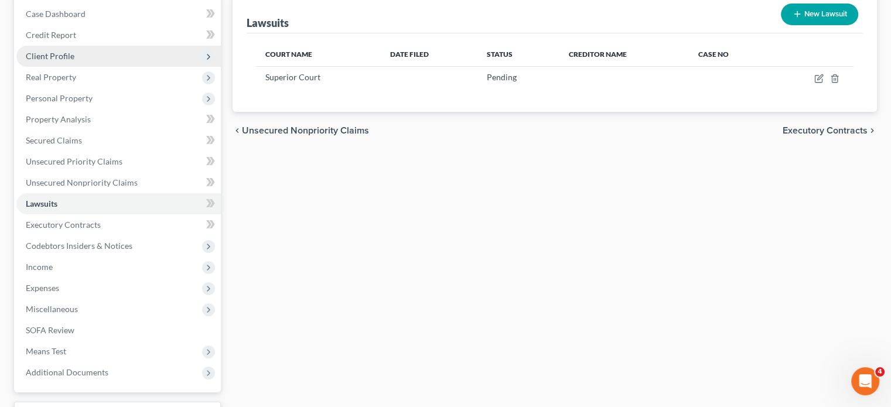
scroll to position [117, 0]
click at [80, 59] on span "Client Profile" at bounding box center [118, 57] width 205 height 21
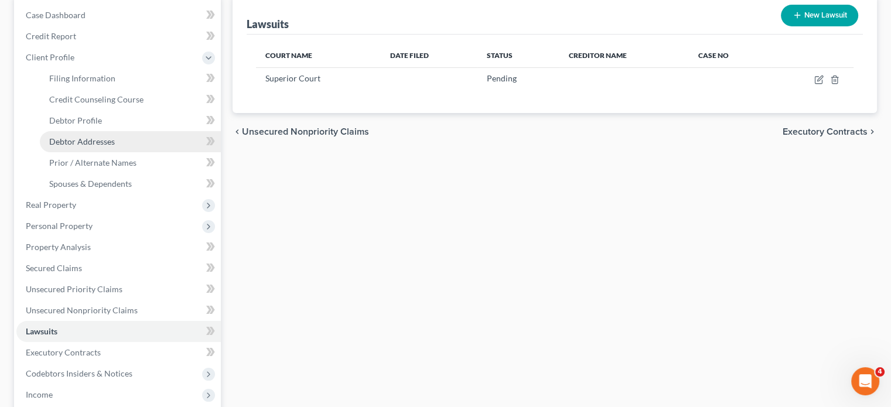
click at [81, 142] on span "Debtor Addresses" at bounding box center [82, 142] width 66 height 10
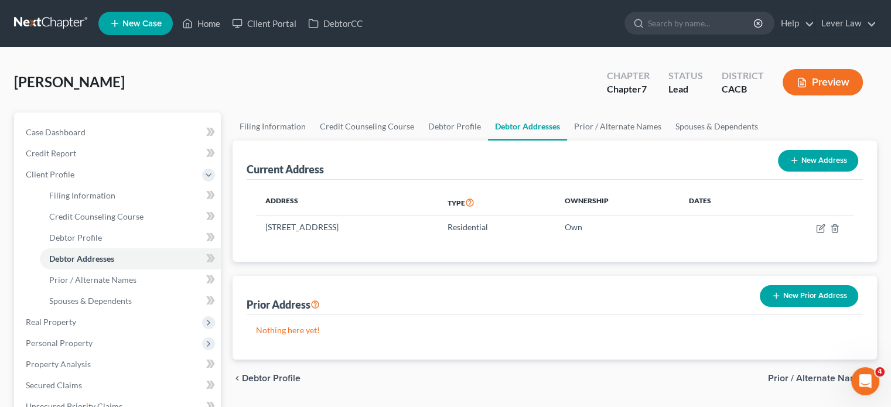
click at [767, 299] on button "New Prior Address" at bounding box center [809, 296] width 98 height 22
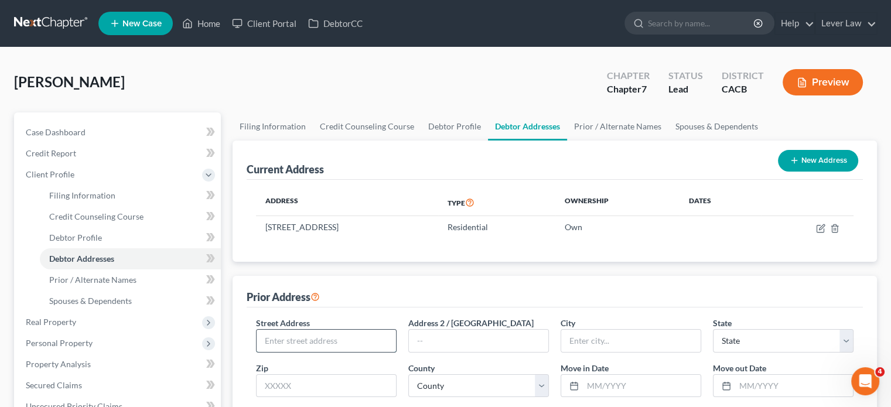
drag, startPoint x: 354, startPoint y: 335, endPoint x: 343, endPoint y: 341, distance: 12.6
click at [354, 335] on input "text" at bounding box center [326, 341] width 139 height 22
type input "[STREET_ADDRESS]"
drag, startPoint x: 367, startPoint y: 383, endPoint x: 372, endPoint y: 389, distance: 7.5
click at [367, 382] on input "text" at bounding box center [326, 386] width 141 height 23
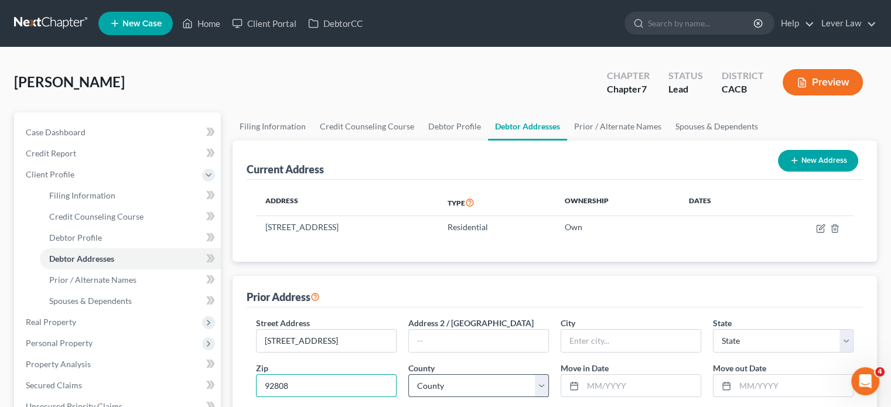
type input "92808"
click at [495, 391] on select "County" at bounding box center [479, 386] width 141 height 23
type input "[GEOGRAPHIC_DATA]"
select select "4"
click at [498, 383] on select "County" at bounding box center [479, 386] width 141 height 23
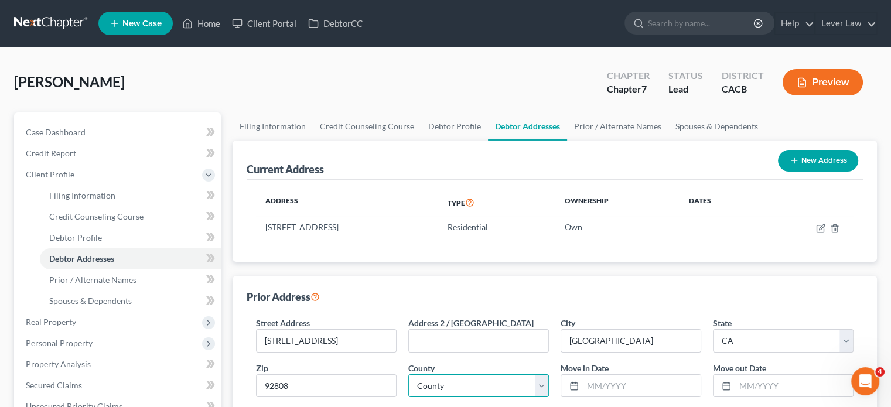
click at [498, 383] on select "County [GEOGRAPHIC_DATA] [GEOGRAPHIC_DATA] [GEOGRAPHIC_DATA] [GEOGRAPHIC_DATA] …" at bounding box center [479, 386] width 141 height 23
select select "29"
click at [409, 375] on select "County [GEOGRAPHIC_DATA] [GEOGRAPHIC_DATA] [GEOGRAPHIC_DATA] [GEOGRAPHIC_DATA] …" at bounding box center [479, 386] width 141 height 23
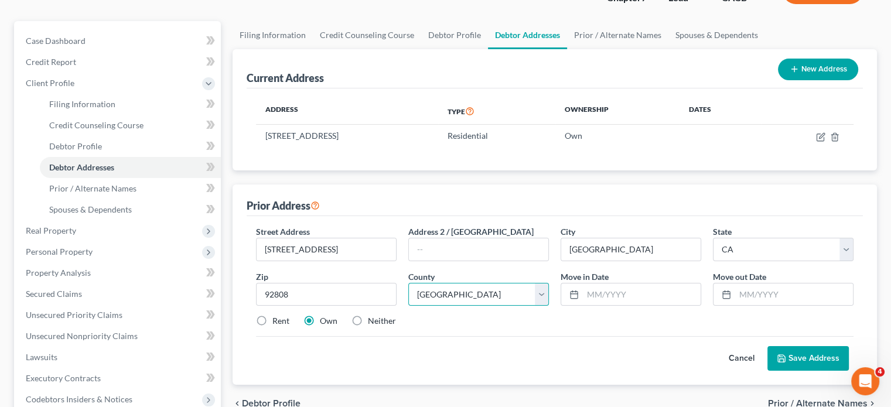
scroll to position [117, 0]
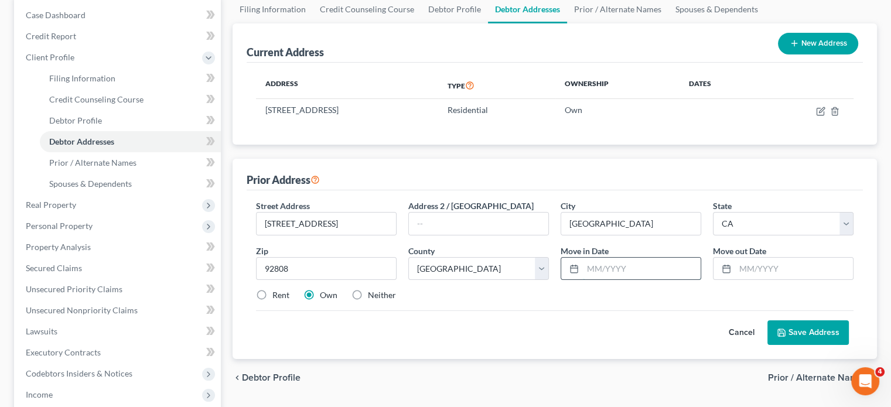
click at [626, 269] on input "text" at bounding box center [642, 269] width 118 height 22
type input "01/2015"
click at [821, 274] on input "text" at bounding box center [795, 269] width 118 height 22
click at [57, 206] on span "Real Property" at bounding box center [51, 205] width 50 height 10
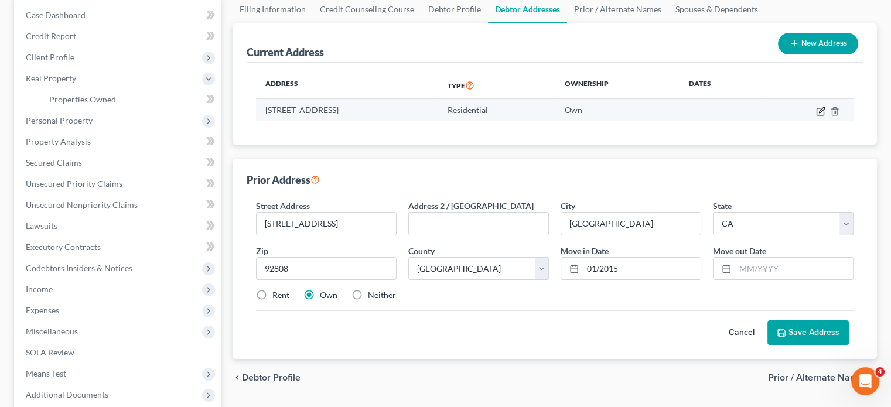
click at [821, 114] on icon "button" at bounding box center [820, 111] width 7 height 7
select select "4"
select select "29"
select select "0"
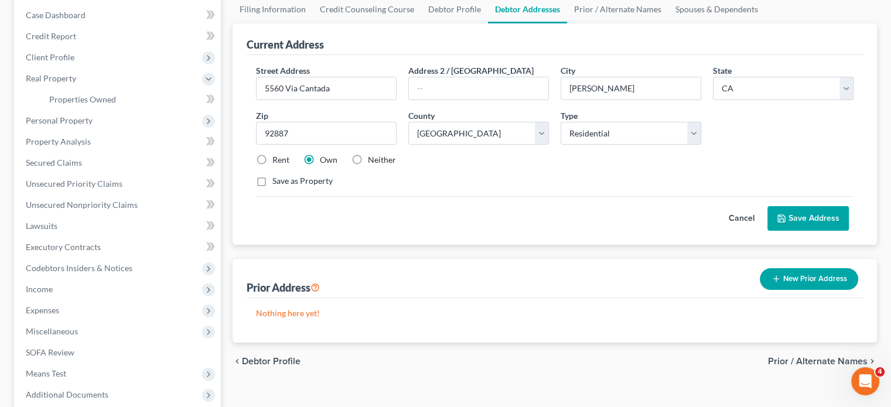
drag, startPoint x: 818, startPoint y: 216, endPoint x: 547, endPoint y: 221, distance: 270.8
click at [817, 215] on button "Save Address" at bounding box center [808, 218] width 81 height 25
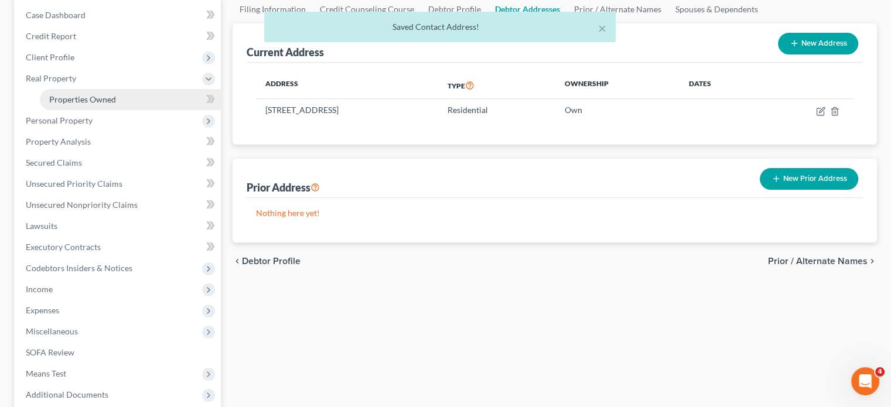
click at [91, 100] on span "Properties Owned" at bounding box center [82, 99] width 67 height 10
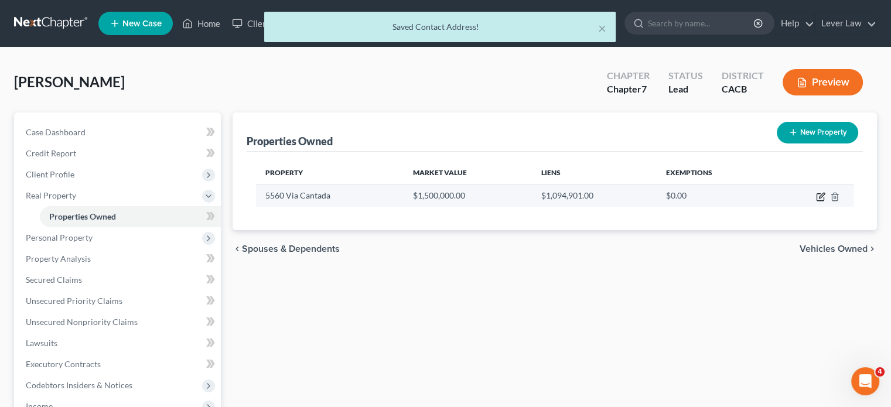
click at [820, 199] on icon "button" at bounding box center [820, 196] width 9 height 9
select select "4"
select select "29"
select select "4"
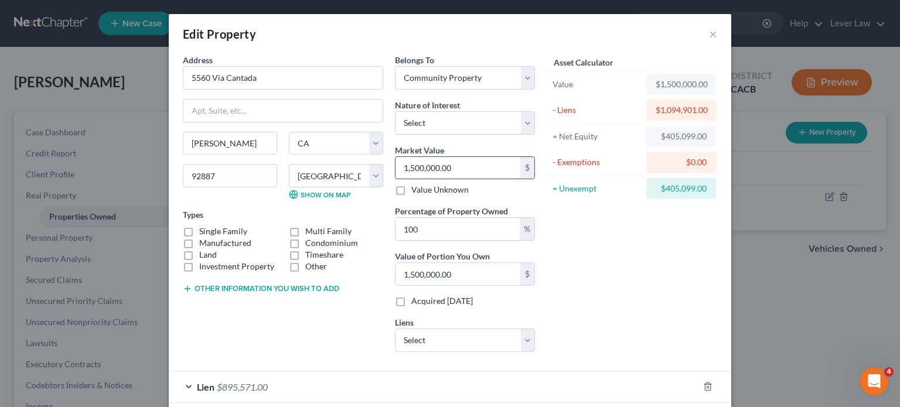
type input "1"
type input "1.00"
type input "14"
type input "14.00"
type input "142"
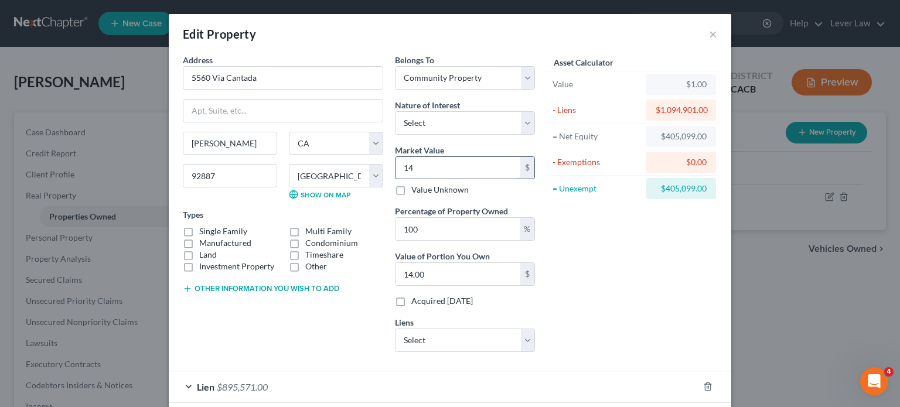
type input "142.00"
type input "1429"
type input "1,429.00"
type input "1,4290"
type input "14,290.00"
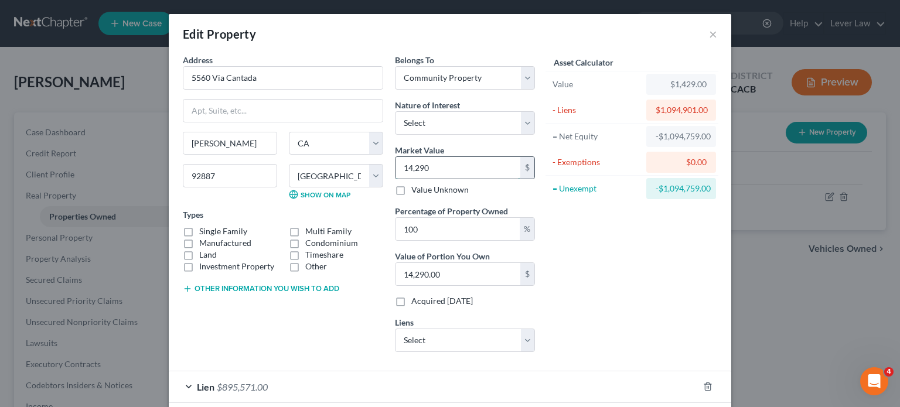
type input "14,2900"
type input "142,900.00"
type input "142,9000"
type input "1,429,000.00"
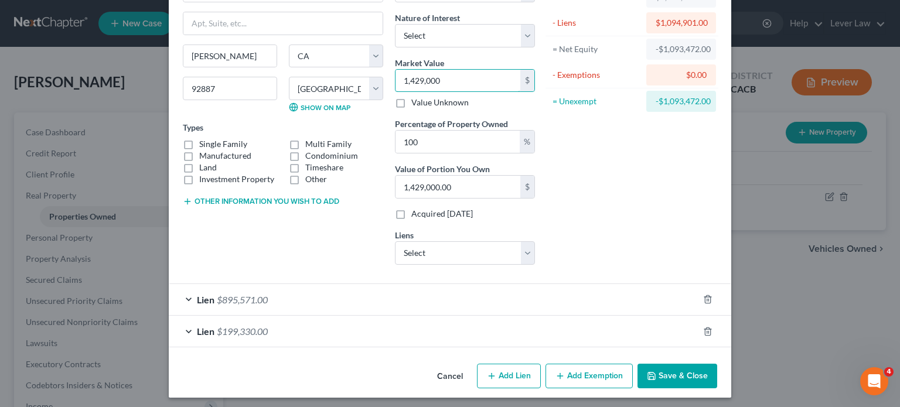
scroll to position [90, 0]
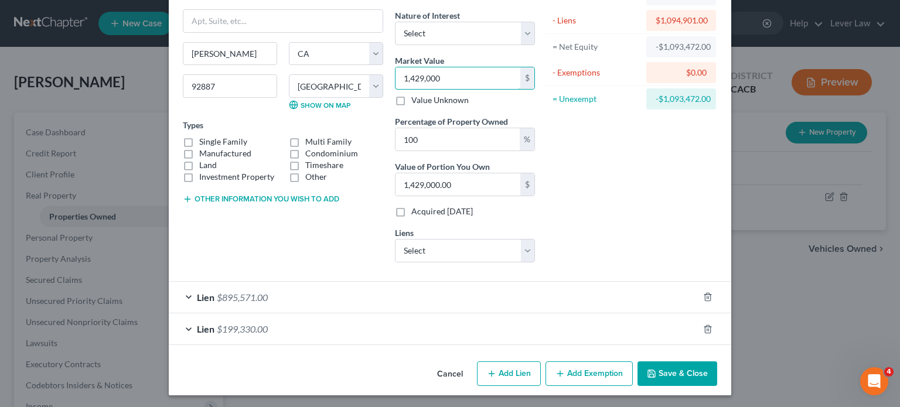
type input "1,429,000"
click at [578, 377] on button "Add Exemption" at bounding box center [589, 374] width 87 height 25
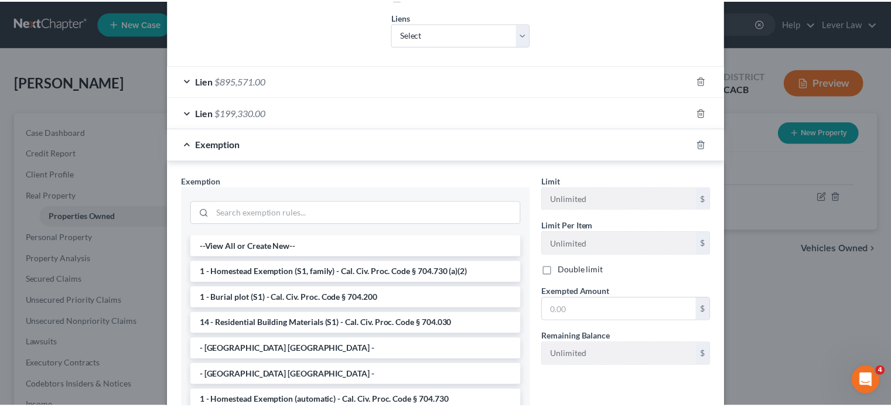
scroll to position [324, 0]
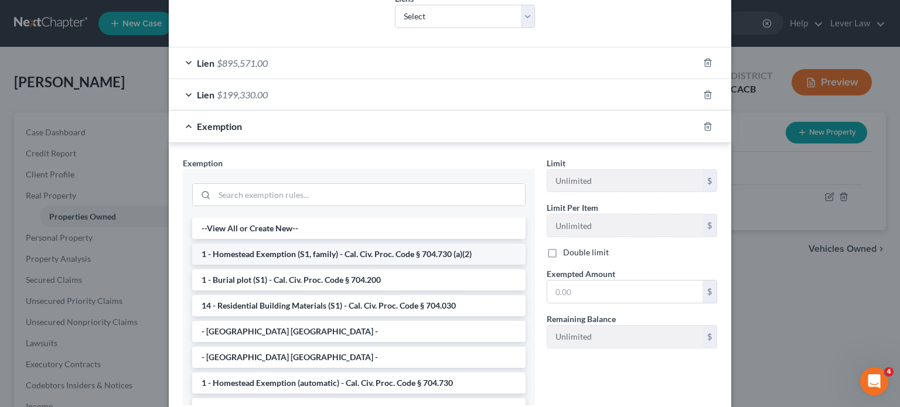
click at [267, 256] on li "1 - Homestead Exemption (S1, family) - Cal. Civ. Proc. Code § 704.730 (a)(2)" at bounding box center [358, 254] width 333 height 21
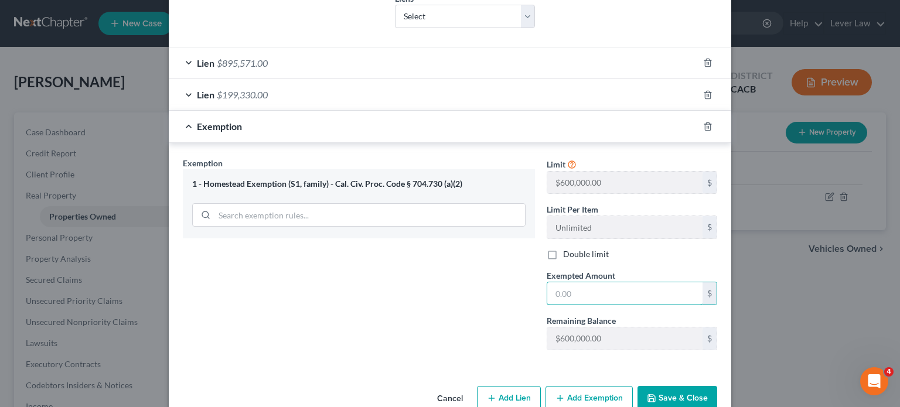
drag, startPoint x: 559, startPoint y: 290, endPoint x: 639, endPoint y: 309, distance: 82.0
click at [559, 290] on input "text" at bounding box center [624, 294] width 155 height 22
type input "334,099"
click at [663, 386] on button "Save & Close" at bounding box center [678, 398] width 80 height 25
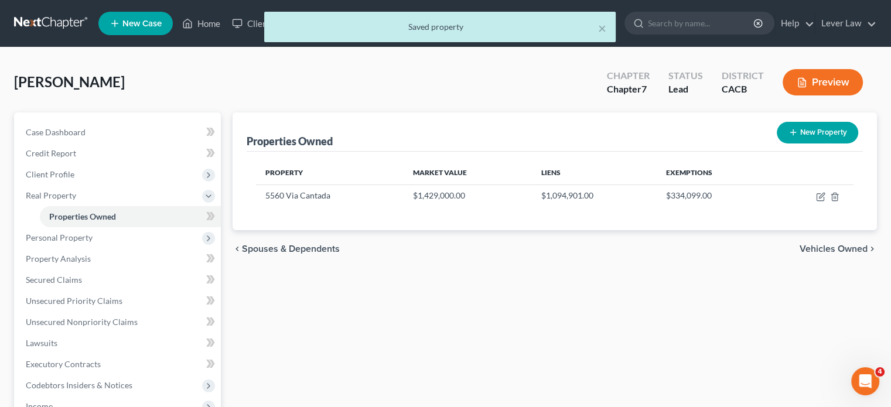
click at [646, 300] on div "Properties Owned New Property Property Market Value Liens Exemptions 5560 Via C…" at bounding box center [555, 356] width 656 height 487
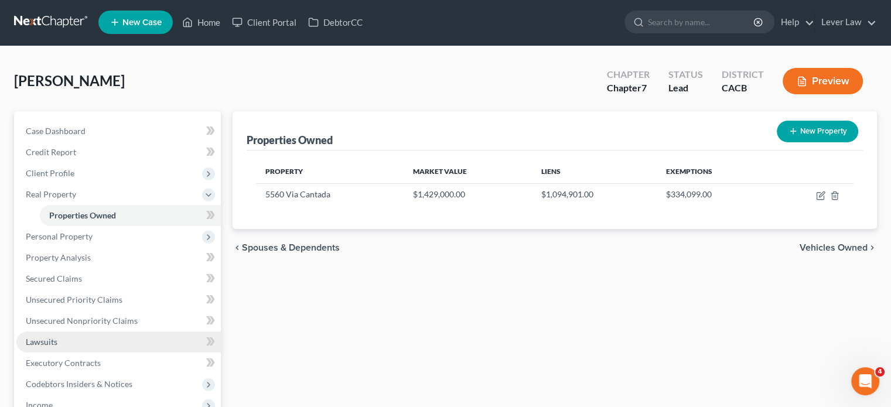
scroll to position [236, 0]
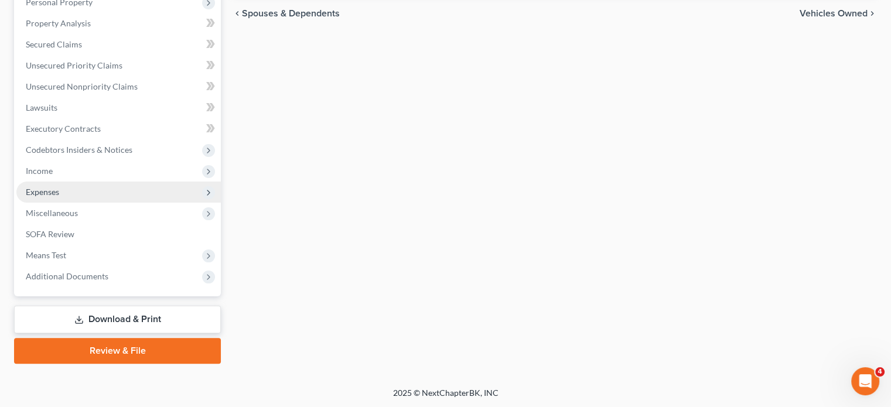
click at [47, 189] on span "Expenses" at bounding box center [42, 192] width 33 height 10
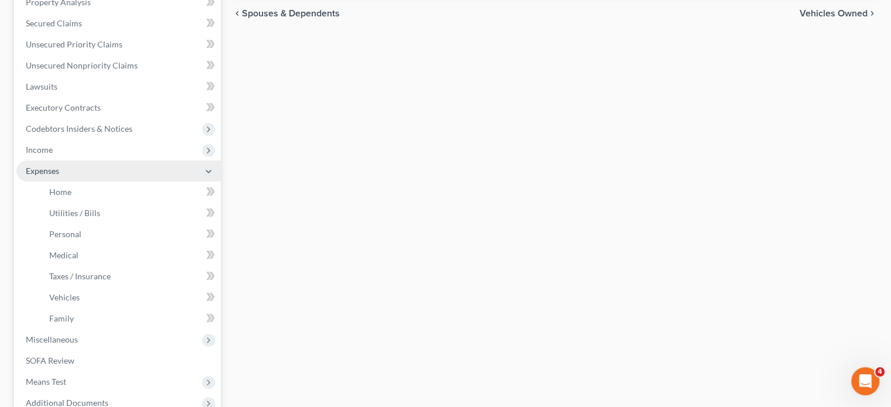
scroll to position [215, 0]
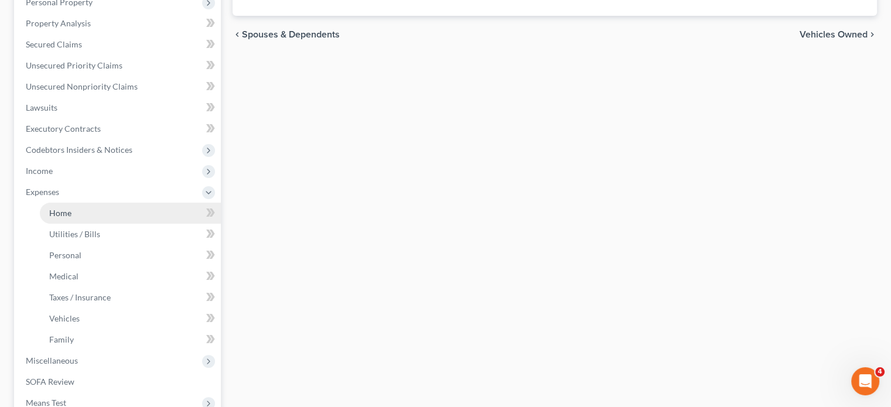
click at [52, 206] on link "Home" at bounding box center [130, 213] width 181 height 21
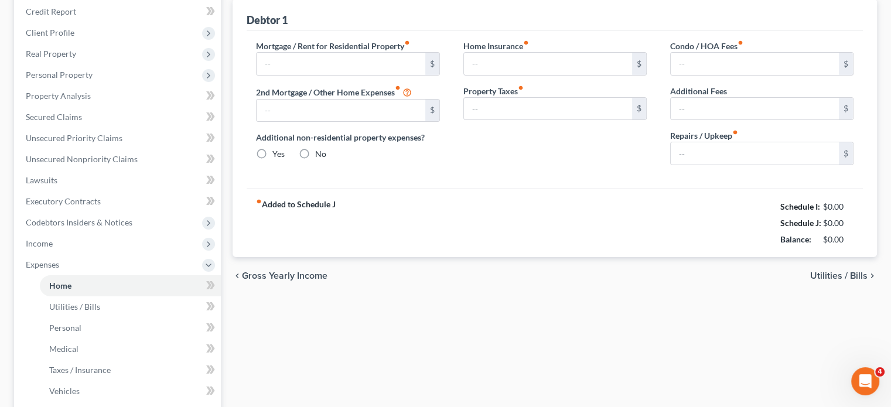
type input "0.00"
radio input "true"
type input "0.00"
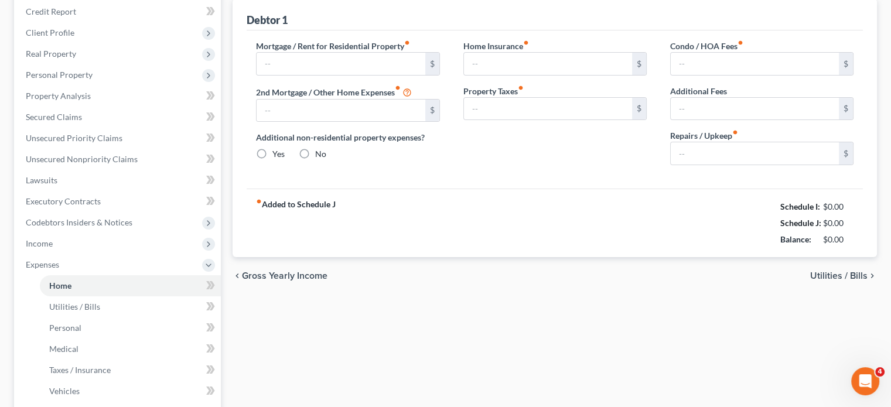
type input "0.00"
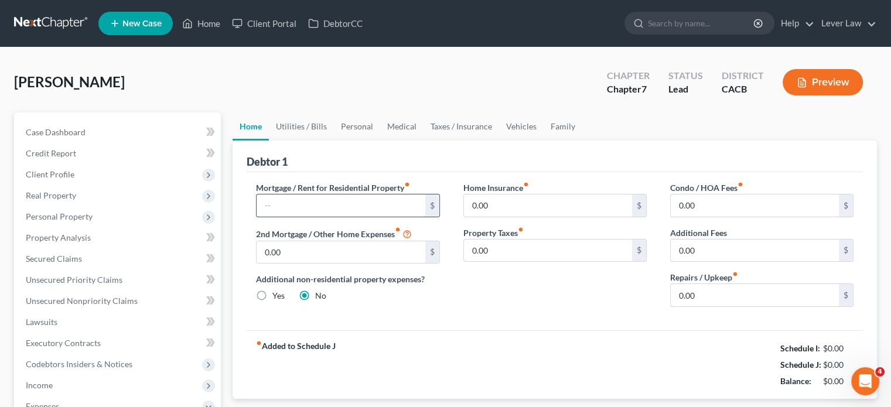
click at [286, 203] on input "text" at bounding box center [341, 206] width 168 height 22
type input "6,726.03"
click at [292, 257] on input "0.00" at bounding box center [341, 252] width 168 height 22
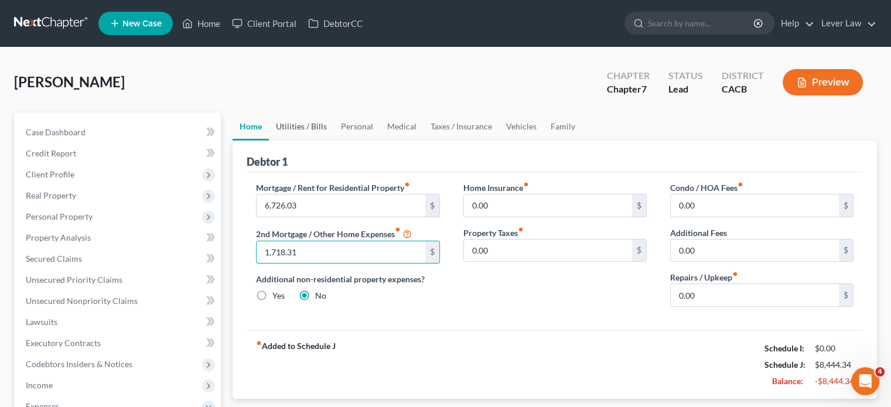
type input "1,718.31"
click at [300, 124] on link "Utilities / Bills" at bounding box center [301, 127] width 65 height 28
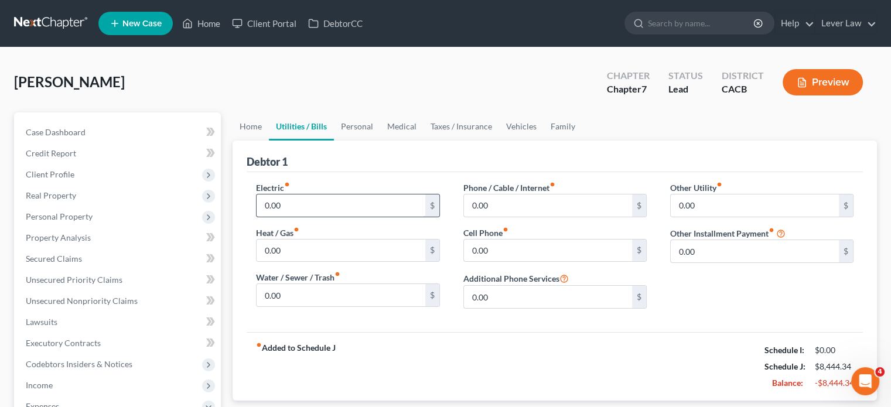
drag, startPoint x: 301, startPoint y: 187, endPoint x: 295, endPoint y: 207, distance: 20.8
click at [300, 189] on div "Electric fiber_manual_record 0.00 $" at bounding box center [347, 200] width 183 height 36
click at [295, 207] on input "0.00" at bounding box center [341, 206] width 168 height 22
type input "350"
click at [338, 246] on input "0.00" at bounding box center [341, 251] width 168 height 22
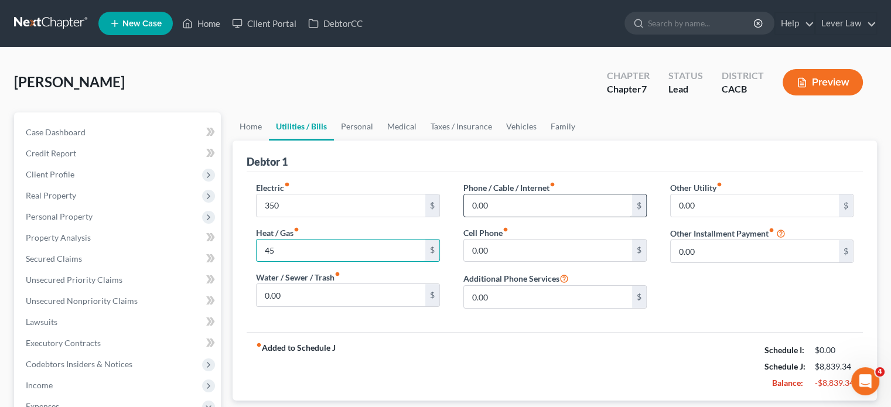
type input "45"
click at [525, 207] on input "0.00" at bounding box center [548, 206] width 168 height 22
type input "40"
click at [354, 295] on input "0.00" at bounding box center [341, 295] width 168 height 22
type input "200"
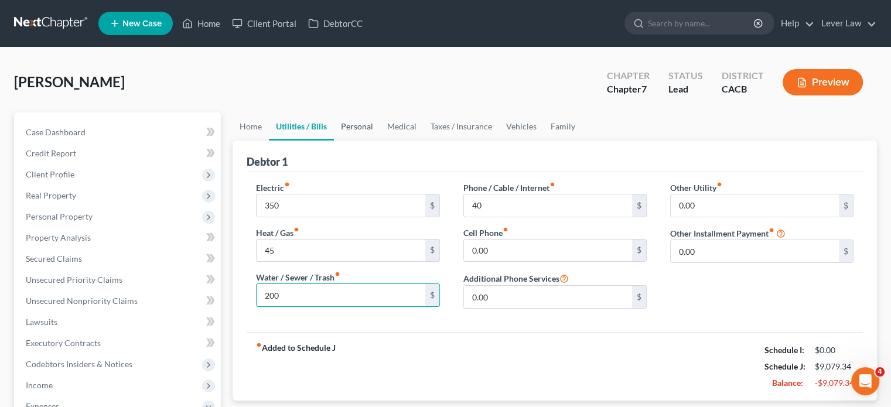
click at [354, 128] on link "Personal" at bounding box center [357, 127] width 46 height 28
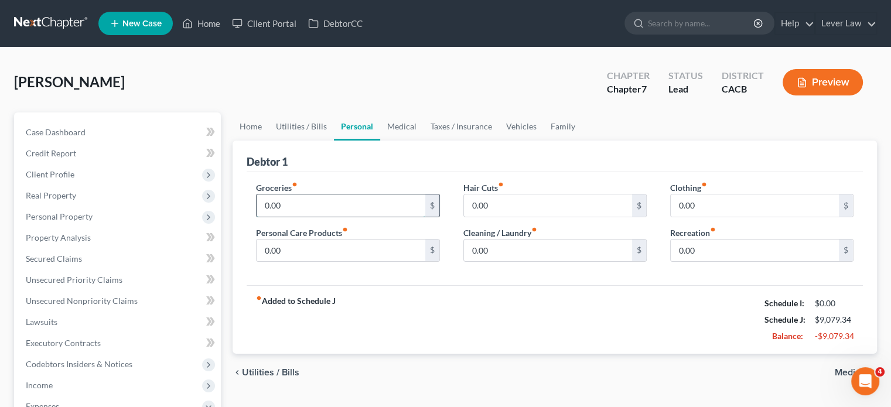
click at [296, 207] on input "0.00" at bounding box center [341, 206] width 168 height 22
type input "300"
click at [506, 258] on input "0.00" at bounding box center [548, 251] width 168 height 22
type input "100"
click at [711, 257] on input "0.00" at bounding box center [755, 251] width 168 height 22
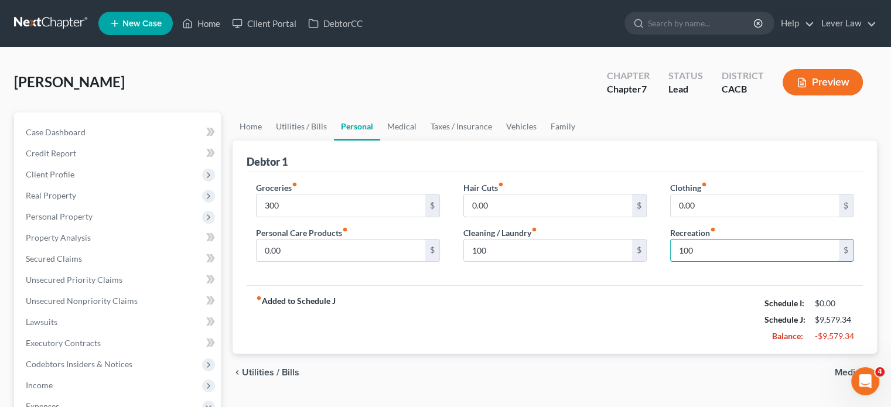
type input "100"
drag, startPoint x: 518, startPoint y: 122, endPoint x: 478, endPoint y: 164, distance: 57.6
click at [518, 122] on link "Vehicles" at bounding box center [521, 127] width 45 height 28
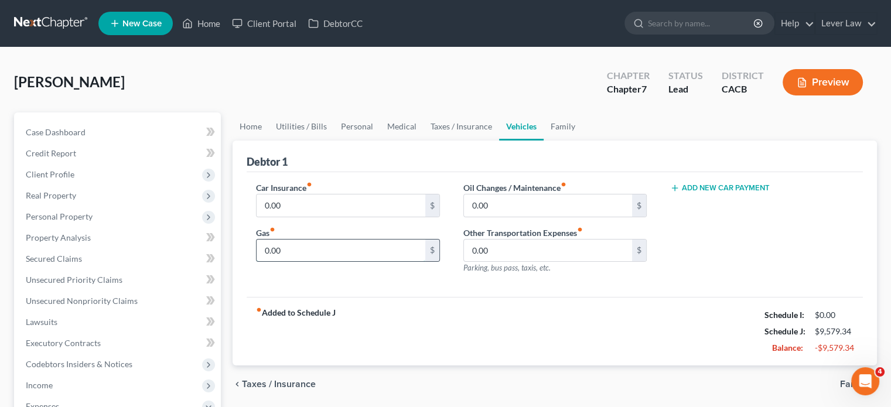
click at [298, 247] on input "0.00" at bounding box center [341, 251] width 168 height 22
type input "200"
click at [298, 208] on input "0.00" at bounding box center [341, 206] width 168 height 22
type input "525"
drag, startPoint x: 470, startPoint y: 119, endPoint x: 441, endPoint y: 143, distance: 37.4
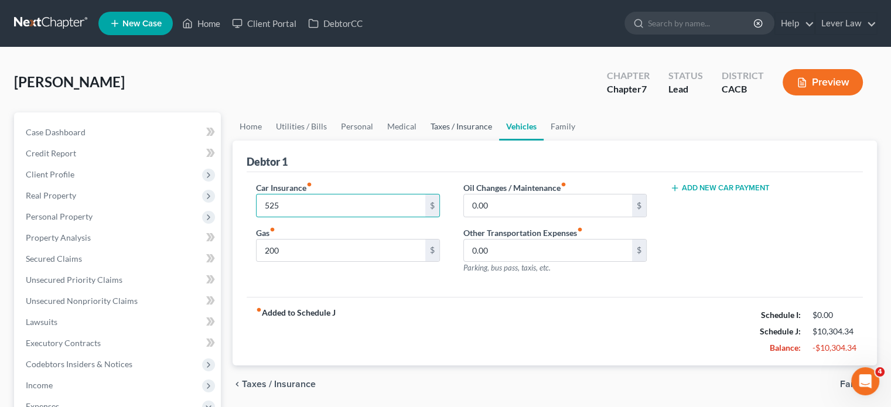
click at [470, 119] on link "Taxes / Insurance" at bounding box center [462, 127] width 76 height 28
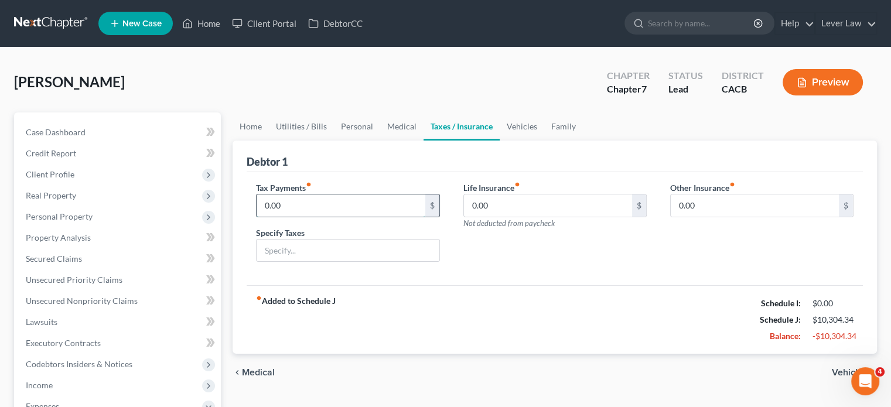
click at [307, 204] on input "0.00" at bounding box center [341, 206] width 168 height 22
type input "117.30"
click at [567, 124] on link "Family" at bounding box center [563, 127] width 39 height 28
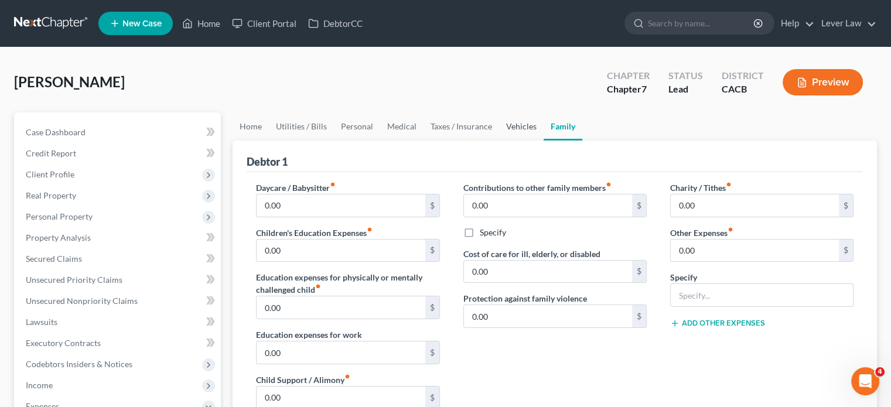
click at [522, 113] on link "Vehicles" at bounding box center [521, 127] width 45 height 28
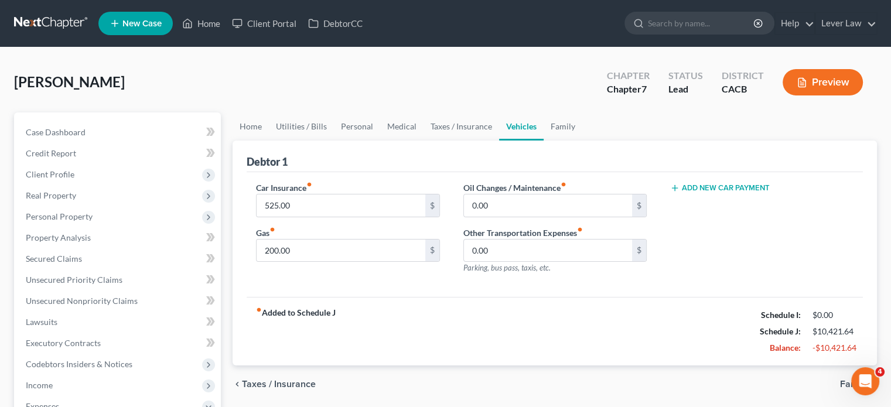
click at [712, 188] on button "Add New Car Payment" at bounding box center [721, 187] width 100 height 9
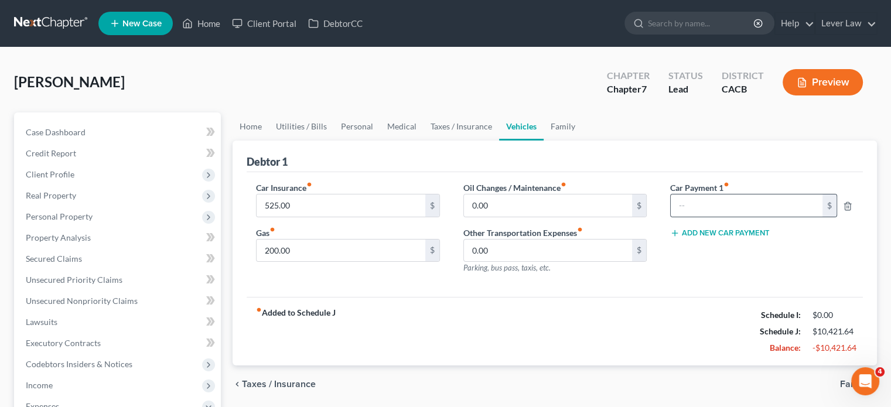
click at [760, 216] on div "Car Payment 1 fiber_manual_record $ Add New Car Payment" at bounding box center [762, 233] width 207 height 102
click at [766, 202] on input "text" at bounding box center [747, 206] width 152 height 22
type input "990.10"
click at [752, 232] on button "Add New Car Payment" at bounding box center [721, 233] width 100 height 9
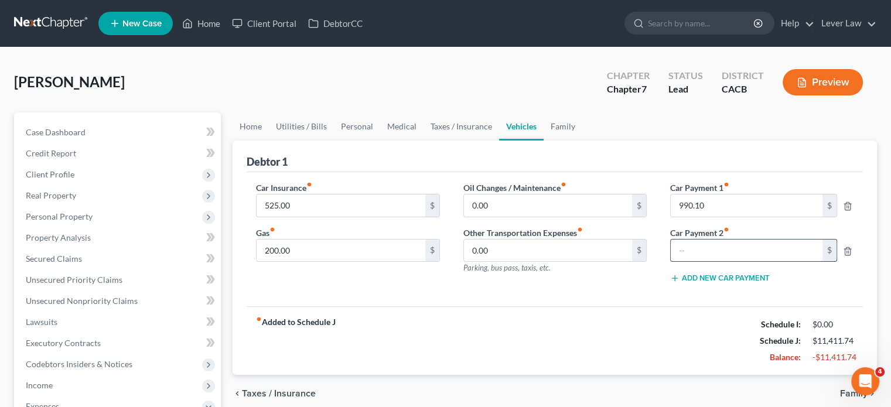
click at [750, 240] on input "text" at bounding box center [747, 251] width 152 height 22
click at [750, 240] on input "79" at bounding box center [747, 251] width 152 height 22
drag, startPoint x: 750, startPoint y: 239, endPoint x: 747, endPoint y: 250, distance: 10.9
click at [750, 240] on input "3" at bounding box center [747, 251] width 152 height 22
type input "3"
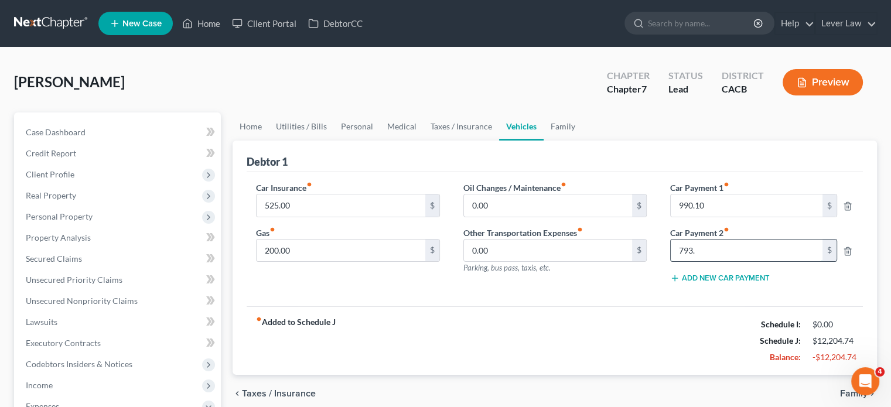
click at [760, 255] on input "793." at bounding box center [747, 251] width 152 height 22
type input "793.32"
drag, startPoint x: 366, startPoint y: 129, endPoint x: 373, endPoint y: 129, distance: 6.4
click at [366, 129] on link "Personal" at bounding box center [357, 127] width 46 height 28
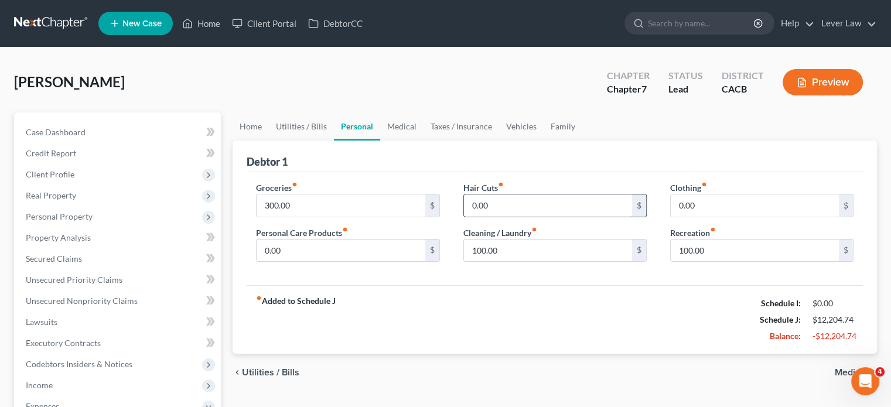
click at [505, 202] on input "0.00" at bounding box center [548, 206] width 168 height 22
type input "0"
type input "25"
drag, startPoint x: 521, startPoint y: 124, endPoint x: 523, endPoint y: 131, distance: 7.4
click at [521, 124] on link "Vehicles" at bounding box center [521, 127] width 45 height 28
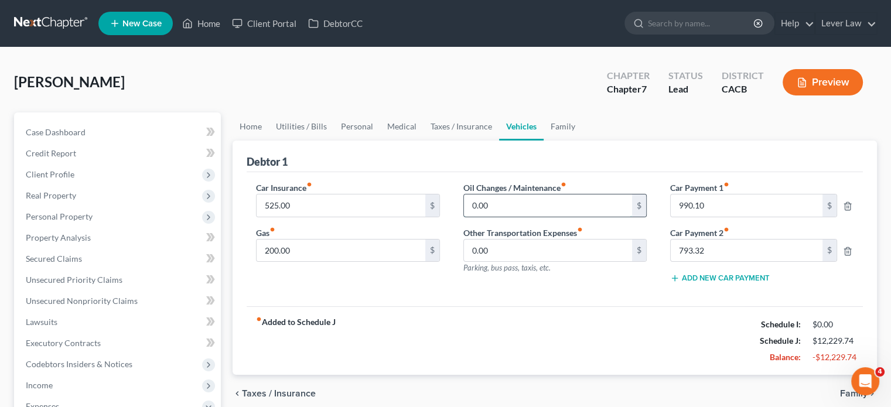
click at [533, 206] on input "0.00" at bounding box center [548, 206] width 168 height 22
type input "50"
drag, startPoint x: 564, startPoint y: 121, endPoint x: 576, endPoint y: 135, distance: 18.7
click at [564, 121] on link "Family" at bounding box center [563, 127] width 39 height 28
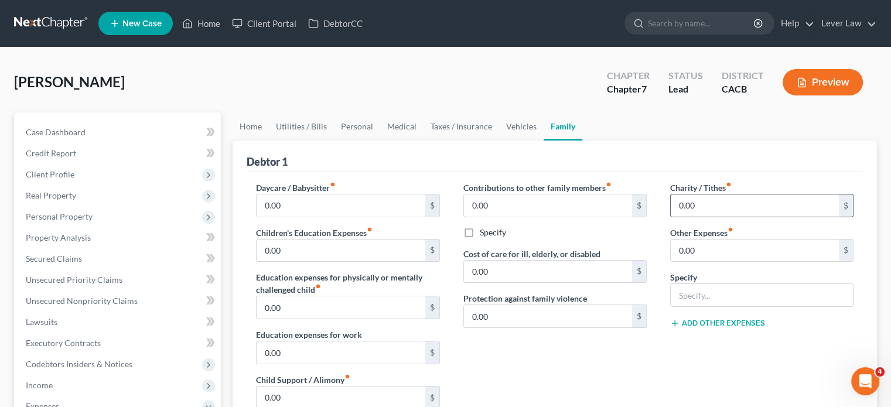
click at [696, 216] on div "0.00 $" at bounding box center [762, 205] width 183 height 23
drag, startPoint x: 702, startPoint y: 207, endPoint x: 710, endPoint y: 199, distance: 11.6
click at [700, 208] on input "0.00" at bounding box center [755, 206] width 168 height 22
type input "25"
type input "100"
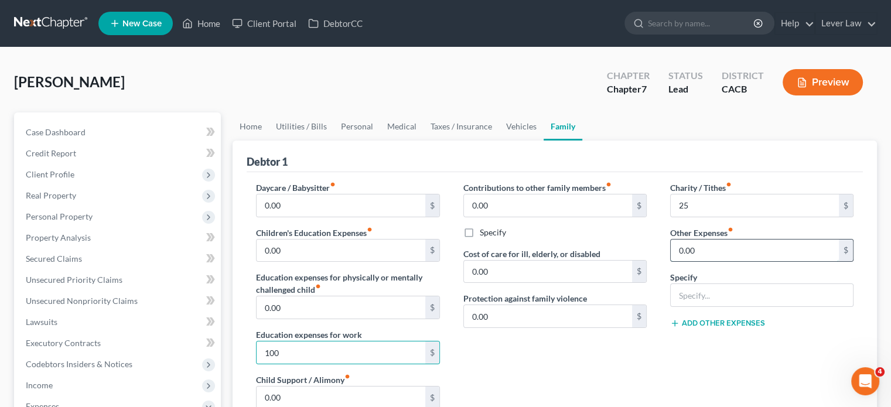
click at [704, 251] on input "0.00" at bounding box center [755, 251] width 168 height 22
type input "550"
click at [699, 281] on div "Specify" at bounding box center [762, 289] width 183 height 36
drag, startPoint x: 697, startPoint y: 307, endPoint x: 700, endPoint y: 295, distance: 12.0
click at [697, 305] on div "Charity / Tithes fiber_manual_record 25 $ Other Expenses fiber_manual_record 55…" at bounding box center [762, 306] width 207 height 249
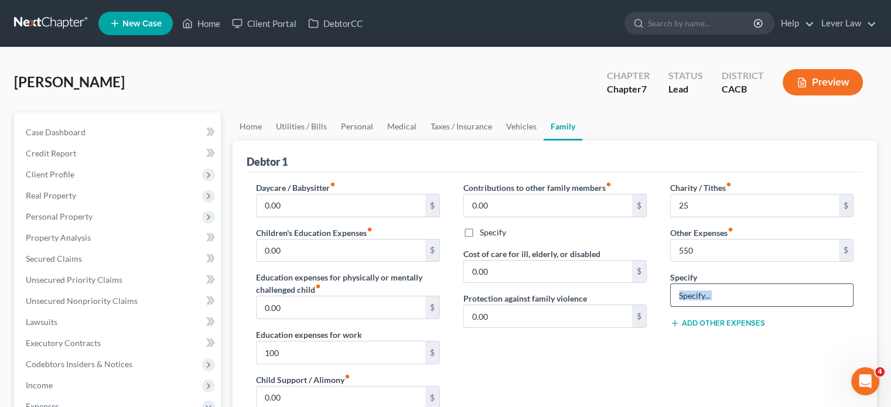
click at [705, 291] on input "text" at bounding box center [762, 295] width 182 height 22
type input "Business operating expense"
click at [696, 366] on div "Charity / Tithes fiber_manual_record 25 $ Other Expenses fiber_manual_record 55…" at bounding box center [762, 306] width 207 height 249
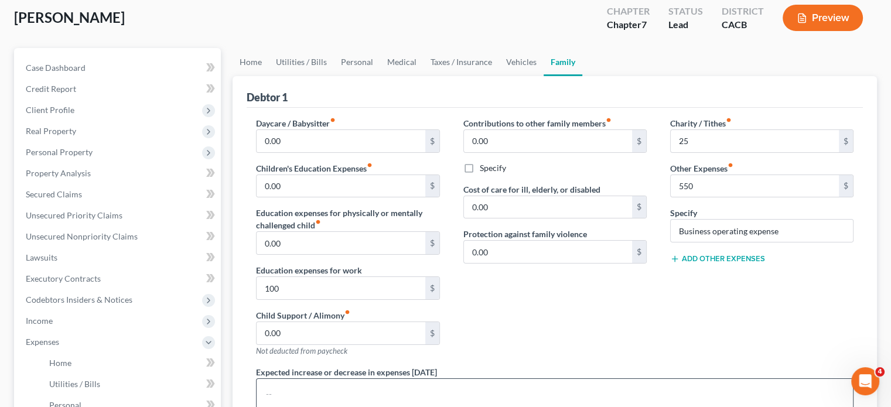
scroll to position [59, 0]
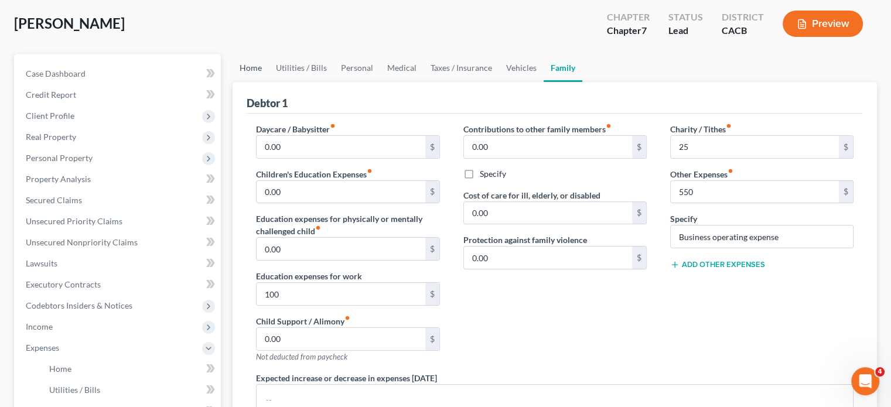
click at [258, 69] on link "Home" at bounding box center [251, 68] width 36 height 28
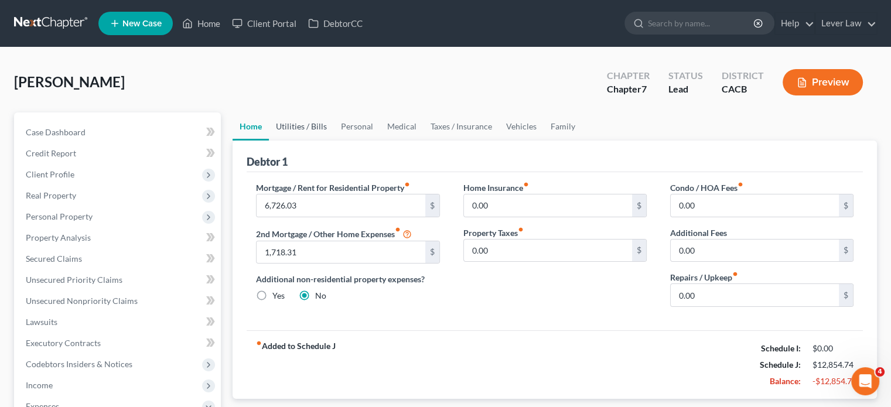
click at [304, 132] on link "Utilities / Bills" at bounding box center [301, 127] width 65 height 28
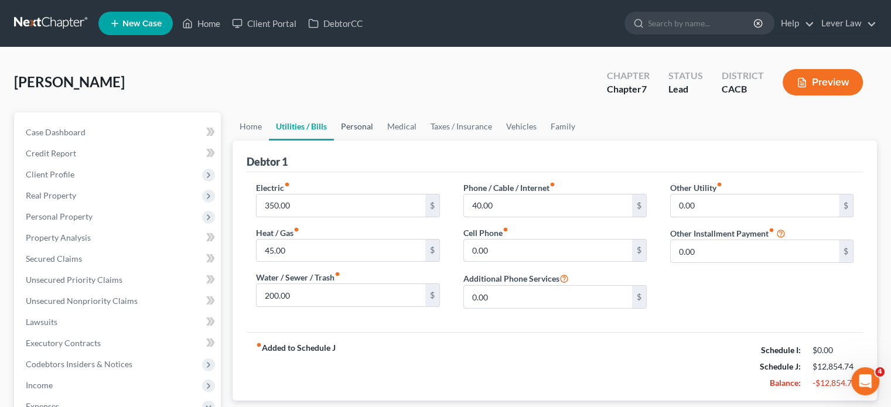
click at [363, 133] on link "Personal" at bounding box center [357, 127] width 46 height 28
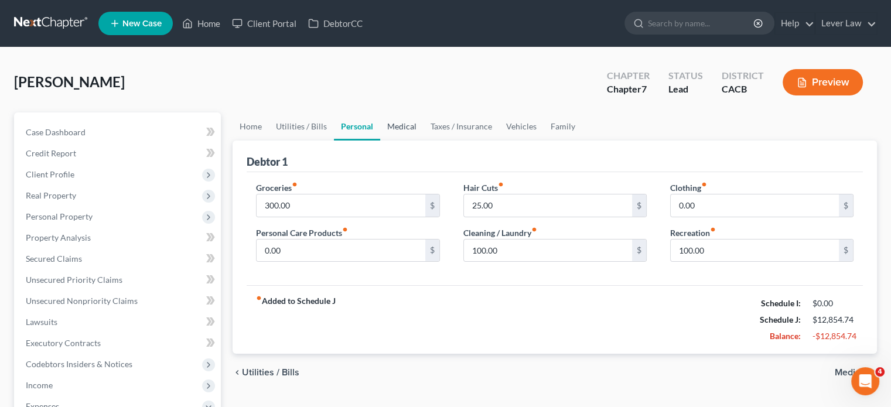
click at [392, 131] on link "Medical" at bounding box center [401, 127] width 43 height 28
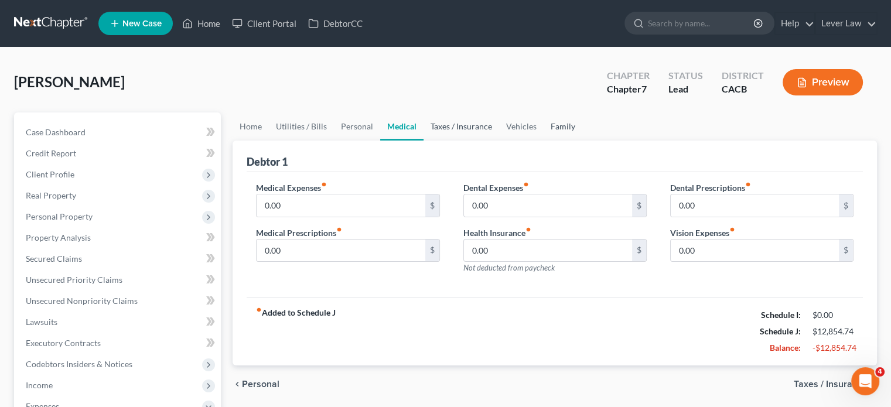
drag, startPoint x: 469, startPoint y: 125, endPoint x: 551, endPoint y: 124, distance: 81.5
click at [470, 125] on link "Taxes / Insurance" at bounding box center [462, 127] width 76 height 28
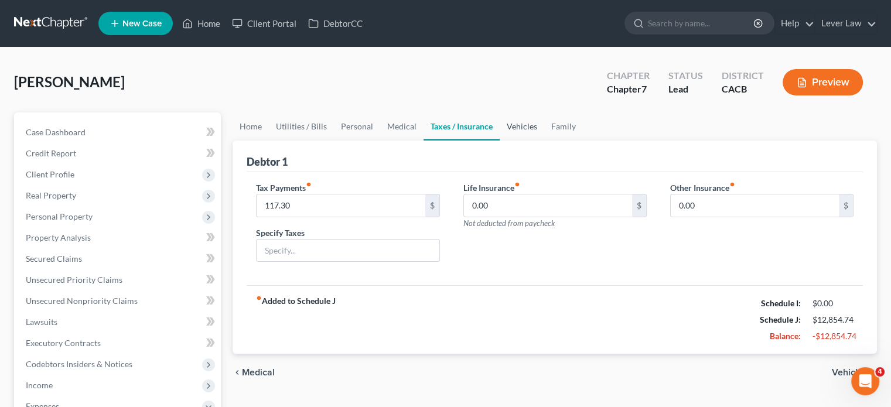
click at [516, 125] on link "Vehicles" at bounding box center [522, 127] width 45 height 28
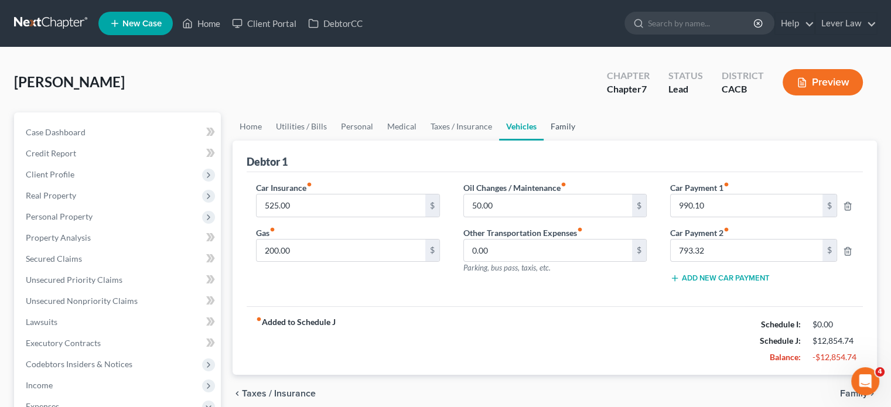
click at [554, 125] on link "Family" at bounding box center [563, 127] width 39 height 28
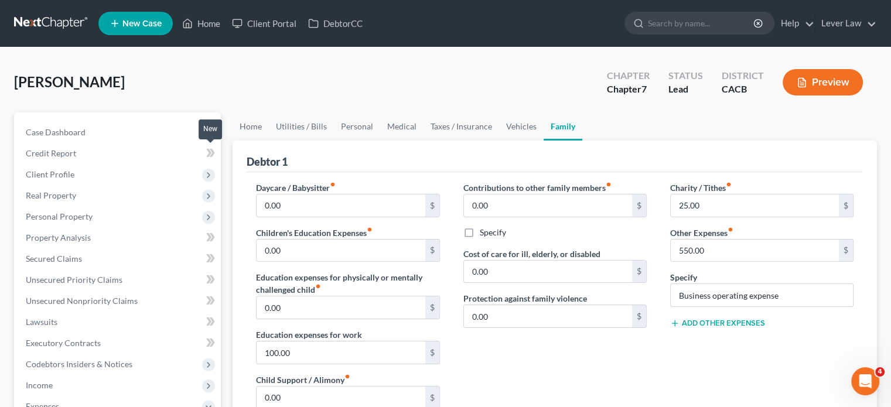
scroll to position [176, 0]
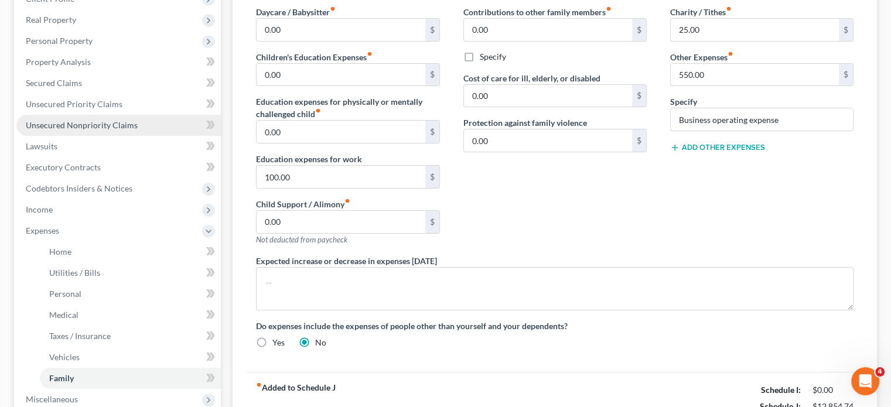
click at [82, 118] on link "Unsecured Nonpriority Claims" at bounding box center [118, 125] width 205 height 21
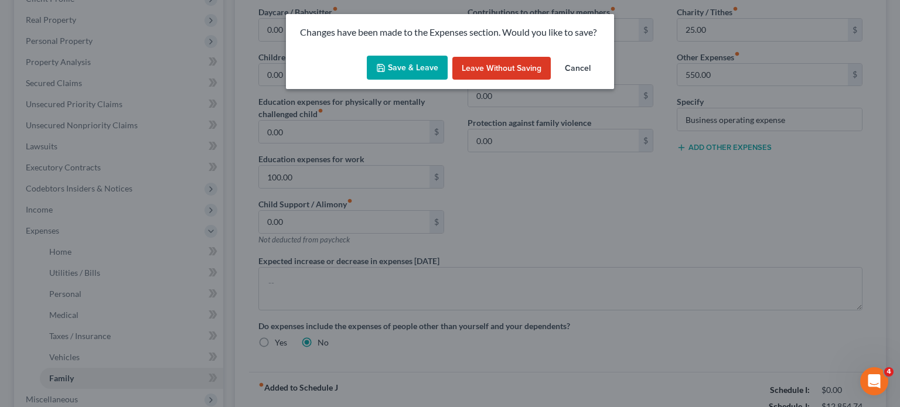
click at [435, 71] on button "Save & Leave" at bounding box center [407, 68] width 81 height 25
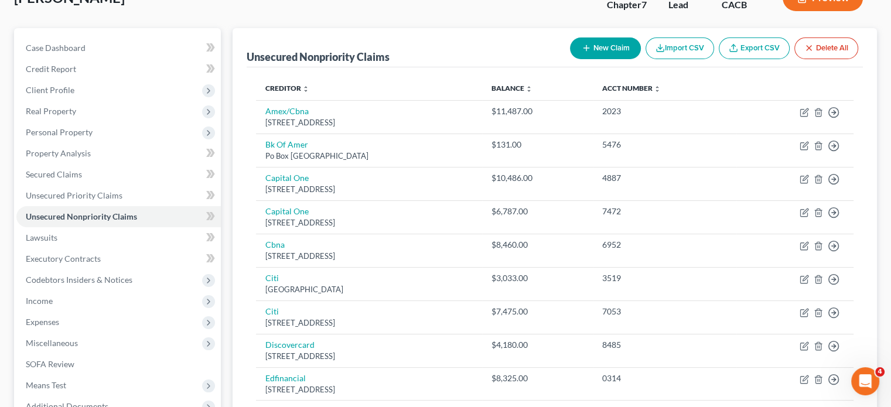
scroll to position [76, 0]
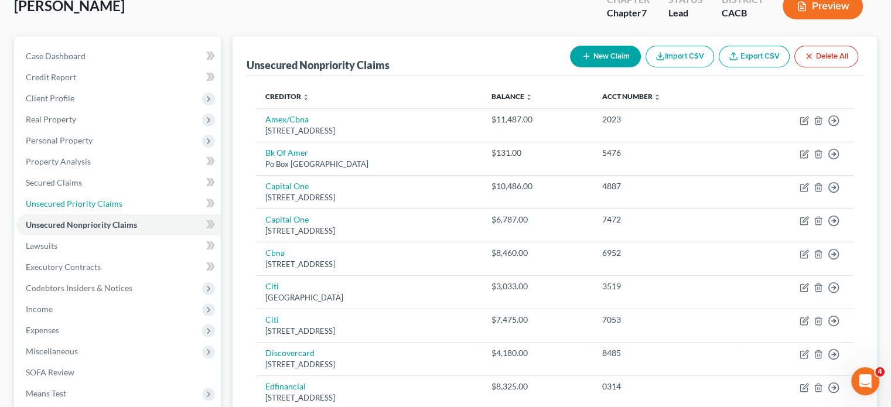
drag, startPoint x: 94, startPoint y: 201, endPoint x: 226, endPoint y: 207, distance: 132.0
click at [94, 200] on span "Unsecured Priority Claims" at bounding box center [74, 204] width 97 height 10
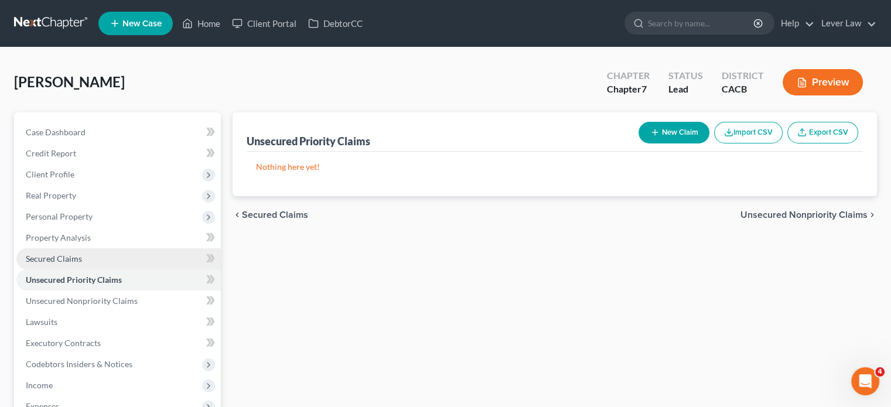
click at [117, 264] on link "Secured Claims" at bounding box center [118, 259] width 205 height 21
